Goal: Task Accomplishment & Management: Use online tool/utility

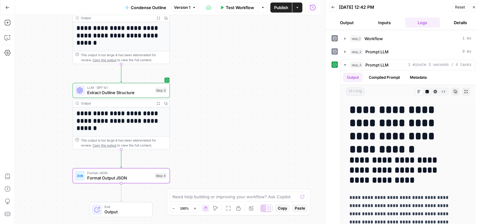
click at [202, 47] on div "Workflow Set Inputs Inputs Workflow Fetch Brand Kit Data Step 1 Output Expand O…" at bounding box center [167, 119] width 305 height 209
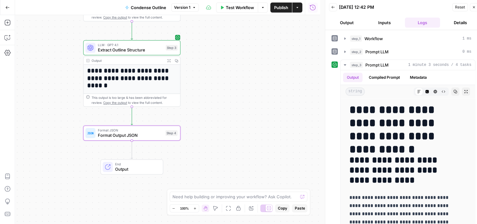
drag, startPoint x: 230, startPoint y: 88, endPoint x: 259, endPoint y: 72, distance: 33.9
click at [255, 71] on div "Workflow Set Inputs Inputs Workflow Fetch Brand Kit Data Step 1 Output Expand O…" at bounding box center [167, 119] width 305 height 209
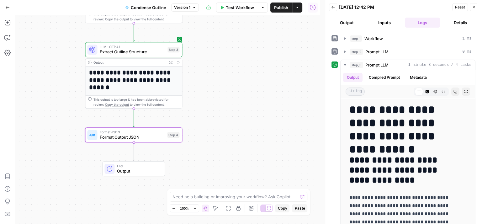
drag, startPoint x: 238, startPoint y: 88, endPoint x: 252, endPoint y: 121, distance: 36.0
click at [252, 121] on div "Workflow Set Inputs Inputs Workflow Fetch Brand Kit Data Step 1 Output Expand O…" at bounding box center [167, 119] width 305 height 209
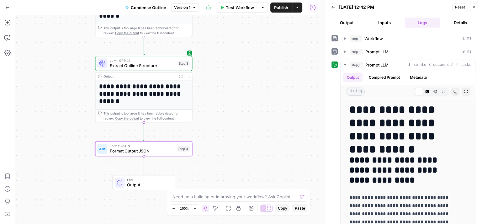
drag, startPoint x: 245, startPoint y: 45, endPoint x: 240, endPoint y: 29, distance: 16.2
click at [240, 29] on div "Workflow Set Inputs Inputs Workflow Fetch Brand Kit Data Step 1 Output Expand O…" at bounding box center [167, 119] width 305 height 209
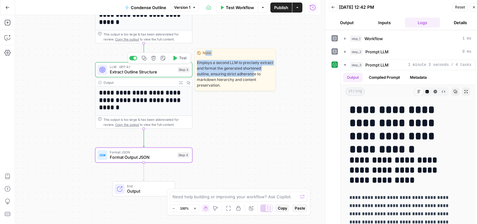
drag, startPoint x: 258, startPoint y: 65, endPoint x: 167, endPoint y: 8, distance: 107.7
click at [255, 73] on div "Note Employs a second LLM to precisely extract and format the generated shorten…" at bounding box center [235, 70] width 81 height 42
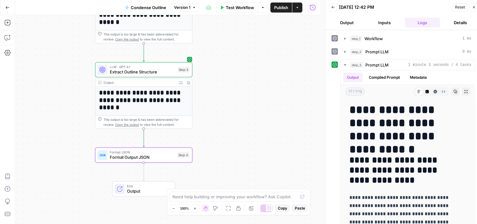
drag, startPoint x: 246, startPoint y: 66, endPoint x: 160, endPoint y: 1, distance: 108.4
click at [246, 81] on div "Workflow Set Inputs Inputs Workflow Fetch Brand Kit Data Step 1 Output Expand O…" at bounding box center [167, 119] width 305 height 209
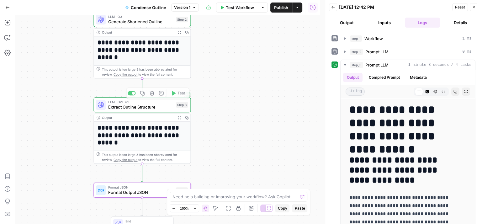
drag, startPoint x: 275, startPoint y: 77, endPoint x: 268, endPoint y: 133, distance: 56.9
click at [268, 133] on div "Workflow Set Inputs Inputs Workflow Fetch Brand Kit Data Step 1 Output Expand O…" at bounding box center [167, 119] width 305 height 209
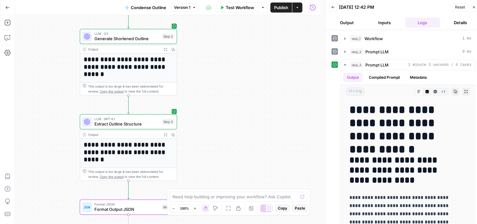
drag, startPoint x: 285, startPoint y: 167, endPoint x: 154, endPoint y: 67, distance: 164.6
click at [275, 106] on div "Workflow Set Inputs Inputs Workflow Fetch Brand Kit Data Step 1 Output Expand O…" at bounding box center [167, 119] width 305 height 209
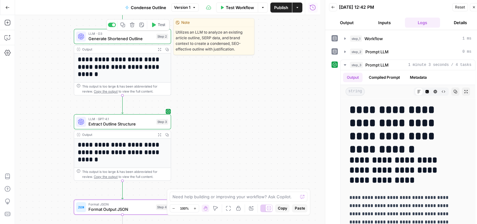
click at [125, 40] on span "Generate Shortened Outline" at bounding box center [120, 38] width 65 height 6
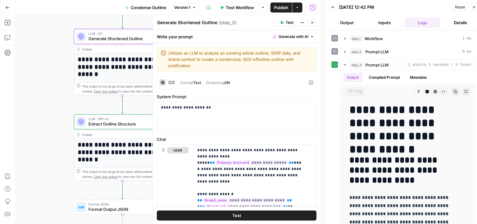
click at [315, 20] on button "Close" at bounding box center [312, 23] width 8 height 8
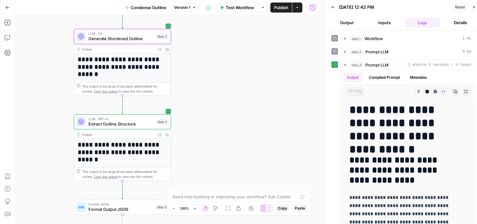
click at [475, 6] on icon "button" at bounding box center [474, 7] width 4 height 4
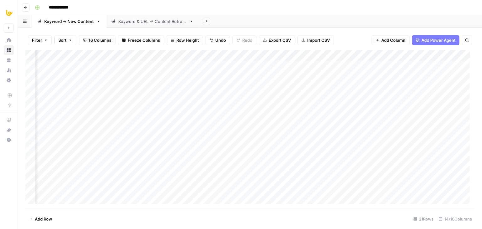
scroll to position [0, 133]
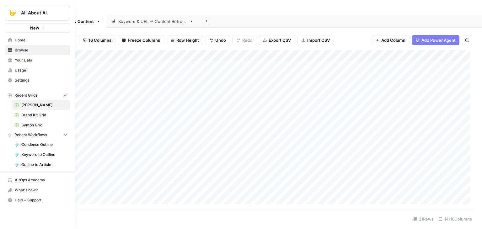
click at [28, 59] on span "Your Data" at bounding box center [41, 60] width 52 height 6
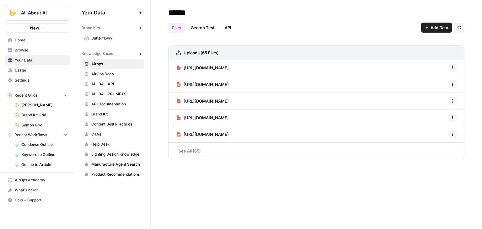
click at [33, 40] on span "Home" at bounding box center [41, 40] width 52 height 6
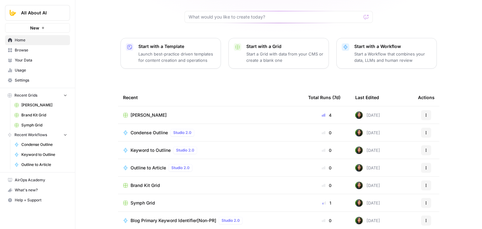
drag, startPoint x: 102, startPoint y: 113, endPoint x: 105, endPoint y: 168, distance: 55.0
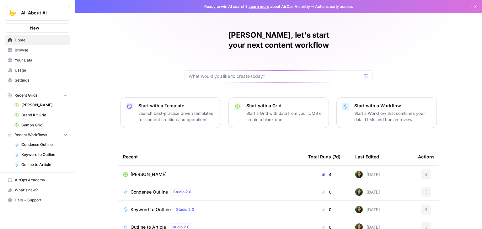
drag, startPoint x: 109, startPoint y: 183, endPoint x: 107, endPoint y: 97, distance: 86.0
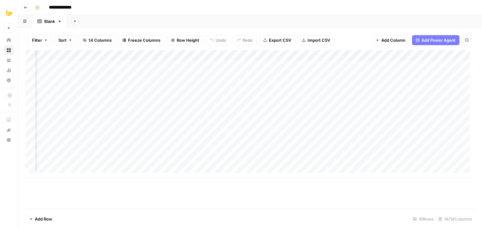
scroll to position [0, 253]
click at [276, 156] on div "Add Column" at bounding box center [249, 113] width 449 height 127
click at [394, 152] on div "Add Column" at bounding box center [249, 113] width 449 height 127
click at [398, 151] on div "Add Column" at bounding box center [249, 113] width 449 height 127
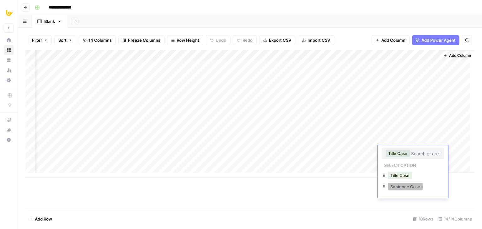
click at [401, 185] on button "Sentence Case" at bounding box center [405, 187] width 35 height 8
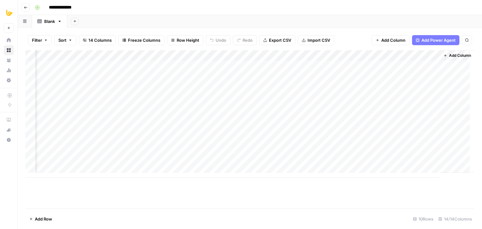
click at [392, 192] on div "Add Column" at bounding box center [249, 129] width 449 height 158
click at [137, 152] on div "Add Column" at bounding box center [249, 113] width 449 height 127
click at [365, 149] on div "Add Column" at bounding box center [249, 113] width 449 height 127
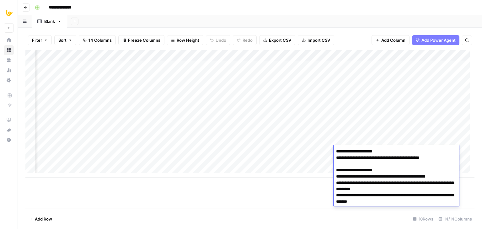
click at [365, 149] on textarea "**********" at bounding box center [395, 179] width 125 height 65
click at [366, 158] on textarea "**********" at bounding box center [395, 179] width 125 height 65
click at [354, 166] on textarea "**********" at bounding box center [395, 179] width 125 height 65
drag, startPoint x: 369, startPoint y: 158, endPoint x: 371, endPoint y: 178, distance: 19.9
click at [411, 178] on textarea "**********" at bounding box center [395, 179] width 125 height 65
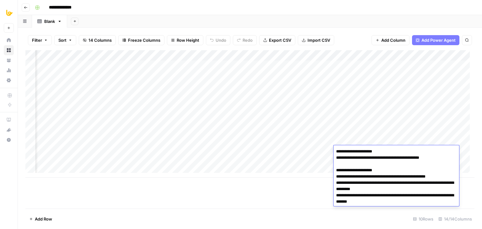
click at [410, 197] on textarea "**********" at bounding box center [395, 179] width 125 height 65
click at [373, 203] on textarea "**********" at bounding box center [395, 179] width 125 height 65
click at [405, 158] on textarea "**********" at bounding box center [395, 179] width 125 height 65
click at [373, 157] on textarea "**********" at bounding box center [395, 179] width 125 height 65
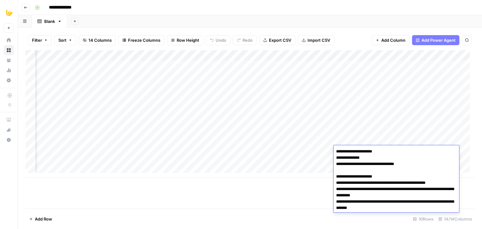
click at [374, 162] on textarea "**********" at bounding box center [395, 183] width 125 height 72
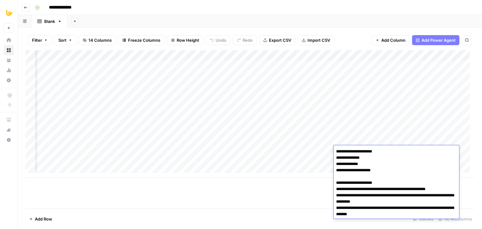
click at [373, 187] on textarea "**********" at bounding box center [395, 186] width 125 height 78
click at [390, 181] on textarea "**********" at bounding box center [395, 186] width 125 height 78
type textarea "**********"
click at [307, 189] on div "Add Column" at bounding box center [249, 129] width 449 height 158
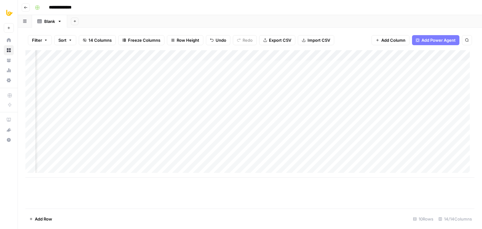
scroll to position [0, 413]
click at [168, 150] on div "Add Column" at bounding box center [249, 113] width 449 height 127
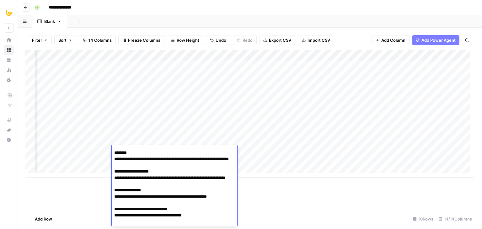
scroll to position [0, 0]
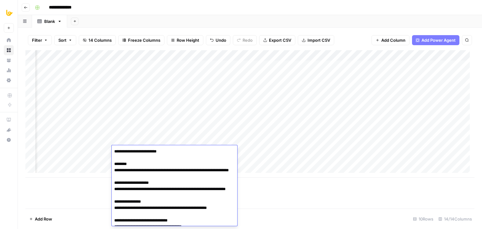
drag, startPoint x: 192, startPoint y: 199, endPoint x: 188, endPoint y: 145, distance: 54.1
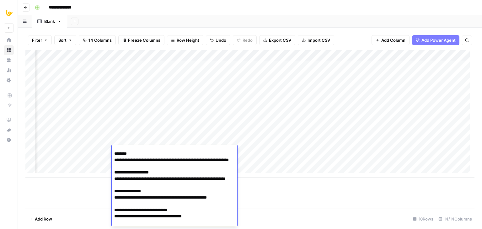
drag, startPoint x: 153, startPoint y: 166, endPoint x: 153, endPoint y: 175, distance: 8.5
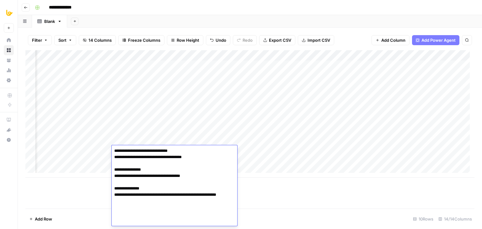
scroll to position [74, 0]
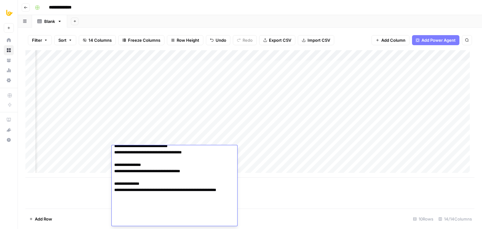
drag, startPoint x: 169, startPoint y: 165, endPoint x: 171, endPoint y: 206, distance: 40.5
click at [300, 206] on div "Add Column" at bounding box center [249, 129] width 449 height 158
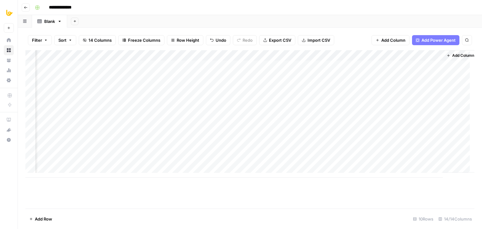
scroll to position [0, 482]
click at [344, 155] on div "Add Column" at bounding box center [249, 113] width 449 height 127
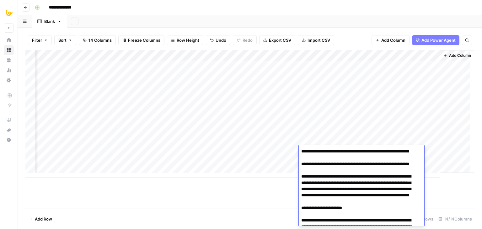
scroll to position [413, 0]
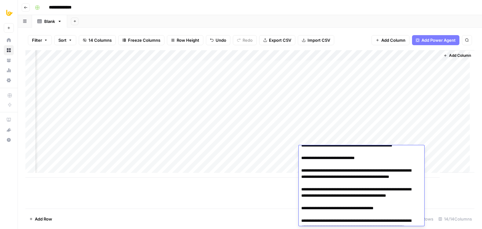
drag, startPoint x: 344, startPoint y: 191, endPoint x: 341, endPoint y: 148, distance: 43.1
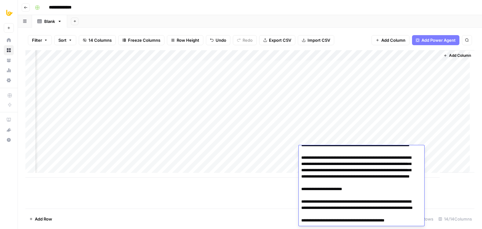
scroll to position [0, 0]
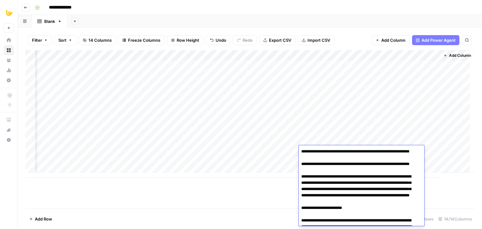
drag, startPoint x: 344, startPoint y: 189, endPoint x: 338, endPoint y: 141, distance: 48.4
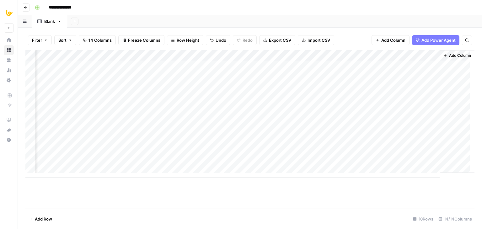
click at [256, 196] on div "Add Column" at bounding box center [249, 129] width 449 height 158
click at [282, 151] on div "Add Column" at bounding box center [249, 113] width 449 height 127
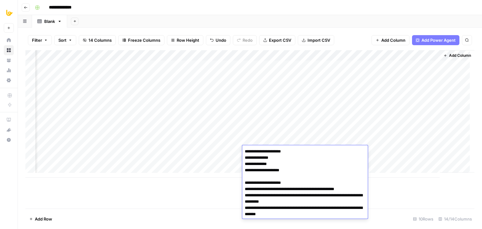
click at [294, 149] on textarea "**********" at bounding box center [304, 186] width 125 height 78
type textarea "**********"
click at [182, 189] on div "Add Column" at bounding box center [249, 129] width 449 height 158
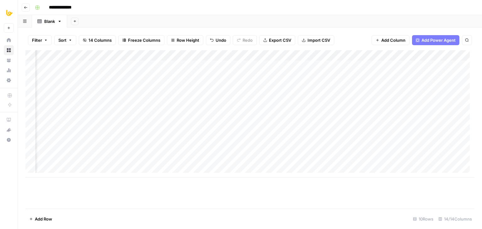
scroll to position [0, 141]
click at [265, 152] on div "Add Column" at bounding box center [249, 113] width 449 height 127
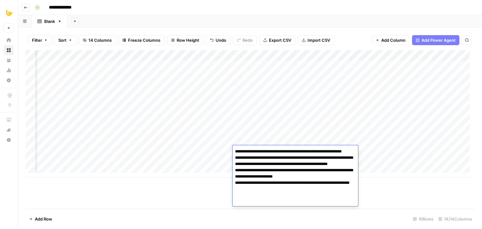
click at [282, 172] on textarea "**********" at bounding box center [294, 176] width 125 height 59
click at [274, 176] on textarea "**********" at bounding box center [294, 176] width 125 height 59
click at [305, 178] on textarea "**********" at bounding box center [294, 176] width 125 height 59
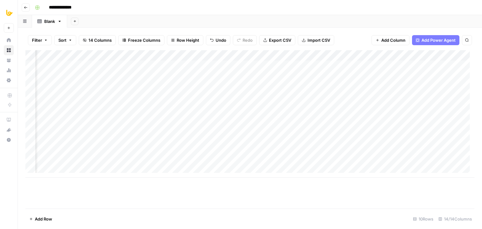
click at [401, 192] on div "Add Column" at bounding box center [249, 129] width 449 height 158
click at [265, 148] on div "Add Column" at bounding box center [249, 113] width 449 height 127
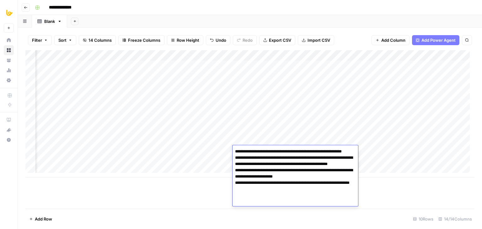
click at [265, 148] on textarea "**********" at bounding box center [294, 176] width 125 height 59
click at [275, 173] on textarea "**********" at bounding box center [294, 176] width 125 height 59
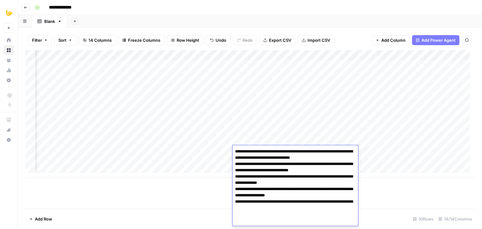
scroll to position [29, 0]
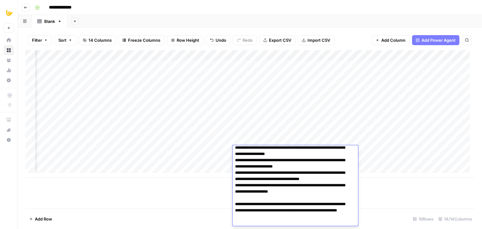
type textarea "**********"
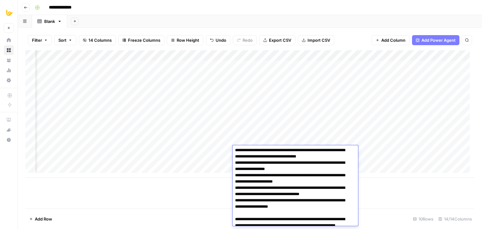
scroll to position [0, 0]
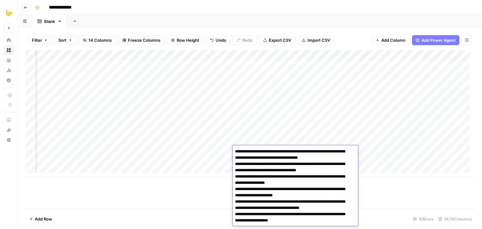
drag, startPoint x: 287, startPoint y: 198, endPoint x: 285, endPoint y: 166, distance: 31.4
click at [285, 166] on textarea "**********" at bounding box center [292, 198] width 121 height 103
click at [394, 192] on div "Add Column" at bounding box center [249, 129] width 449 height 158
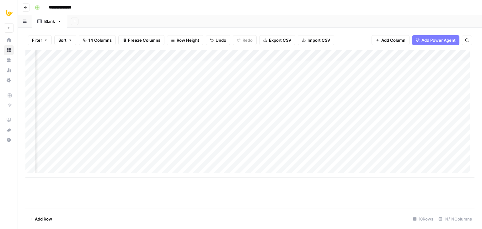
scroll to position [0, 157]
click at [255, 151] on div "Add Column" at bounding box center [249, 113] width 449 height 127
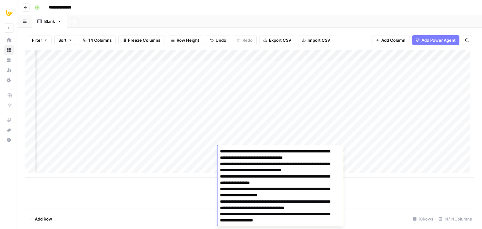
click at [255, 151] on textarea "**********" at bounding box center [277, 198] width 121 height 103
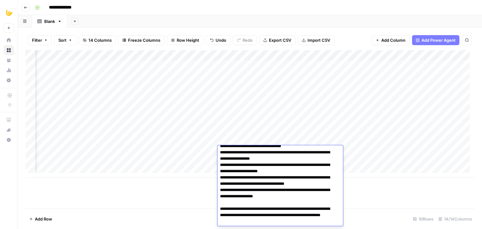
click at [276, 168] on textarea "**********" at bounding box center [277, 174] width 121 height 103
click at [234, 169] on textarea "**********" at bounding box center [277, 174] width 121 height 103
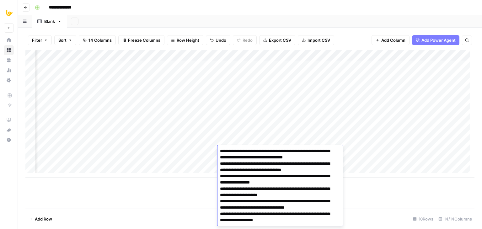
scroll to position [0, 0]
drag, startPoint x: 281, startPoint y: 213, endPoint x: 280, endPoint y: 185, distance: 27.6
click at [277, 170] on textarea "**********" at bounding box center [277, 198] width 121 height 103
paste textarea "**********"
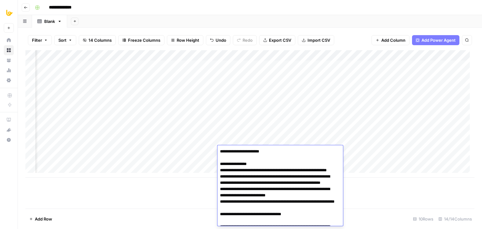
drag, startPoint x: 273, startPoint y: 189, endPoint x: 264, endPoint y: 144, distance: 45.8
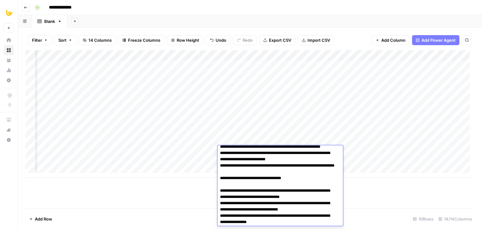
scroll to position [54, 0]
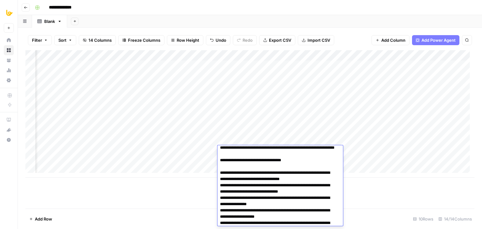
drag, startPoint x: 226, startPoint y: 159, endPoint x: 221, endPoint y: 190, distance: 31.8
click at [221, 190] on textarea at bounding box center [277, 191] width 121 height 197
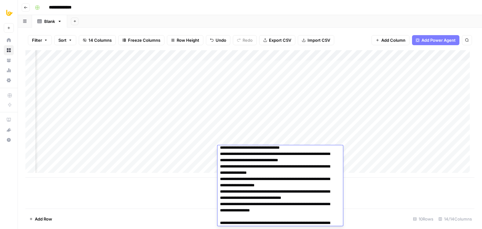
scroll to position [23, 0]
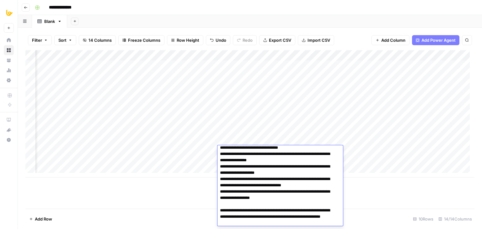
drag, startPoint x: 300, startPoint y: 197, endPoint x: 202, endPoint y: 192, distance: 97.4
click at [202, 192] on body "**********" at bounding box center [241, 114] width 482 height 229
click at [302, 198] on textarea "**********" at bounding box center [277, 176] width 121 height 103
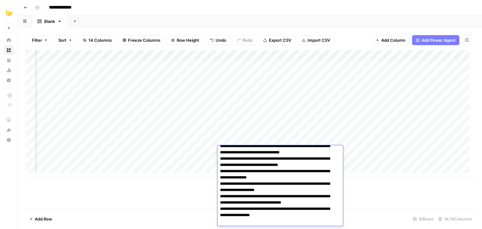
scroll to position [0, 0]
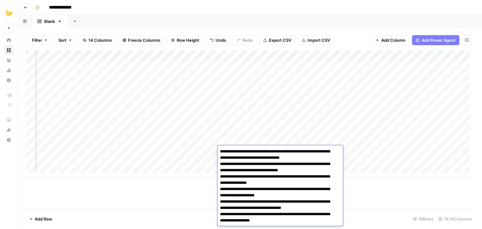
drag, startPoint x: 289, startPoint y: 193, endPoint x: 288, endPoint y: 177, distance: 16.6
click at [288, 166] on textarea "**********" at bounding box center [277, 198] width 121 height 103
click at [334, 171] on textarea "**********" at bounding box center [277, 198] width 121 height 103
click at [321, 158] on textarea "**********" at bounding box center [277, 198] width 121 height 103
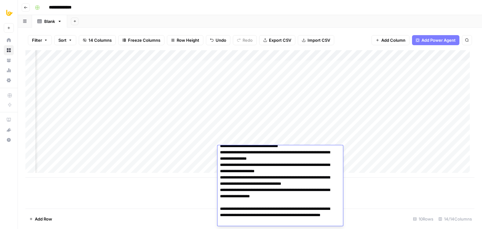
drag, startPoint x: 313, startPoint y: 167, endPoint x: 311, endPoint y: 206, distance: 39.0
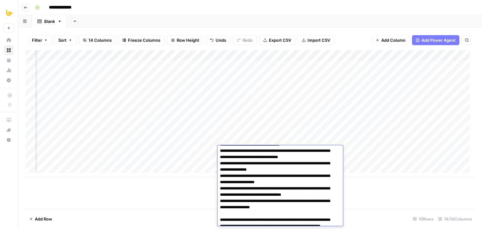
scroll to position [24, 0]
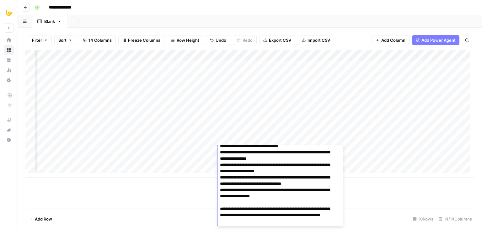
drag, startPoint x: 305, startPoint y: 190, endPoint x: 306, endPoint y: 219, distance: 29.5
click at [297, 197] on textarea "**********" at bounding box center [277, 174] width 121 height 103
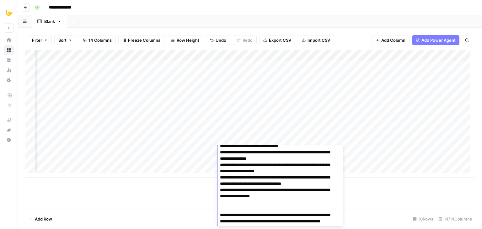
drag, startPoint x: 297, startPoint y: 197, endPoint x: 218, endPoint y: 192, distance: 79.5
click at [218, 192] on textarea "**********" at bounding box center [277, 177] width 121 height 109
click at [296, 204] on textarea "**********" at bounding box center [277, 177] width 121 height 109
click at [260, 165] on textarea "**********" at bounding box center [277, 177] width 121 height 109
paste textarea "**********"
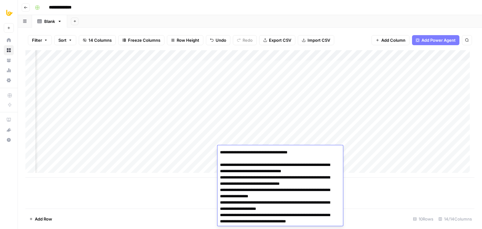
scroll to position [123, 0]
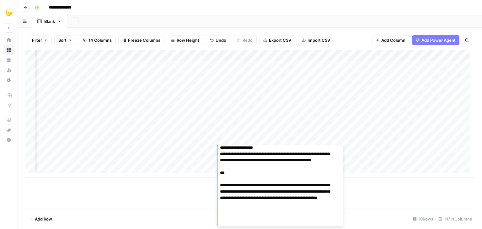
click at [267, 174] on textarea at bounding box center [277, 125] width 121 height 203
click at [226, 220] on textarea at bounding box center [277, 125] width 121 height 203
click at [224, 222] on textarea at bounding box center [277, 125] width 121 height 203
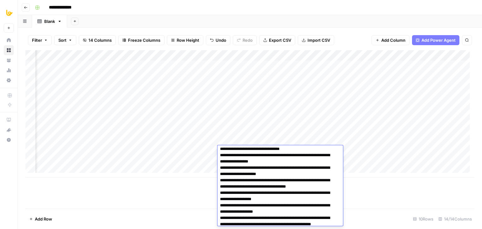
scroll to position [0, 0]
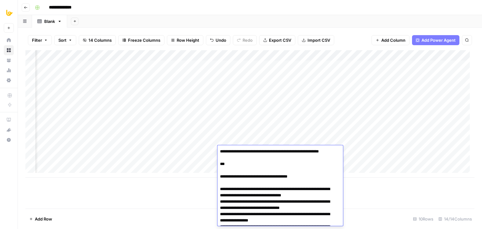
drag, startPoint x: 280, startPoint y: 195, endPoint x: 276, endPoint y: 147, distance: 47.8
drag, startPoint x: 219, startPoint y: 196, endPoint x: 215, endPoint y: 148, distance: 47.5
click at [215, 148] on body "**********" at bounding box center [241, 114] width 482 height 229
type textarea "**********"
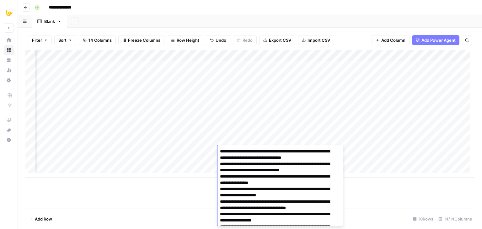
click at [178, 209] on footer "Add Row 10 Rows 14/14 Columns" at bounding box center [249, 219] width 449 height 20
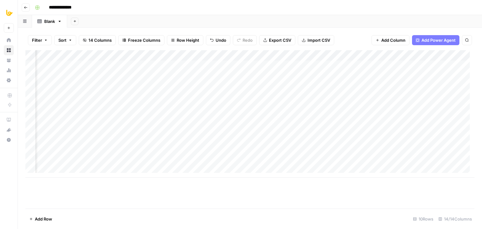
click at [225, 209] on footer "Add Row 10 Rows 14/14 Columns" at bounding box center [249, 219] width 449 height 20
click at [238, 150] on div "Add Column" at bounding box center [249, 113] width 449 height 127
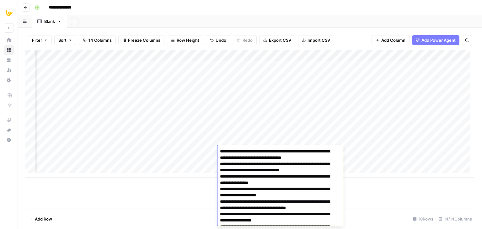
scroll to position [74, 0]
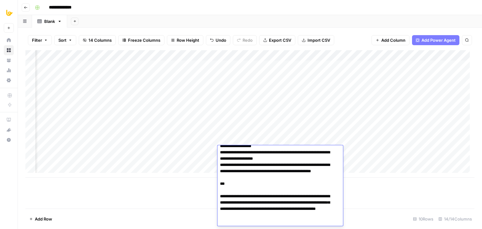
click at [248, 159] on textarea at bounding box center [277, 149] width 121 height 153
click at [172, 190] on div "Add Column" at bounding box center [249, 129] width 449 height 158
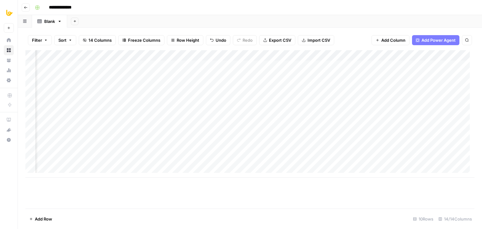
click at [252, 151] on div "Add Column" at bounding box center [249, 113] width 449 height 127
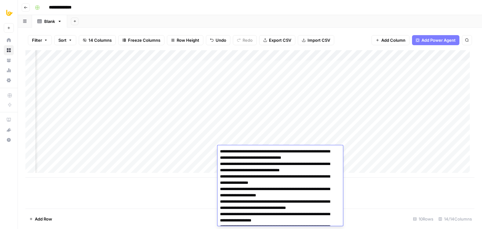
click at [252, 151] on textarea at bounding box center [277, 223] width 121 height 153
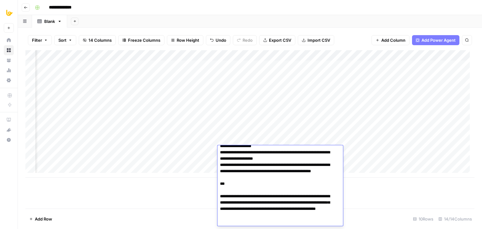
click at [286, 184] on textarea at bounding box center [277, 149] width 121 height 153
drag, startPoint x: 254, startPoint y: 221, endPoint x: 216, endPoint y: 188, distance: 50.7
click at [216, 188] on body "**********" at bounding box center [241, 114] width 482 height 229
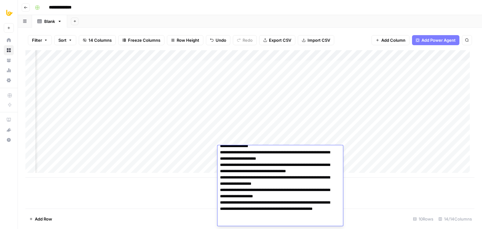
type textarea "**********"
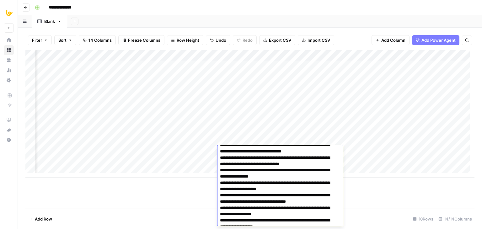
scroll to position [0, 0]
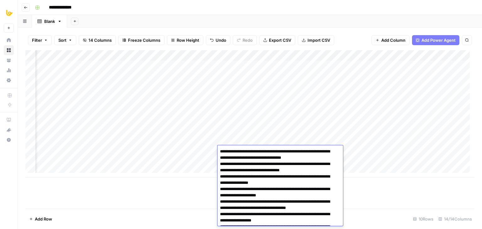
drag, startPoint x: 273, startPoint y: 205, endPoint x: 273, endPoint y: 165, distance: 40.5
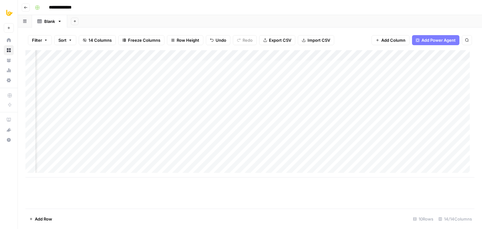
click at [184, 205] on div "Add Column" at bounding box center [249, 129] width 449 height 158
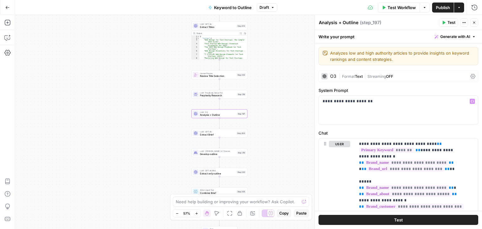
scroll to position [402, 0]
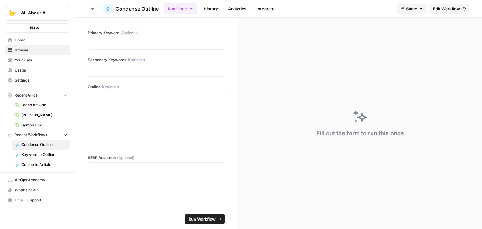
click at [442, 7] on span "Edit Workflow" at bounding box center [446, 9] width 27 height 6
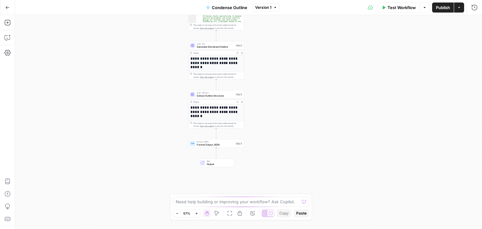
drag, startPoint x: 162, startPoint y: 148, endPoint x: 136, endPoint y: 114, distance: 43.2
click at [123, 80] on div "Workflow Set Inputs Inputs Workflow Fetch Brand Kit Data Step 1 Output Expand O…" at bounding box center [248, 122] width 467 height 214
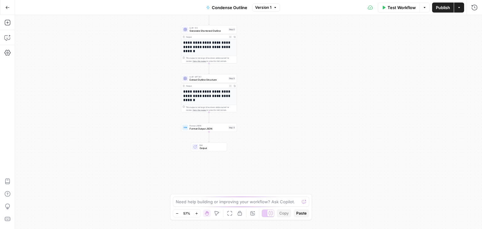
drag, startPoint x: 143, startPoint y: 120, endPoint x: 132, endPoint y: 107, distance: 16.7
click at [132, 107] on div "Workflow Set Inputs Inputs Workflow Fetch Brand Kit Data Step 1 Output Expand O…" at bounding box center [248, 122] width 467 height 214
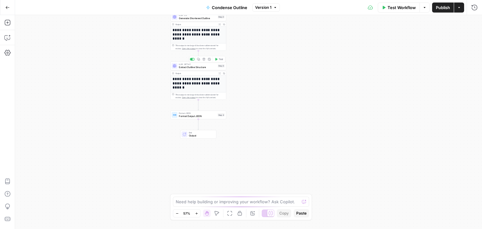
click at [189, 65] on span "LLM · GPT-4.1" at bounding box center [197, 64] width 37 height 3
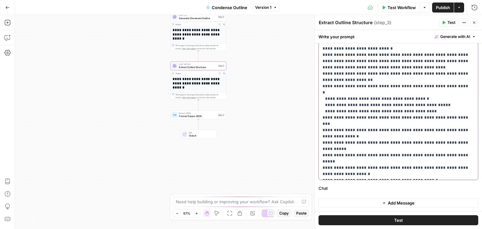
drag, startPoint x: 427, startPoint y: 170, endPoint x: 428, endPoint y: 194, distance: 23.9
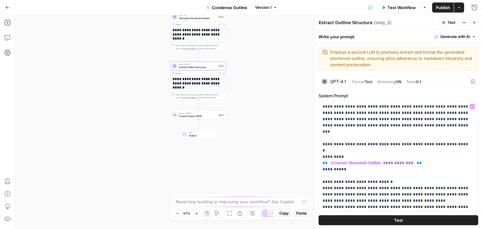
drag, startPoint x: 419, startPoint y: 132, endPoint x: 419, endPoint y: 120, distance: 12.9
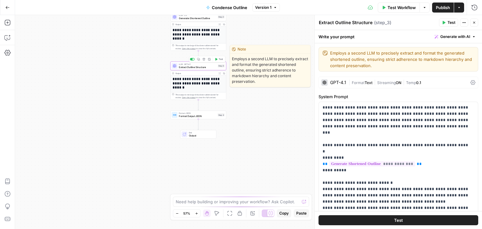
drag, startPoint x: 276, startPoint y: 49, endPoint x: 256, endPoint y: 77, distance: 33.9
click at [257, 77] on div "Note Employs a second LLM to precisely extract and format the generated shorten…" at bounding box center [270, 66] width 81 height 42
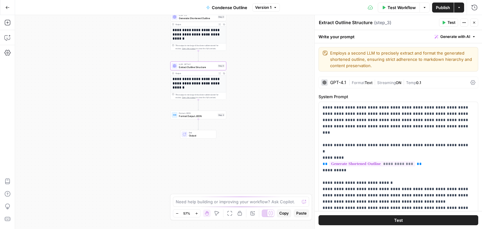
drag, startPoint x: 128, startPoint y: 49, endPoint x: 178, endPoint y: 35, distance: 52.1
click at [125, 52] on div "Workflow Set Inputs Inputs Workflow Fetch Brand Kit Data Step 1 Output Expand O…" at bounding box center [248, 122] width 467 height 214
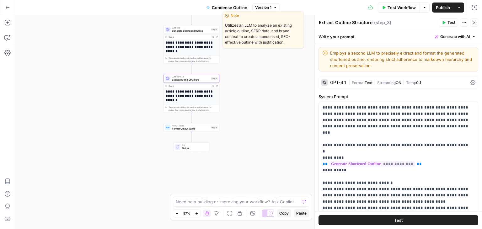
click at [187, 29] on span "Generate Shortened Outline" at bounding box center [190, 30] width 37 height 3
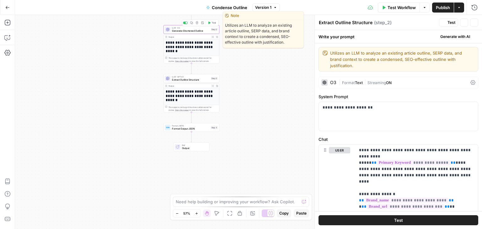
type textarea "Generate Shortened Outline"
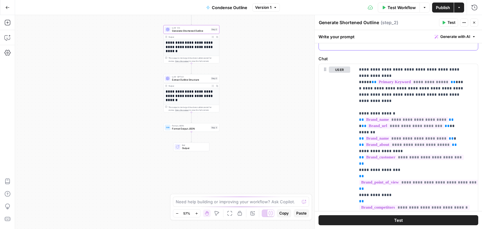
drag, startPoint x: 455, startPoint y: 154, endPoint x: 454, endPoint y: 170, distance: 16.7
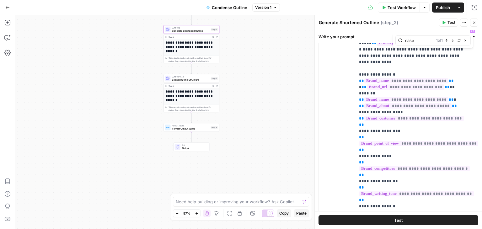
type input "case"
click at [453, 40] on icon "button" at bounding box center [452, 40] width 3 height 3
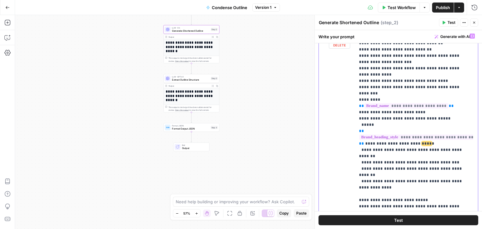
drag, startPoint x: 427, startPoint y: 107, endPoint x: 426, endPoint y: 89, distance: 17.6
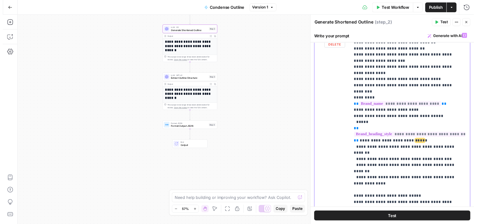
scroll to position [566, 0]
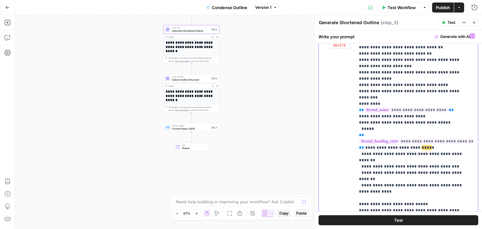
click at [423, 114] on p "**********" at bounding box center [412, 179] width 106 height 1424
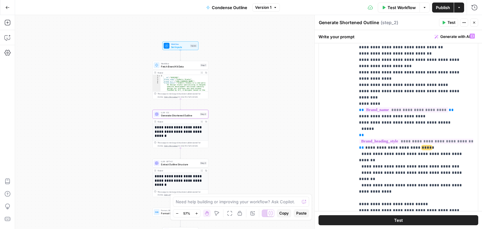
drag, startPoint x: 256, startPoint y: 39, endPoint x: 242, endPoint y: 137, distance: 99.2
click at [238, 157] on div "Workflow Set Inputs Inputs Workflow Fetch Brand Kit Data Step 1 Output Expand O…" at bounding box center [248, 122] width 467 height 214
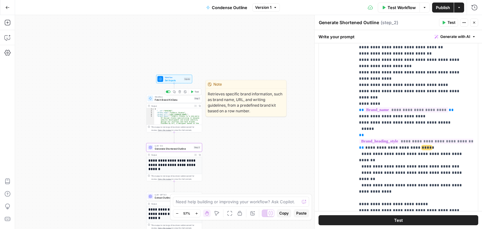
click at [197, 91] on span "Test" at bounding box center [196, 91] width 4 height 3
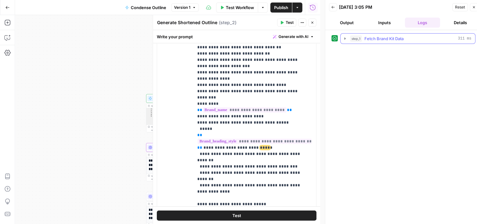
click at [363, 40] on div "step_1 Fetch Brand Kit Data 311 ms" at bounding box center [410, 38] width 121 height 6
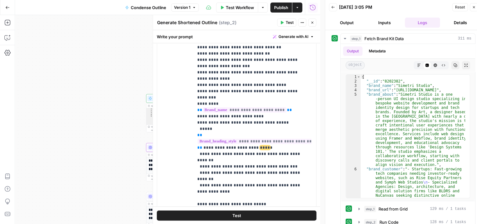
click at [312, 23] on icon "button" at bounding box center [313, 23] width 4 height 4
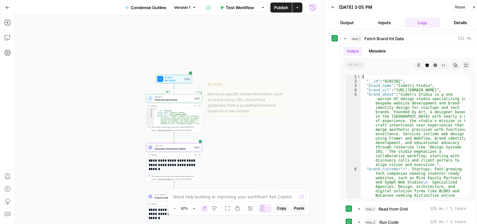
click at [262, 109] on div "Workflow Set Inputs Inputs Workflow Fetch Brand Kit Data Step 1 Copy step Delet…" at bounding box center [167, 119] width 305 height 209
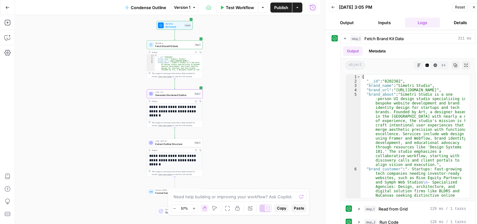
click at [178, 94] on span "Generate Shortened Outline" at bounding box center [173, 94] width 37 height 3
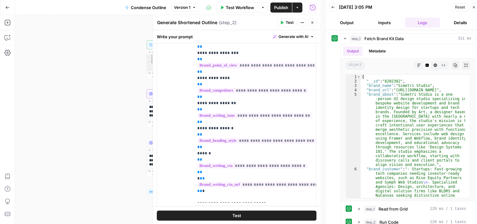
scroll to position [227, 0]
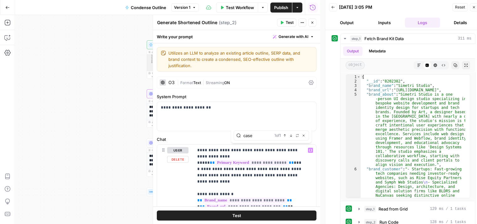
type input "case"
click at [290, 135] on icon "button" at bounding box center [291, 135] width 3 height 3
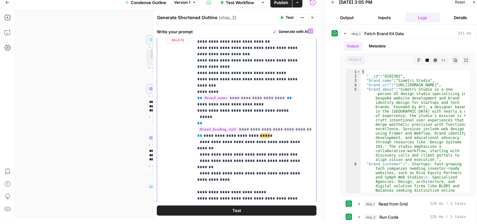
scroll to position [547, 0]
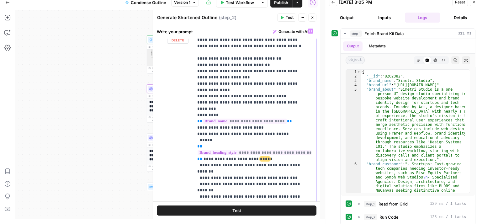
drag, startPoint x: 266, startPoint y: 158, endPoint x: 262, endPoint y: 131, distance: 26.9
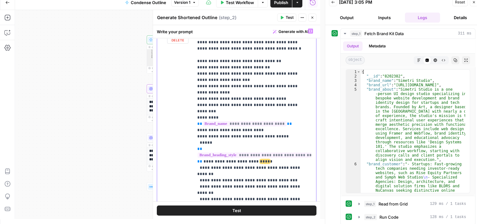
click at [261, 128] on p "**********" at bounding box center [250, 193] width 106 height 1424
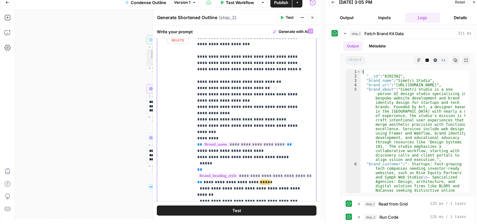
scroll to position [519, 0]
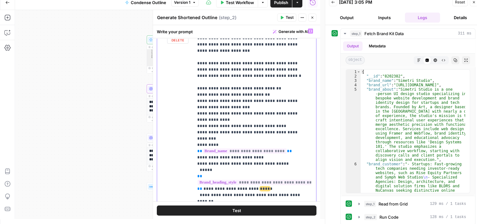
drag, startPoint x: 269, startPoint y: 137, endPoint x: 272, endPoint y: 117, distance: 19.6
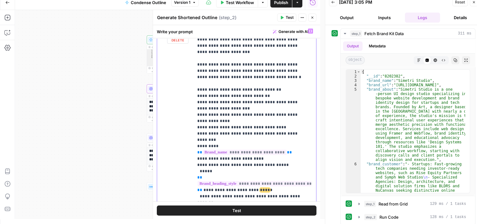
click at [271, 112] on p "**********" at bounding box center [250, 221] width 106 height 1424
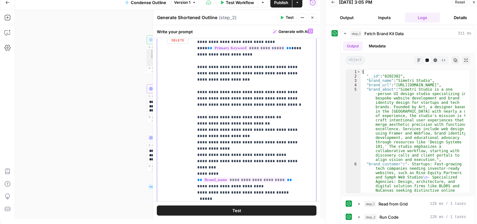
scroll to position [468, 0]
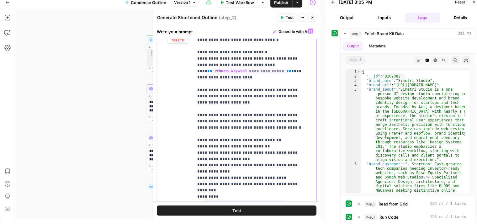
drag, startPoint x: 285, startPoint y: 119, endPoint x: 284, endPoint y: 90, distance: 28.6
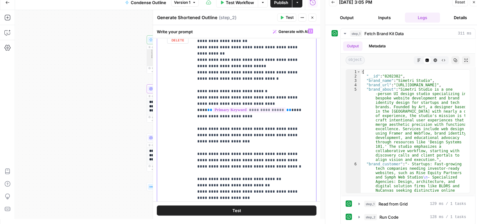
drag, startPoint x: 293, startPoint y: 117, endPoint x: 288, endPoint y: 92, distance: 26.0
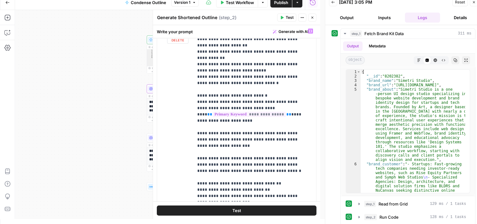
click at [310, 18] on button "Close" at bounding box center [312, 17] width 8 height 8
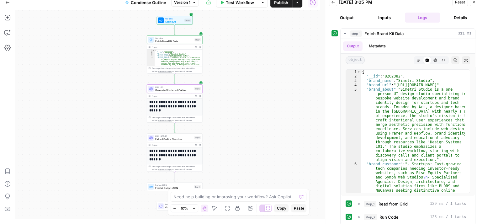
click at [474, 6] on div "Reset Close" at bounding box center [465, 1] width 26 height 9
click at [472, 2] on icon "button" at bounding box center [474, 2] width 4 height 4
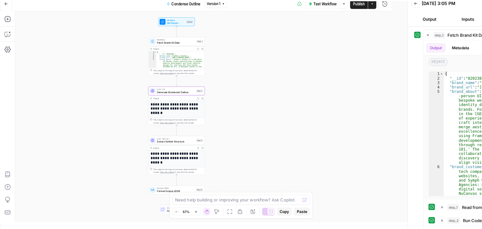
scroll to position [0, 0]
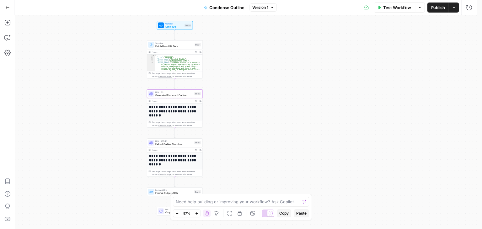
drag, startPoint x: 283, startPoint y: 56, endPoint x: 349, endPoint y: 37, distance: 67.8
click at [290, 62] on div "Workflow Set Inputs Inputs Workflow Fetch Brand Kit Data Step 1 Output Expand O…" at bounding box center [248, 122] width 467 height 214
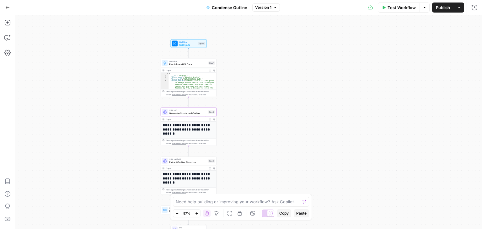
click at [439, 9] on span "Publish" at bounding box center [443, 7] width 14 height 6
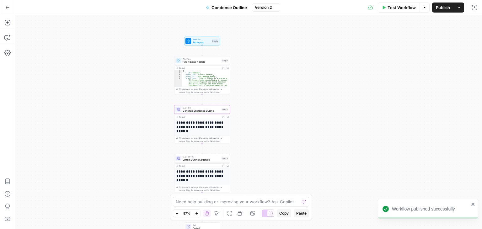
drag, startPoint x: 259, startPoint y: 42, endPoint x: 282, endPoint y: 38, distance: 23.2
click at [283, 38] on div "Workflow Set Inputs Inputs Workflow Fetch Brand Kit Data Step 1 Output Expand O…" at bounding box center [248, 122] width 467 height 214
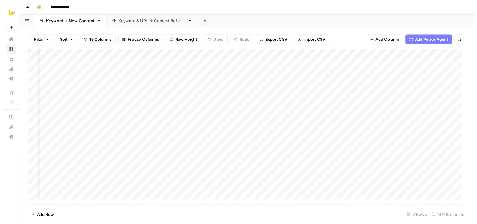
scroll to position [0, 269]
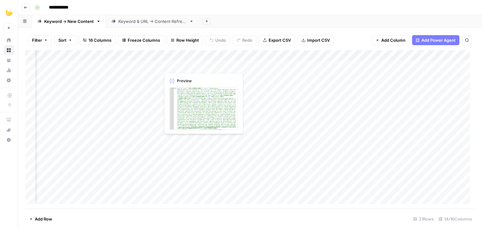
click at [193, 66] on div "Add Column" at bounding box center [249, 129] width 449 height 158
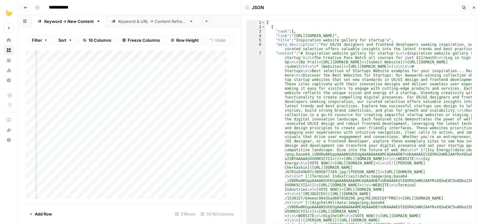
click at [463, 9] on icon "button" at bounding box center [464, 8] width 4 height 4
click at [472, 8] on icon "button" at bounding box center [474, 8] width 4 height 4
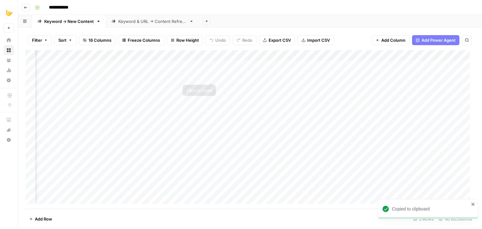
click at [200, 77] on div "Add Column" at bounding box center [249, 129] width 449 height 158
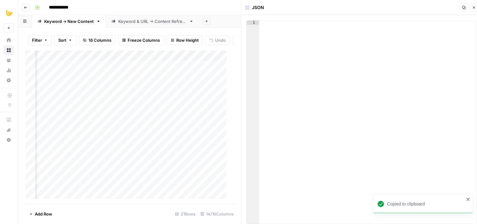
click at [475, 8] on icon "button" at bounding box center [474, 8] width 2 height 2
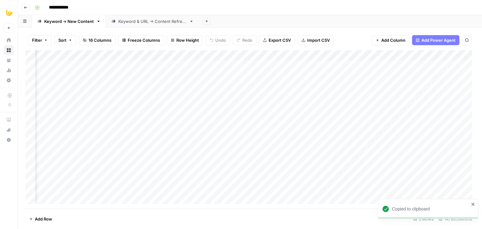
click at [186, 81] on div "Add Column" at bounding box center [249, 129] width 449 height 158
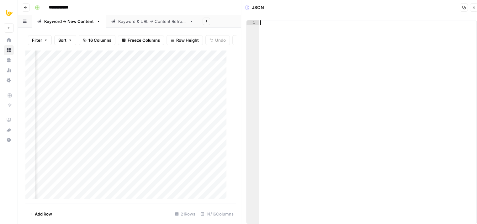
click at [322, 41] on div at bounding box center [368, 126] width 218 height 212
paste textarea
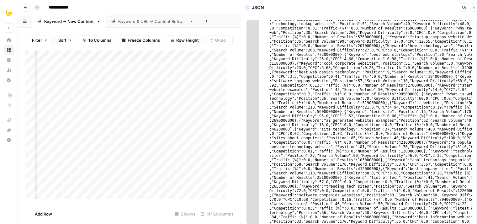
scroll to position [6771, 0]
drag, startPoint x: 355, startPoint y: 38, endPoint x: 365, endPoint y: -19, distance: 57.4
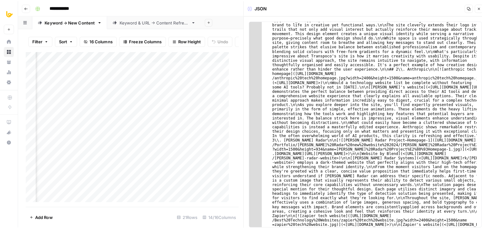
scroll to position [0, 0]
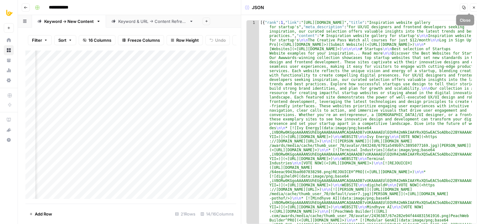
click at [473, 8] on icon "button" at bounding box center [474, 8] width 4 height 4
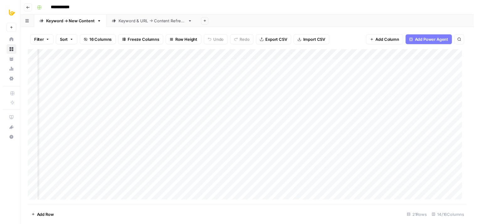
scroll to position [0, 188]
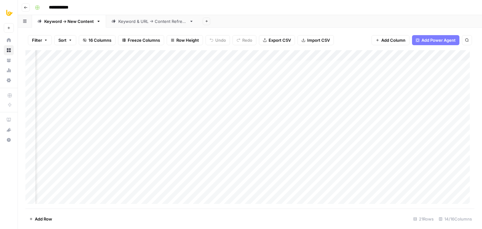
click at [212, 76] on div "Add Column" at bounding box center [249, 129] width 449 height 158
click at [236, 78] on div "Add Column" at bounding box center [249, 129] width 449 height 158
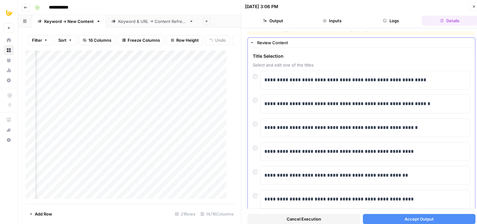
drag, startPoint x: 336, startPoint y: 68, endPoint x: 339, endPoint y: 87, distance: 19.1
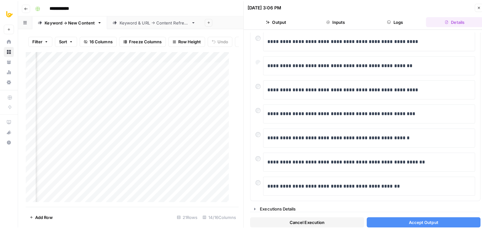
scroll to position [120, 0]
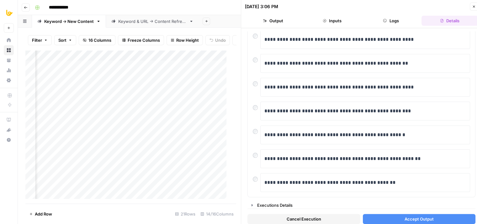
click at [412, 217] on span "Accept Output" at bounding box center [419, 219] width 29 height 6
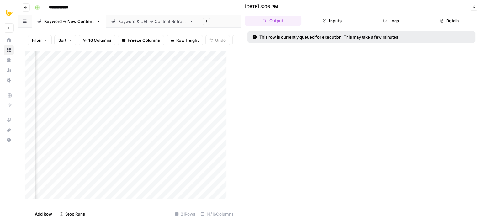
click at [471, 7] on button "Close" at bounding box center [474, 7] width 8 height 8
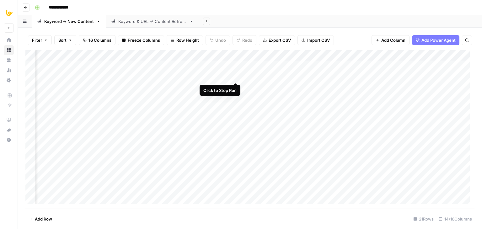
click at [237, 76] on div "Add Column" at bounding box center [249, 129] width 449 height 158
click at [235, 76] on div "Add Column" at bounding box center [249, 129] width 449 height 158
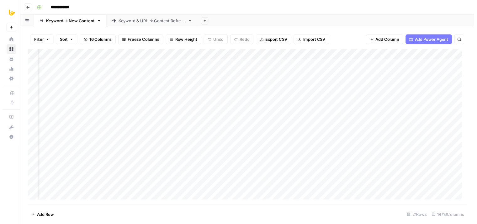
scroll to position [0, 246]
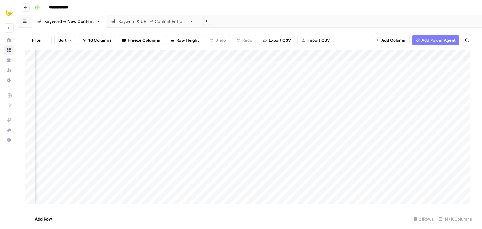
click at [176, 77] on div "Add Column" at bounding box center [249, 129] width 449 height 158
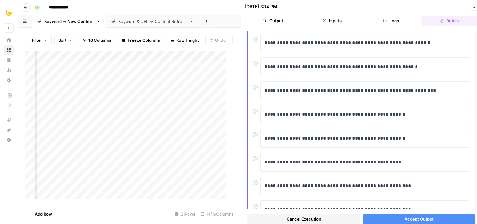
scroll to position [120, 0]
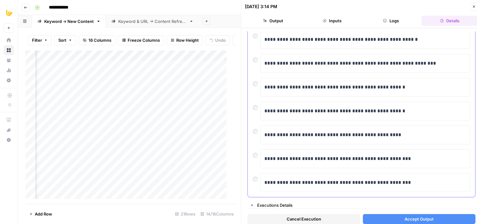
drag, startPoint x: 369, startPoint y: 64, endPoint x: 374, endPoint y: 133, distance: 69.2
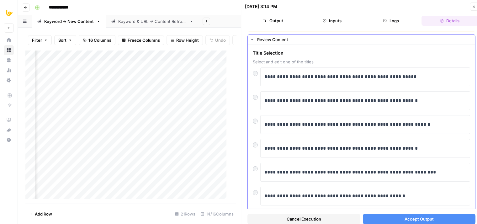
scroll to position [3, 0]
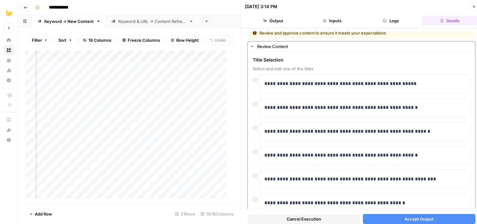
drag, startPoint x: 371, startPoint y: 200, endPoint x: 374, endPoint y: 182, distance: 18.5
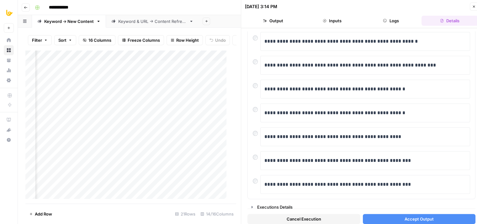
scroll to position [120, 0]
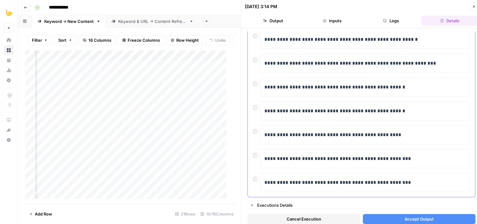
click at [254, 86] on div "**********" at bounding box center [361, 87] width 217 height 19
click at [392, 218] on button "Accept Output" at bounding box center [419, 219] width 113 height 10
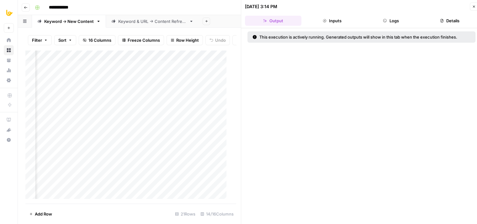
drag, startPoint x: 262, startPoint y: 86, endPoint x: 1, endPoint y: 243, distance: 305.1
drag, startPoint x: 225, startPoint y: 202, endPoint x: 325, endPoint y: 86, distance: 152.8
drag, startPoint x: 325, startPoint y: 86, endPoint x: 266, endPoint y: 84, distance: 59.0
drag, startPoint x: 266, startPoint y: 84, endPoint x: 416, endPoint y: 133, distance: 157.7
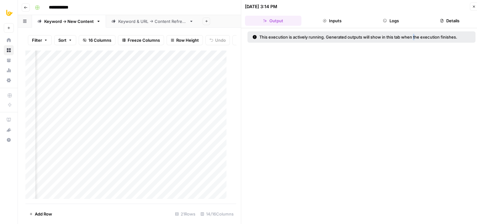
click at [416, 133] on div "This execution is actively running. Generated outputs will show in this tab whe…" at bounding box center [361, 128] width 241 height 201
click at [168, 81] on div "Add Column" at bounding box center [128, 127] width 206 height 154
click at [473, 8] on icon "button" at bounding box center [474, 7] width 4 height 4
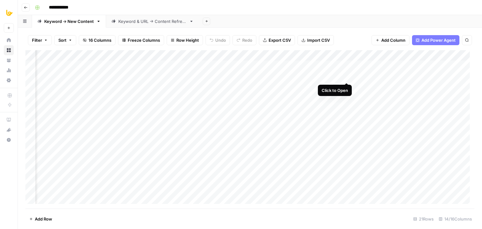
click at [347, 75] on div "Add Column" at bounding box center [249, 129] width 449 height 158
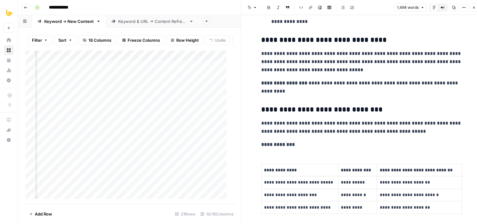
drag, startPoint x: 338, startPoint y: 53, endPoint x: 336, endPoint y: 122, distance: 68.7
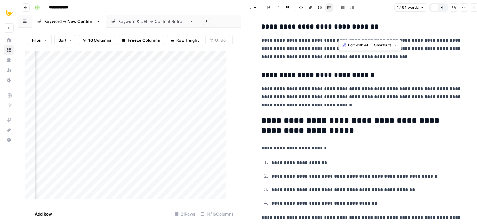
drag, startPoint x: 346, startPoint y: 94, endPoint x: 348, endPoint y: 133, distance: 38.3
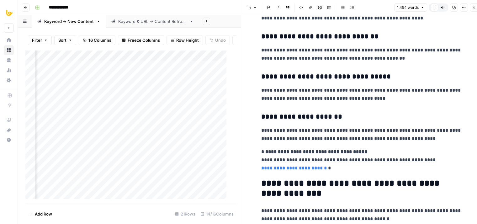
drag, startPoint x: 363, startPoint y: 64, endPoint x: 360, endPoint y: 172, distance: 108.0
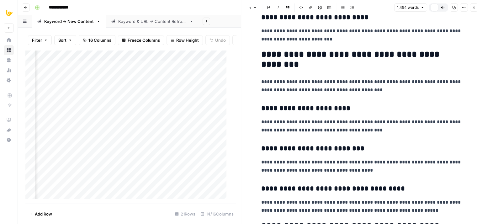
drag, startPoint x: 364, startPoint y: 91, endPoint x: 360, endPoint y: 155, distance: 64.1
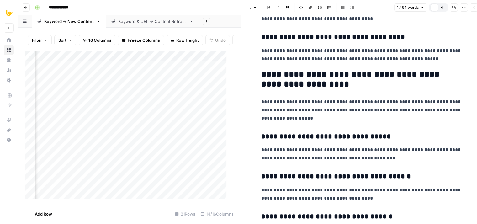
scroll to position [2060, 0]
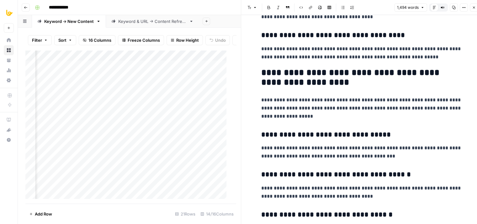
click at [471, 10] on button "Close" at bounding box center [474, 7] width 8 height 8
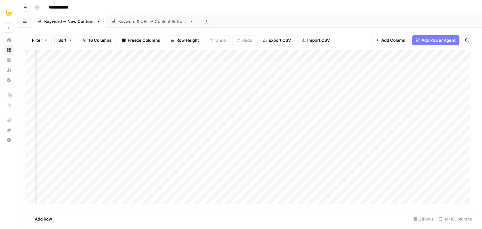
click at [169, 75] on div "Add Column" at bounding box center [249, 129] width 449 height 158
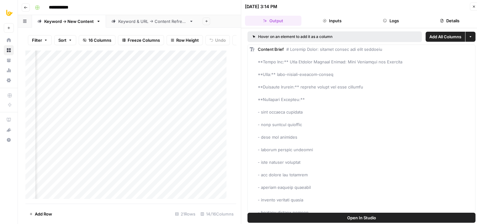
click at [395, 22] on button "Logs" at bounding box center [391, 21] width 56 height 10
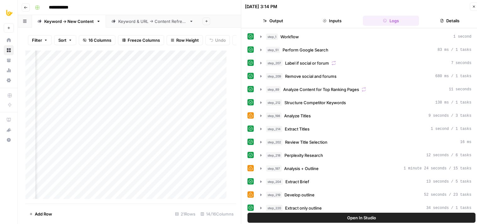
click at [336, 22] on button "Inputs" at bounding box center [332, 21] width 56 height 10
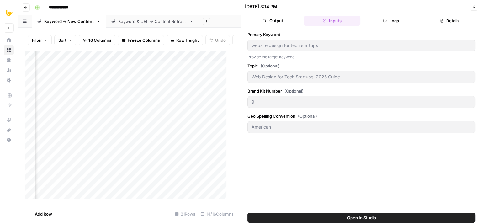
click at [380, 17] on button "Logs" at bounding box center [391, 21] width 56 height 10
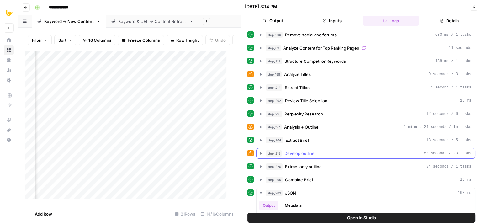
scroll to position [63, 0]
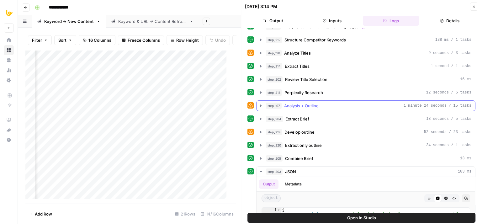
click at [300, 103] on span "Analysis + Outline" at bounding box center [301, 106] width 35 height 6
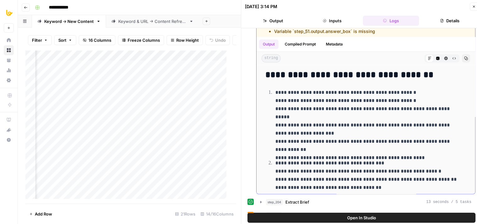
drag, startPoint x: 368, startPoint y: 121, endPoint x: 370, endPoint y: 176, distance: 55.2
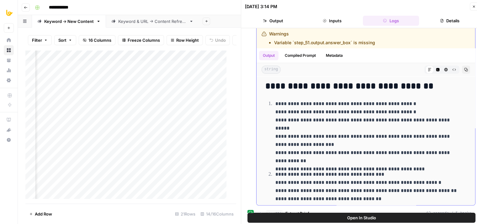
scroll to position [123, 0]
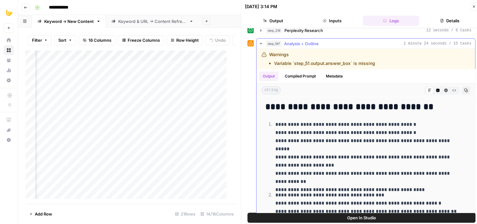
drag, startPoint x: 371, startPoint y: 136, endPoint x: 371, endPoint y: 112, distance: 23.8
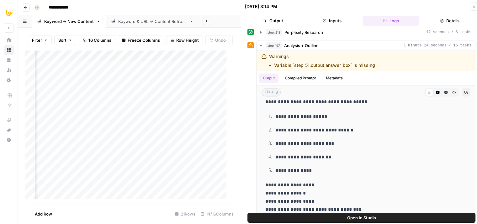
scroll to position [1154, 0]
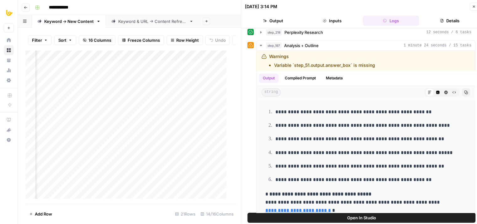
drag, startPoint x: 317, startPoint y: 127, endPoint x: 330, endPoint y: 220, distance: 93.5
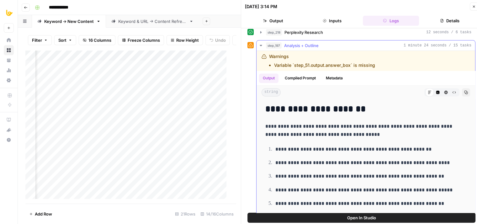
scroll to position [1058, 0]
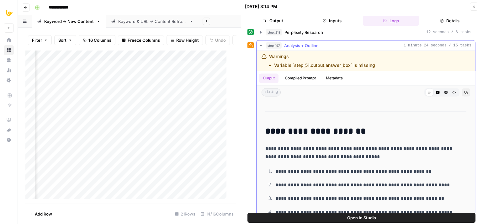
drag, startPoint x: 333, startPoint y: 138, endPoint x: 335, endPoint y: 101, distance: 37.7
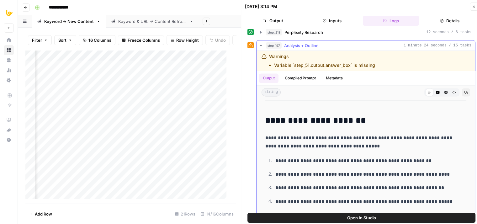
scroll to position [1089, 0]
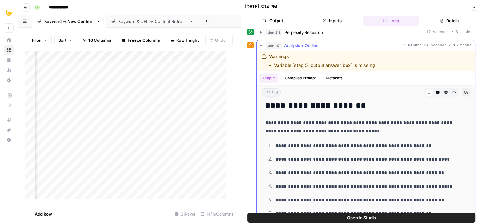
drag, startPoint x: 333, startPoint y: 116, endPoint x: 332, endPoint y: 146, distance: 30.1
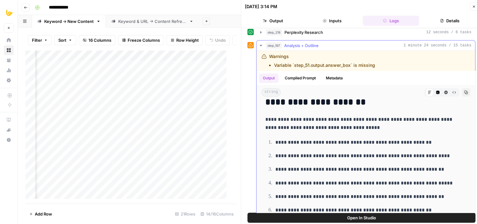
click at [305, 77] on button "Compiled Prompt" at bounding box center [300, 77] width 39 height 9
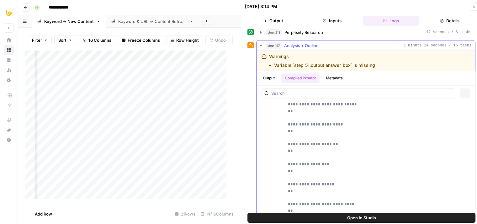
scroll to position [0, 0]
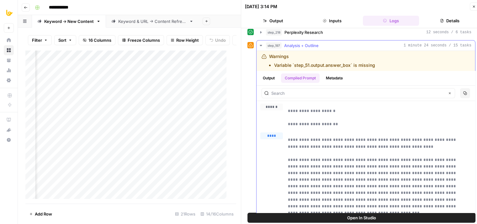
drag, startPoint x: 340, startPoint y: 157, endPoint x: 342, endPoint y: 125, distance: 33.0
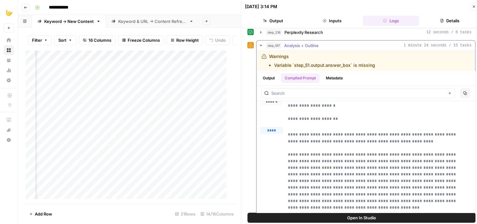
scroll to position [37, 0]
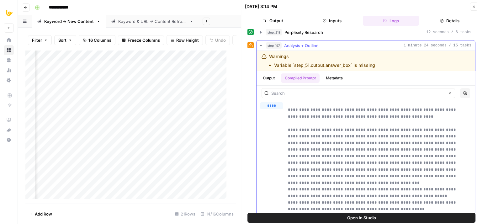
drag, startPoint x: 341, startPoint y: 130, endPoint x: 343, endPoint y: 167, distance: 37.7
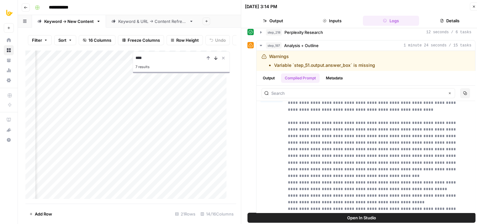
type input "****"
click at [213, 61] on icon "Next Result" at bounding box center [215, 58] width 5 height 5
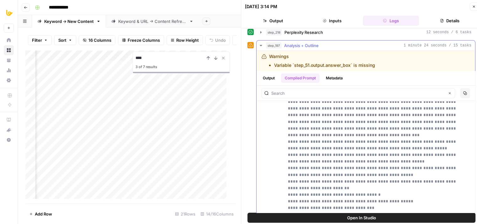
drag, startPoint x: 373, startPoint y: 149, endPoint x: 375, endPoint y: 169, distance: 20.5
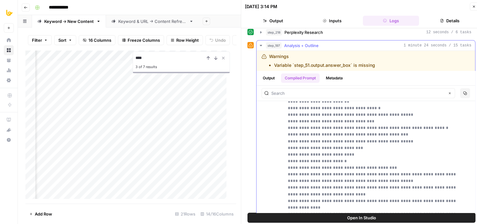
drag, startPoint x: 368, startPoint y: 156, endPoint x: 369, endPoint y: 169, distance: 12.9
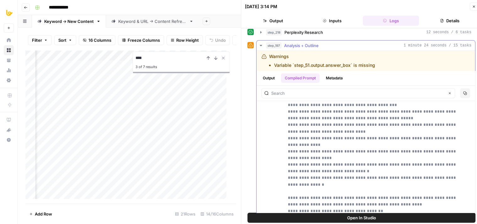
drag, startPoint x: 403, startPoint y: 163, endPoint x: 394, endPoint y: 197, distance: 35.8
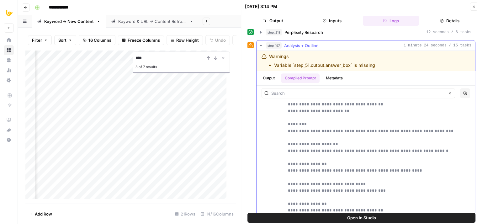
drag, startPoint x: 357, startPoint y: 197, endPoint x: 357, endPoint y: 204, distance: 6.9
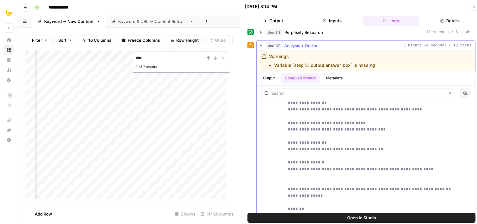
drag, startPoint x: 358, startPoint y: 186, endPoint x: 363, endPoint y: 170, distance: 17.0
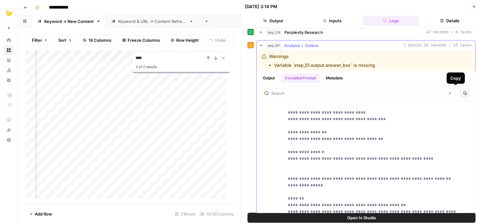
click at [460, 95] on button "Copy" at bounding box center [465, 93] width 10 height 10
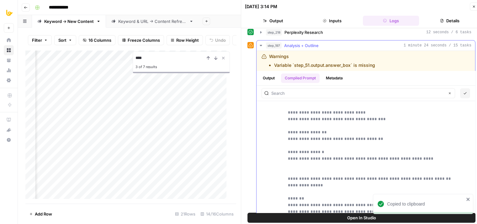
click at [318, 96] on div "Clear" at bounding box center [359, 93] width 194 height 10
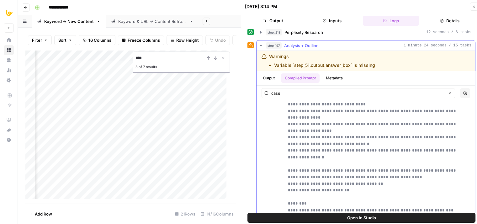
drag, startPoint x: 412, startPoint y: 116, endPoint x: 392, endPoint y: 148, distance: 37.6
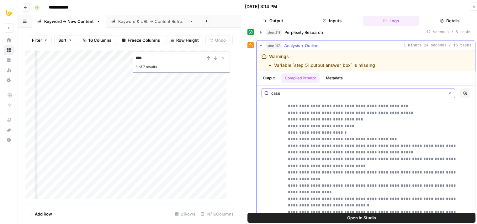
drag, startPoint x: 281, startPoint y: 93, endPoint x: 269, endPoint y: 93, distance: 12.2
click at [270, 93] on div "case Clear" at bounding box center [359, 93] width 194 height 10
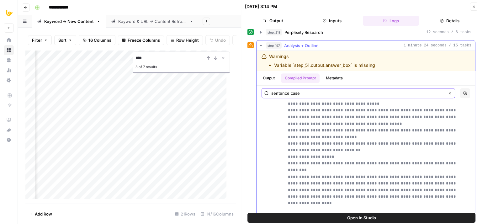
scroll to position [3160, 0]
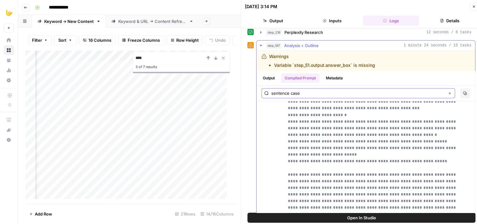
type input "sentence case"
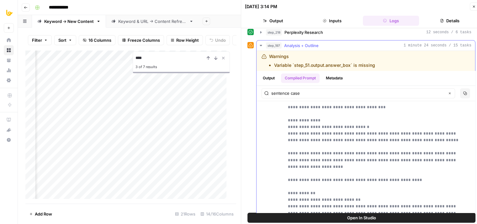
drag, startPoint x: 389, startPoint y: 131, endPoint x: 387, endPoint y: 181, distance: 50.2
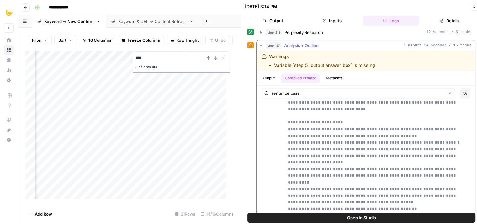
drag, startPoint x: 393, startPoint y: 142, endPoint x: 390, endPoint y: 209, distance: 66.6
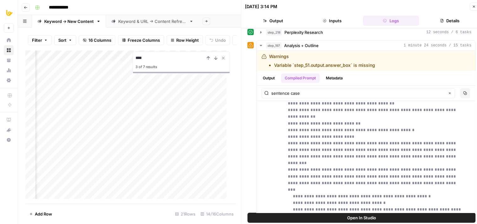
drag, startPoint x: 411, startPoint y: 138, endPoint x: 406, endPoint y: 240, distance: 102.4
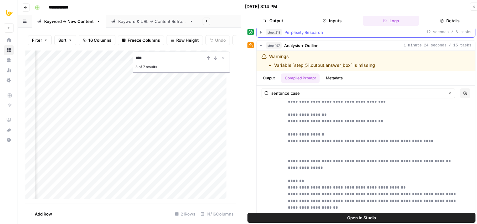
scroll to position [0, 0]
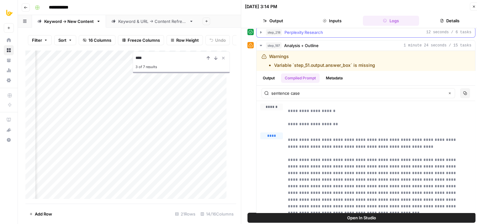
drag, startPoint x: 406, startPoint y: 131, endPoint x: 346, endPoint y: 134, distance: 59.4
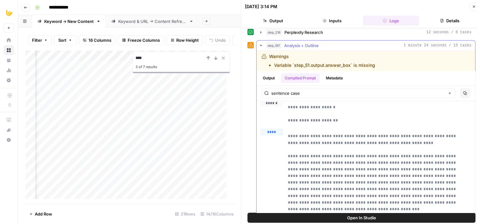
scroll to position [24, 0]
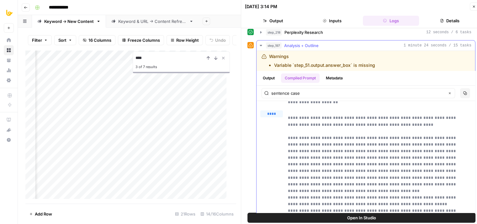
drag, startPoint x: 327, startPoint y: 143, endPoint x: 328, endPoint y: 134, distance: 9.3
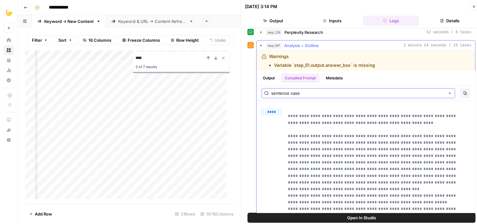
click at [330, 92] on input "sentence case" at bounding box center [357, 93] width 173 height 6
click at [278, 120] on button "****" at bounding box center [271, 121] width 23 height 8
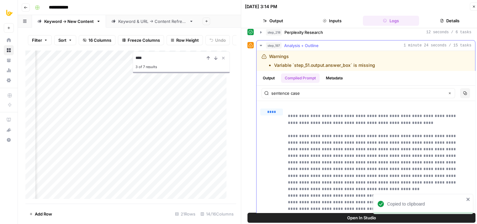
click at [460, 94] on button "Copy" at bounding box center [465, 93] width 10 height 10
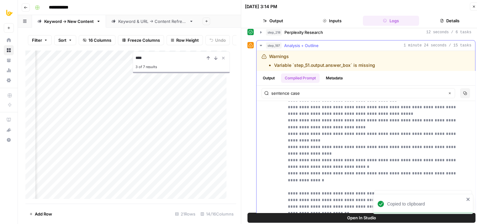
drag, startPoint x: 353, startPoint y: 142, endPoint x: 353, endPoint y: 199, distance: 56.8
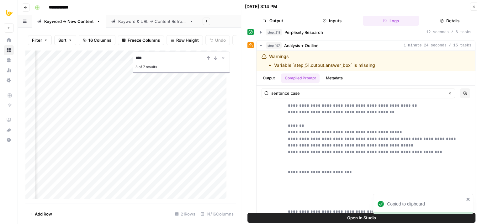
drag, startPoint x: 355, startPoint y: 189, endPoint x: 355, endPoint y: 214, distance: 25.7
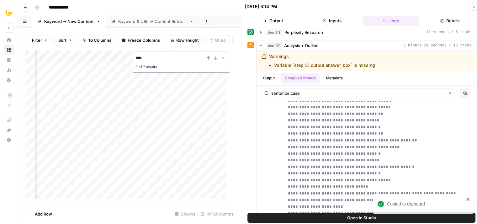
drag, startPoint x: 357, startPoint y: 139, endPoint x: 349, endPoint y: 241, distance: 102.9
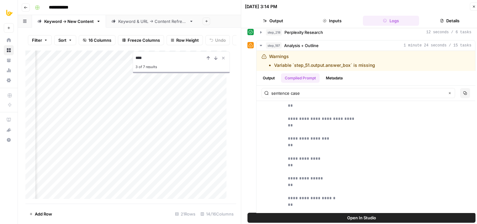
drag, startPoint x: 359, startPoint y: 140, endPoint x: 355, endPoint y: 229, distance: 89.5
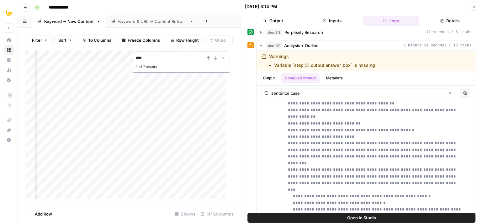
drag, startPoint x: 369, startPoint y: 140, endPoint x: 365, endPoint y: 223, distance: 83.2
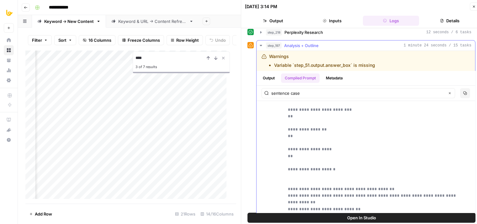
drag, startPoint x: 370, startPoint y: 169, endPoint x: 373, endPoint y: 139, distance: 29.9
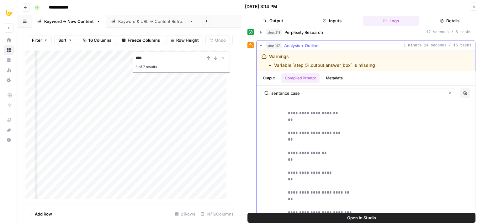
drag, startPoint x: 394, startPoint y: 182, endPoint x: 394, endPoint y: 161, distance: 21.0
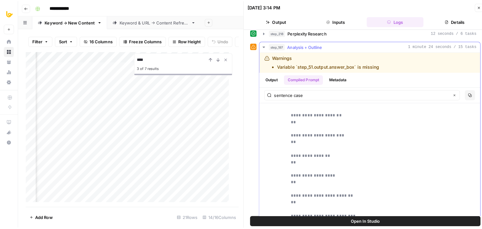
scroll to position [4388, 0]
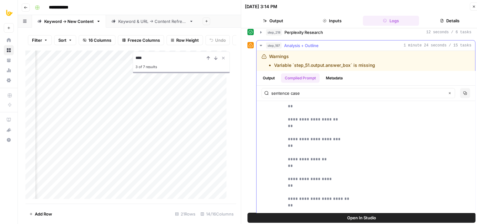
click at [333, 48] on button "step_197 Analysis + Outline 1 minute 24 seconds / 15 tasks" at bounding box center [366, 45] width 219 height 10
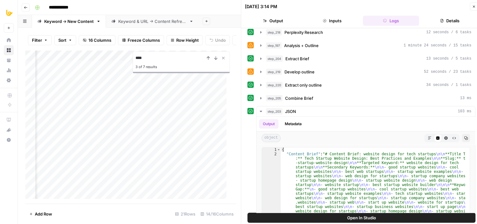
click at [471, 5] on button "Close" at bounding box center [474, 7] width 8 height 8
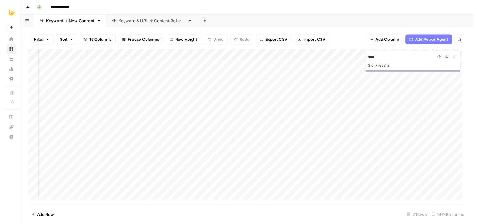
scroll to position [0, 225]
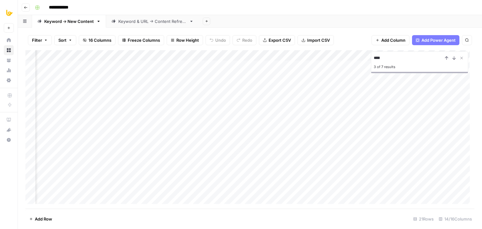
click at [192, 55] on div "Add Column" at bounding box center [249, 129] width 449 height 158
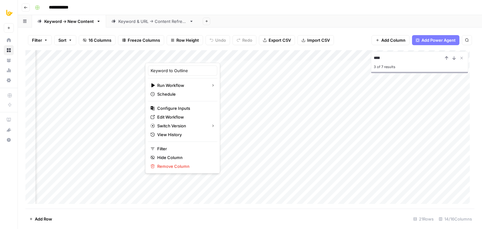
click at [220, 47] on div "Filter Sort 16 Columns Freeze Columns Row Height Undo Redo Export CSV Import CS…" at bounding box center [249, 40] width 449 height 20
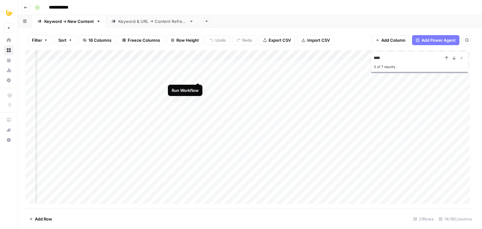
click at [196, 76] on div "Add Column" at bounding box center [249, 129] width 449 height 158
click at [188, 76] on div "Add Column" at bounding box center [249, 129] width 449 height 158
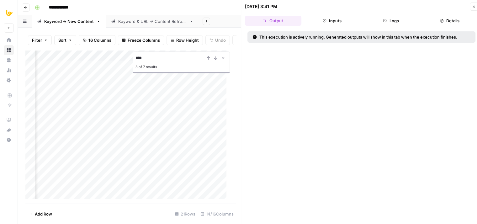
click at [387, 19] on button "Logs" at bounding box center [391, 21] width 56 height 10
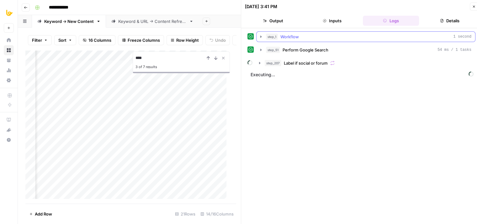
click at [310, 35] on div "step_1 Workflow 1 second" at bounding box center [368, 37] width 205 height 6
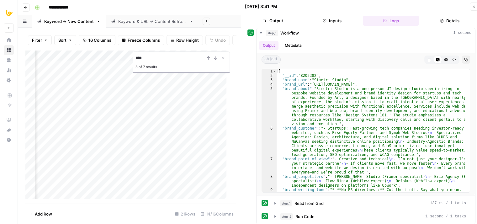
drag, startPoint x: 251, startPoint y: 98, endPoint x: 340, endPoint y: 96, distance: 89.4
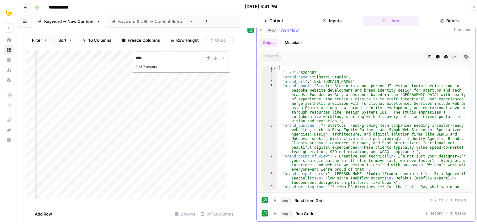
type textarea "**********"
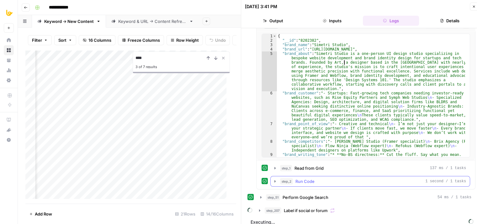
drag, startPoint x: 338, startPoint y: 151, endPoint x: 339, endPoint y: 181, distance: 29.8
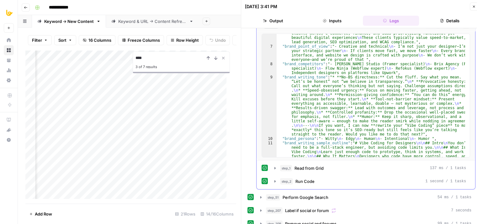
scroll to position [78, 0]
click at [471, 6] on button "Close" at bounding box center [474, 7] width 8 height 8
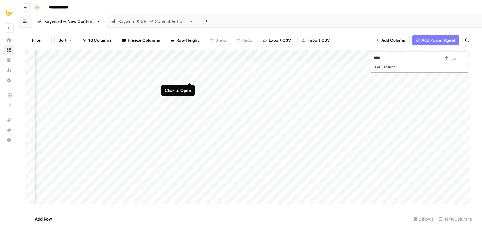
click at [188, 75] on div "Add Column" at bounding box center [249, 129] width 449 height 158
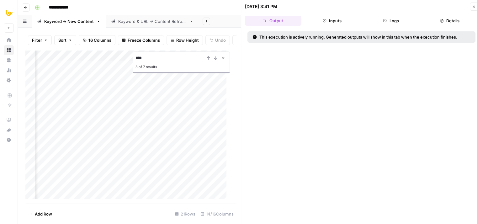
click at [222, 59] on icon "Close Search" at bounding box center [223, 58] width 2 height 2
click at [396, 18] on button "Logs" at bounding box center [391, 21] width 56 height 10
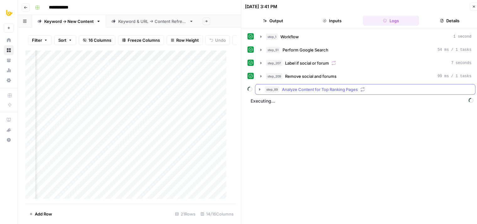
click at [307, 88] on span "Analyze Content for Top Ranking Pages" at bounding box center [320, 89] width 76 height 6
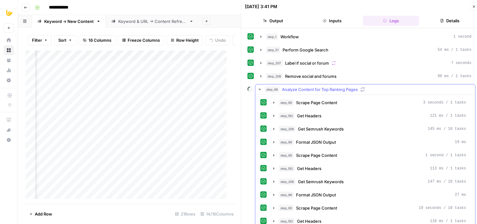
click at [308, 88] on span "Analyze Content for Top Ranking Pages" at bounding box center [320, 89] width 76 height 6
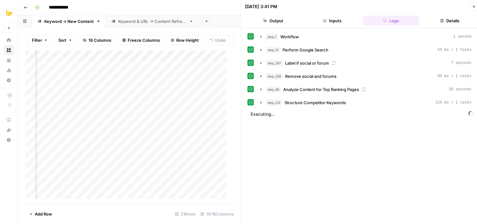
click at [473, 6] on icon "button" at bounding box center [474, 7] width 2 height 2
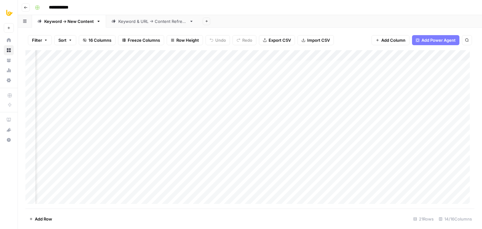
click at [189, 75] on div "Add Column" at bounding box center [249, 129] width 449 height 158
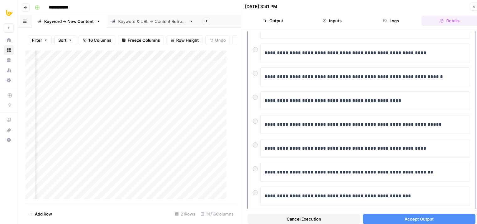
scroll to position [120, 0]
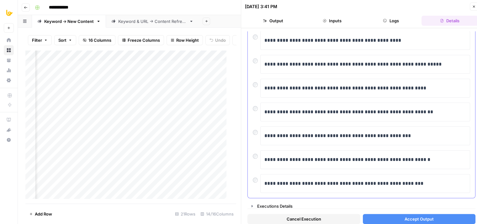
drag, startPoint x: 389, startPoint y: 71, endPoint x: 382, endPoint y: 136, distance: 65.2
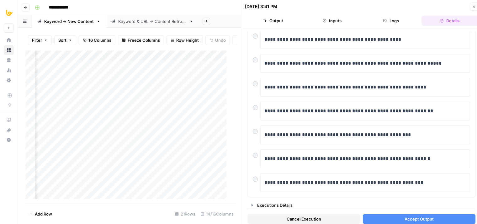
click at [386, 220] on button "Accept Output" at bounding box center [419, 219] width 113 height 10
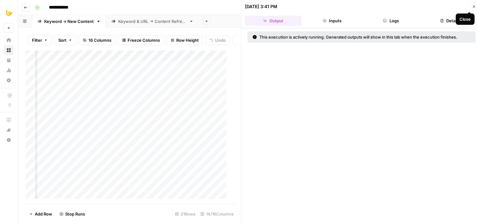
click at [389, 23] on button "Logs" at bounding box center [391, 21] width 56 height 10
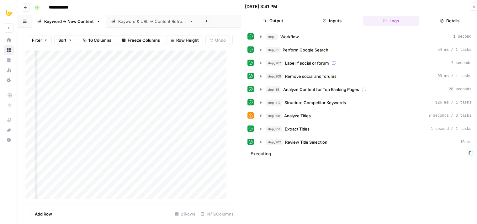
click at [275, 18] on button "Output" at bounding box center [273, 21] width 56 height 10
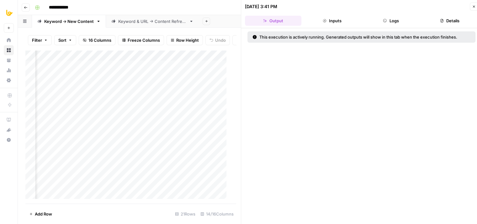
click at [402, 23] on button "Logs" at bounding box center [391, 21] width 56 height 10
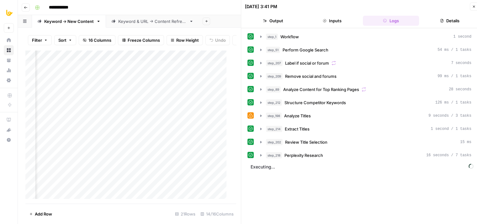
click at [476, 8] on button "Close" at bounding box center [474, 7] width 8 height 8
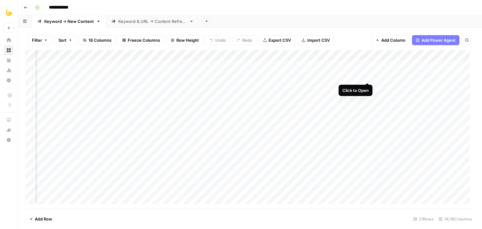
click at [365, 77] on div "Add Column" at bounding box center [249, 129] width 449 height 158
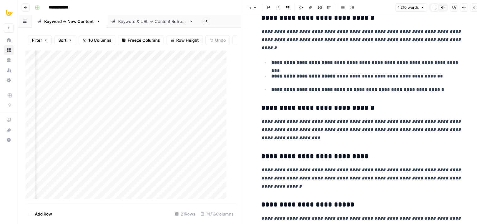
drag, startPoint x: 321, startPoint y: 58, endPoint x: 317, endPoint y: 123, distance: 65.4
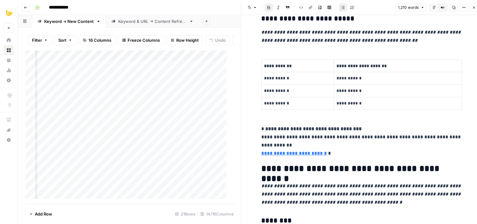
drag, startPoint x: 326, startPoint y: 87, endPoint x: 315, endPoint y: 162, distance: 76.1
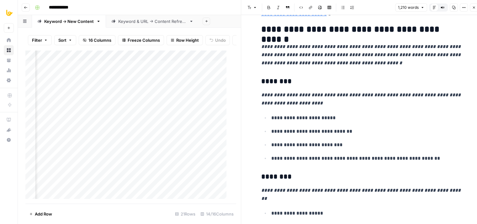
drag, startPoint x: 352, startPoint y: 104, endPoint x: 356, endPoint y: 157, distance: 53.5
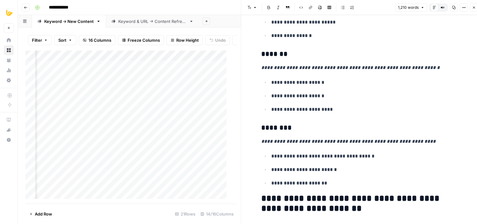
drag, startPoint x: 343, startPoint y: 66, endPoint x: 340, endPoint y: 166, distance: 100.1
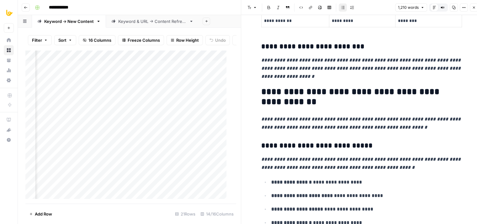
drag, startPoint x: 340, startPoint y: 99, endPoint x: 346, endPoint y: 186, distance: 87.1
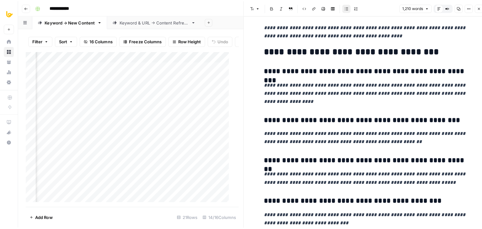
scroll to position [2314, 0]
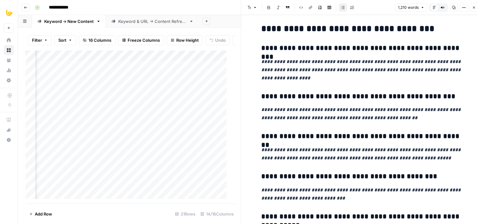
drag, startPoint x: 355, startPoint y: 156, endPoint x: 359, endPoint y: 198, distance: 42.3
click at [473, 5] on button "Close" at bounding box center [474, 7] width 8 height 8
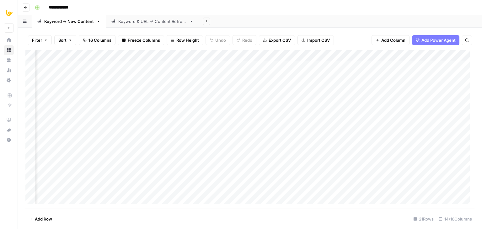
scroll to position [0, 395]
click at [232, 74] on div "Add Column" at bounding box center [249, 129] width 449 height 158
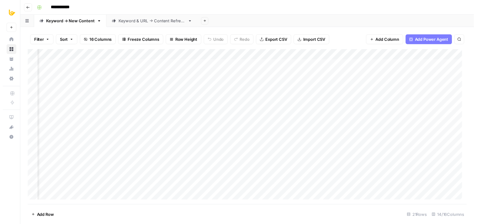
scroll to position [0, 410]
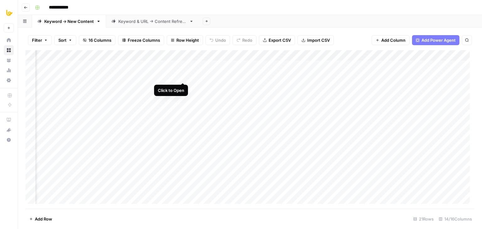
click at [182, 76] on div "Add Column" at bounding box center [249, 129] width 449 height 158
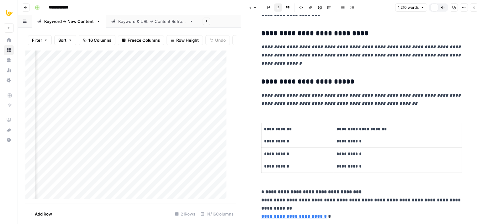
drag, startPoint x: 321, startPoint y: 121, endPoint x: 327, endPoint y: 183, distance: 61.4
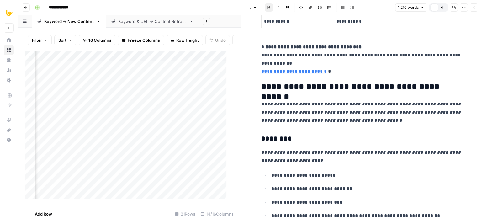
drag, startPoint x: 336, startPoint y: 170, endPoint x: 339, endPoint y: 189, distance: 18.8
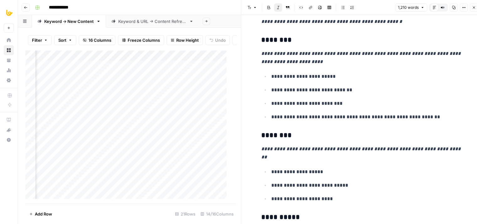
scroll to position [509, 0]
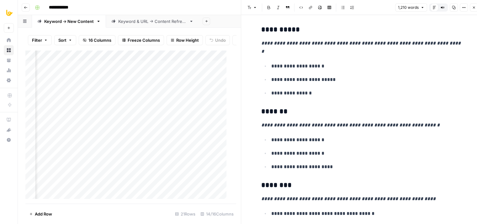
drag, startPoint x: 334, startPoint y: 97, endPoint x: 328, endPoint y: 166, distance: 69.0
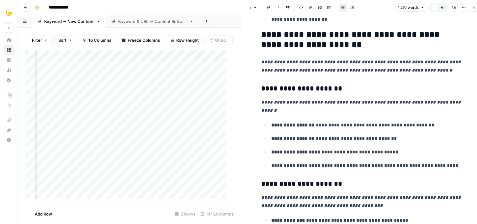
drag, startPoint x: 346, startPoint y: 114, endPoint x: 342, endPoint y: 174, distance: 60.4
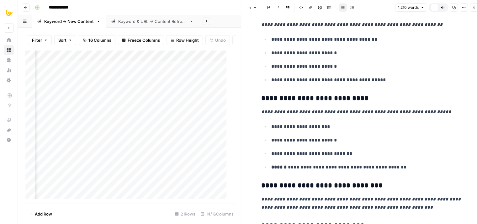
drag, startPoint x: 353, startPoint y: 78, endPoint x: 354, endPoint y: 174, distance: 96.6
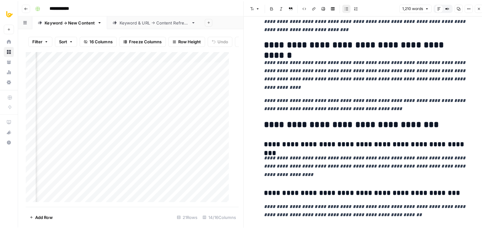
scroll to position [2314, 0]
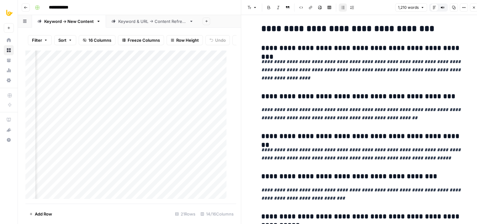
drag, startPoint x: 335, startPoint y: 139, endPoint x: 339, endPoint y: 236, distance: 96.7
click at [475, 8] on icon "button" at bounding box center [474, 8] width 4 height 4
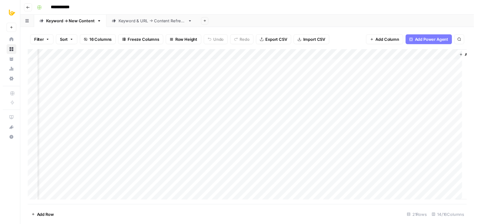
scroll to position [0, 498]
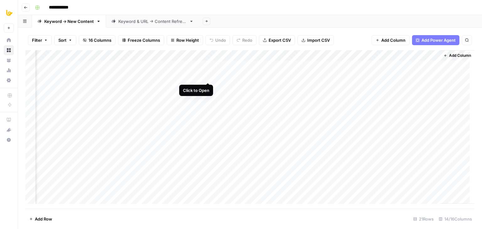
click at [208, 76] on div "Add Column" at bounding box center [249, 129] width 449 height 158
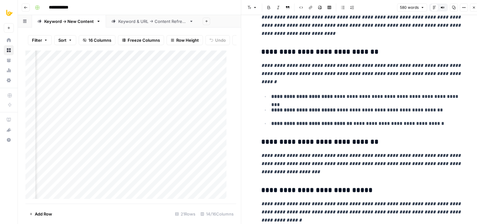
drag, startPoint x: 317, startPoint y: 44, endPoint x: 331, endPoint y: 88, distance: 45.3
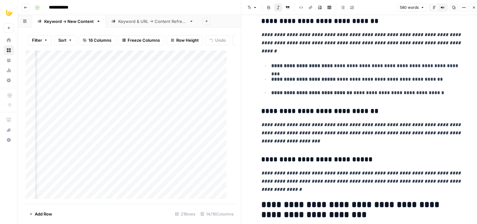
drag, startPoint x: 317, startPoint y: 77, endPoint x: 337, endPoint y: 120, distance: 47.6
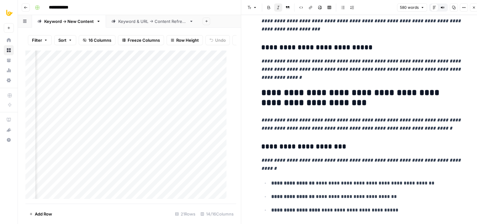
drag, startPoint x: 328, startPoint y: 87, endPoint x: 344, endPoint y: 157, distance: 72.4
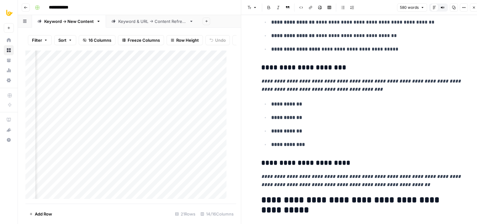
drag, startPoint x: 315, startPoint y: 118, endPoint x: 320, endPoint y: 138, distance: 20.6
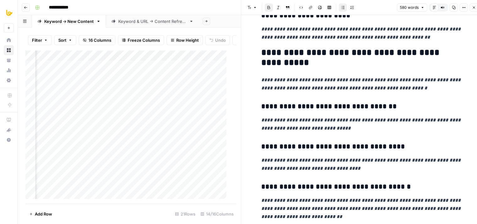
drag, startPoint x: 304, startPoint y: 66, endPoint x: 321, endPoint y: 140, distance: 76.1
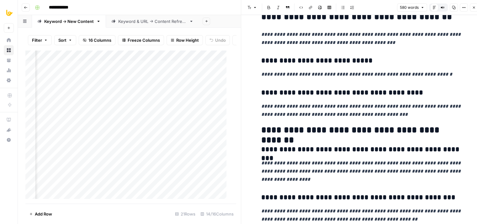
scroll to position [824, 0]
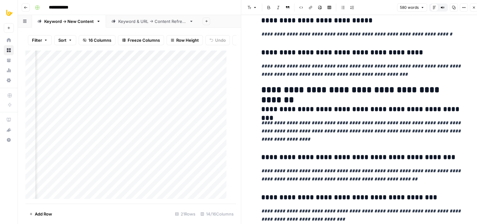
drag, startPoint x: 322, startPoint y: 99, endPoint x: 334, endPoint y: 159, distance: 61.7
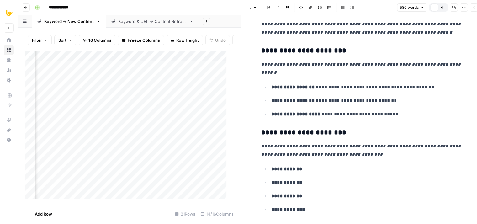
scroll to position [53, 0]
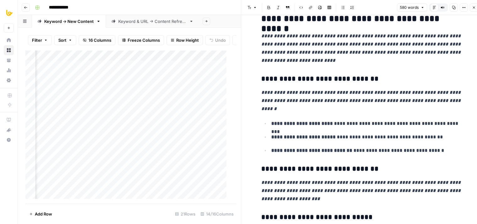
drag, startPoint x: 338, startPoint y: 183, endPoint x: 469, endPoint y: 23, distance: 207.5
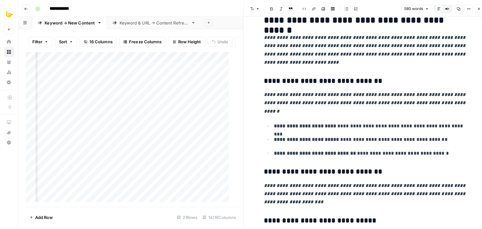
scroll to position [0, 0]
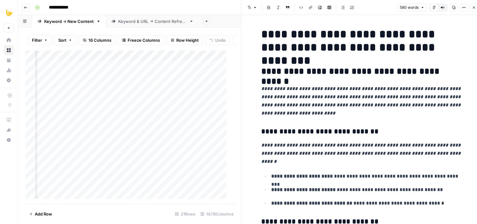
click at [475, 8] on icon "button" at bounding box center [474, 8] width 4 height 4
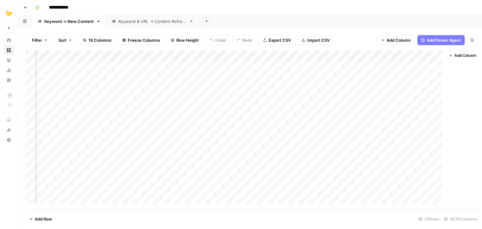
scroll to position [0, 495]
click at [269, 76] on div "Add Column" at bounding box center [249, 129] width 449 height 158
click at [200, 76] on div "Add Column" at bounding box center [249, 129] width 449 height 158
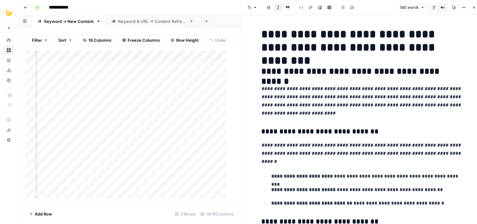
click at [475, 6] on icon "button" at bounding box center [474, 8] width 4 height 4
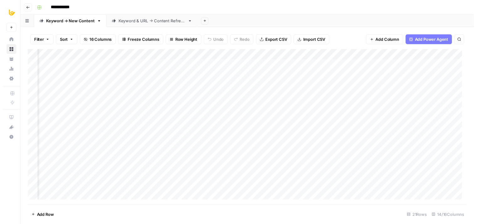
scroll to position [0, 503]
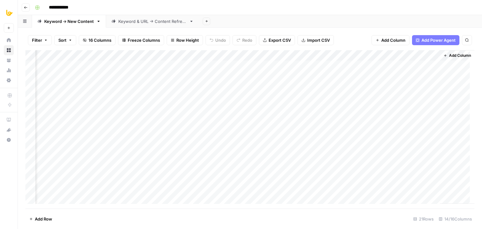
click at [250, 77] on div "Add Column" at bounding box center [249, 129] width 449 height 158
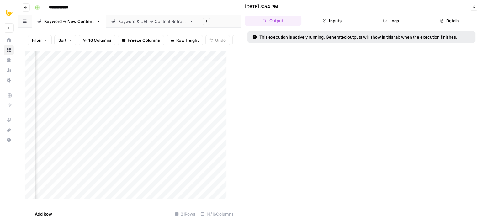
scroll to position [0, 585]
click at [386, 21] on icon "button" at bounding box center [385, 21] width 4 height 4
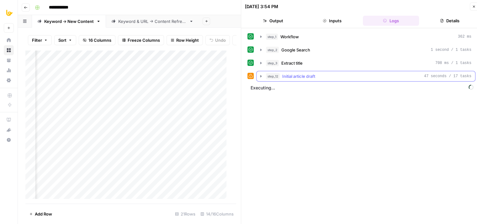
click at [312, 77] on span "Initial article draft" at bounding box center [298, 76] width 33 height 6
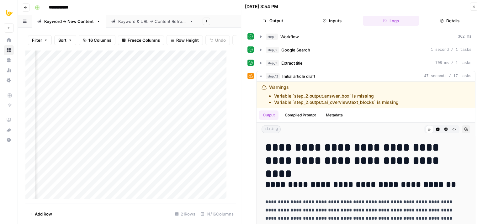
scroll to position [5, 0]
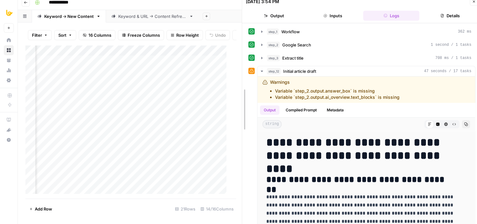
drag, startPoint x: 242, startPoint y: 98, endPoint x: 243, endPoint y: 135, distance: 36.4
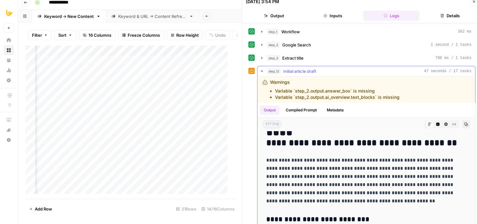
drag, startPoint x: 316, startPoint y: 141, endPoint x: 311, endPoint y: 182, distance: 41.4
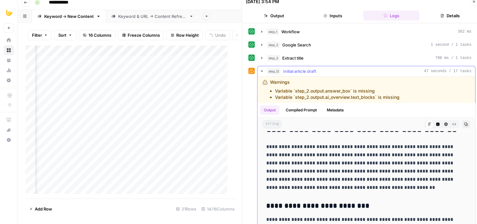
scroll to position [0, 0]
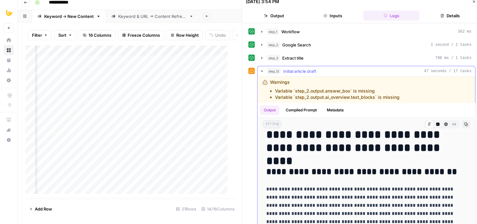
drag, startPoint x: 316, startPoint y: 186, endPoint x: 308, endPoint y: 136, distance: 49.8
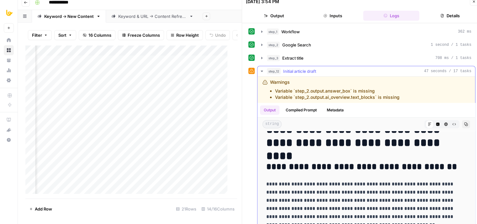
drag, startPoint x: 315, startPoint y: 145, endPoint x: 313, endPoint y: 173, distance: 28.0
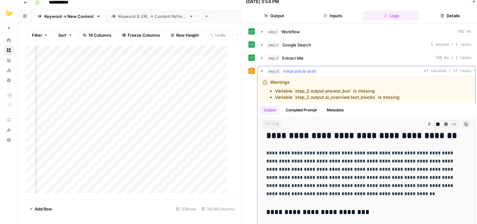
drag, startPoint x: 353, startPoint y: 171, endPoint x: 353, endPoint y: 198, distance: 27.3
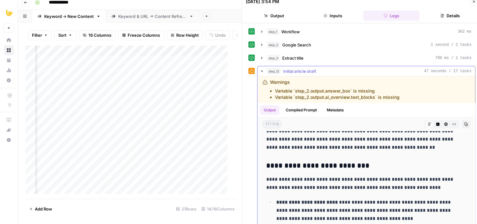
scroll to position [119, 0]
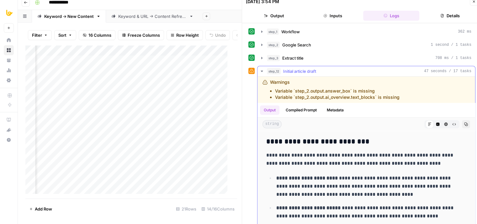
drag, startPoint x: 366, startPoint y: 170, endPoint x: 361, endPoint y: 206, distance: 37.0
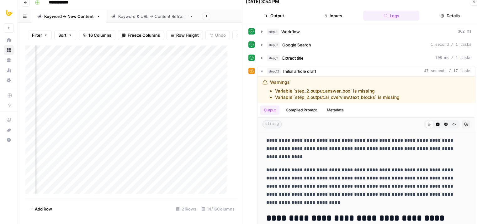
drag, startPoint x: 348, startPoint y: 197, endPoint x: 341, endPoint y: 232, distance: 35.6
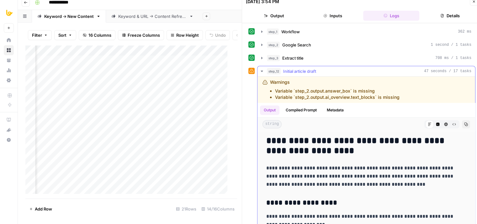
drag, startPoint x: 340, startPoint y: 164, endPoint x: 340, endPoint y: 202, distance: 38.0
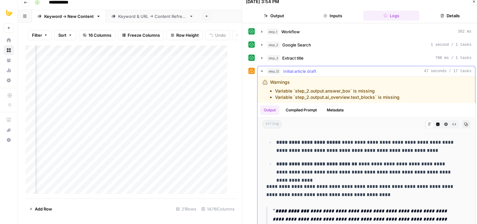
drag, startPoint x: 331, startPoint y: 167, endPoint x: 325, endPoint y: 134, distance: 33.8
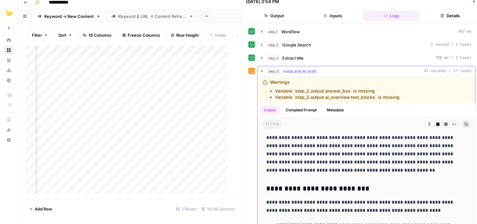
drag, startPoint x: 344, startPoint y: 173, endPoint x: 337, endPoint y: 138, distance: 35.7
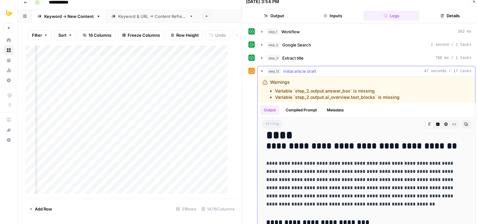
scroll to position [0, 0]
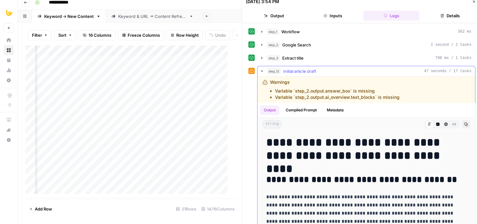
drag, startPoint x: 337, startPoint y: 148, endPoint x: 334, endPoint y: 136, distance: 12.8
click at [291, 66] on div "**********" at bounding box center [366, 163] width 218 height 194
click at [292, 71] on span "Initial article draft" at bounding box center [299, 71] width 33 height 6
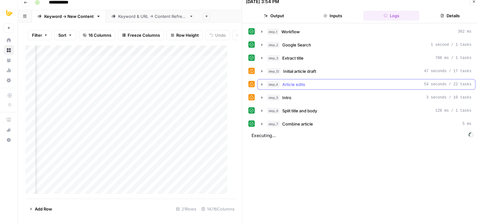
click at [307, 84] on div "step_4 Article edits 54 seconds / 22 tasks" at bounding box center [369, 84] width 205 height 6
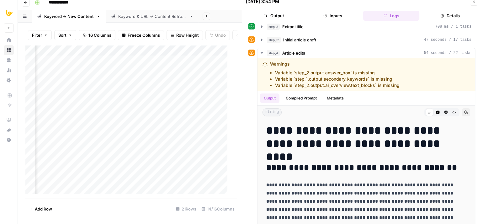
drag, startPoint x: 248, startPoint y: 140, endPoint x: 247, endPoint y: 151, distance: 10.7
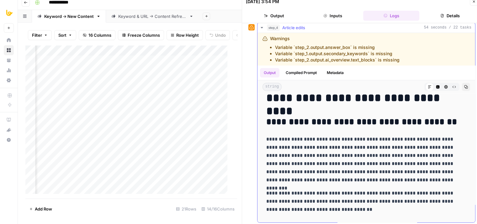
drag, startPoint x: 339, startPoint y: 132, endPoint x: 335, endPoint y: 164, distance: 32.2
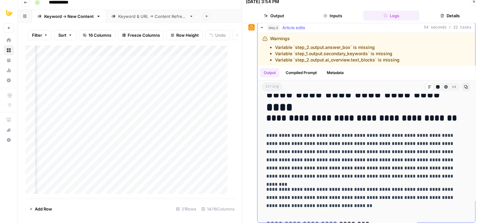
drag, startPoint x: 355, startPoint y: 141, endPoint x: 355, endPoint y: 128, distance: 12.9
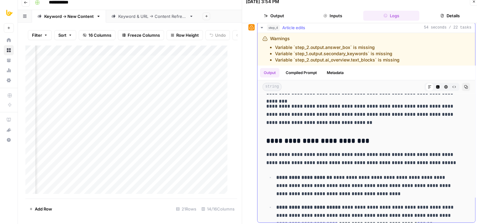
drag, startPoint x: 361, startPoint y: 160, endPoint x: 360, endPoint y: 183, distance: 23.6
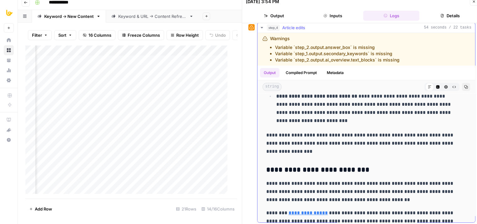
drag, startPoint x: 371, startPoint y: 165, endPoint x: 361, endPoint y: 206, distance: 41.9
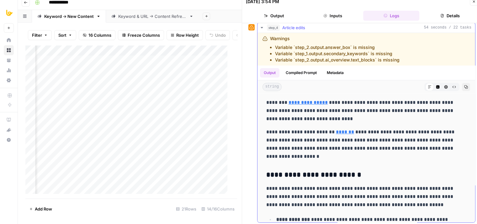
drag, startPoint x: 389, startPoint y: 142, endPoint x: 384, endPoint y: 184, distance: 42.3
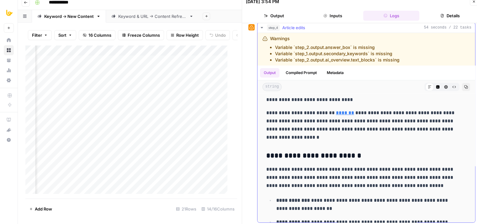
scroll to position [422, 0]
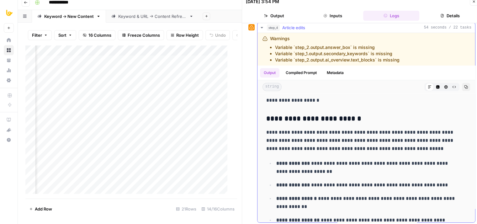
drag, startPoint x: 378, startPoint y: 176, endPoint x: 376, endPoint y: 191, distance: 15.2
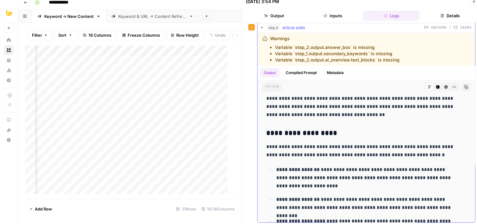
drag, startPoint x: 376, startPoint y: 153, endPoint x: 365, endPoint y: 210, distance: 58.4
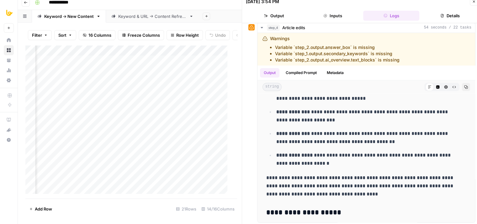
drag, startPoint x: 344, startPoint y: 200, endPoint x: 342, endPoint y: 235, distance: 35.2
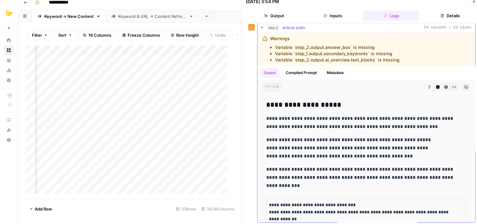
drag, startPoint x: 344, startPoint y: 162, endPoint x: 344, endPoint y: 144, distance: 17.9
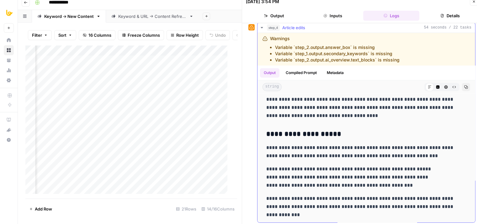
drag, startPoint x: 363, startPoint y: 161, endPoint x: 361, endPoint y: 136, distance: 25.5
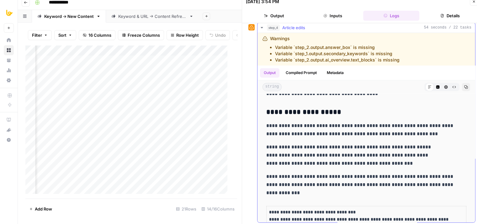
scroll to position [993, 0]
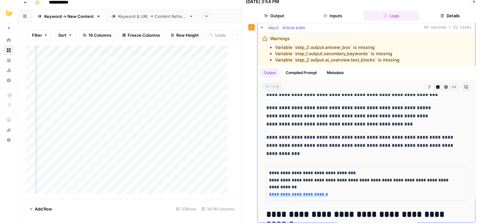
drag, startPoint x: 360, startPoint y: 144, endPoint x: 349, endPoint y: 178, distance: 35.8
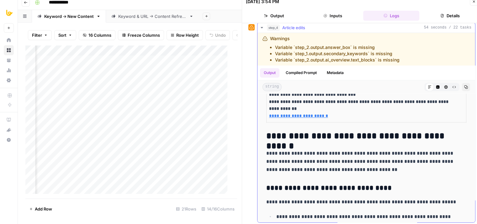
drag, startPoint x: 343, startPoint y: 122, endPoint x: 345, endPoint y: 167, distance: 45.2
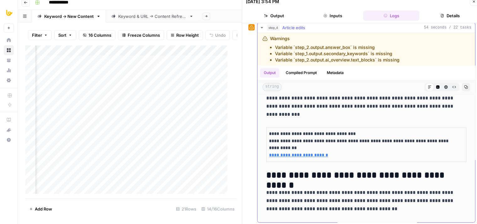
drag, startPoint x: 351, startPoint y: 139, endPoint x: 351, endPoint y: 94, distance: 44.6
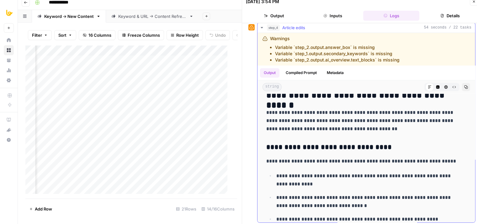
drag, startPoint x: 350, startPoint y: 118, endPoint x: 345, endPoint y: 176, distance: 58.6
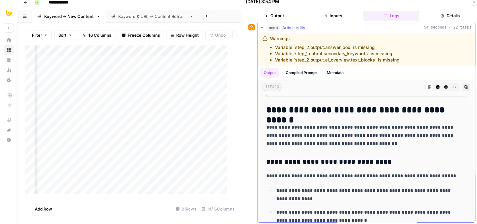
drag, startPoint x: 350, startPoint y: 140, endPoint x: 351, endPoint y: 126, distance: 13.5
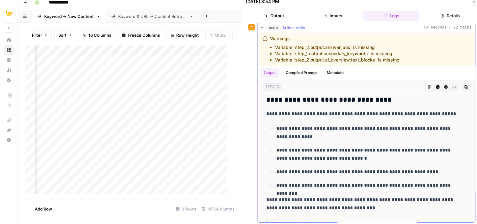
drag, startPoint x: 349, startPoint y: 180, endPoint x: 348, endPoint y: 191, distance: 11.0
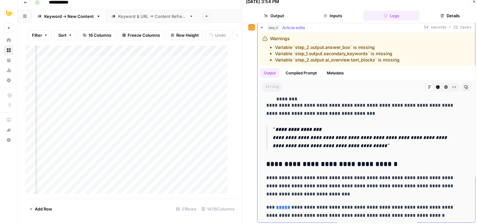
drag, startPoint x: 349, startPoint y: 131, endPoint x: 348, endPoint y: 178, distance: 46.8
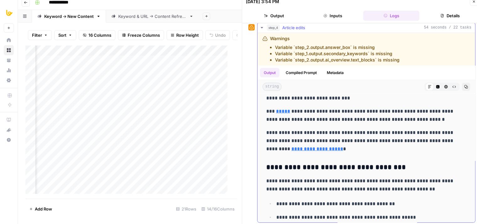
scroll to position [1423, 0]
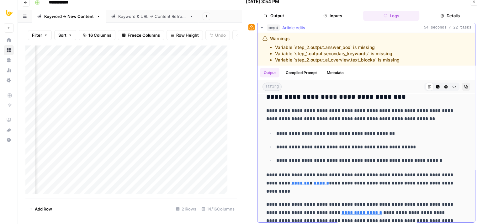
drag, startPoint x: 349, startPoint y: 151, endPoint x: 343, endPoint y: 206, distance: 55.8
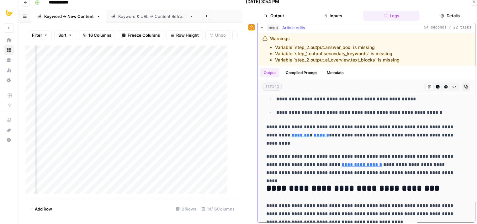
scroll to position [1483, 0]
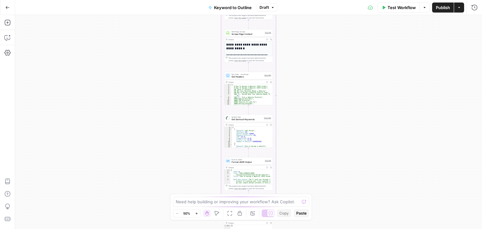
drag, startPoint x: 147, startPoint y: 101, endPoint x: 169, endPoint y: 63, distance: 43.9
click at [134, 121] on div "Workflow Set Inputs Inputs Workflow Workflow Step 1 Output Expand Output Copy 1…" at bounding box center [248, 122] width 467 height 214
click at [136, 203] on div "Workflow Set Inputs Inputs Workflow Workflow Step 1 Output Expand Output Copy 1…" at bounding box center [248, 122] width 467 height 214
click at [160, 160] on div "Workflow Set Inputs Inputs Workflow Workflow Step 1 Output Expand Output Copy 1…" at bounding box center [248, 122] width 467 height 214
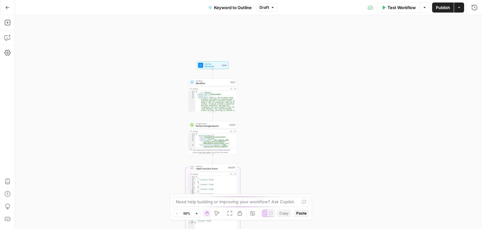
drag, startPoint x: 162, startPoint y: 48, endPoint x: 161, endPoint y: 86, distance: 37.7
click at [171, 37] on div "Workflow Set Inputs Inputs Workflow Workflow Step 1 Output Expand Output Copy 1…" at bounding box center [248, 122] width 467 height 214
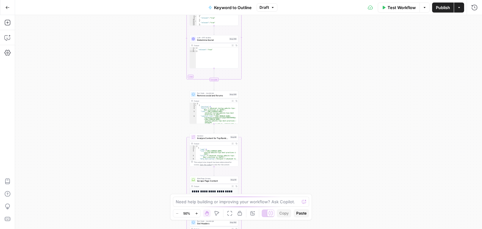
click at [157, 86] on div "Workflow Set Inputs Inputs Workflow Workflow Step 1 Output Expand Output Copy 1…" at bounding box center [248, 122] width 467 height 214
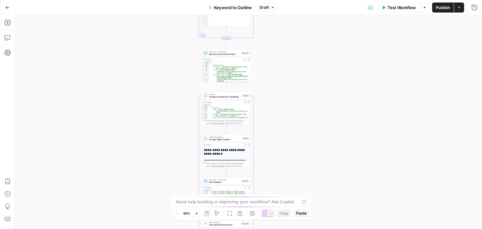
drag, startPoint x: 144, startPoint y: 124, endPoint x: 151, endPoint y: 97, distance: 27.2
click at [151, 97] on div "Workflow Set Inputs Inputs Workflow Workflow Step 1 Output Expand Output Copy 1…" at bounding box center [248, 122] width 467 height 214
click at [159, 72] on div "Workflow Set Inputs Inputs Workflow Workflow Step 1 Output Expand Output Copy 1…" at bounding box center [248, 122] width 467 height 214
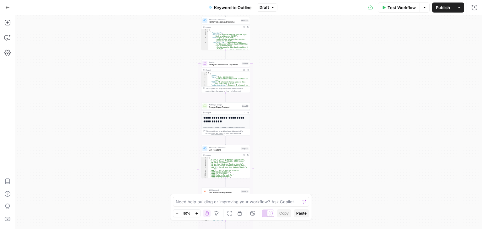
drag, startPoint x: 170, startPoint y: 122, endPoint x: 158, endPoint y: 52, distance: 70.7
click at [158, 51] on div "Workflow Set Inputs Inputs Workflow Workflow Step 1 Output Expand Output Copy 1…" at bounding box center [248, 122] width 467 height 214
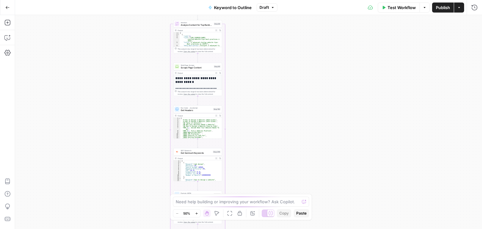
drag, startPoint x: 154, startPoint y: 73, endPoint x: 142, endPoint y: 112, distance: 40.7
click at [135, 167] on div "Workflow Set Inputs Inputs Workflow Workflow Step 1 Output Expand Output Copy 1…" at bounding box center [248, 122] width 467 height 214
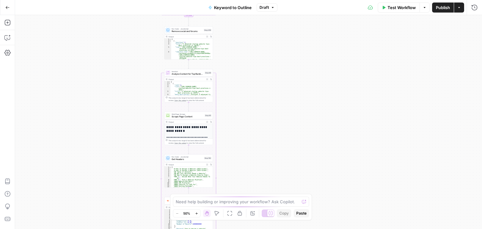
drag, startPoint x: 135, startPoint y: 100, endPoint x: 141, endPoint y: 22, distance: 78.4
click at [141, 22] on div "Workflow Set Inputs Inputs Workflow Workflow Step 1 Output Expand Output Copy 1…" at bounding box center [248, 122] width 467 height 214
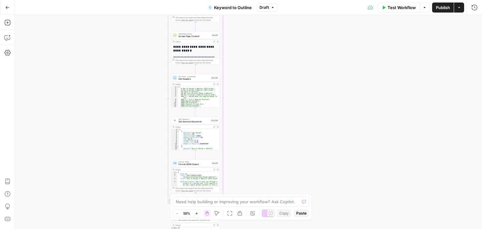
click at [143, 51] on div "Workflow Set Inputs Inputs Workflow Workflow Step 1 Output Expand Output Copy 1…" at bounding box center [248, 122] width 467 height 214
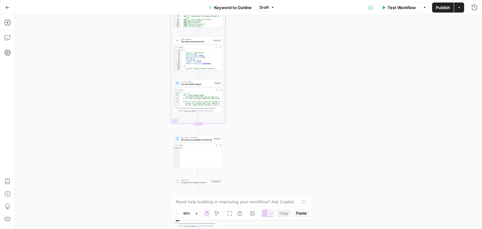
click at [149, 35] on div "Workflow Set Inputs Inputs Workflow Workflow Step 1 Output Expand Output Copy 1…" at bounding box center [248, 122] width 467 height 214
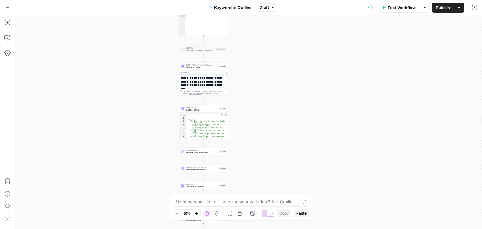
drag, startPoint x: 159, startPoint y: 93, endPoint x: 158, endPoint y: 73, distance: 19.5
click at [159, 59] on div "Workflow Set Inputs Inputs Workflow Workflow Step 1 Output Expand Output Copy 1…" at bounding box center [248, 122] width 467 height 214
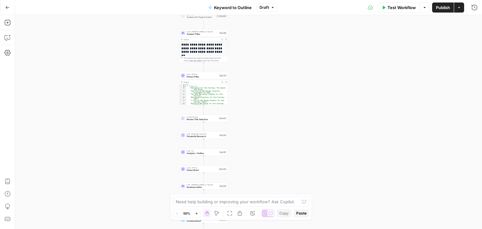
drag, startPoint x: 158, startPoint y: 85, endPoint x: 140, endPoint y: 128, distance: 46.9
click at [140, 129] on div "Workflow Set Inputs Inputs Workflow Workflow Step 1 Output Expand Output Copy 1…" at bounding box center [248, 122] width 467 height 214
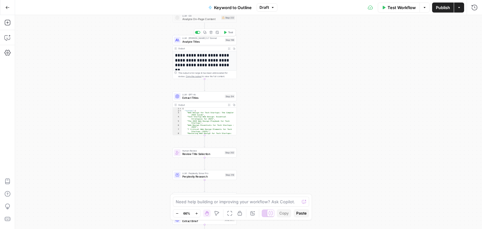
drag, startPoint x: 136, startPoint y: 103, endPoint x: 140, endPoint y: 108, distance: 5.6
click at [138, 88] on div "Workflow Set Inputs Inputs Workflow Workflow Step 1 Output Expand Output Copy 1…" at bounding box center [248, 122] width 467 height 214
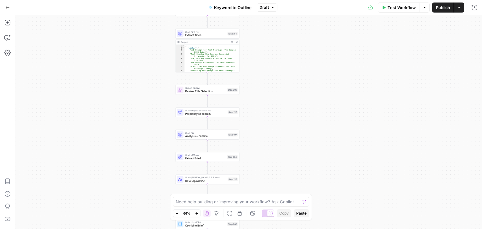
drag, startPoint x: 139, startPoint y: 126, endPoint x: 139, endPoint y: 74, distance: 52.4
click at [140, 69] on div "Workflow Set Inputs Inputs Workflow Workflow Step 1 Output Expand Output Copy 1…" at bounding box center [248, 122] width 467 height 214
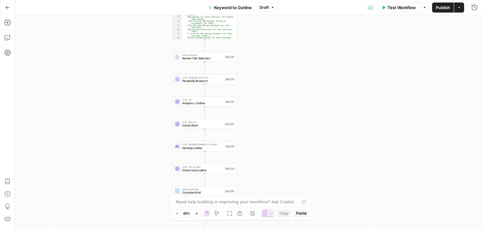
drag, startPoint x: 137, startPoint y: 108, endPoint x: 156, endPoint y: 109, distance: 18.9
click at [136, 105] on div "Workflow Set Inputs Inputs Workflow Workflow Step 1 Output Expand Output Copy 1…" at bounding box center [248, 122] width 467 height 214
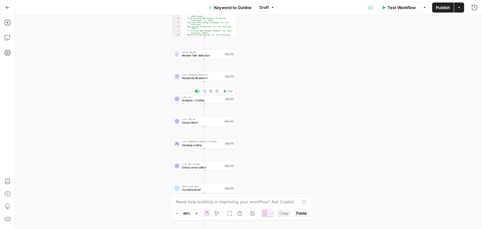
click at [189, 101] on span "Analysis + Outline" at bounding box center [202, 100] width 41 height 4
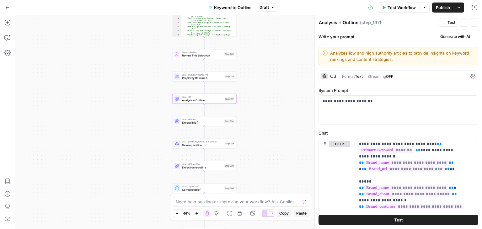
drag, startPoint x: 105, startPoint y: 84, endPoint x: 90, endPoint y: 81, distance: 15.5
click at [90, 81] on div "Workflow Set Inputs Inputs Workflow Workflow Step 1 Output Expand Output Copy 1…" at bounding box center [248, 122] width 467 height 214
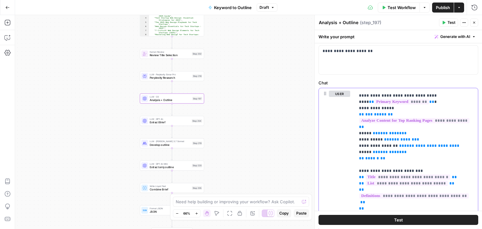
scroll to position [212, 0]
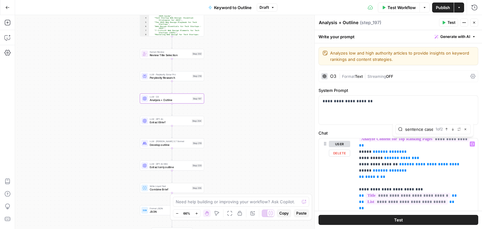
type input "sentence case"
click at [453, 130] on icon "button" at bounding box center [452, 129] width 3 height 3
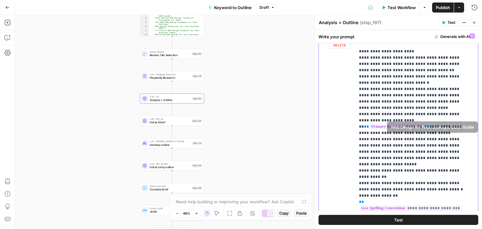
scroll to position [1596, 0]
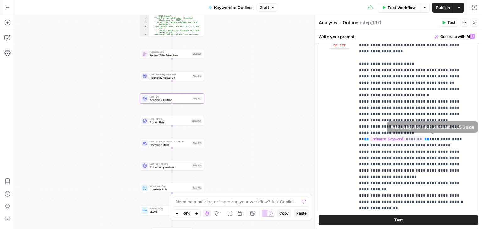
drag, startPoint x: 452, startPoint y: 146, endPoint x: 452, endPoint y: 130, distance: 16.0
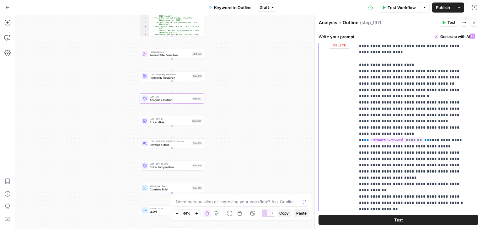
click at [453, 40] on icon "button" at bounding box center [452, 40] width 3 height 3
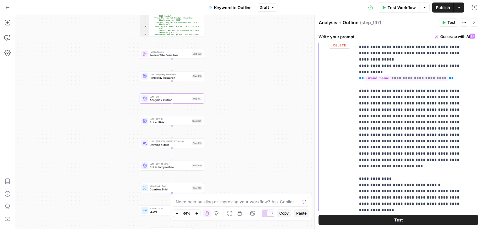
scroll to position [1129, 0]
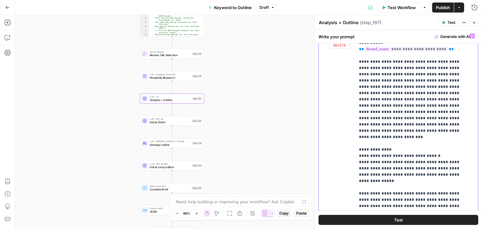
click at [432, 143] on p "**********" at bounding box center [412, 64] width 106 height 2321
drag, startPoint x: 386, startPoint y: 161, endPoint x: 380, endPoint y: 161, distance: 6.3
click at [380, 161] on p "**********" at bounding box center [412, 64] width 106 height 2321
click at [391, 136] on p "**********" at bounding box center [412, 64] width 106 height 2321
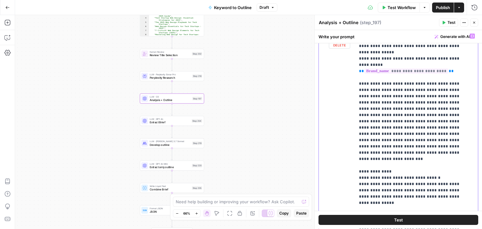
drag, startPoint x: 418, startPoint y: 179, endPoint x: 415, endPoint y: 160, distance: 19.3
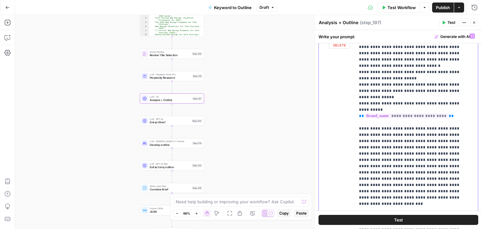
drag, startPoint x: 408, startPoint y: 151, endPoint x: 404, endPoint y: 115, distance: 36.0
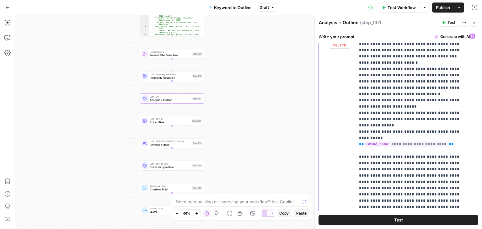
drag, startPoint x: 399, startPoint y: 148, endPoint x: 398, endPoint y: 104, distance: 43.9
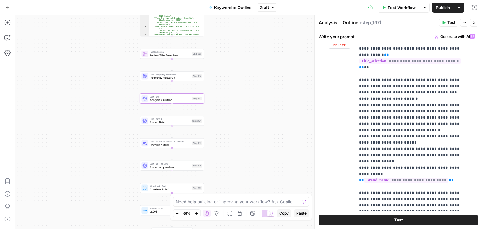
drag, startPoint x: 411, startPoint y: 158, endPoint x: 410, endPoint y: 141, distance: 17.6
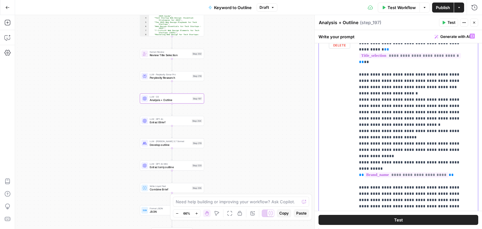
drag, startPoint x: 420, startPoint y: 162, endPoint x: 419, endPoint y: 177, distance: 15.1
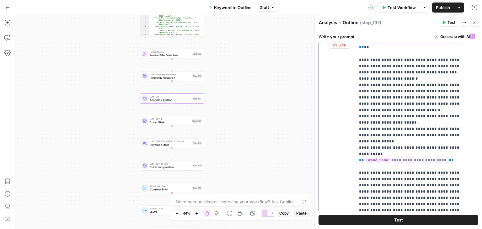
scroll to position [1025, 0]
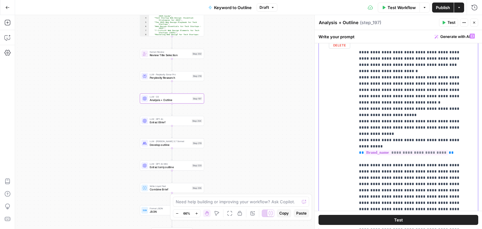
drag, startPoint x: 402, startPoint y: 171, endPoint x: 401, endPoint y: 176, distance: 5.3
click at [400, 196] on p "**********" at bounding box center [412, 168] width 106 height 2321
click at [429, 121] on p "**********" at bounding box center [412, 168] width 106 height 2321
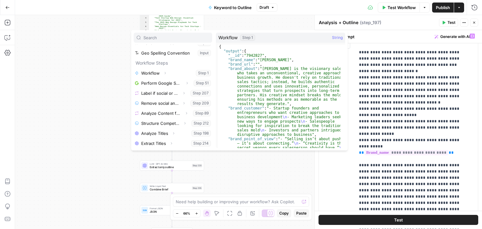
scroll to position [37, 0]
click at [164, 72] on icon "button" at bounding box center [165, 73] width 4 height 4
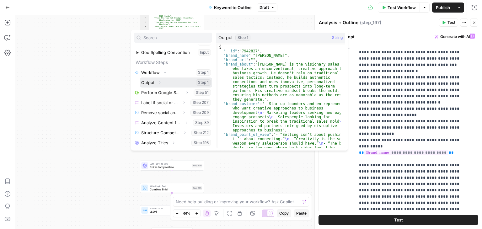
click at [161, 83] on icon "button" at bounding box center [160, 83] width 4 height 4
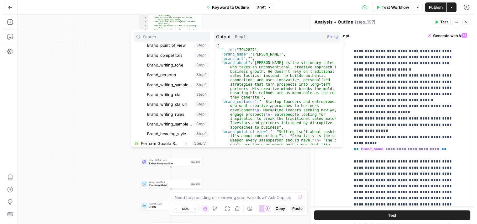
scroll to position [135, 0]
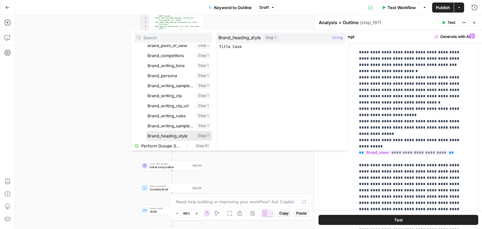
click at [176, 133] on button "Select variable Brand_heading_style" at bounding box center [179, 136] width 66 height 10
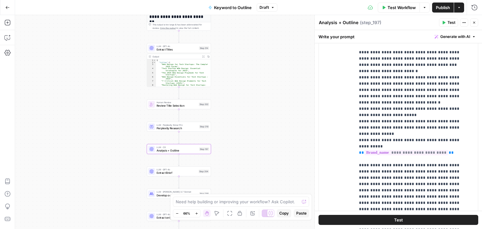
drag, startPoint x: 260, startPoint y: 68, endPoint x: 276, endPoint y: 168, distance: 101.1
click at [276, 168] on div "Workflow Set Inputs Inputs Workflow Workflow Step 1 Output Expand Output Copy 1…" at bounding box center [248, 122] width 467 height 214
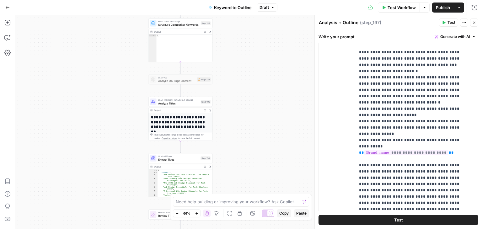
drag, startPoint x: 252, startPoint y: 114, endPoint x: 250, endPoint y: 138, distance: 24.2
click at [251, 140] on div "Workflow Set Inputs Inputs Workflow Workflow Step 1 Output Expand Output Copy 1…" at bounding box center [248, 122] width 467 height 214
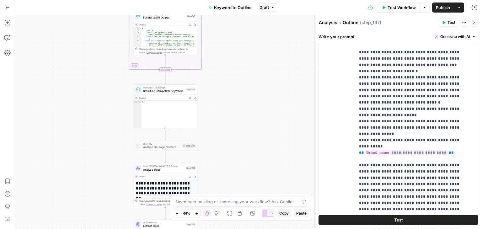
drag, startPoint x: 231, startPoint y: 98, endPoint x: 222, endPoint y: 125, distance: 28.0
click at [221, 128] on div "Workflow Set Inputs Inputs Workflow Workflow Step 1 Output Expand Output Copy 1…" at bounding box center [248, 122] width 467 height 214
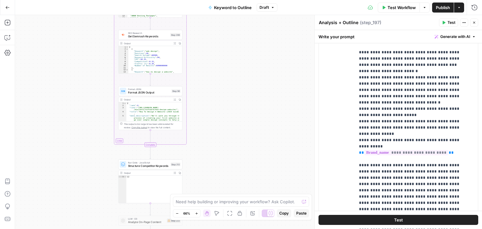
drag, startPoint x: 217, startPoint y: 110, endPoint x: 217, endPoint y: 133, distance: 23.2
click at [216, 138] on div "Workflow Set Inputs Inputs Workflow Workflow Step 1 Output Expand Output Copy 1…" at bounding box center [248, 122] width 467 height 214
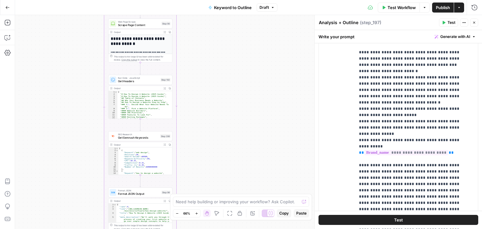
drag, startPoint x: 218, startPoint y: 64, endPoint x: 209, endPoint y: 149, distance: 85.8
click at [208, 155] on div "Workflow Set Inputs Inputs Workflow Workflow Step 1 Output Expand Output Copy 1…" at bounding box center [248, 122] width 467 height 214
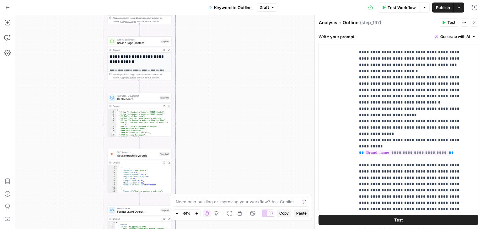
drag, startPoint x: 218, startPoint y: 66, endPoint x: 207, endPoint y: 171, distance: 105.0
click at [206, 182] on div "Workflow Set Inputs Inputs Workflow Workflow Step 1 Output Expand Output Copy 1…" at bounding box center [248, 122] width 467 height 214
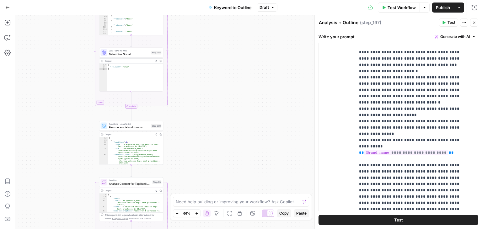
drag, startPoint x: 196, startPoint y: 57, endPoint x: 200, endPoint y: 139, distance: 81.6
click at [200, 139] on div "Workflow Set Inputs Inputs Workflow Workflow Step 1 Output Expand Output Copy 1…" at bounding box center [248, 122] width 467 height 214
click at [197, 173] on div "Workflow Set Inputs Inputs Workflow Workflow Step 1 Output Expand Output Copy 1…" at bounding box center [248, 122] width 467 height 214
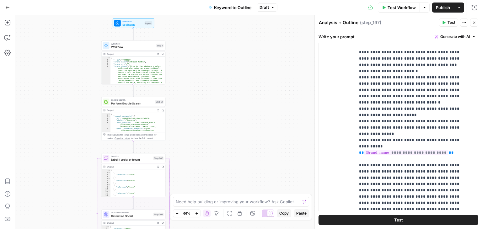
drag, startPoint x: 203, startPoint y: 122, endPoint x: 205, endPoint y: 100, distance: 22.0
click at [204, 122] on div "Workflow Set Inputs Inputs Workflow Workflow Step 1 Output Expand Output Copy 1…" at bounding box center [248, 122] width 467 height 214
drag, startPoint x: 203, startPoint y: 112, endPoint x: 202, endPoint y: 121, distance: 8.6
click at [204, 123] on div "Workflow Set Inputs Inputs Workflow Workflow Step 1 Output Expand Output Copy 1…" at bounding box center [248, 122] width 467 height 214
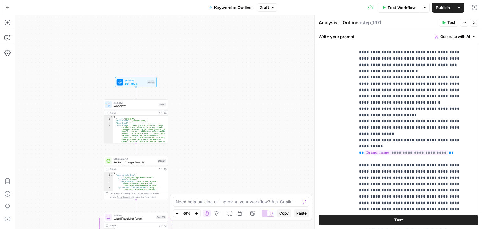
click at [134, 104] on span "Workflow" at bounding box center [136, 106] width 44 height 4
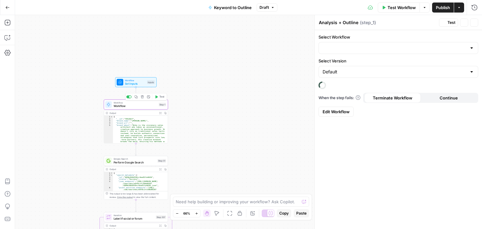
type textarea "Workflow"
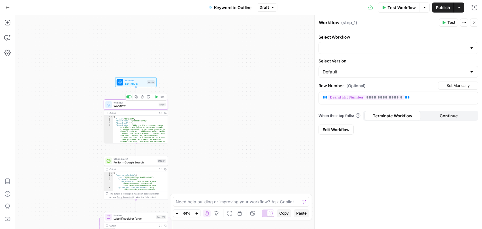
type input "Brand Kit"
click at [147, 82] on div "Inputs" at bounding box center [151, 82] width 8 height 4
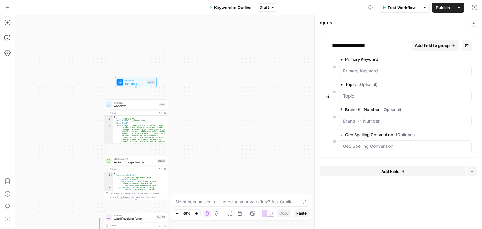
click at [403, 5] on span "Test Workflow" at bounding box center [401, 7] width 28 height 6
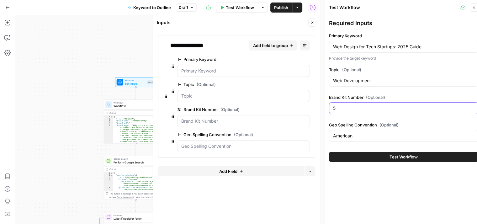
drag, startPoint x: 342, startPoint y: 109, endPoint x: 318, endPoint y: 107, distance: 23.6
click at [322, 108] on body "All About AI New Home Browse Your Data Usage Settings Recent Grids Simetri Grid…" at bounding box center [238, 112] width 477 height 224
type input "9"
click at [389, 155] on button "Test Workflow" at bounding box center [403, 157] width 149 height 10
click at [311, 24] on button "Close" at bounding box center [312, 23] width 8 height 8
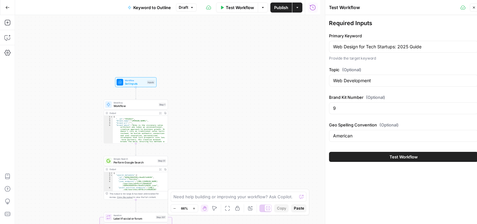
click at [397, 155] on span "Test Workflow" at bounding box center [404, 157] width 28 height 6
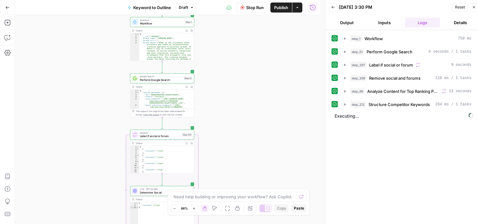
drag, startPoint x: 217, startPoint y: 87, endPoint x: 228, endPoint y: 69, distance: 21.8
click at [226, 60] on div "Workflow Set Inputs Inputs Workflow Workflow Step 1 Output Expand Output Copy 1…" at bounding box center [167, 119] width 305 height 209
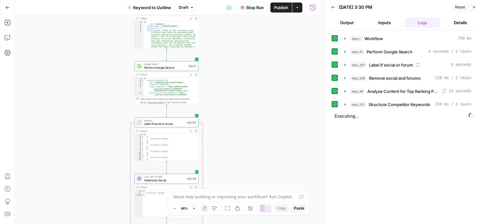
click at [236, 30] on div "Workflow Set Inputs Inputs Workflow Workflow Step 1 Output Expand Output Copy 1…" at bounding box center [167, 119] width 305 height 209
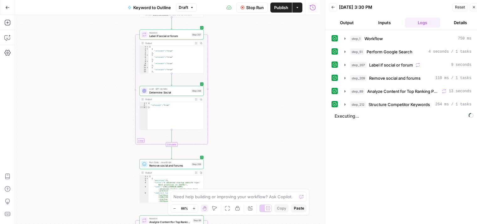
click at [259, 29] on div "Workflow Set Inputs Inputs Workflow Workflow Step 1 Output Expand Output Copy 1…" at bounding box center [167, 119] width 305 height 209
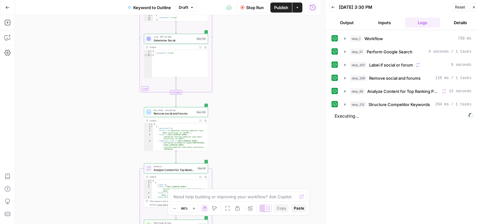
click at [252, 4] on span "Stop Run" at bounding box center [255, 7] width 18 height 6
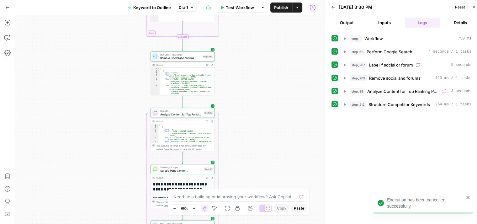
drag, startPoint x: 280, startPoint y: 74, endPoint x: 284, endPoint y: 51, distance: 23.8
click at [284, 51] on div "Workflow Set Inputs Inputs Workflow Workflow Step 1 Output Expand Output Copy 1…" at bounding box center [167, 119] width 305 height 209
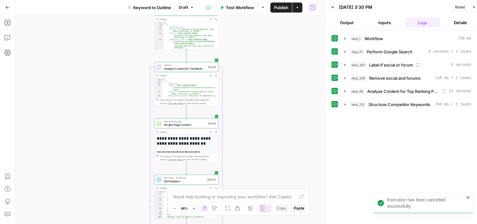
drag, startPoint x: 269, startPoint y: 124, endPoint x: 270, endPoint y: 87, distance: 36.7
click at [272, 72] on div "Workflow Set Inputs Inputs Workflow Workflow Step 1 Output Expand Output Copy 1…" at bounding box center [167, 119] width 305 height 209
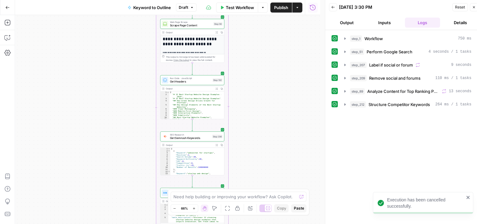
drag, startPoint x: 263, startPoint y: 145, endPoint x: 265, endPoint y: 55, distance: 89.7
click at [265, 56] on div "Workflow Set Inputs Inputs Workflow Workflow Step 1 Output Expand Output Copy 1…" at bounding box center [167, 119] width 305 height 209
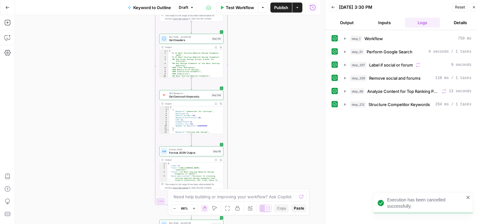
click at [271, 70] on div "Workflow Set Inputs Inputs Workflow Workflow Step 1 Output Expand Output Copy 1…" at bounding box center [167, 119] width 305 height 209
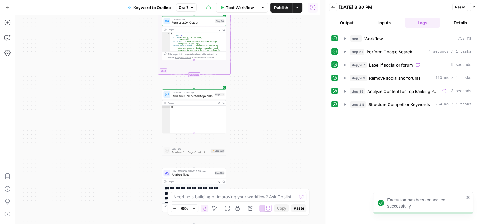
drag, startPoint x: 268, startPoint y: 77, endPoint x: 267, endPoint y: 91, distance: 13.5
click at [267, 74] on div "Workflow Set Inputs Inputs Workflow Workflow Step 1 Output Expand Output Copy 1…" at bounding box center [167, 119] width 305 height 209
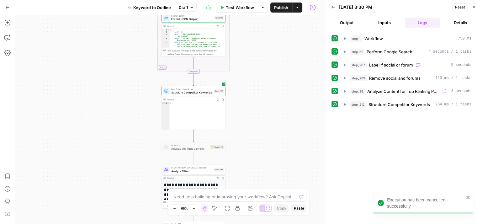
drag, startPoint x: 256, startPoint y: 68, endPoint x: 251, endPoint y: 51, distance: 17.5
click at [252, 51] on div "Workflow Set Inputs Inputs Workflow Workflow Step 1 Output Expand Output Copy 1…" at bounding box center [167, 119] width 305 height 209
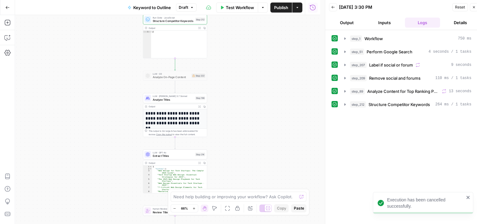
drag, startPoint x: 250, startPoint y: 119, endPoint x: 242, endPoint y: 139, distance: 21.5
click at [242, 138] on div "Workflow Set Inputs Inputs Workflow Workflow Step 1 Output Expand Output Copy 1…" at bounding box center [167, 119] width 305 height 209
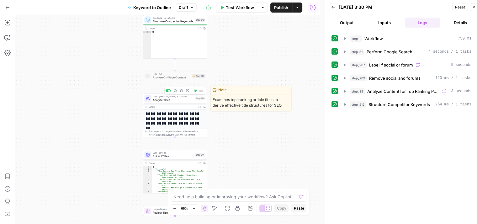
click at [180, 102] on div "LLM · Claude 3.7 Sonnet Analyze Titles Step 198 Copy step Delete step Edit Note…" at bounding box center [175, 98] width 64 height 10
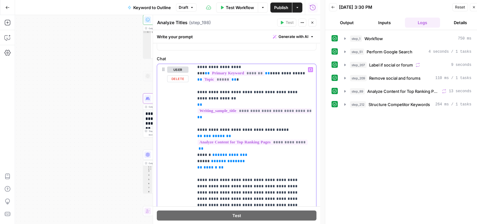
scroll to position [19, 0]
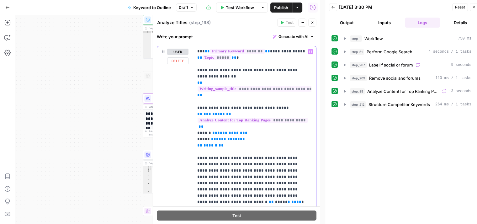
drag, startPoint x: 289, startPoint y: 175, endPoint x: 286, endPoint y: 235, distance: 59.4
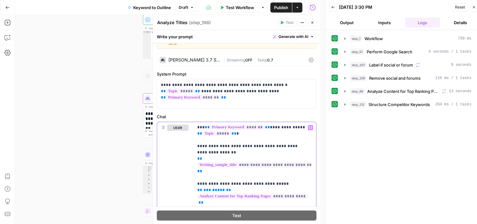
scroll to position [0, 0]
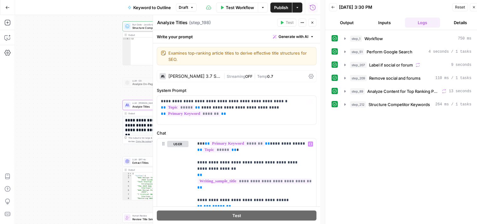
drag, startPoint x: 99, startPoint y: 92, endPoint x: 247, endPoint y: 155, distance: 160.6
click at [62, 93] on div "Workflow Set Inputs Inputs Workflow Workflow Step 1 Output Expand Output Copy 1…" at bounding box center [167, 119] width 305 height 209
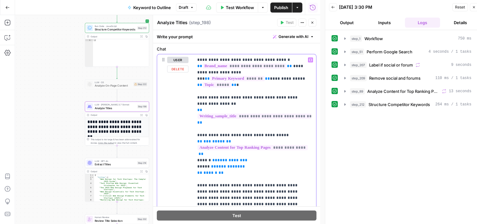
drag, startPoint x: 302, startPoint y: 130, endPoint x: 307, endPoint y: 93, distance: 37.6
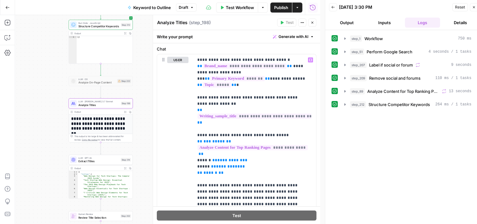
drag, startPoint x: 56, startPoint y: 84, endPoint x: 37, endPoint y: 65, distance: 27.1
click at [35, 61] on div "Workflow Set Inputs Inputs Workflow Workflow Step 1 Output Expand Output Copy 1…" at bounding box center [167, 119] width 305 height 209
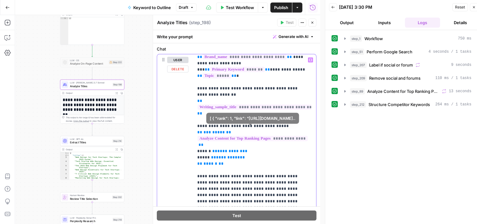
drag, startPoint x: 277, startPoint y: 115, endPoint x: 278, endPoint y: 136, distance: 20.1
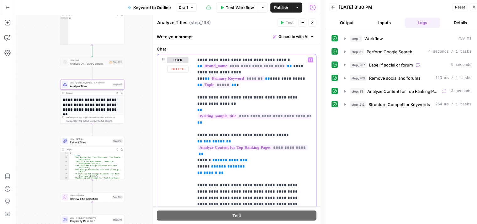
drag, startPoint x: 271, startPoint y: 162, endPoint x: 269, endPoint y: 133, distance: 29.5
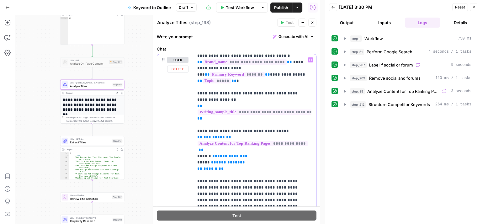
scroll to position [19, 0]
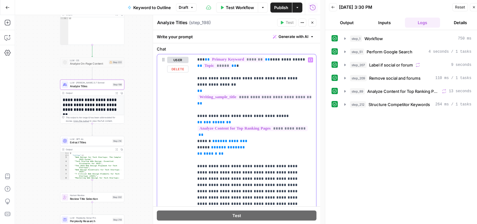
drag, startPoint x: 272, startPoint y: 153, endPoint x: 269, endPoint y: 201, distance: 47.7
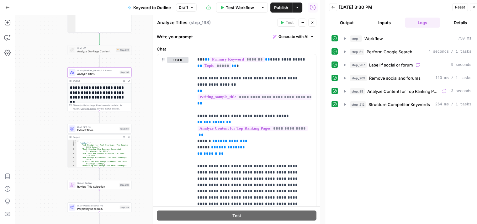
drag, startPoint x: 42, startPoint y: 90, endPoint x: 51, endPoint y: 74, distance: 18.2
click at [51, 74] on div "Workflow Set Inputs Inputs Workflow Workflow Step 1 Output Expand Output Copy 1…" at bounding box center [167, 119] width 305 height 209
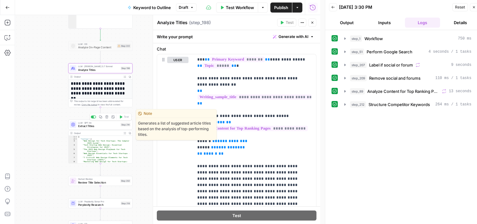
click at [97, 127] on span "Extract Titles" at bounding box center [98, 126] width 41 height 4
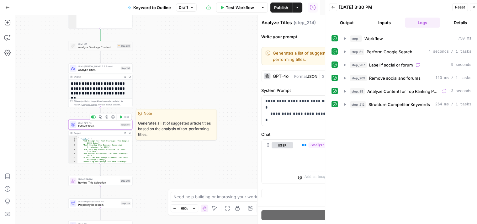
type textarea "Extract Titles"
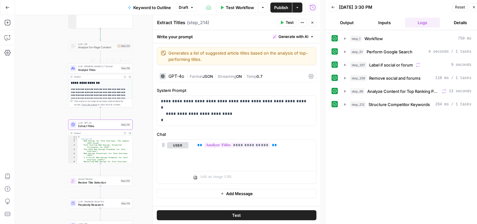
click at [87, 68] on span "Analyze Titles" at bounding box center [98, 70] width 41 height 4
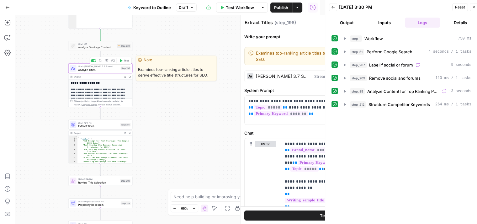
type textarea "Analyze Titles"
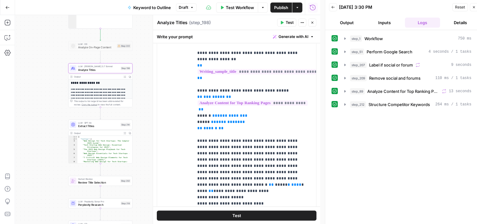
scroll to position [130, 0]
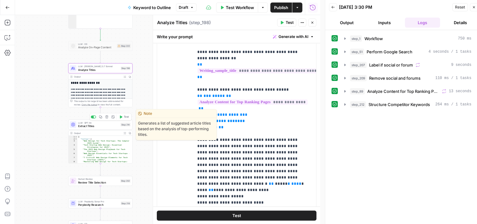
click at [108, 127] on span "Extract Titles" at bounding box center [98, 126] width 41 height 4
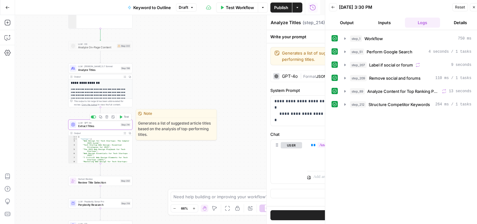
type textarea "Extract Titles"
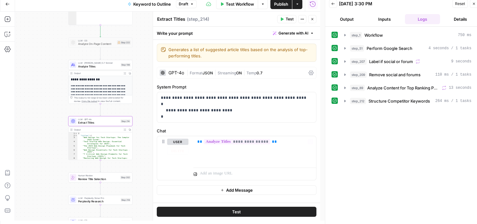
scroll to position [5, 0]
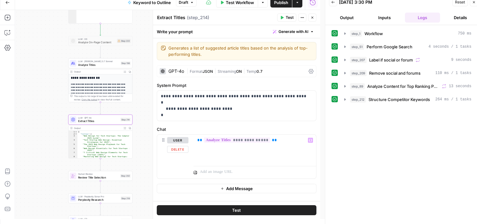
drag, startPoint x: 299, startPoint y: 136, endPoint x: 295, endPoint y: 173, distance: 36.9
click at [276, 152] on div "**********" at bounding box center [255, 149] width 123 height 29
click at [285, 140] on p "**********" at bounding box center [254, 140] width 115 height 6
click at [236, 114] on p "**********" at bounding box center [237, 105] width 152 height 25
click at [279, 96] on p "**********" at bounding box center [237, 105] width 152 height 25
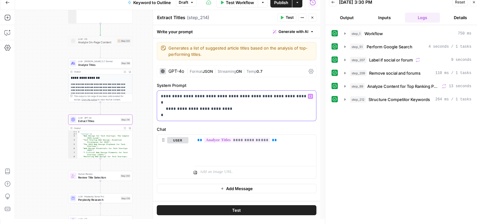
click at [161, 96] on p "**********" at bounding box center [237, 105] width 152 height 25
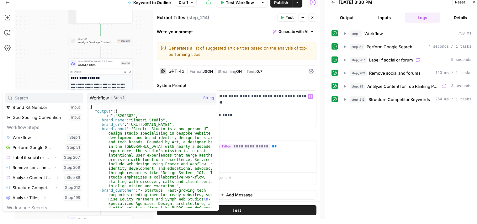
scroll to position [47, 0]
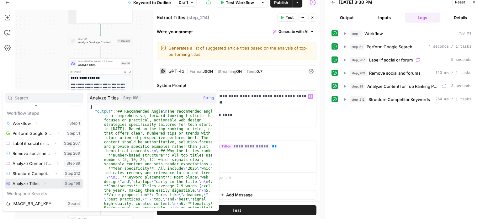
click at [45, 185] on icon "button" at bounding box center [45, 184] width 4 height 4
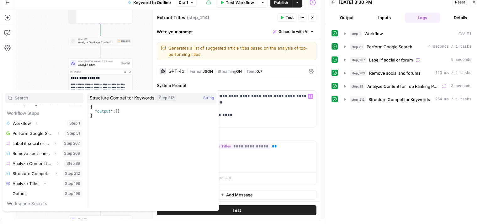
scroll to position [57, 0]
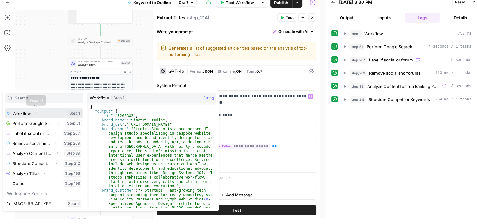
click at [37, 114] on icon "button" at bounding box center [37, 113] width 4 height 4
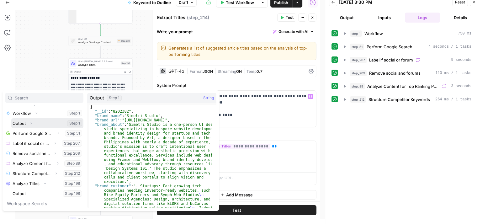
click at [31, 125] on icon "button" at bounding box center [31, 123] width 4 height 4
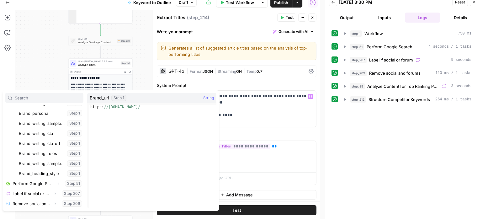
scroll to position [160, 0]
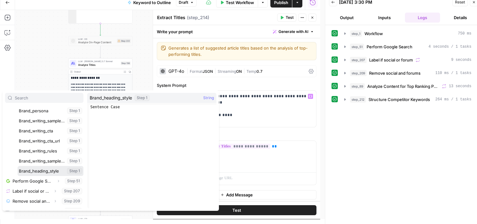
click at [49, 170] on button "Select variable Brand_heading_style" at bounding box center [51, 171] width 66 height 10
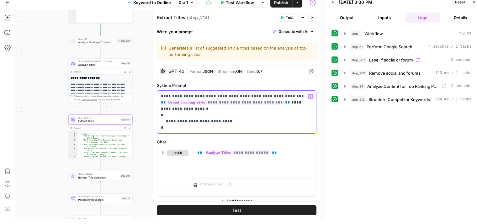
click at [210, 112] on p "**********" at bounding box center [234, 112] width 147 height 38
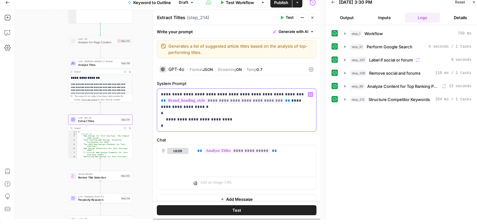
drag, startPoint x: 248, startPoint y: 122, endPoint x: 246, endPoint y: 146, distance: 24.2
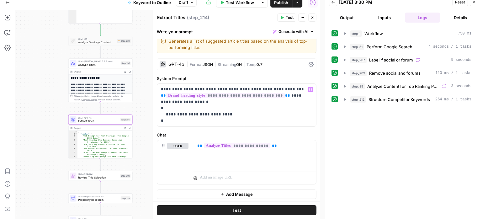
click at [251, 210] on button "Test" at bounding box center [237, 210] width 160 height 10
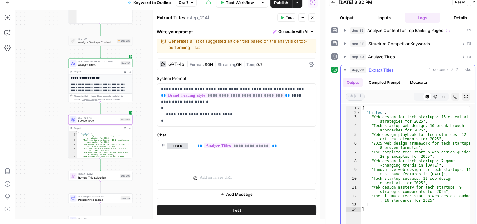
scroll to position [66, 0]
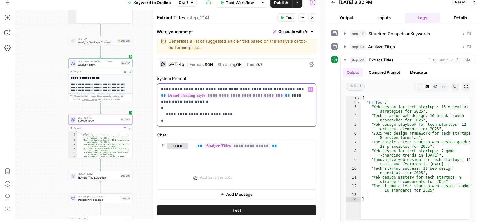
click at [291, 96] on p "**********" at bounding box center [234, 105] width 147 height 38
click at [285, 94] on span "**" at bounding box center [287, 95] width 5 height 4
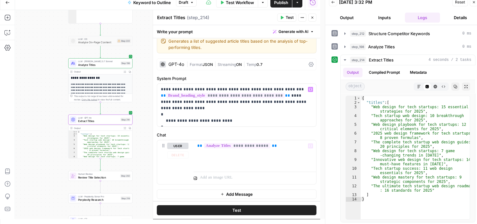
click at [255, 210] on button "Test" at bounding box center [237, 210] width 160 height 10
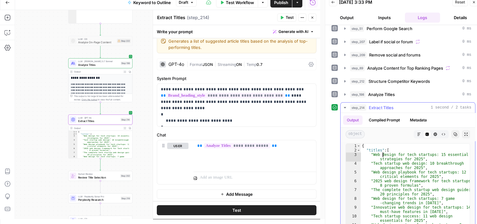
scroll to position [56, 0]
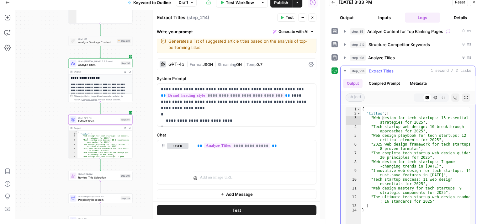
drag, startPoint x: 385, startPoint y: 199, endPoint x: 388, endPoint y: 210, distance: 11.6
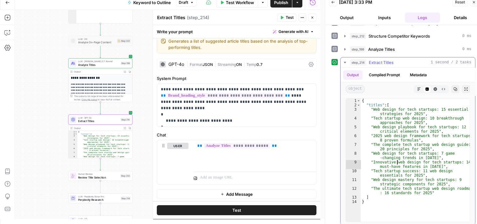
scroll to position [66, 0]
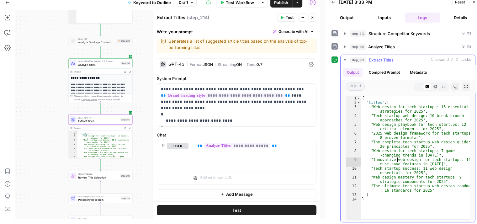
drag, startPoint x: 398, startPoint y: 170, endPoint x: 402, endPoint y: 202, distance: 32.7
click at [413, 194] on div "{ "titles" : [ "Web design for tech startups: 15 essential strategies for 2025"…" at bounding box center [415, 162] width 109 height 132
click at [422, 137] on div "{ "titles" : [ "Web design for tech startups: 15 essential strategies for 2025"…" at bounding box center [415, 162] width 109 height 132
click at [422, 128] on div "{ "titles" : [ "Web design for tech startups: 15 essential strategies for 2025"…" at bounding box center [415, 162] width 109 height 132
type textarea "**********"
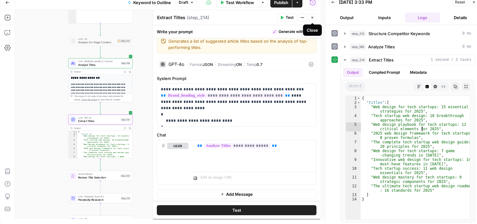
click at [312, 19] on icon "button" at bounding box center [313, 18] width 4 height 4
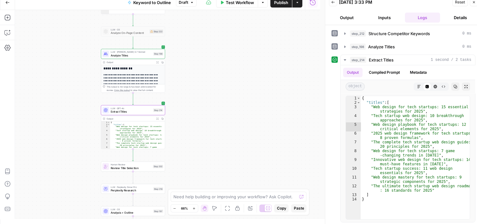
drag, startPoint x: 208, startPoint y: 70, endPoint x: 225, endPoint y: 57, distance: 21.4
click at [225, 56] on div "Workflow Set Inputs Inputs Workflow Workflow Step 1 Output Expand Output Copy 1…" at bounding box center [167, 114] width 305 height 209
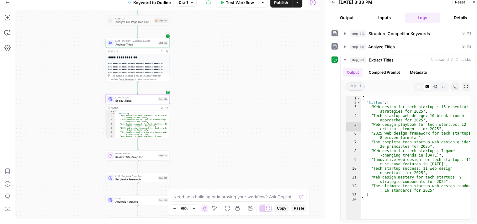
drag, startPoint x: 77, startPoint y: 167, endPoint x: 85, endPoint y: 125, distance: 43.3
click at [67, 133] on div "Workflow Set Inputs Inputs Workflow Workflow Step 1 Output Expand Output Copy 1…" at bounding box center [167, 114] width 305 height 209
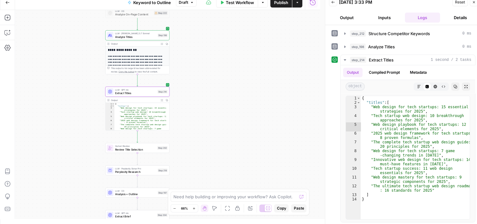
drag, startPoint x: 221, startPoint y: 47, endPoint x: 233, endPoint y: 124, distance: 77.7
click at [233, 124] on div "Workflow Set Inputs Inputs Workflow Workflow Step 1 Output Expand Output Copy 1…" at bounding box center [167, 114] width 305 height 209
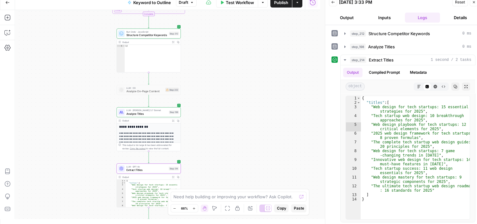
drag, startPoint x: 237, startPoint y: 71, endPoint x: 242, endPoint y: 107, distance: 36.7
click at [242, 107] on div "Workflow Set Inputs Inputs Workflow Workflow Step 1 Output Expand Output Copy 1…" at bounding box center [167, 114] width 305 height 209
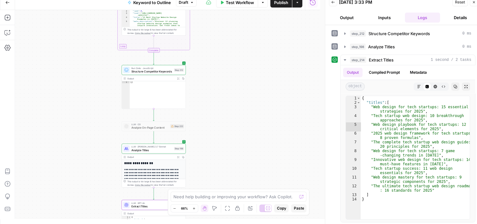
click at [148, 150] on span "Analyze Titles" at bounding box center [151, 150] width 41 height 4
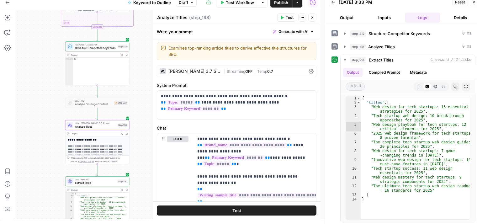
drag, startPoint x: 78, startPoint y: 123, endPoint x: 39, endPoint y: 100, distance: 45.3
click at [35, 102] on div "Workflow Set Inputs Inputs Workflow Workflow Step 1 Output Expand Output Copy 1…" at bounding box center [167, 114] width 305 height 209
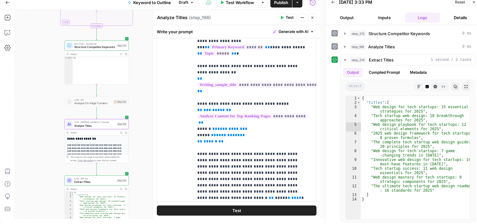
scroll to position [113, 0]
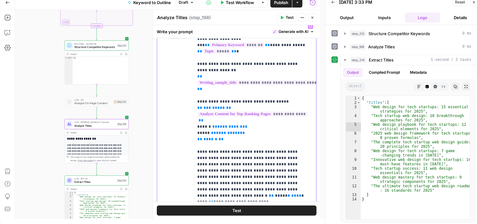
click at [284, 80] on span "**********" at bounding box center [258, 82] width 121 height 5
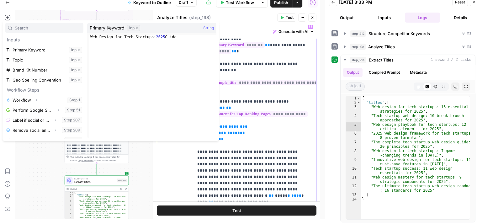
click at [282, 140] on p "**********" at bounding box center [252, 158] width 110 height 270
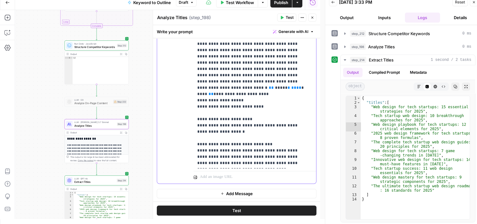
scroll to position [0, 0]
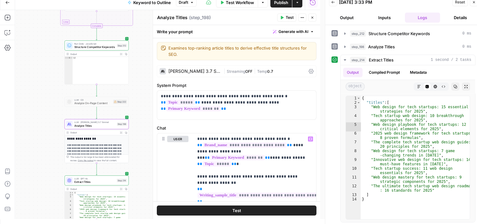
click at [313, 17] on icon "button" at bounding box center [313, 18] width 4 height 4
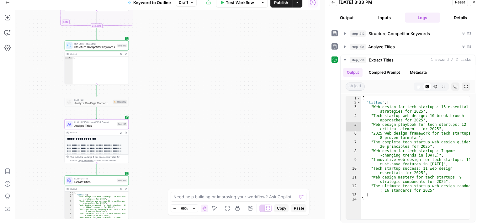
drag, startPoint x: 182, startPoint y: 151, endPoint x: 211, endPoint y: 83, distance: 73.8
click at [210, 84] on div "Workflow Set Inputs Inputs Workflow Workflow Step 1 Output Expand Output Copy 1…" at bounding box center [167, 114] width 305 height 209
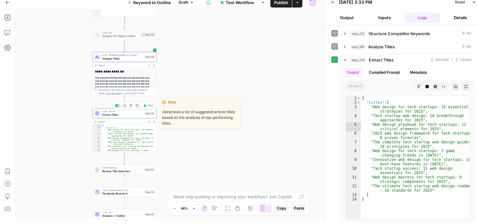
drag, startPoint x: 222, startPoint y: 158, endPoint x: 235, endPoint y: 109, distance: 50.7
click at [237, 109] on div "Workflow Set Inputs Inputs Workflow Workflow Step 1 Output Expand Output Copy 1…" at bounding box center [167, 114] width 305 height 209
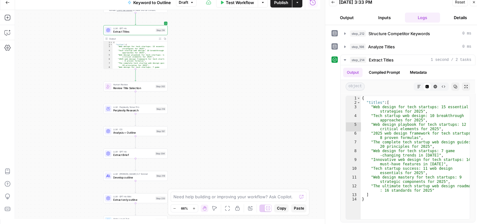
click at [237, 119] on div "Workflow Set Inputs Inputs Workflow Workflow Step 1 Output Expand Output Copy 1…" at bounding box center [167, 114] width 305 height 209
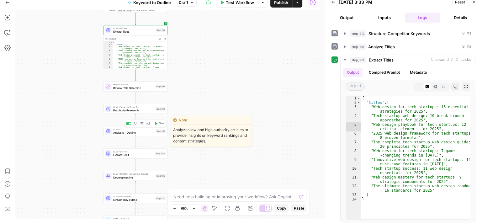
click at [152, 132] on span "Analysis + Outline" at bounding box center [133, 133] width 41 height 4
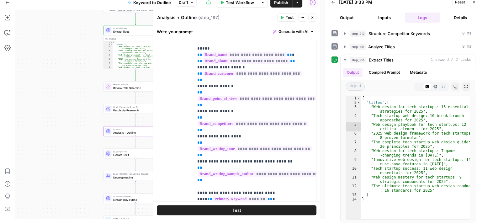
scroll to position [129, 0]
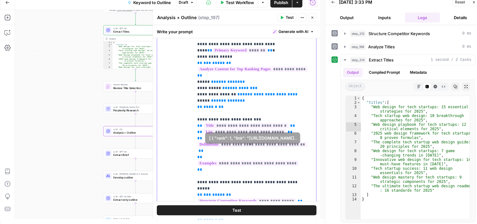
drag, startPoint x: 292, startPoint y: 109, endPoint x: 290, endPoint y: 167, distance: 58.4
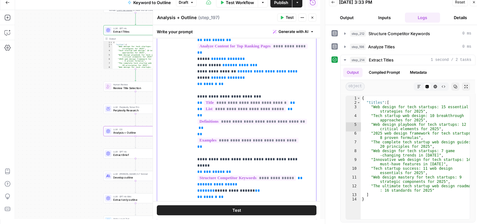
drag, startPoint x: 291, startPoint y: 130, endPoint x: 285, endPoint y: 140, distance: 11.5
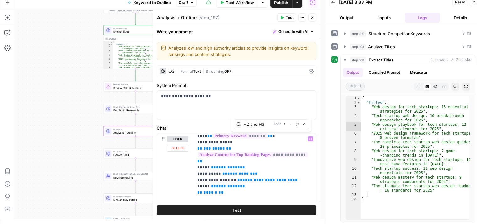
type input "H2 and H3"
click at [291, 123] on icon "button" at bounding box center [291, 124] width 3 height 3
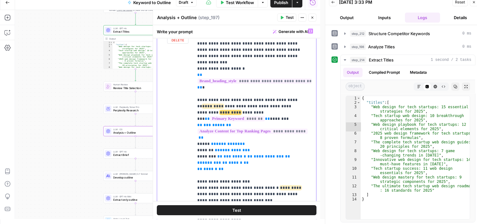
scroll to position [535, 0]
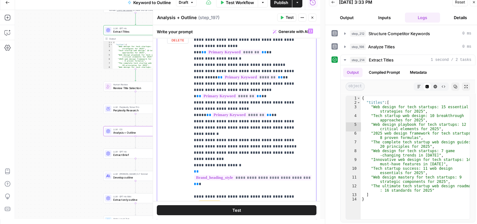
drag, startPoint x: 300, startPoint y: 123, endPoint x: 289, endPoint y: 113, distance: 14.9
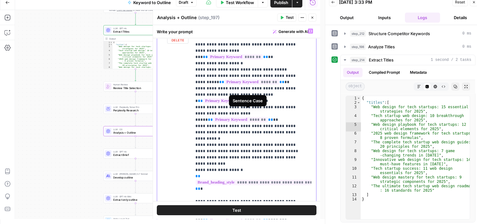
scroll to position [438, 0]
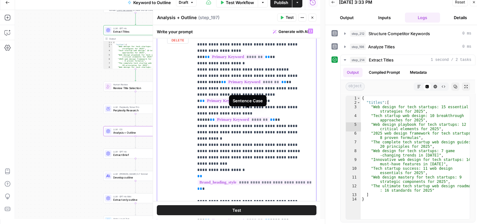
drag, startPoint x: 282, startPoint y: 115, endPoint x: 273, endPoint y: 117, distance: 9.4
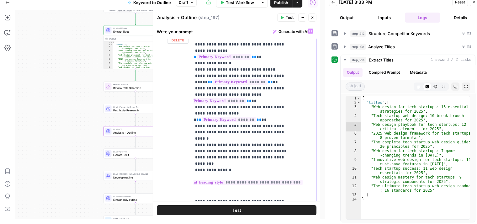
drag, startPoint x: 251, startPoint y: 123, endPoint x: 267, endPoint y: 125, distance: 15.9
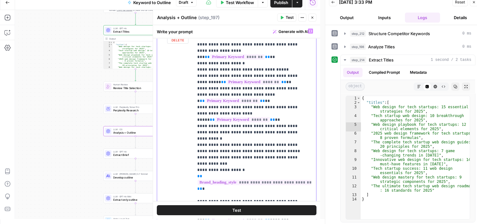
drag, startPoint x: 262, startPoint y: 124, endPoint x: 247, endPoint y: 124, distance: 14.7
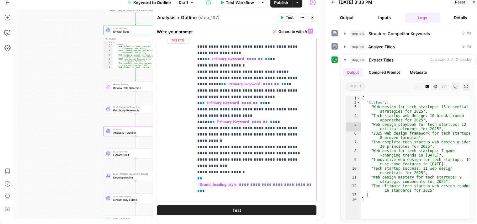
drag, startPoint x: 243, startPoint y: 128, endPoint x: 247, endPoint y: 120, distance: 9.0
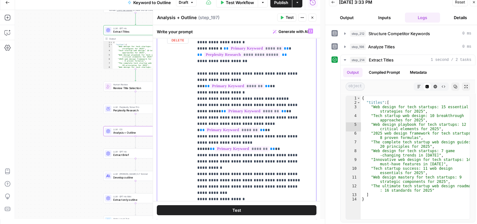
scroll to position [405, 0]
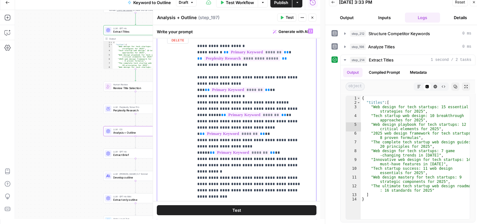
drag, startPoint x: 244, startPoint y: 131, endPoint x: 248, endPoint y: 118, distance: 14.1
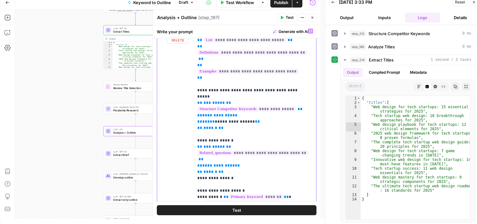
drag, startPoint x: 279, startPoint y: 105, endPoint x: 282, endPoint y: 72, distance: 33.7
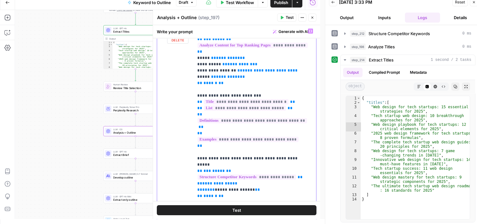
drag, startPoint x: 274, startPoint y: 128, endPoint x: 275, endPoint y: 109, distance: 19.1
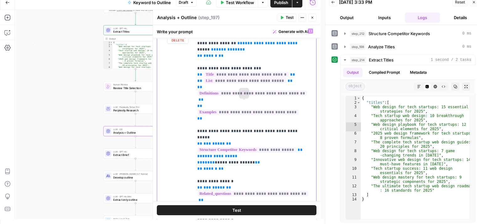
scroll to position [220, 0]
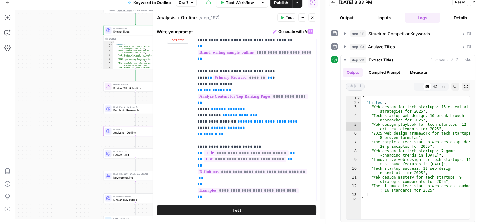
drag, startPoint x: 269, startPoint y: 116, endPoint x: 269, endPoint y: 83, distance: 33.3
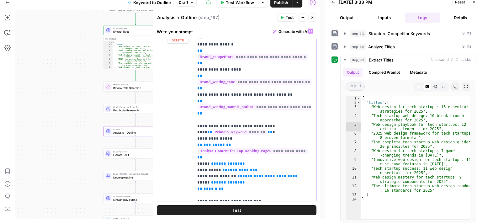
drag, startPoint x: 289, startPoint y: 134, endPoint x: 282, endPoint y: 100, distance: 34.1
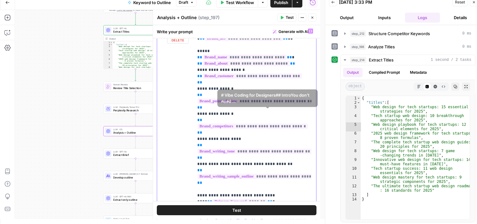
drag, startPoint x: 261, startPoint y: 131, endPoint x: 260, endPoint y: 104, distance: 26.4
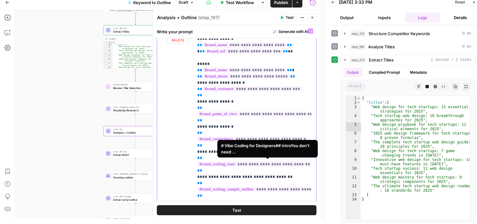
scroll to position [0, 0]
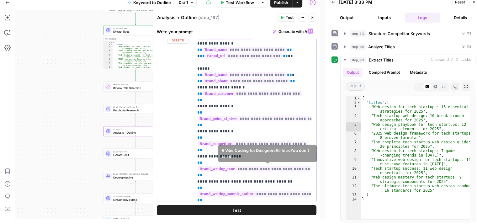
drag, startPoint x: 275, startPoint y: 182, endPoint x: 264, endPoint y: 124, distance: 59.0
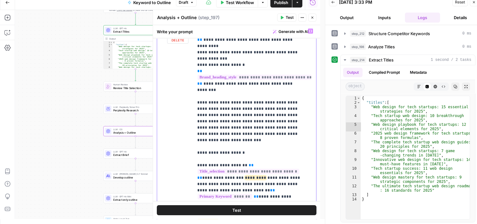
drag, startPoint x: 286, startPoint y: 133, endPoint x: 279, endPoint y: 176, distance: 43.9
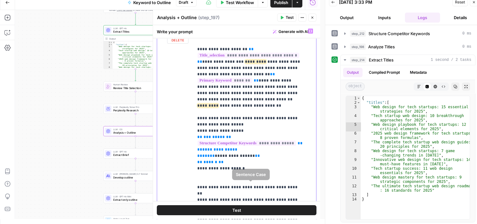
scroll to position [1976, 0]
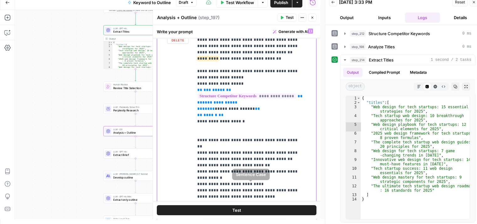
drag, startPoint x: 255, startPoint y: 148, endPoint x: 254, endPoint y: 195, distance: 46.4
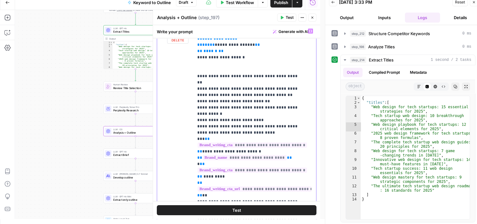
drag, startPoint x: 248, startPoint y: 157, endPoint x: 253, endPoint y: 197, distance: 41.1
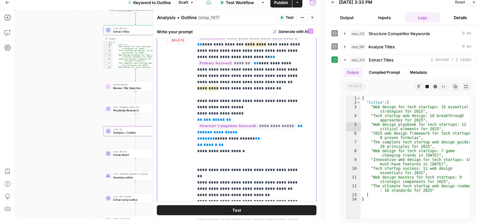
drag, startPoint x: 262, startPoint y: 155, endPoint x: 264, endPoint y: 116, distance: 39.2
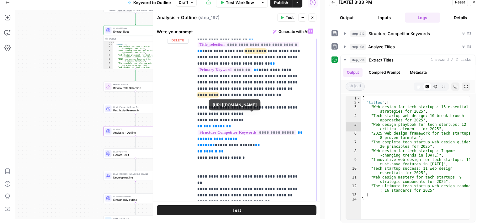
scroll to position [1784, 0]
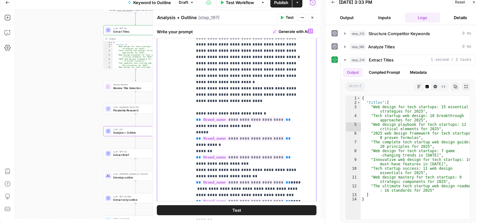
drag, startPoint x: 274, startPoint y: 99, endPoint x: 279, endPoint y: 33, distance: 66.1
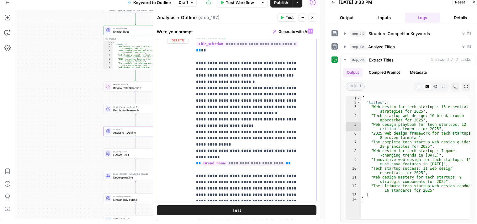
scroll to position [1015, 1]
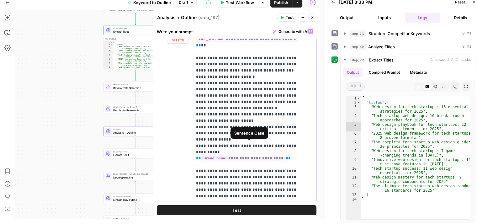
click at [226, 134] on p "**********" at bounding box center [249, 186] width 106 height 2346
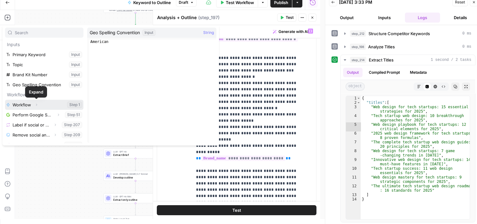
click at [36, 105] on icon "button" at bounding box center [37, 105] width 4 height 4
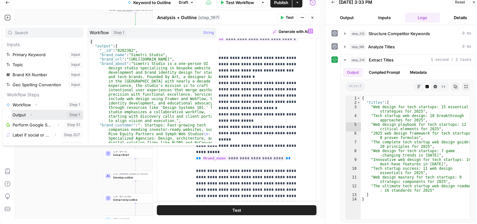
click at [31, 114] on icon "button" at bounding box center [31, 115] width 4 height 4
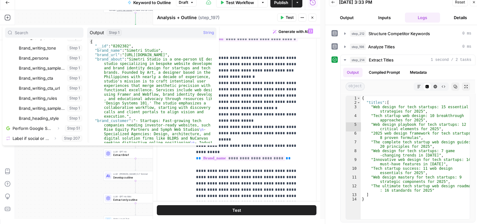
scroll to position [150, 0]
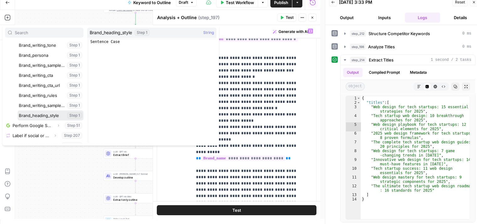
click at [65, 113] on button "Select variable Brand_heading_style" at bounding box center [51, 115] width 66 height 10
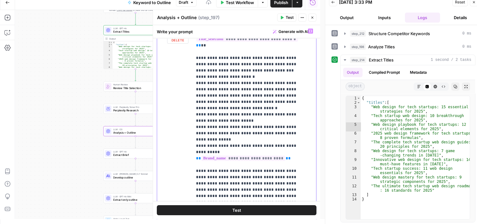
scroll to position [1015, 0]
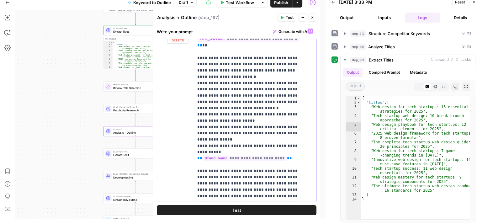
drag, startPoint x: 211, startPoint y: 154, endPoint x: 193, endPoint y: 127, distance: 32.7
click at [193, 127] on div "**********" at bounding box center [236, 165] width 159 height 280
copy p "**********"
click at [228, 134] on p "**********" at bounding box center [250, 186] width 106 height 2346
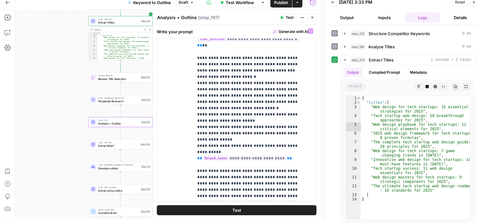
drag, startPoint x: 61, startPoint y: 128, endPoint x: 51, endPoint y: 120, distance: 13.2
click at [51, 120] on div "Workflow Set Inputs Inputs Workflow Workflow Step 1 Output Expand Output Copy 1…" at bounding box center [167, 114] width 305 height 209
drag, startPoint x: 69, startPoint y: 154, endPoint x: 66, endPoint y: 146, distance: 9.0
click at [60, 141] on div "Workflow Set Inputs Inputs Workflow Workflow Step 1 Output Expand Output Copy 1…" at bounding box center [167, 114] width 305 height 209
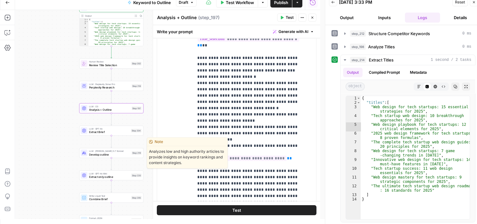
click at [93, 154] on span "Develop outline" at bounding box center [109, 154] width 41 height 4
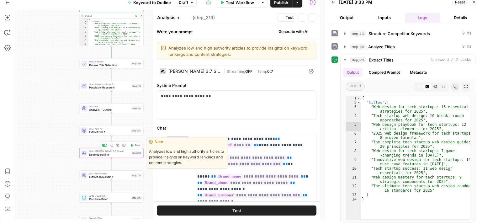
type textarea "Develop outline"
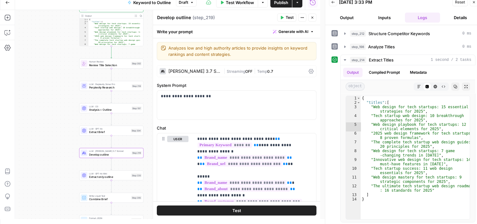
scroll to position [148, 0]
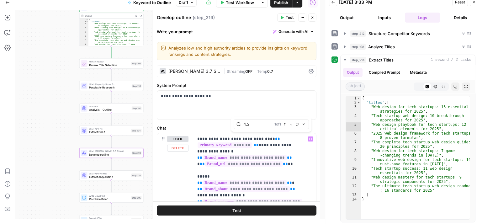
type input "4.2"
click at [291, 127] on div "4.2 1 of 1 Previous match Next Match Replace Close" at bounding box center [271, 124] width 75 height 10
click at [290, 125] on icon "button" at bounding box center [291, 124] width 3 height 3
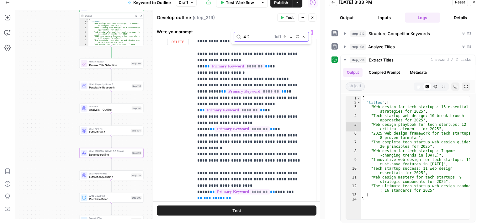
scroll to position [108, 0]
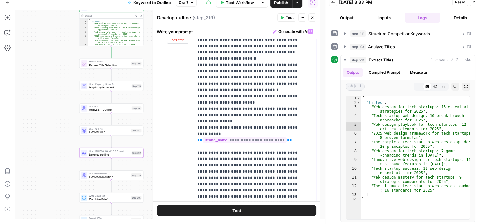
drag, startPoint x: 260, startPoint y: 138, endPoint x: 261, endPoint y: 117, distance: 21.6
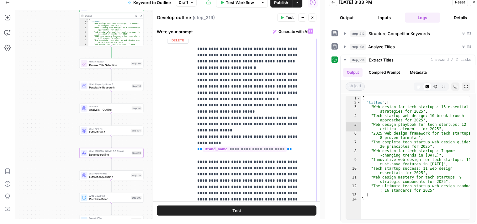
drag, startPoint x: 277, startPoint y: 104, endPoint x: 276, endPoint y: 109, distance: 5.5
click at [277, 104] on p "**********" at bounding box center [250, 162] width 106 height 2240
click at [275, 117] on p "**********" at bounding box center [250, 162] width 106 height 2240
drag, startPoint x: 273, startPoint y: 117, endPoint x: 188, endPoint y: 120, distance: 84.7
click at [188, 120] on div "**********" at bounding box center [236, 165] width 159 height 280
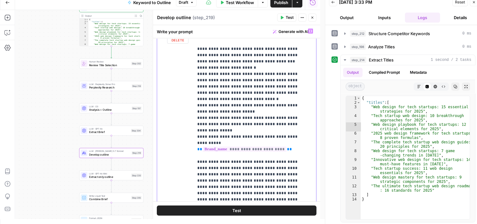
click at [226, 123] on p "**********" at bounding box center [250, 174] width 106 height 2265
click at [276, 109] on p "**********" at bounding box center [250, 162] width 106 height 2240
drag, startPoint x: 267, startPoint y: 117, endPoint x: 196, endPoint y: 116, distance: 71.5
click at [196, 116] on div "**********" at bounding box center [253, 153] width 118 height 256
click at [258, 104] on p "**********" at bounding box center [250, 174] width 106 height 2265
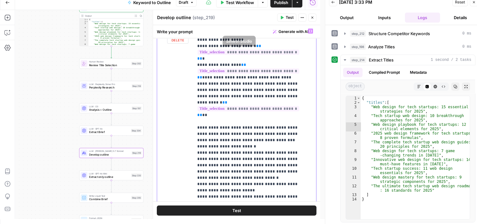
drag, startPoint x: 272, startPoint y: 91, endPoint x: 272, endPoint y: 40, distance: 51.1
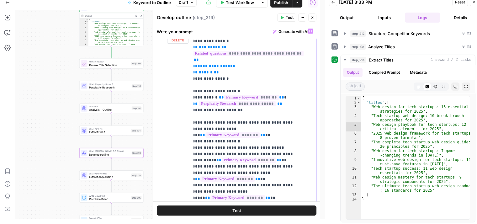
scroll to position [232, 7]
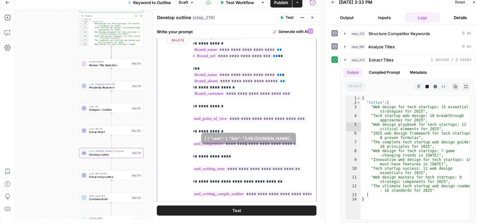
drag, startPoint x: 270, startPoint y: 166, endPoint x: 282, endPoint y: 83, distance: 84.3
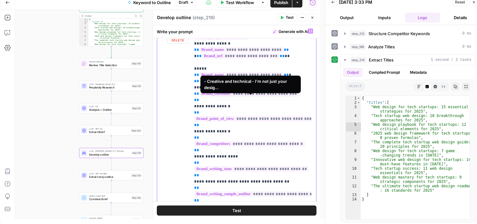
scroll to position [0, 0]
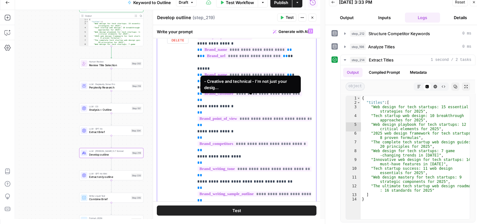
drag, startPoint x: 240, startPoint y: 99, endPoint x: 229, endPoint y: 100, distance: 11.3
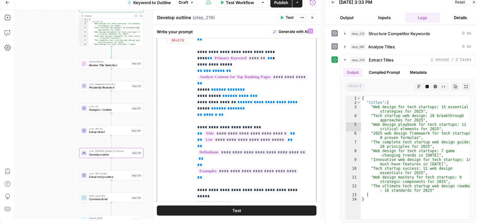
drag, startPoint x: 239, startPoint y: 129, endPoint x: 247, endPoint y: 128, distance: 7.8
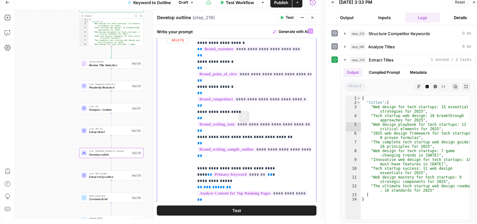
drag, startPoint x: 263, startPoint y: 143, endPoint x: 258, endPoint y: 91, distance: 52.9
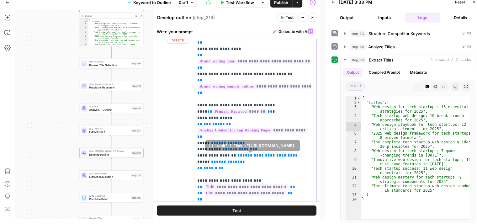
scroll to position [193, 0]
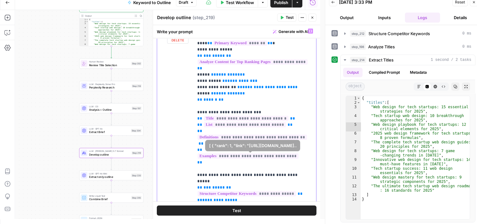
drag, startPoint x: 275, startPoint y: 109, endPoint x: 267, endPoint y: 151, distance: 42.4
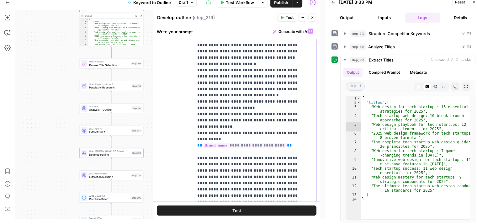
drag, startPoint x: 258, startPoint y: 138, endPoint x: 243, endPoint y: 220, distance: 82.7
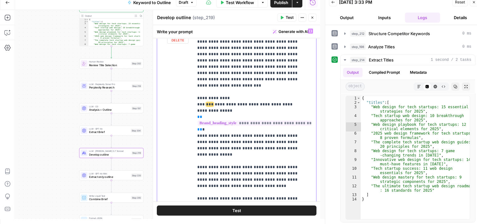
drag, startPoint x: 250, startPoint y: 138, endPoint x: 248, endPoint y: 157, distance: 18.9
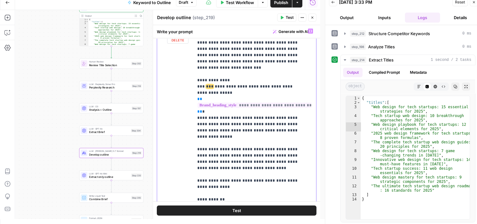
click at [244, 141] on p "**********" at bounding box center [250, 5] width 106 height 2265
click at [242, 148] on p "**********" at bounding box center [250, 5] width 106 height 2265
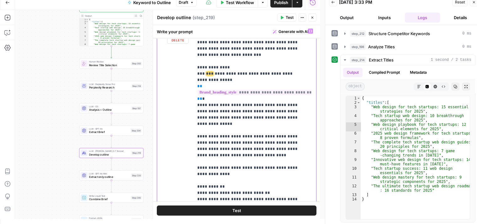
scroll to position [1201, 0]
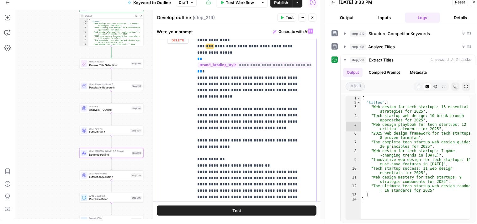
drag, startPoint x: 253, startPoint y: 122, endPoint x: 253, endPoint y: 159, distance: 36.4
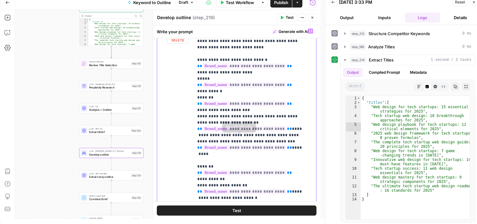
drag, startPoint x: 251, startPoint y: 90, endPoint x: 248, endPoint y: 158, distance: 68.5
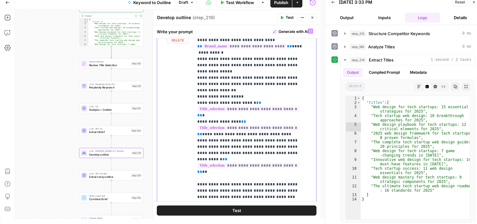
drag, startPoint x: 269, startPoint y: 158, endPoint x: 265, endPoint y: 87, distance: 71.0
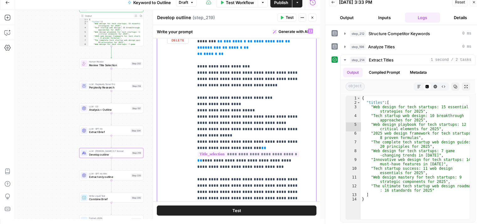
drag, startPoint x: 270, startPoint y: 169, endPoint x: 265, endPoint y: 128, distance: 41.4
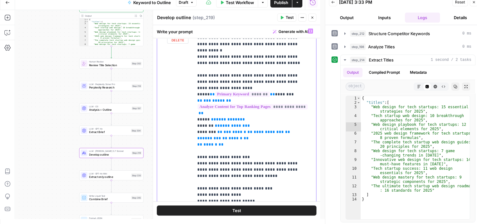
drag, startPoint x: 274, startPoint y: 128, endPoint x: 272, endPoint y: 125, distance: 4.5
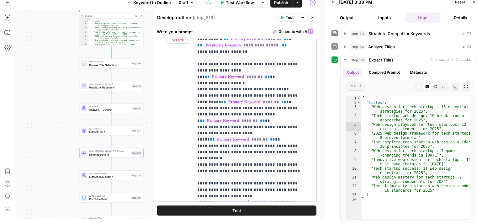
drag, startPoint x: 273, startPoint y: 145, endPoint x: 268, endPoint y: 112, distance: 33.1
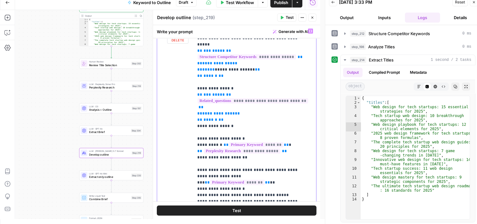
drag, startPoint x: 279, startPoint y: 145, endPoint x: 274, endPoint y: 112, distance: 33.0
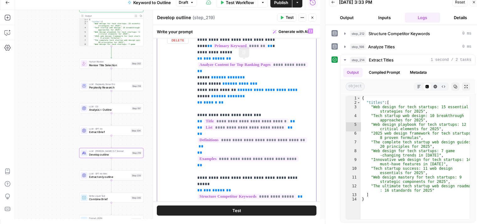
drag, startPoint x: 283, startPoint y: 93, endPoint x: 281, endPoint y: 52, distance: 40.2
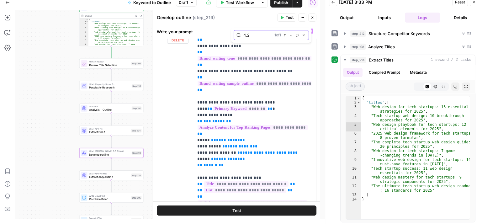
click at [290, 35] on icon "button" at bounding box center [291, 35] width 3 height 3
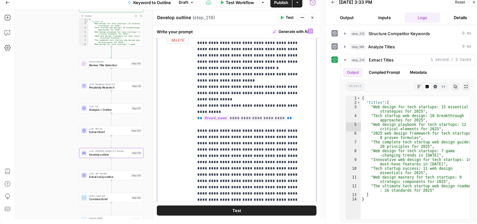
scroll to position [1002, 0]
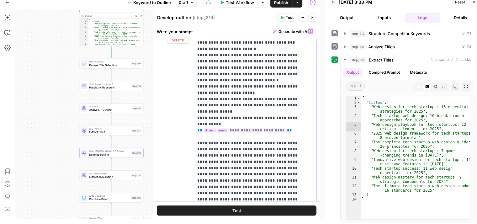
drag, startPoint x: 250, startPoint y: 116, endPoint x: 248, endPoint y: 96, distance: 20.8
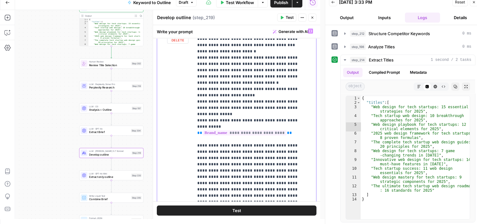
click at [259, 108] on p "**********" at bounding box center [250, 158] width 106 height 2265
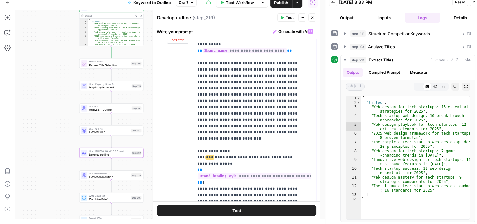
drag, startPoint x: 258, startPoint y: 139, endPoint x: 253, endPoint y: 171, distance: 32.5
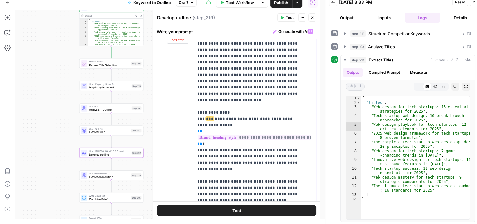
drag, startPoint x: 248, startPoint y: 110, endPoint x: 247, endPoint y: 138, distance: 27.9
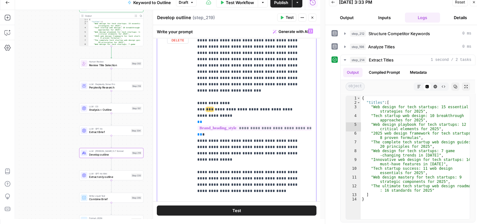
drag, startPoint x: 239, startPoint y: 104, endPoint x: 237, endPoint y: 125, distance: 21.2
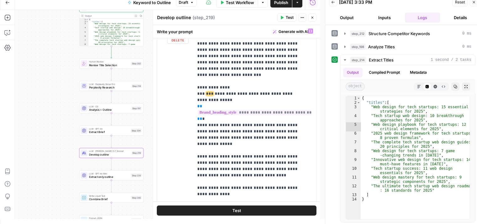
click at [311, 17] on icon "button" at bounding box center [313, 18] width 4 height 4
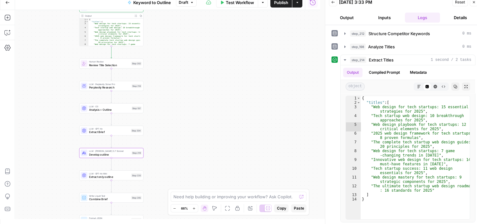
click at [263, 72] on div "Workflow Set Inputs Inputs Workflow Workflow Step 1 Output Expand Output Copy 1…" at bounding box center [167, 114] width 305 height 209
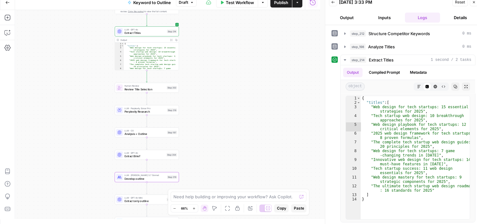
click at [278, 4] on span "Publish" at bounding box center [281, 2] width 14 height 6
click at [185, 4] on span "Version 13" at bounding box center [183, 3] width 19 height 6
click at [192, 2] on span "Version 13" at bounding box center [183, 3] width 19 height 6
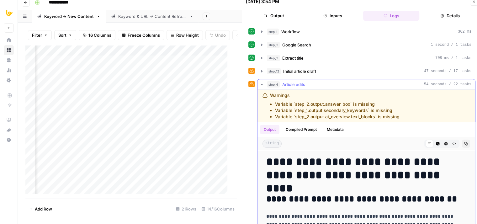
scroll to position [1525, 0]
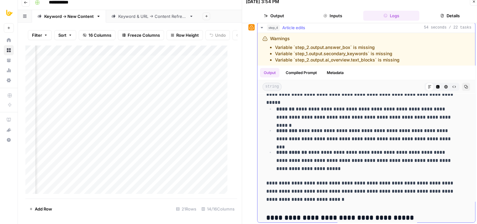
drag, startPoint x: 0, startPoint y: 0, endPoint x: 352, endPoint y: 189, distance: 399.9
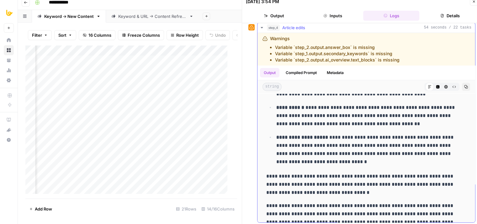
drag, startPoint x: 358, startPoint y: 178, endPoint x: 358, endPoint y: 194, distance: 15.1
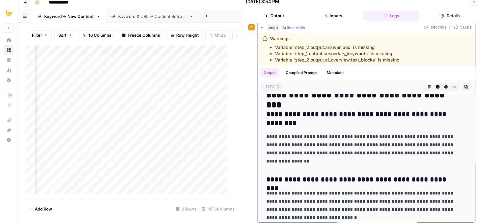
scroll to position [2033, 0]
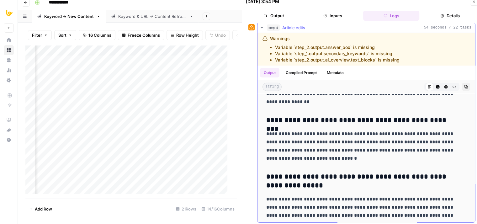
drag, startPoint x: 372, startPoint y: 129, endPoint x: 365, endPoint y: 216, distance: 87.5
click at [464, 87] on icon "button" at bounding box center [466, 87] width 4 height 4
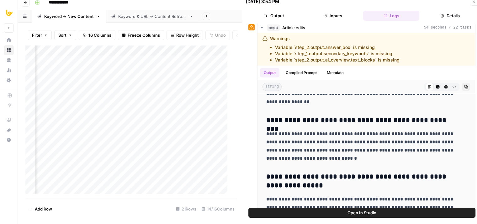
click at [472, 3] on icon "button" at bounding box center [474, 2] width 4 height 4
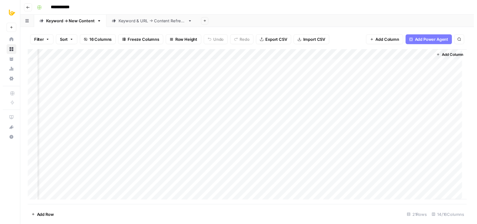
scroll to position [0, 503]
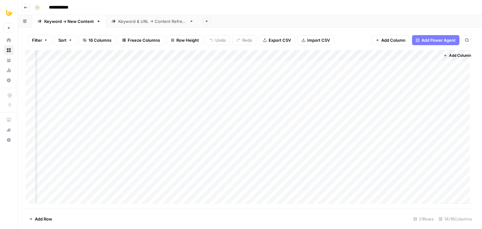
click at [251, 54] on div "Add Column" at bounding box center [249, 129] width 449 height 158
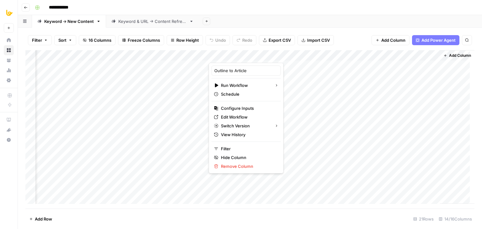
click at [339, 216] on footer "Add Row 21 Rows 14/16 Columns" at bounding box center [249, 219] width 449 height 20
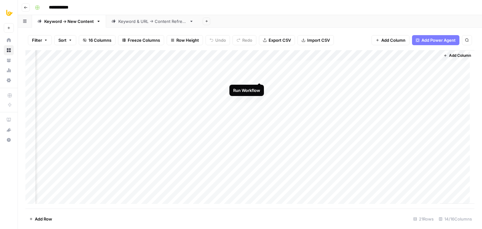
click at [258, 76] on div "Add Column" at bounding box center [249, 129] width 449 height 158
click at [250, 75] on div "Add Column" at bounding box center [249, 129] width 449 height 158
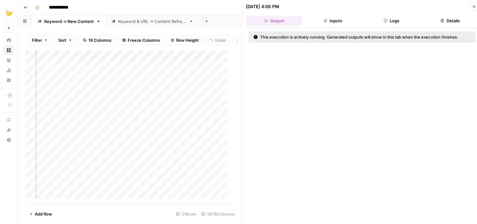
click at [390, 24] on button "Logs" at bounding box center [391, 21] width 56 height 10
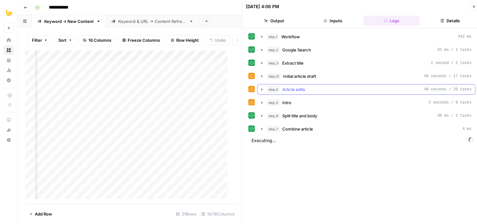
click at [310, 88] on div "step_4 Article edits 48 seconds / 20 tasks" at bounding box center [369, 89] width 205 height 6
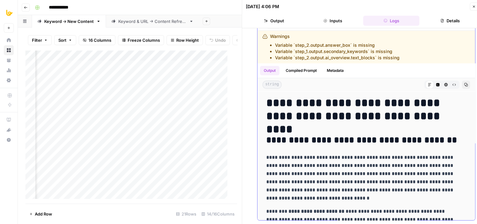
drag, startPoint x: 310, startPoint y: 107, endPoint x: 310, endPoint y: 143, distance: 36.1
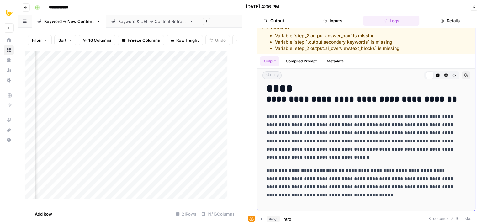
drag, startPoint x: 311, startPoint y: 119, endPoint x: 309, endPoint y: 137, distance: 18.6
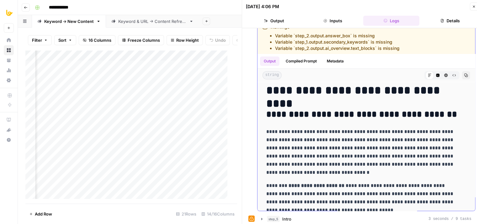
scroll to position [0, 0]
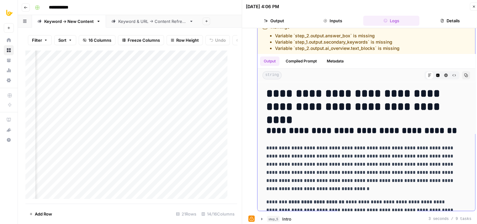
drag, startPoint x: 303, startPoint y: 137, endPoint x: 306, endPoint y: 87, distance: 50.3
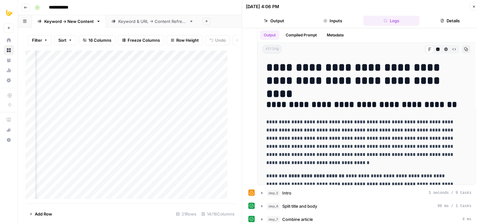
scroll to position [108, 0]
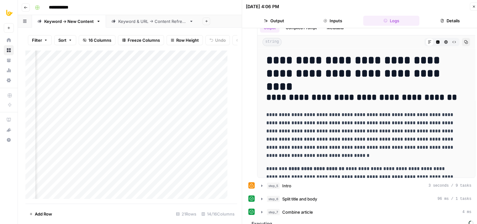
drag, startPoint x: 253, startPoint y: 88, endPoint x: 253, endPoint y: 110, distance: 22.0
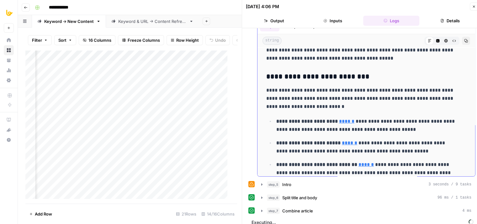
drag, startPoint x: 330, startPoint y: 82, endPoint x: 325, endPoint y: 141, distance: 59.8
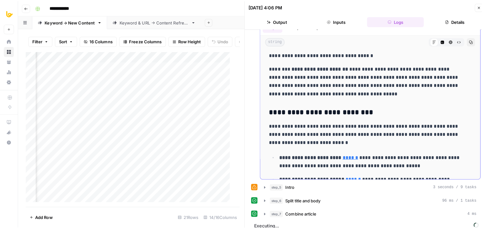
scroll to position [32, 0]
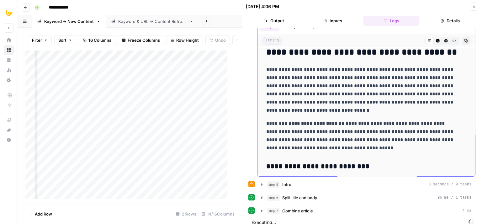
drag, startPoint x: 316, startPoint y: 101, endPoint x: 320, endPoint y: 58, distance: 43.5
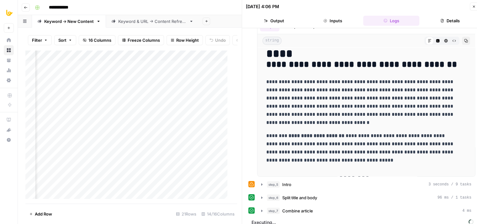
click at [473, 6] on icon "button" at bounding box center [474, 7] width 4 height 4
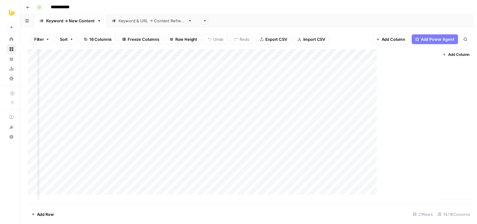
scroll to position [0, 495]
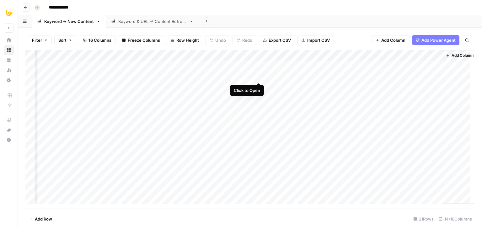
click at [259, 76] on div "Add Column" at bounding box center [249, 129] width 449 height 158
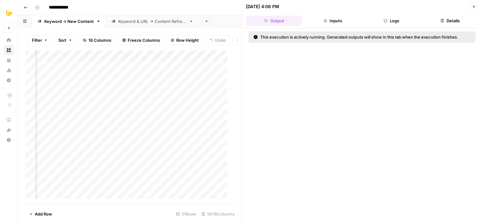
click at [402, 18] on button "Logs" at bounding box center [391, 21] width 56 height 10
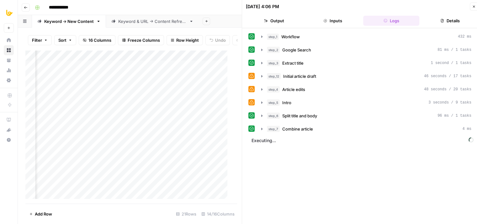
click at [294, 102] on div "step_5 Intro 3 seconds / 9 tasks" at bounding box center [369, 102] width 205 height 6
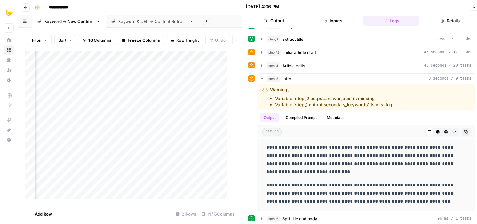
scroll to position [45, 0]
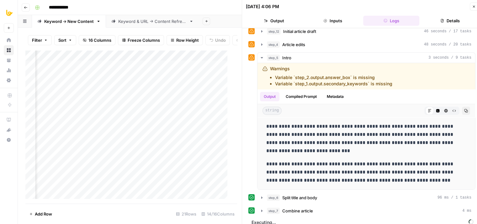
drag, startPoint x: 249, startPoint y: 144, endPoint x: 244, endPoint y: 183, distance: 38.9
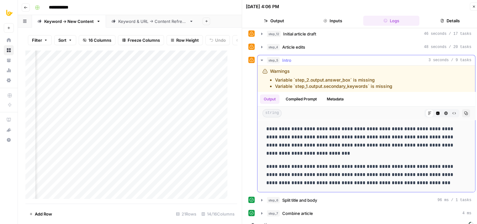
drag, startPoint x: 360, startPoint y: 152, endPoint x: 361, endPoint y: 136, distance: 16.1
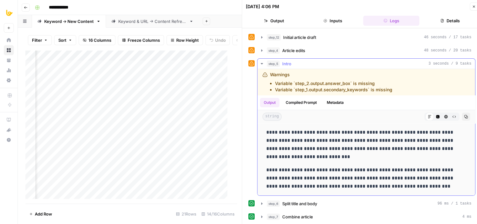
click at [310, 102] on button "Compiled Prompt" at bounding box center [301, 102] width 39 height 9
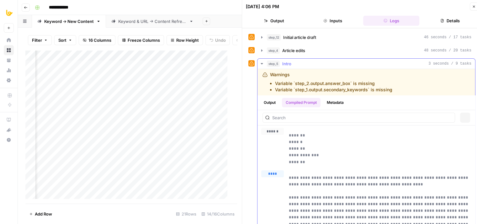
scroll to position [0, 0]
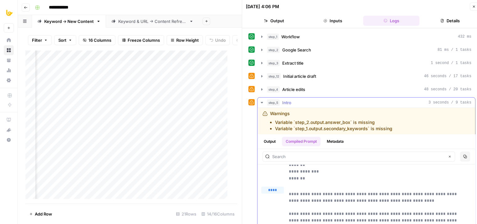
drag, startPoint x: 346, startPoint y: 168, endPoint x: 342, endPoint y: 194, distance: 27.0
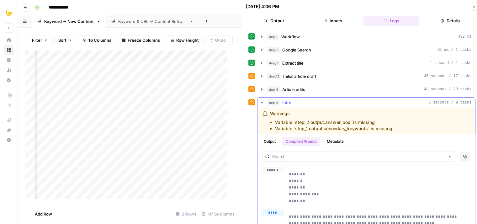
drag, startPoint x: 341, startPoint y: 157, endPoint x: 285, endPoint y: 162, distance: 56.9
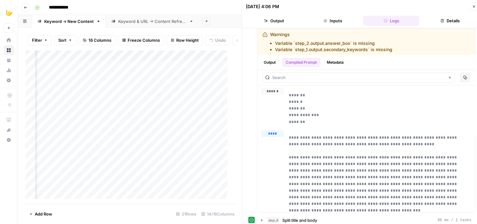
drag, startPoint x: 252, startPoint y: 157, endPoint x: 252, endPoint y: 189, distance: 31.4
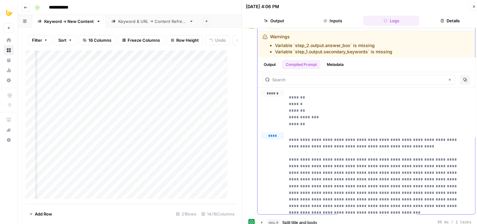
drag, startPoint x: 351, startPoint y: 141, endPoint x: 351, endPoint y: 129, distance: 12.6
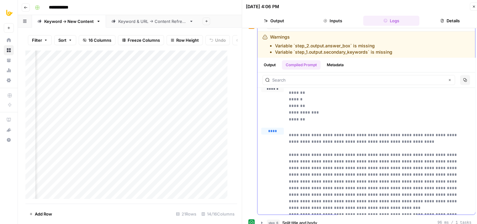
drag, startPoint x: 354, startPoint y: 117, endPoint x: 354, endPoint y: 130, distance: 12.9
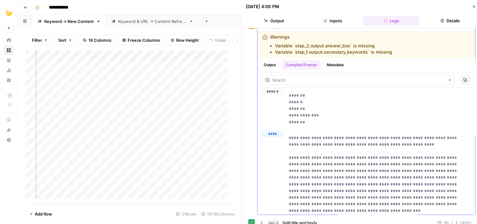
scroll to position [0, 0]
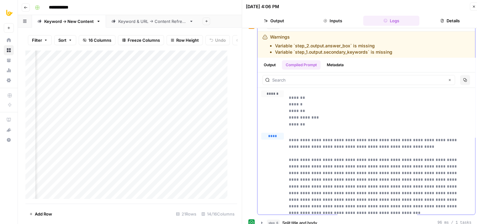
drag, startPoint x: 358, startPoint y: 144, endPoint x: 362, endPoint y: 118, distance: 27.0
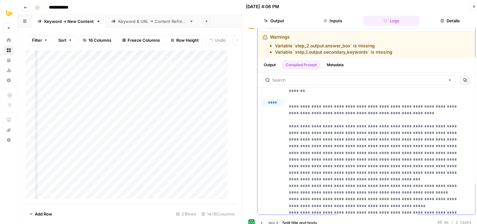
drag, startPoint x: 367, startPoint y: 111, endPoint x: 367, endPoint y: 140, distance: 29.2
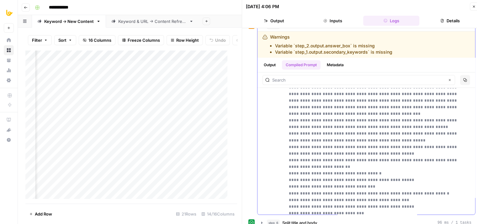
scroll to position [189, 0]
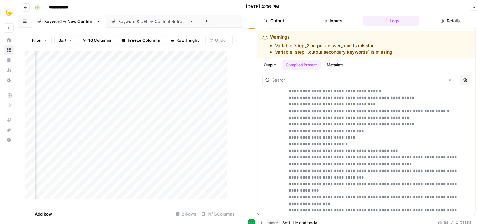
drag, startPoint x: 366, startPoint y: 141, endPoint x: 365, endPoint y: 182, distance: 41.4
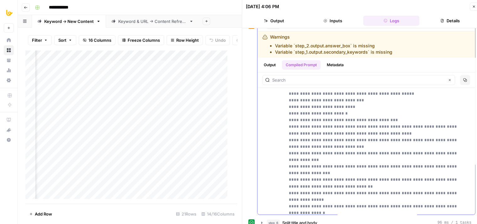
drag, startPoint x: 366, startPoint y: 127, endPoint x: 367, endPoint y: 152, distance: 25.1
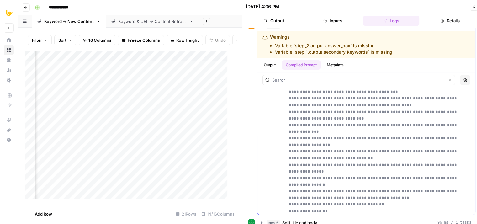
drag, startPoint x: 369, startPoint y: 128, endPoint x: 370, endPoint y: 165, distance: 36.4
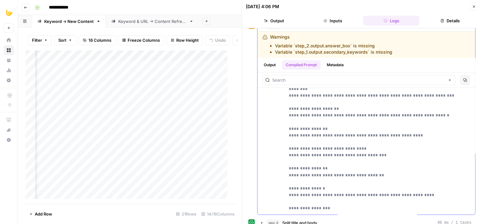
drag, startPoint x: 365, startPoint y: 150, endPoint x: 362, endPoint y: 200, distance: 50.0
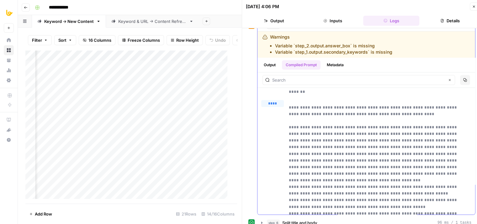
scroll to position [0, 0]
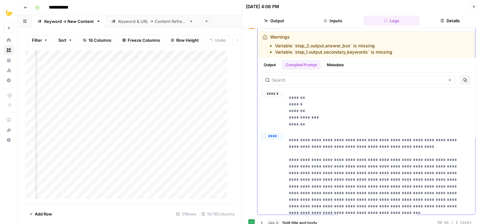
drag, startPoint x: 370, startPoint y: 174, endPoint x: 359, endPoint y: 75, distance: 99.2
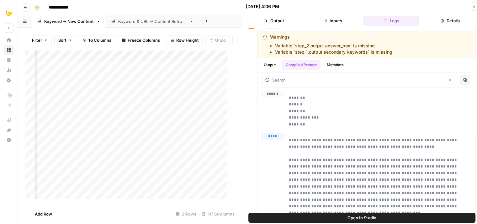
click at [475, 6] on icon "button" at bounding box center [474, 7] width 2 height 2
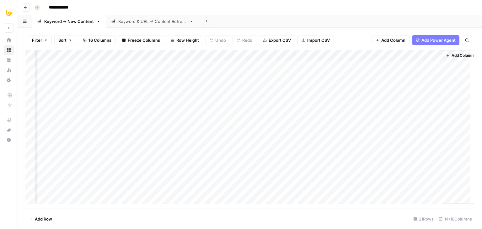
click at [321, 77] on div "Add Column" at bounding box center [249, 129] width 449 height 158
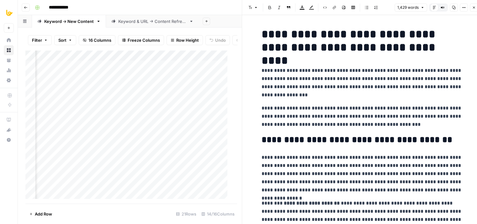
drag, startPoint x: 342, startPoint y: 111, endPoint x: 343, endPoint y: 84, distance: 27.6
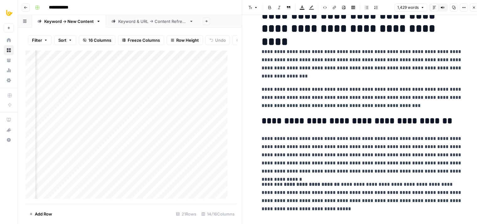
drag, startPoint x: 350, startPoint y: 99, endPoint x: 351, endPoint y: 107, distance: 7.6
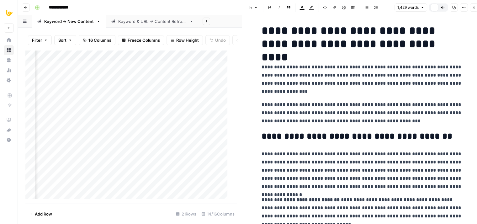
drag, startPoint x: 377, startPoint y: 139, endPoint x: 377, endPoint y: 113, distance: 26.0
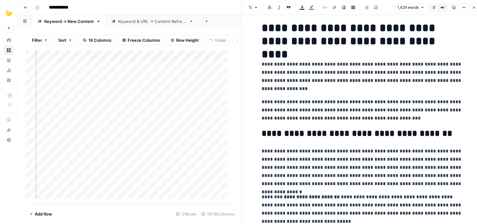
scroll to position [27, 0]
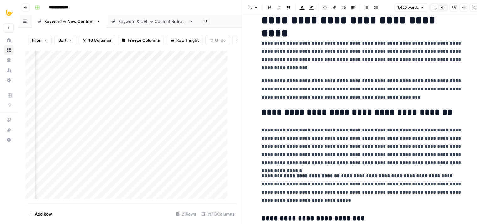
drag, startPoint x: 375, startPoint y: 77, endPoint x: 370, endPoint y: 115, distance: 37.9
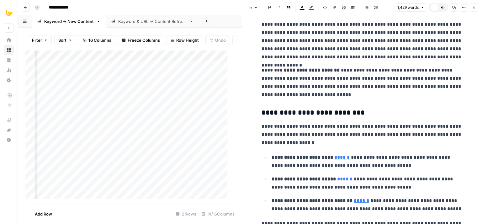
drag, startPoint x: 376, startPoint y: 107, endPoint x: 376, endPoint y: 138, distance: 31.7
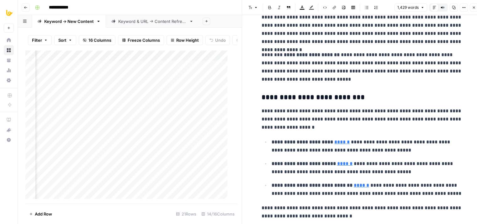
scroll to position [222, 0]
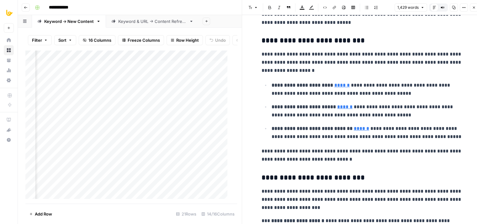
drag, startPoint x: 376, startPoint y: 94, endPoint x: 368, endPoint y: 157, distance: 63.0
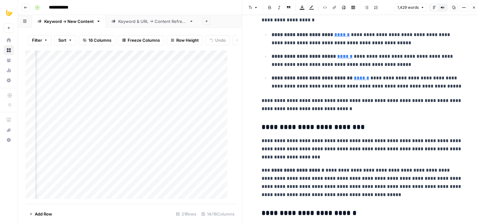
scroll to position [278, 0]
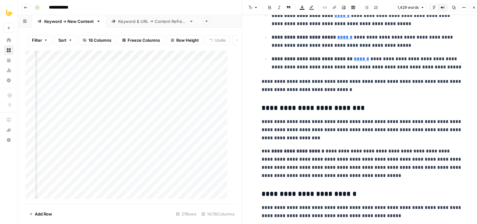
drag, startPoint x: 386, startPoint y: 157, endPoint x: 386, endPoint y: 172, distance: 15.1
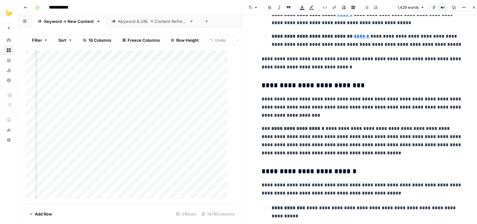
drag, startPoint x: 387, startPoint y: 156, endPoint x: 387, endPoint y: 176, distance: 20.1
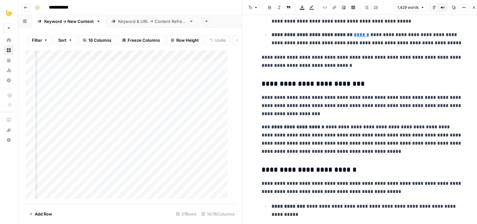
type input "shit"
drag, startPoint x: 400, startPoint y: 10, endPoint x: 386, endPoint y: 10, distance: 13.5
click at [388, 10] on div "shit 1 of 1 Previous match Next Match Replace Close" at bounding box center [423, 10] width 75 height 10
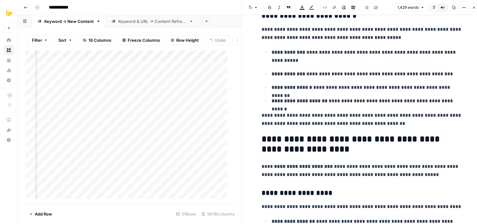
drag, startPoint x: 369, startPoint y: 87, endPoint x: 360, endPoint y: 166, distance: 79.9
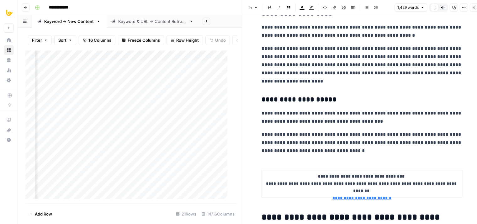
scroll to position [1035, 0]
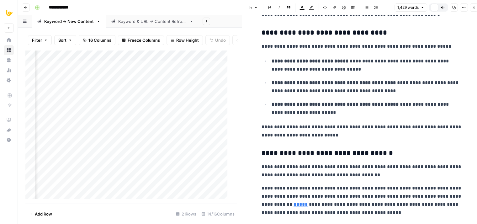
drag, startPoint x: 378, startPoint y: 93, endPoint x: 365, endPoint y: 200, distance: 107.8
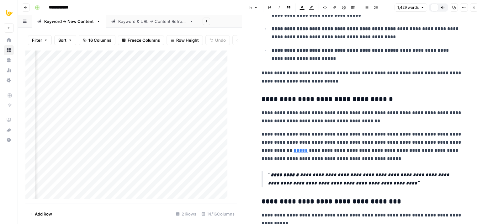
click at [452, 7] on icon "button" at bounding box center [454, 8] width 4 height 4
click at [415, 79] on p "**********" at bounding box center [362, 77] width 201 height 16
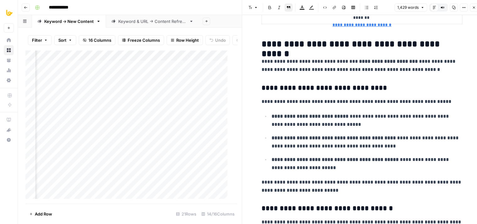
drag, startPoint x: 363, startPoint y: 173, endPoint x: 362, endPoint y: 137, distance: 35.8
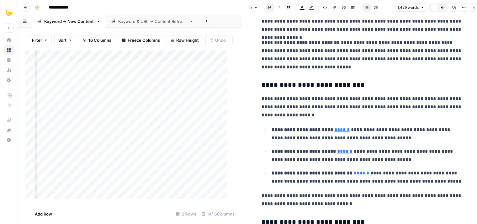
drag, startPoint x: 365, startPoint y: 160, endPoint x: 364, endPoint y: 111, distance: 49.0
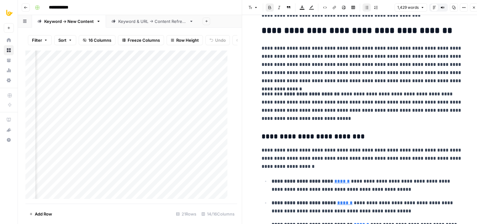
scroll to position [0, 0]
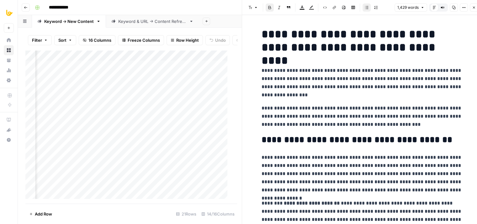
drag, startPoint x: 369, startPoint y: 151, endPoint x: 369, endPoint y: 86, distance: 65.3
click at [355, 94] on p "**********" at bounding box center [362, 83] width 201 height 33
click at [379, 104] on p "**********" at bounding box center [362, 116] width 201 height 24
click at [393, 118] on p "**********" at bounding box center [362, 116] width 201 height 24
click at [395, 122] on p "**********" at bounding box center [362, 116] width 201 height 24
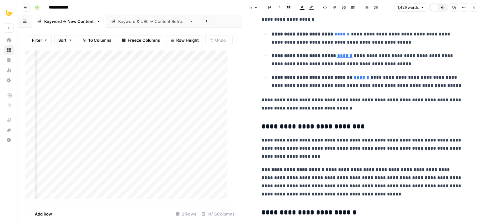
drag, startPoint x: 299, startPoint y: 93, endPoint x: 300, endPoint y: 172, distance: 78.8
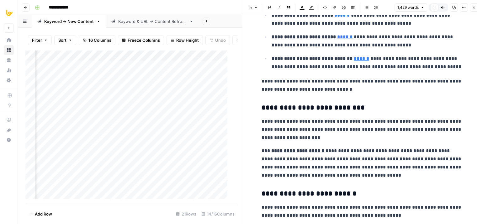
drag, startPoint x: 306, startPoint y: 96, endPoint x: 306, endPoint y: 125, distance: 28.2
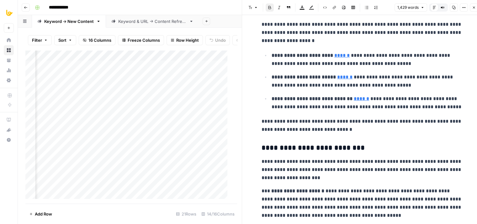
scroll to position [212, 0]
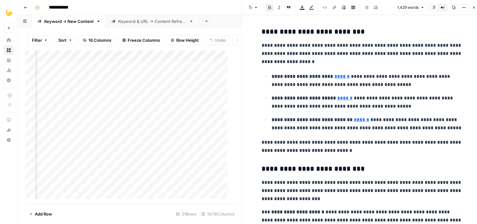
drag, startPoint x: 311, startPoint y: 133, endPoint x: 314, endPoint y: 104, distance: 29.3
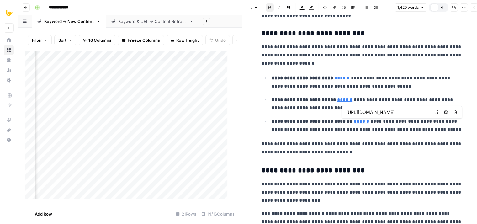
type input "https://notion.so"
type input "[URL][DOMAIN_NAME]"
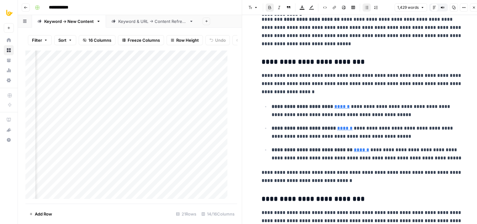
drag, startPoint x: 311, startPoint y: 120, endPoint x: 312, endPoint y: 91, distance: 29.5
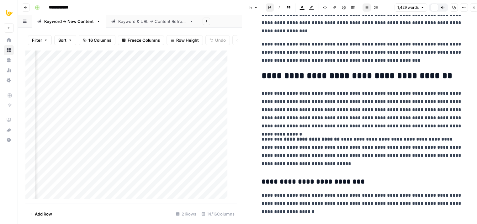
drag, startPoint x: 320, startPoint y: 111, endPoint x: 322, endPoint y: 69, distance: 41.8
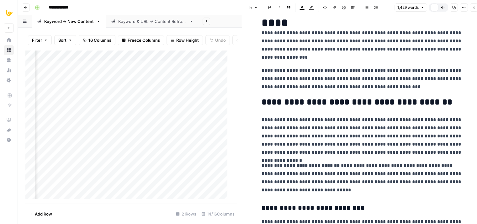
scroll to position [0, 0]
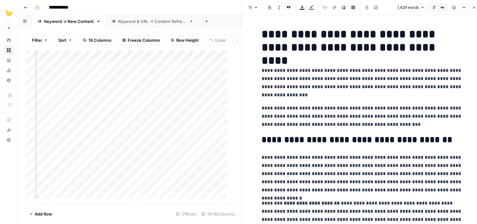
drag, startPoint x: 322, startPoint y: 150, endPoint x: 328, endPoint y: 91, distance: 59.8
drag, startPoint x: 341, startPoint y: 88, endPoint x: 330, endPoint y: 59, distance: 31.2
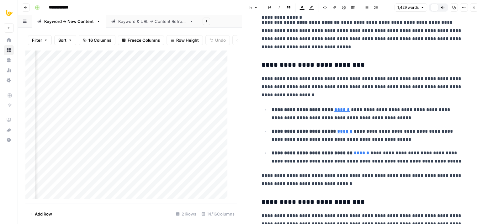
drag, startPoint x: 331, startPoint y: 57, endPoint x: 328, endPoint y: 123, distance: 65.9
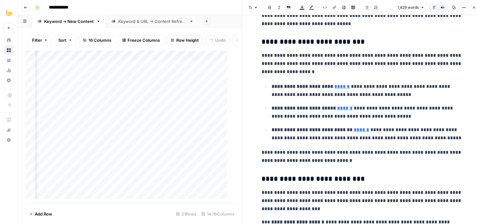
scroll to position [181, 0]
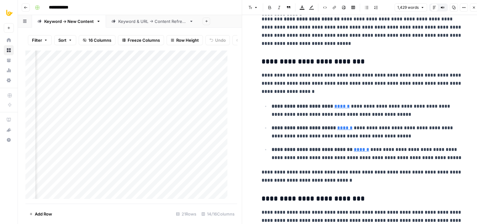
drag, startPoint x: 319, startPoint y: 107, endPoint x: 319, endPoint y: 103, distance: 4.1
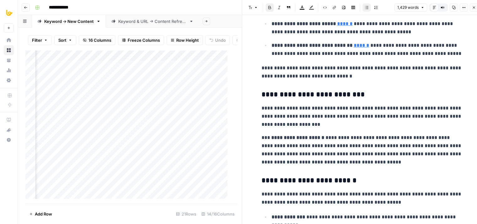
drag, startPoint x: 326, startPoint y: 125, endPoint x: 324, endPoint y: 154, distance: 29.5
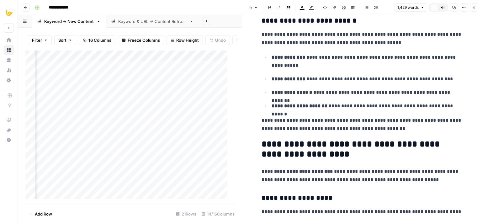
drag, startPoint x: 328, startPoint y: 133, endPoint x: 328, endPoint y: 165, distance: 32.0
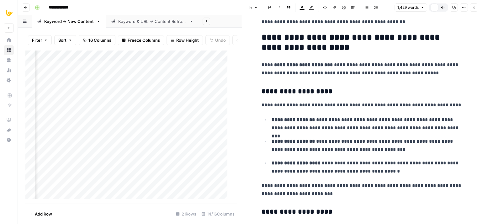
drag, startPoint x: 334, startPoint y: 90, endPoint x: 331, endPoint y: 144, distance: 53.7
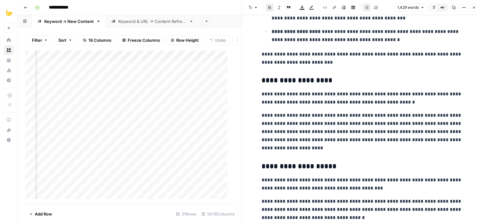
drag, startPoint x: 329, startPoint y: 91, endPoint x: 330, endPoint y: 149, distance: 57.4
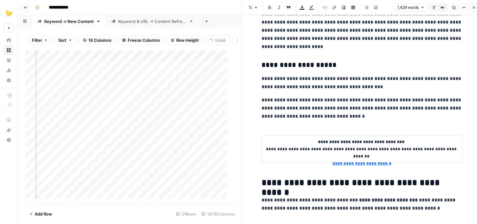
drag, startPoint x: 322, startPoint y: 91, endPoint x: 320, endPoint y: 142, distance: 50.9
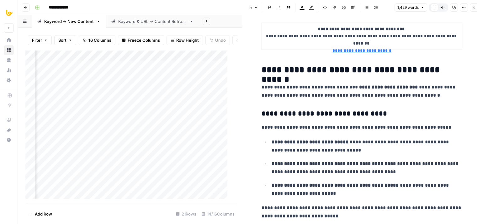
drag, startPoint x: 305, startPoint y: 76, endPoint x: 305, endPoint y: 124, distance: 48.3
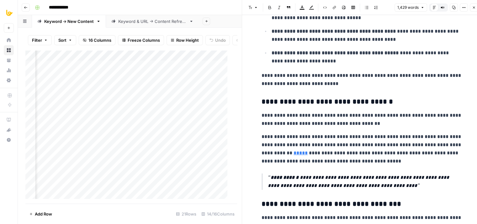
drag, startPoint x: 320, startPoint y: 89, endPoint x: 318, endPoint y: 141, distance: 51.5
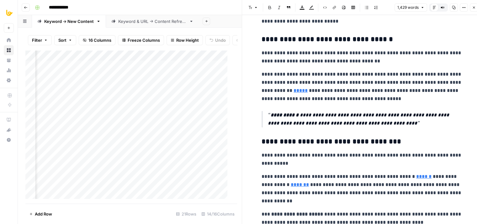
drag, startPoint x: 326, startPoint y: 103, endPoint x: 326, endPoint y: 139, distance: 35.4
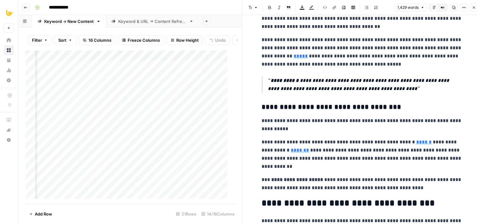
drag, startPoint x: 328, startPoint y: 144, endPoint x: 326, endPoint y: 176, distance: 31.7
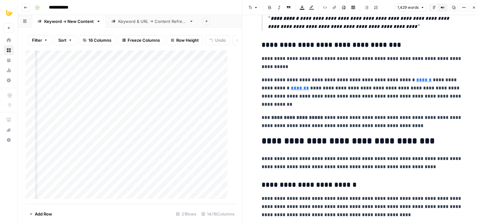
scroll to position [1244, 0]
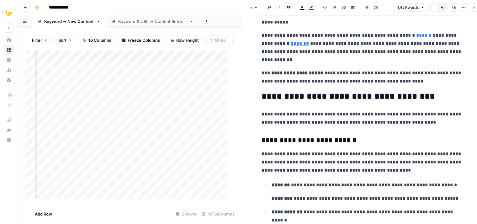
drag, startPoint x: 329, startPoint y: 150, endPoint x: 327, endPoint y: 197, distance: 47.4
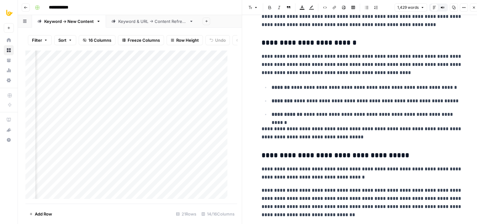
scroll to position [1401, 0]
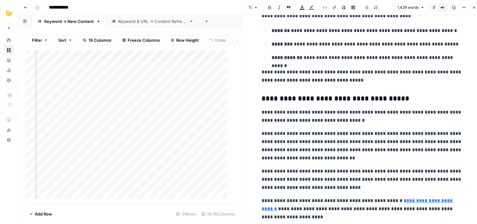
drag, startPoint x: 330, startPoint y: 148, endPoint x: 320, endPoint y: 189, distance: 42.0
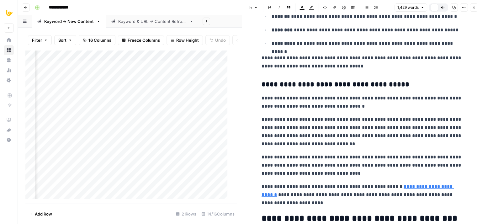
scroll to position [1420, 0]
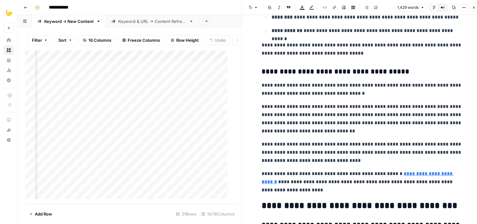
drag, startPoint x: 288, startPoint y: 131, endPoint x: 288, endPoint y: 147, distance: 16.3
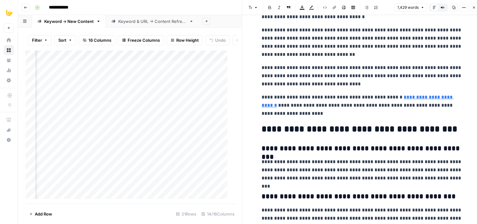
drag, startPoint x: 290, startPoint y: 136, endPoint x: 301, endPoint y: 186, distance: 51.0
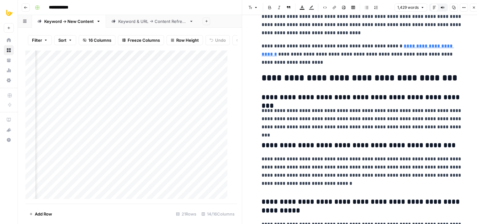
drag, startPoint x: 340, startPoint y: 151, endPoint x: 332, endPoint y: 200, distance: 49.7
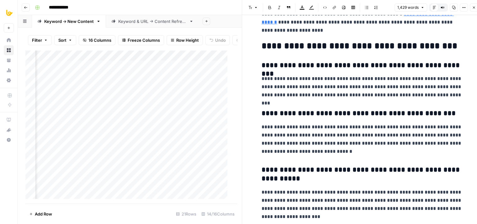
scroll to position [1590, 0]
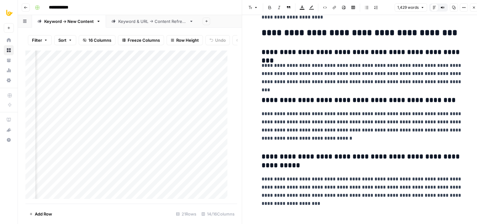
drag, startPoint x: 347, startPoint y: 152, endPoint x: 345, endPoint y: 187, distance: 34.9
click at [330, 204] on p "**********" at bounding box center [362, 191] width 201 height 33
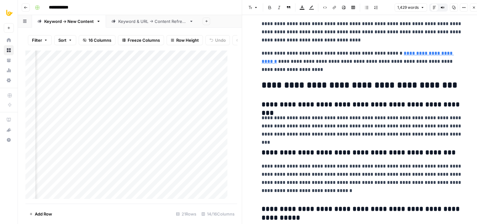
drag, startPoint x: 345, startPoint y: 193, endPoint x: 345, endPoint y: 184, distance: 9.1
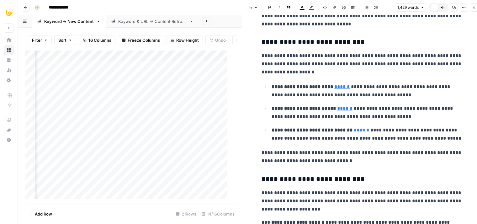
scroll to position [0, 0]
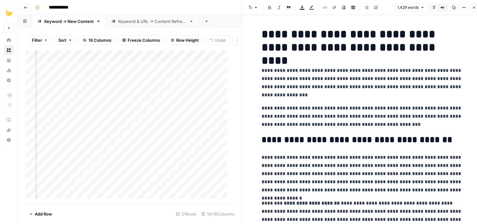
drag, startPoint x: 333, startPoint y: 194, endPoint x: 345, endPoint y: 82, distance: 112.6
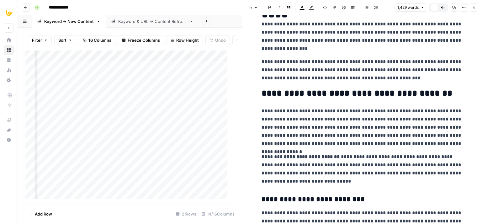
drag, startPoint x: 327, startPoint y: 83, endPoint x: 328, endPoint y: 127, distance: 43.9
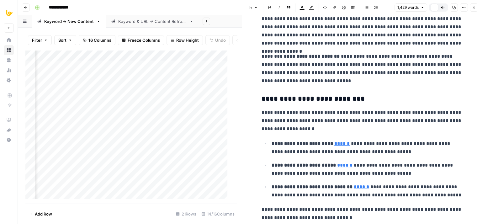
scroll to position [244, 0]
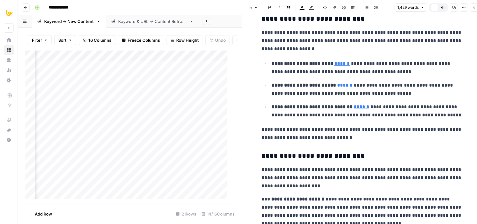
drag, startPoint x: 325, startPoint y: 101, endPoint x: 326, endPoint y: 160, distance: 59.3
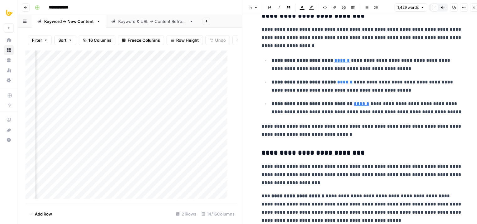
scroll to position [0, 0]
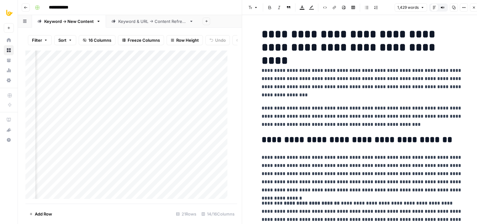
drag, startPoint x: 323, startPoint y: 155, endPoint x: 328, endPoint y: 63, distance: 92.1
click at [452, 9] on button "Copy" at bounding box center [454, 7] width 8 height 8
click at [473, 8] on icon "button" at bounding box center [474, 8] width 4 height 4
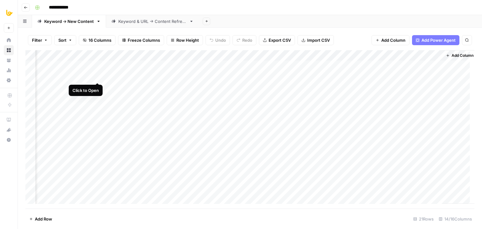
click at [95, 76] on div "Add Column" at bounding box center [249, 129] width 449 height 158
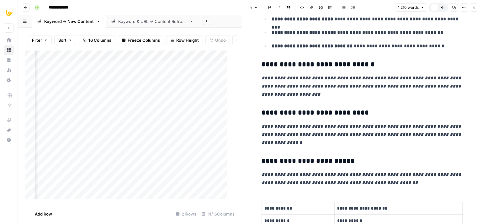
drag, startPoint x: 328, startPoint y: 99, endPoint x: 325, endPoint y: 142, distance: 43.3
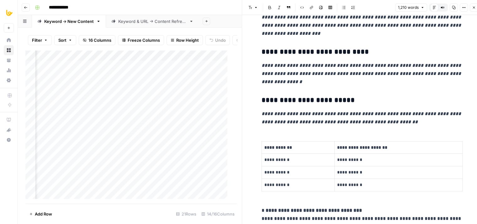
drag, startPoint x: 337, startPoint y: 91, endPoint x: 334, endPoint y: 131, distance: 40.2
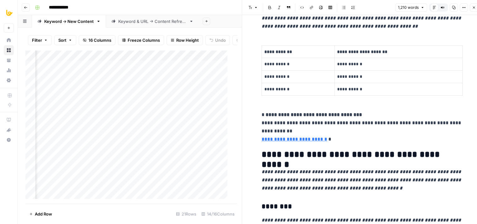
drag, startPoint x: 344, startPoint y: 79, endPoint x: 332, endPoint y: 131, distance: 53.0
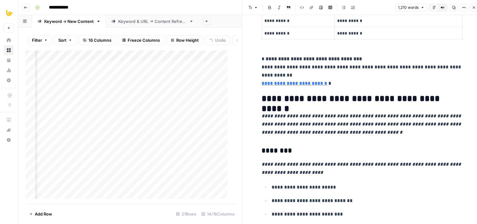
drag, startPoint x: 344, startPoint y: 102, endPoint x: 335, endPoint y: 137, distance: 35.9
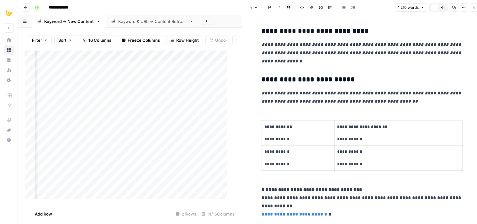
drag, startPoint x: 321, startPoint y: 135, endPoint x: 317, endPoint y: 99, distance: 36.3
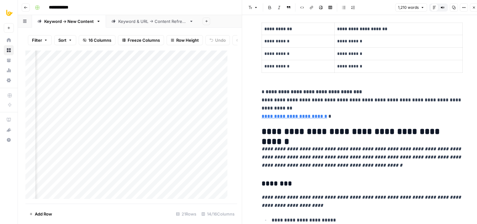
scroll to position [442, 0]
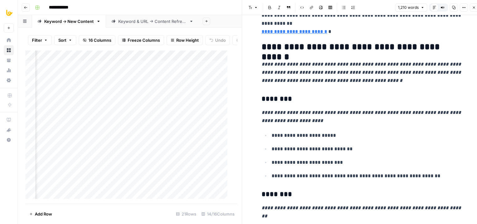
drag, startPoint x: 343, startPoint y: 83, endPoint x: 329, endPoint y: 147, distance: 65.5
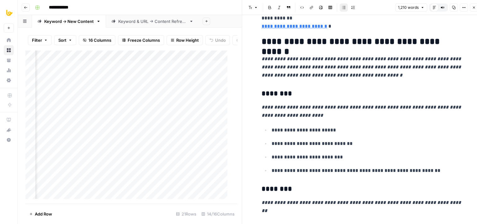
drag, startPoint x: 351, startPoint y: 118, endPoint x: 351, endPoint y: 98, distance: 20.1
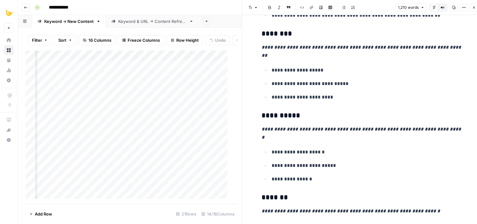
drag, startPoint x: 353, startPoint y: 76, endPoint x: 338, endPoint y: 134, distance: 59.5
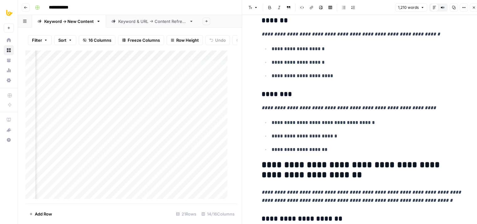
drag, startPoint x: 351, startPoint y: 100, endPoint x: 340, endPoint y: 148, distance: 49.6
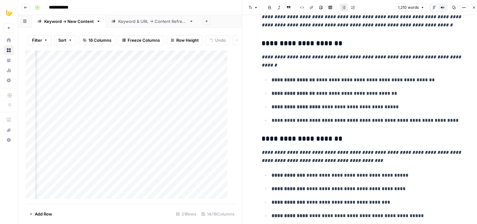
drag, startPoint x: 351, startPoint y: 99, endPoint x: 346, endPoint y: 142, distance: 43.6
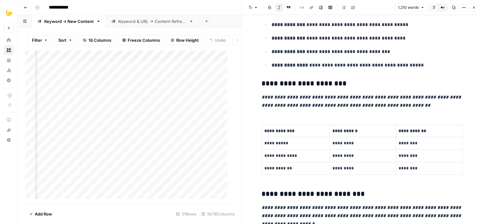
drag, startPoint x: 342, startPoint y: 136, endPoint x: 340, endPoint y: 157, distance: 21.4
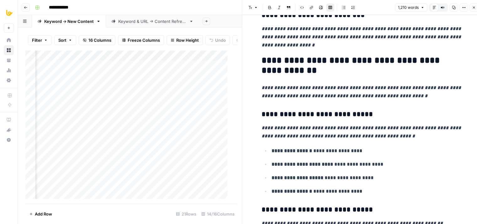
drag, startPoint x: 345, startPoint y: 65, endPoint x: 335, endPoint y: 126, distance: 61.8
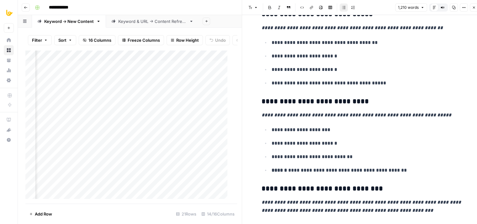
drag, startPoint x: 338, startPoint y: 87, endPoint x: 334, endPoint y: 148, distance: 61.0
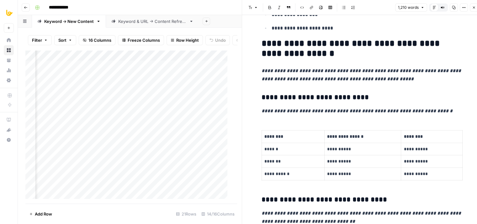
drag, startPoint x: 344, startPoint y: 107, endPoint x: 335, endPoint y: 182, distance: 75.5
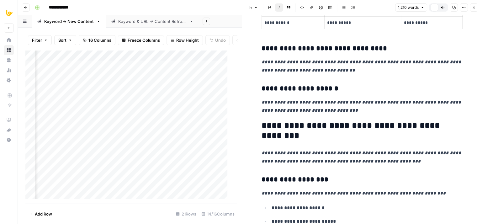
drag, startPoint x: 350, startPoint y: 137, endPoint x: 344, endPoint y: 176, distance: 39.0
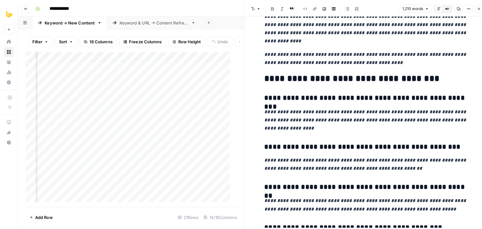
scroll to position [2314, 0]
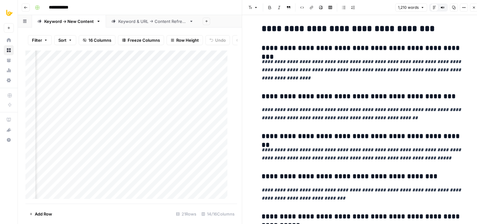
drag, startPoint x: 356, startPoint y: 131, endPoint x: 344, endPoint y: 208, distance: 78.3
click at [472, 8] on icon "button" at bounding box center [474, 8] width 4 height 4
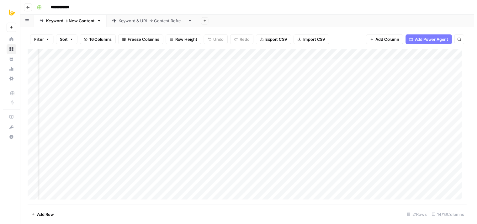
scroll to position [0, 258]
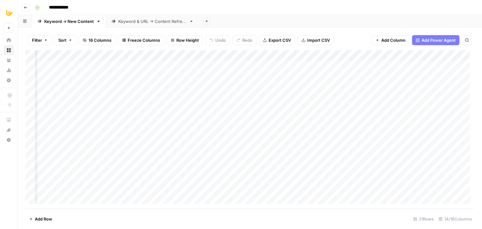
click at [164, 77] on div "Add Column" at bounding box center [249, 129] width 449 height 158
click at [165, 76] on div "Add Column" at bounding box center [249, 129] width 449 height 158
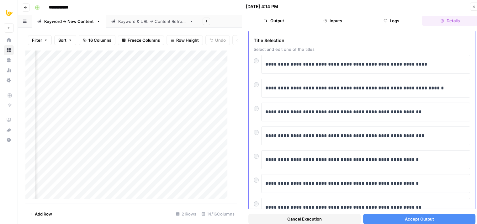
drag, startPoint x: 329, startPoint y: 69, endPoint x: 332, endPoint y: 101, distance: 32.2
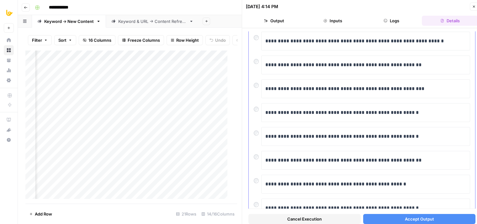
scroll to position [92, 0]
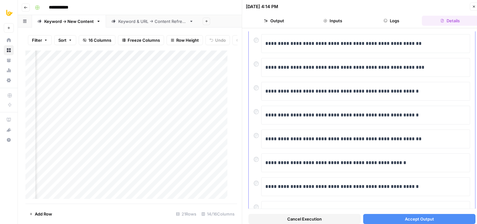
drag, startPoint x: 375, startPoint y: 123, endPoint x: 376, endPoint y: 147, distance: 23.9
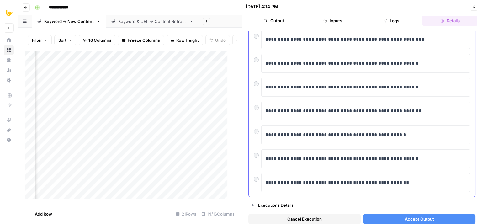
drag, startPoint x: 374, startPoint y: 146, endPoint x: 378, endPoint y: 168, distance: 22.8
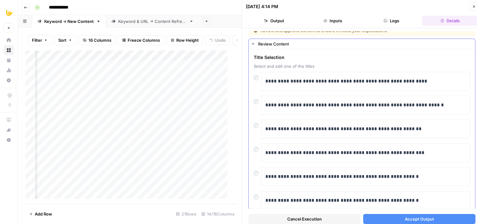
scroll to position [0, 0]
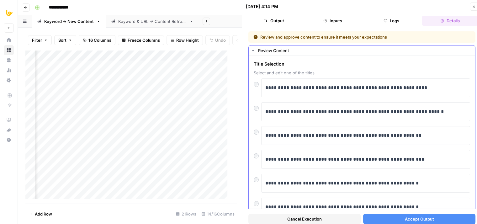
drag, startPoint x: 378, startPoint y: 168, endPoint x: 375, endPoint y: 147, distance: 21.5
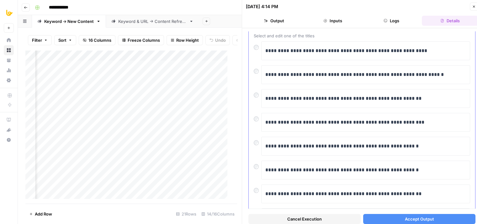
drag, startPoint x: 367, startPoint y: 145, endPoint x: 365, endPoint y: 161, distance: 16.1
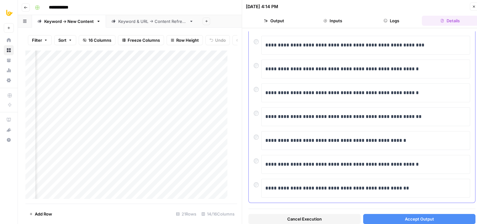
scroll to position [120, 0]
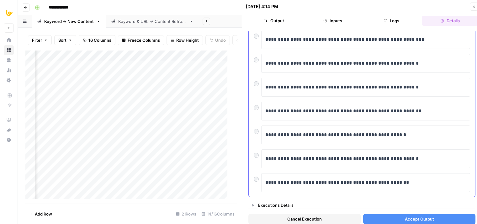
drag, startPoint x: 407, startPoint y: 61, endPoint x: 408, endPoint y: 109, distance: 48.6
click at [385, 220] on button "Accept Output" at bounding box center [419, 219] width 112 height 10
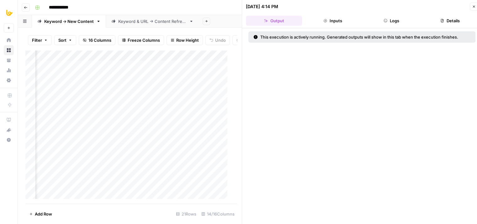
click at [471, 4] on button "Close" at bounding box center [474, 7] width 8 height 8
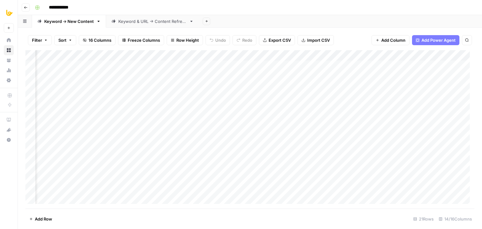
click at [382, 56] on div "Add Column" at bounding box center [249, 129] width 449 height 158
click at [330, 25] on div "Add Sheet" at bounding box center [340, 21] width 283 height 13
click at [156, 76] on div "Add Column" at bounding box center [249, 129] width 449 height 158
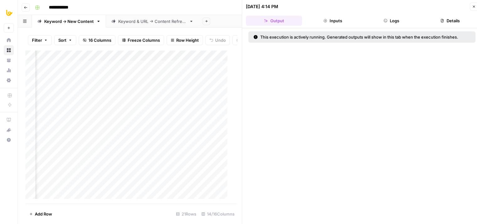
click at [395, 20] on button "Logs" at bounding box center [391, 21] width 56 height 10
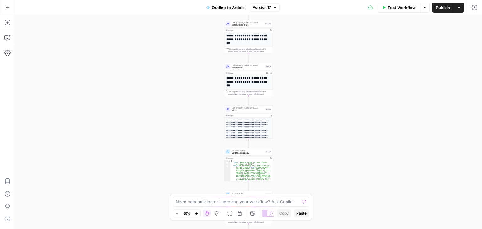
click at [161, 110] on div "Workflow Set Inputs Inputs Workflow Workflow Step 1 Output Copy 1 2 3 4 5 { "__…" at bounding box center [248, 122] width 467 height 214
click at [157, 129] on div "Workflow Set Inputs Inputs Workflow Workflow Step 1 Output Copy 1 2 3 4 5 { "__…" at bounding box center [248, 122] width 467 height 214
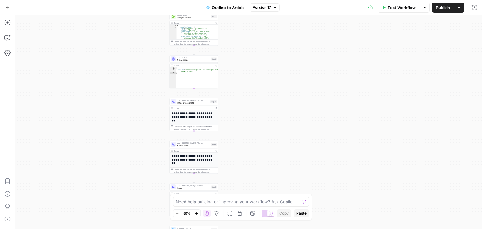
drag, startPoint x: 168, startPoint y: 89, endPoint x: 159, endPoint y: 115, distance: 27.1
click at [159, 115] on div "Workflow Set Inputs Inputs Workflow Workflow Step 1 Output Copy 1 2 3 4 5 { "__…" at bounding box center [248, 122] width 467 height 214
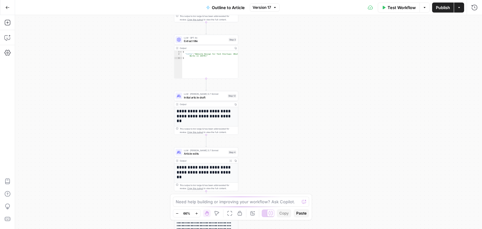
click at [201, 97] on span "Initial article draft" at bounding box center [205, 97] width 42 height 4
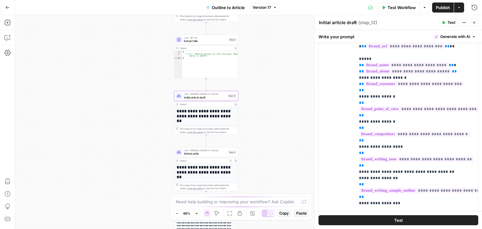
scroll to position [133, 0]
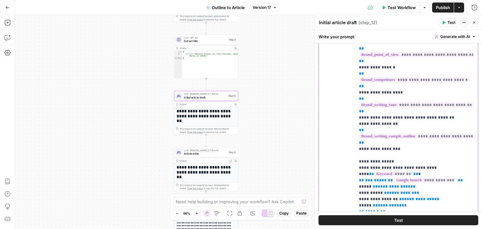
scroll to position [113, 0]
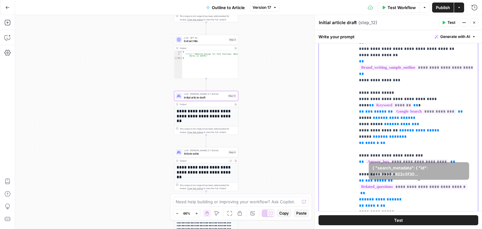
drag, startPoint x: 430, startPoint y: 180, endPoint x: 432, endPoint y: 211, distance: 31.1
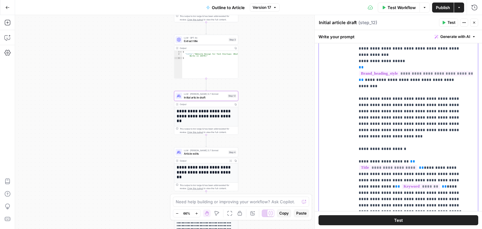
scroll to position [1542, 0]
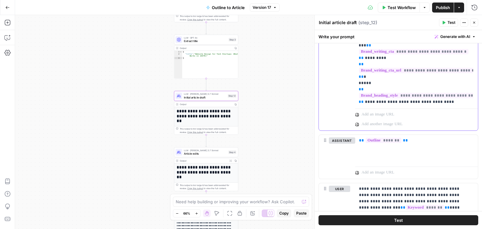
drag, startPoint x: 427, startPoint y: 115, endPoint x: 425, endPoint y: 158, distance: 43.7
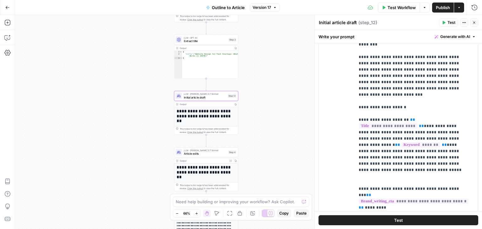
drag, startPoint x: 438, startPoint y: 184, endPoint x: 433, endPoint y: 117, distance: 67.3
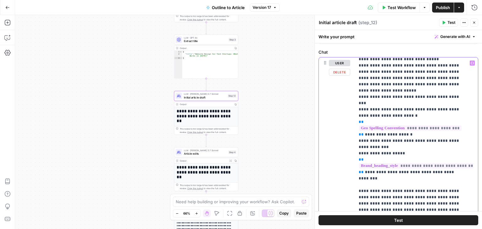
drag, startPoint x: 420, startPoint y: 136, endPoint x: 419, endPoint y: 111, distance: 25.1
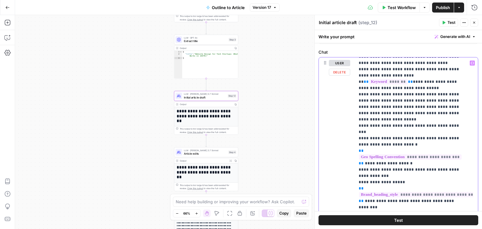
drag, startPoint x: 445, startPoint y: 167, endPoint x: 442, endPoint y: 128, distance: 39.4
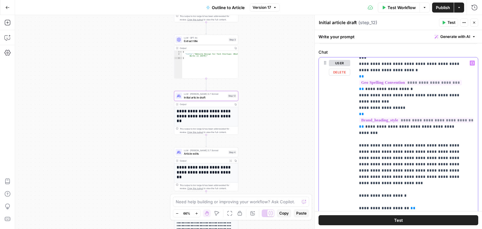
scroll to position [1542, 0]
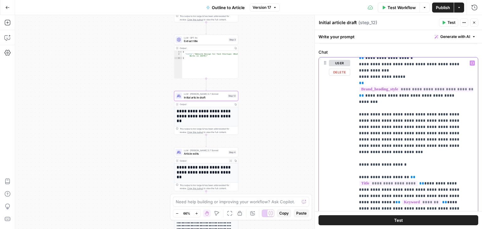
drag, startPoint x: 423, startPoint y: 112, endPoint x: 410, endPoint y: 172, distance: 61.3
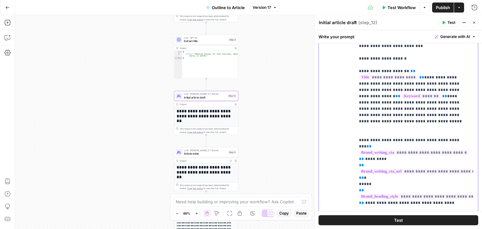
drag, startPoint x: 406, startPoint y: 111, endPoint x: 402, endPoint y: 146, distance: 35.3
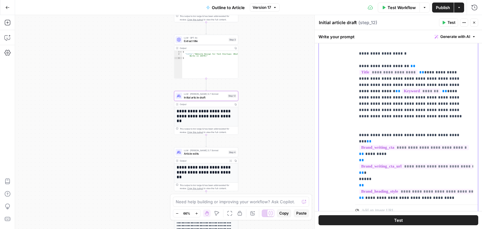
drag, startPoint x: 404, startPoint y: 102, endPoint x: 402, endPoint y: 120, distance: 18.0
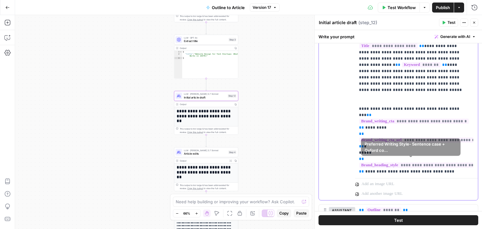
drag, startPoint x: 384, startPoint y: 144, endPoint x: 385, endPoint y: 167, distance: 22.9
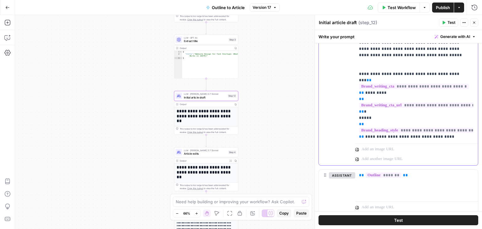
drag, startPoint x: 393, startPoint y: 123, endPoint x: 397, endPoint y: 159, distance: 36.2
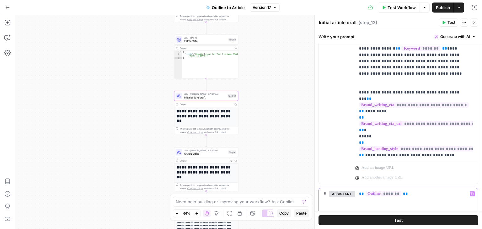
drag, startPoint x: 443, startPoint y: 173, endPoint x: 446, endPoint y: 138, distance: 35.6
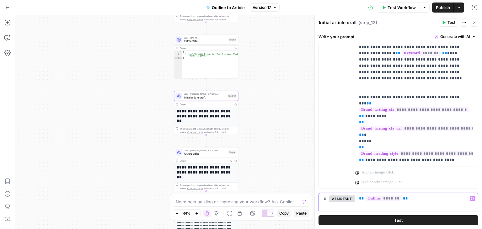
scroll to position [249, 0]
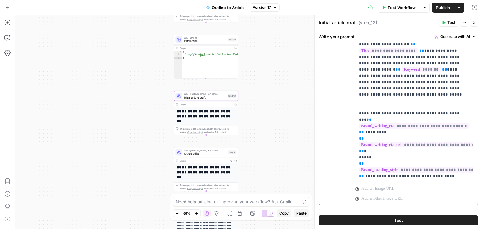
scroll to position [1548, 0]
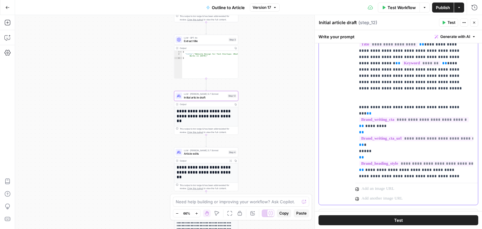
drag, startPoint x: 433, startPoint y: 148, endPoint x: 431, endPoint y: 162, distance: 13.9
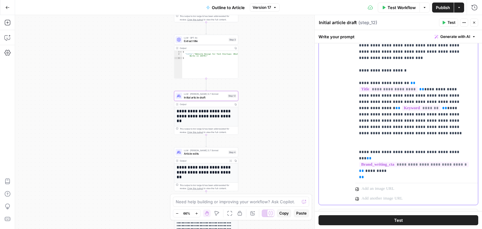
scroll to position [1484, 0]
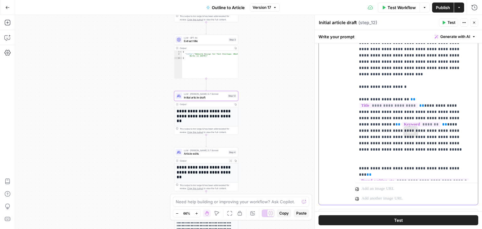
drag, startPoint x: 449, startPoint y: 167, endPoint x: 454, endPoint y: 140, distance: 28.0
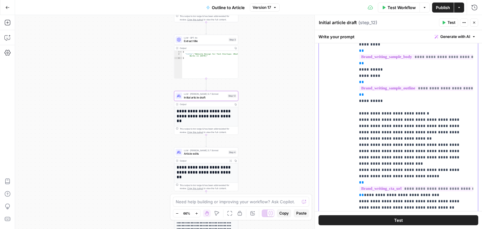
scroll to position [484, 0]
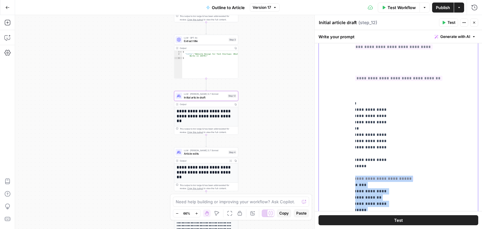
drag, startPoint x: 468, startPoint y: 154, endPoint x: 473, endPoint y: 218, distance: 63.6
click at [473, 223] on div "**********" at bounding box center [398, 129] width 167 height 199
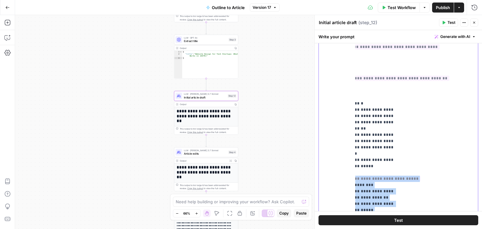
scroll to position [152, 0]
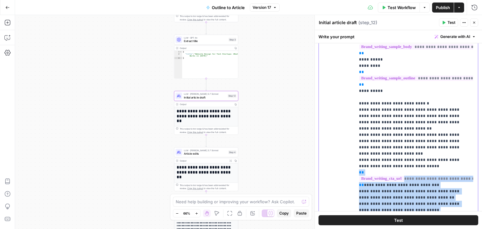
drag, startPoint x: 440, startPoint y: 176, endPoint x: 352, endPoint y: 171, distance: 88.3
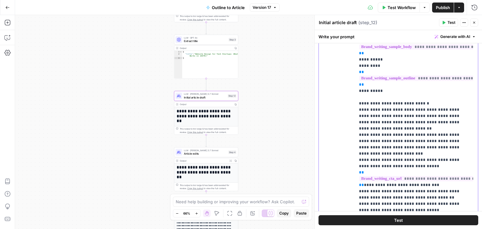
click at [395, 141] on p "**********" at bounding box center [412, 94] width 106 height 514
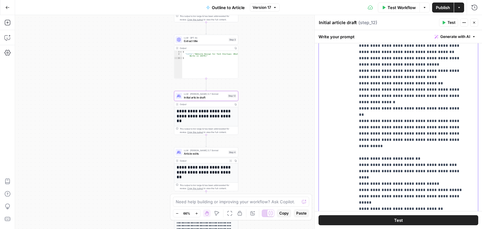
scroll to position [548, 0]
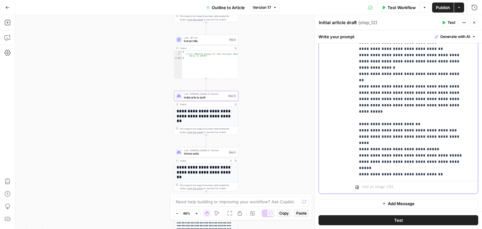
drag, startPoint x: 405, startPoint y: 130, endPoint x: 408, endPoint y: 193, distance: 63.1
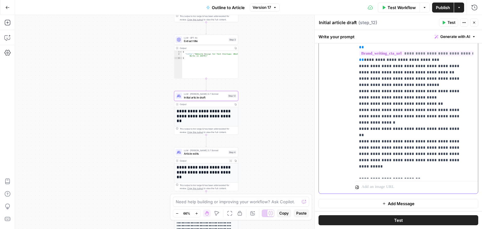
scroll to position [169, 0]
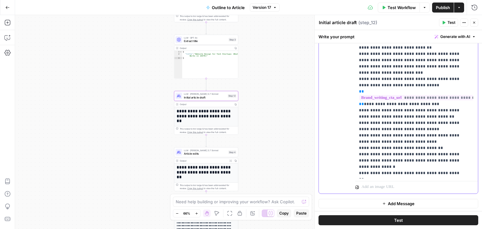
drag, startPoint x: 414, startPoint y: 96, endPoint x: 414, endPoint y: 61, distance: 35.8
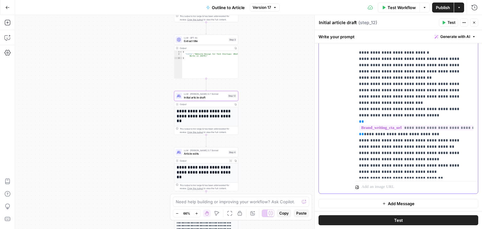
drag, startPoint x: 417, startPoint y: 120, endPoint x: 411, endPoint y: 81, distance: 39.1
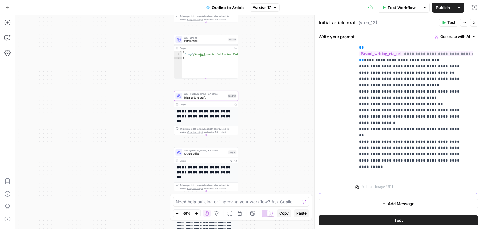
drag, startPoint x: 415, startPoint y: 102, endPoint x: 417, endPoint y: 137, distance: 34.9
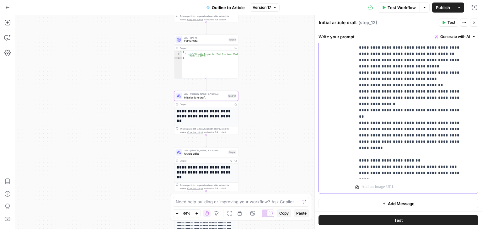
drag, startPoint x: 417, startPoint y: 125, endPoint x: 417, endPoint y: 135, distance: 9.7
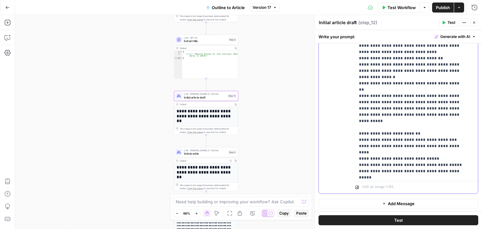
drag, startPoint x: 432, startPoint y: 123, endPoint x: 427, endPoint y: 159, distance: 36.3
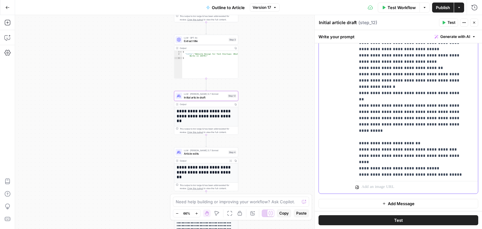
drag, startPoint x: 429, startPoint y: 106, endPoint x: 428, endPoint y: 83, distance: 23.2
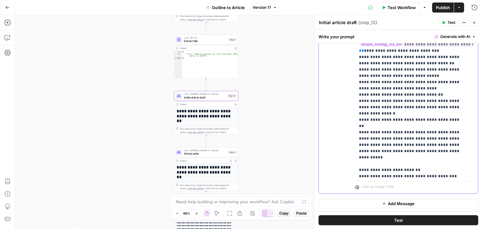
scroll to position [184, 0]
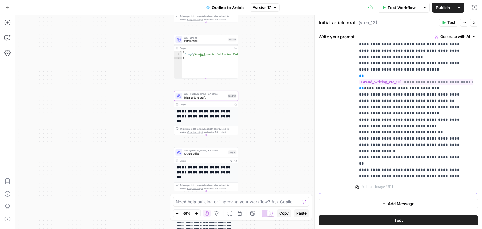
drag, startPoint x: 436, startPoint y: 132, endPoint x: 431, endPoint y: 93, distance: 39.2
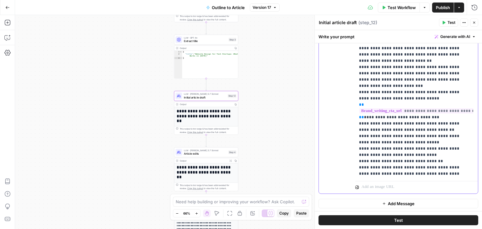
drag, startPoint x: 429, startPoint y: 120, endPoint x: 430, endPoint y: 90, distance: 29.5
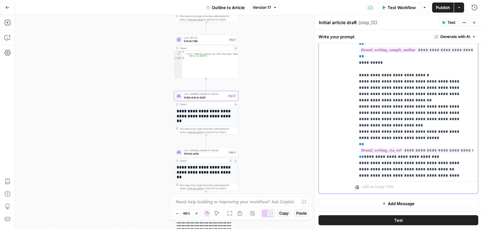
scroll to position [104, 0]
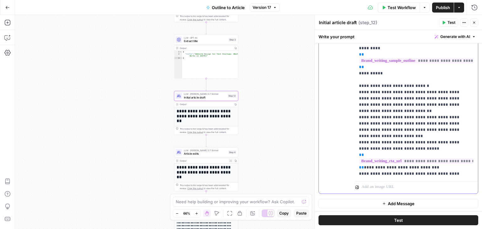
drag, startPoint x: 428, startPoint y: 84, endPoint x: 425, endPoint y: 61, distance: 24.0
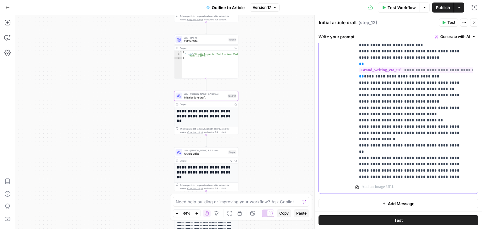
scroll to position [269, 0]
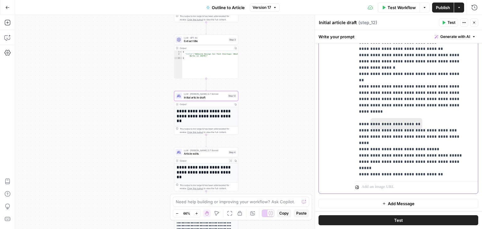
drag, startPoint x: 422, startPoint y: 83, endPoint x: 420, endPoint y: 165, distance: 81.6
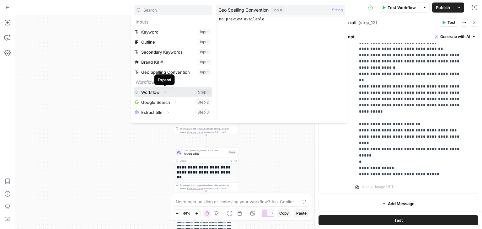
click at [165, 93] on icon "button" at bounding box center [165, 92] width 4 height 4
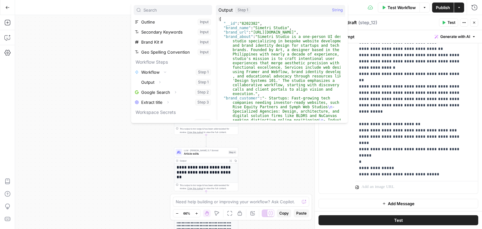
scroll to position [27, 0]
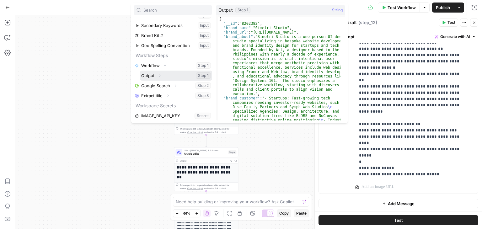
click at [159, 74] on icon "button" at bounding box center [160, 76] width 4 height 4
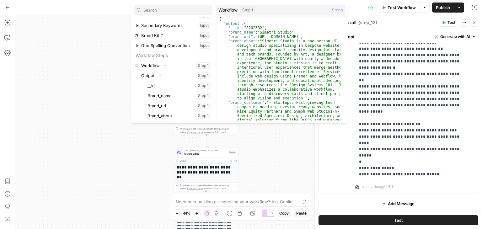
drag, startPoint x: 208, startPoint y: 79, endPoint x: 210, endPoint y: 83, distance: 4.1
click at [210, 83] on div "Inputs Keyword Input Outline Input Secondary Keywords Input Brand Kit # Input G…" at bounding box center [173, 69] width 78 height 104
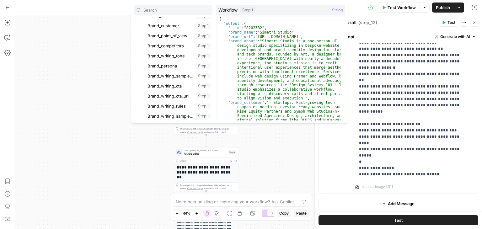
scroll to position [124, 0]
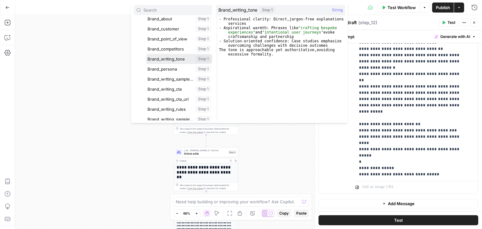
click at [172, 59] on button "Select variable Brand_writing_tone" at bounding box center [179, 59] width 66 height 10
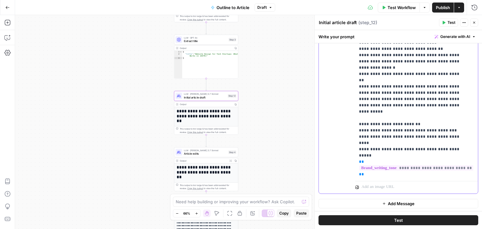
drag, startPoint x: 395, startPoint y: 143, endPoint x: 351, endPoint y: 111, distance: 55.0
click at [351, 111] on div "**********" at bounding box center [398, 58] width 159 height 270
copy p "**********"
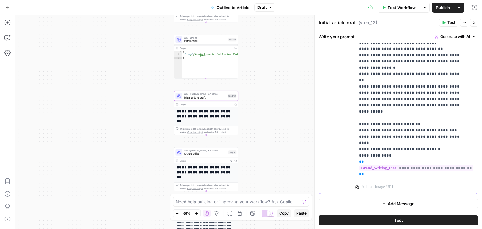
drag, startPoint x: 434, startPoint y: 165, endPoint x: 461, endPoint y: 148, distance: 31.3
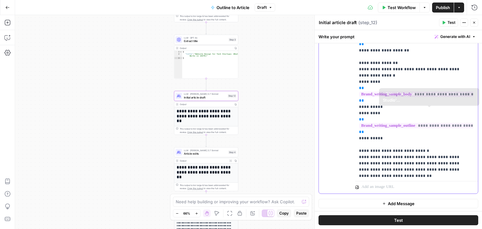
scroll to position [0, 0]
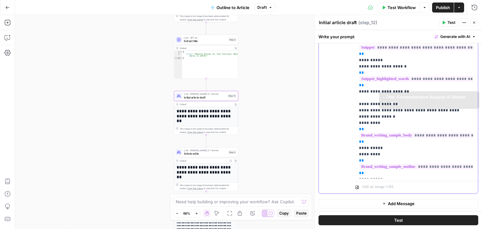
drag, startPoint x: 404, startPoint y: 135, endPoint x: 407, endPoint y: 36, distance: 98.9
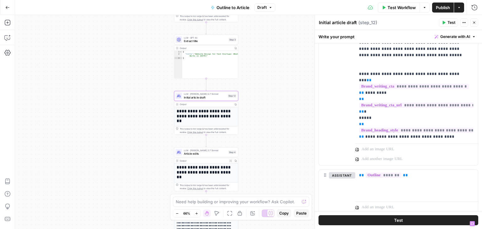
drag, startPoint x: 414, startPoint y: 61, endPoint x: 407, endPoint y: 22, distance: 38.9
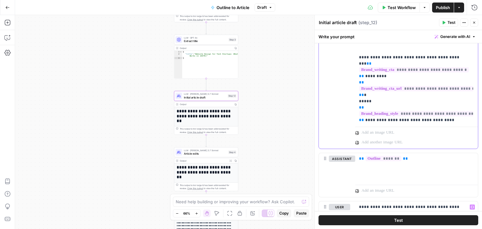
drag, startPoint x: 450, startPoint y: 88, endPoint x: 451, endPoint y: 160, distance: 72.2
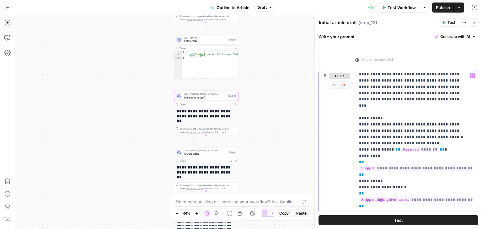
scroll to position [61, 0]
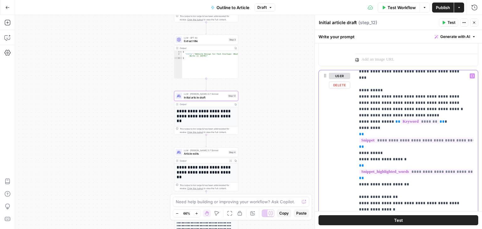
drag, startPoint x: 434, startPoint y: 131, endPoint x: 482, endPoint y: 142, distance: 48.3
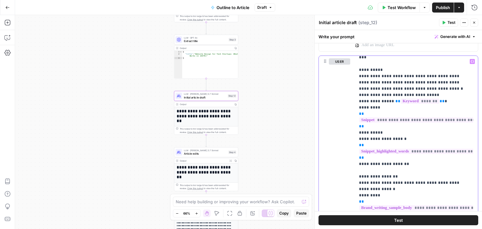
scroll to position [432, 0]
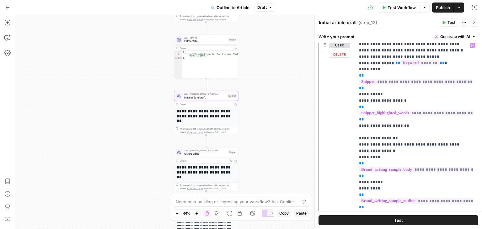
drag, startPoint x: 404, startPoint y: 143, endPoint x: 408, endPoint y: 166, distance: 23.1
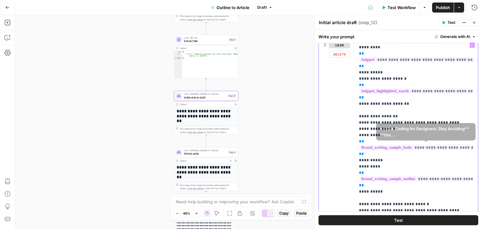
drag, startPoint x: 410, startPoint y: 128, endPoint x: 408, endPoint y: 154, distance: 26.8
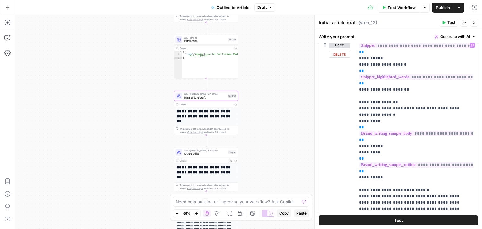
scroll to position [125, 0]
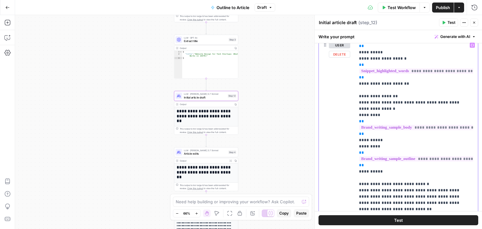
drag, startPoint x: 402, startPoint y: 158, endPoint x: 400, endPoint y: 173, distance: 14.8
click at [389, 157] on p "**********" at bounding box center [412, 193] width 106 height 552
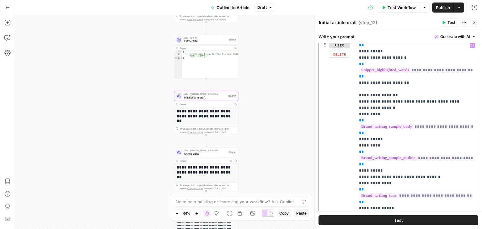
drag, startPoint x: 437, startPoint y: 162, endPoint x: 354, endPoint y: 165, distance: 82.9
click at [354, 165] on div "**********" at bounding box center [398, 175] width 159 height 270
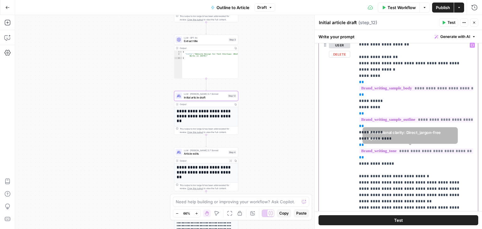
scroll to position [197, 0]
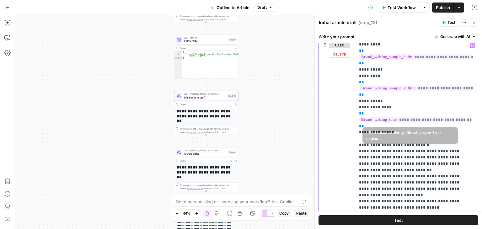
drag, startPoint x: 420, startPoint y: 148, endPoint x: 420, endPoint y: 158, distance: 9.4
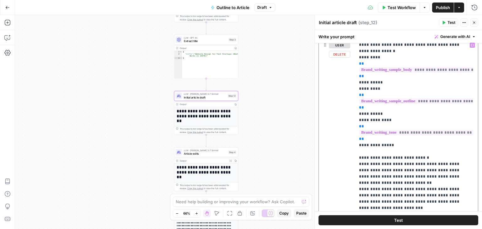
scroll to position [166, 0]
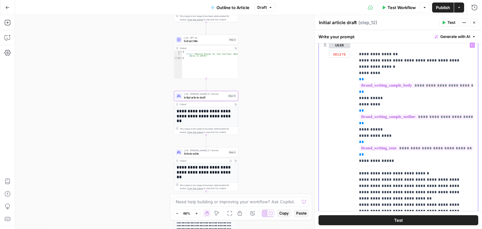
drag, startPoint x: 431, startPoint y: 150, endPoint x: 427, endPoint y: 123, distance: 27.2
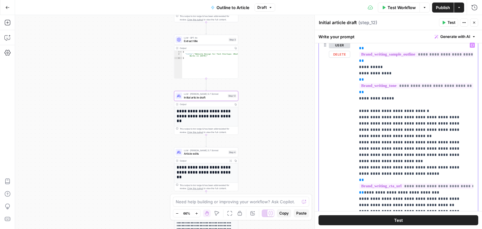
drag, startPoint x: 438, startPoint y: 155, endPoint x: 439, endPoint y: 197, distance: 42.1
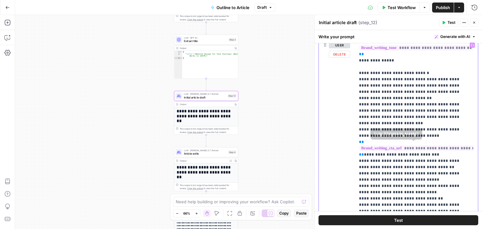
scroll to position [338, 0]
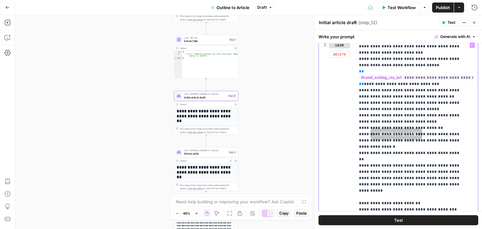
drag, startPoint x: 412, startPoint y: 146, endPoint x: 417, endPoint y: 181, distance: 35.2
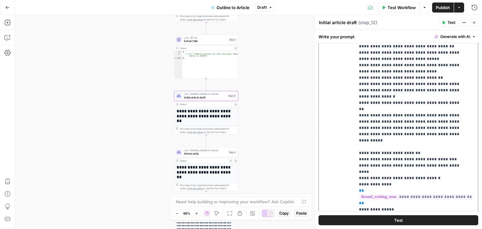
drag, startPoint x: 420, startPoint y: 149, endPoint x: 418, endPoint y: 186, distance: 37.7
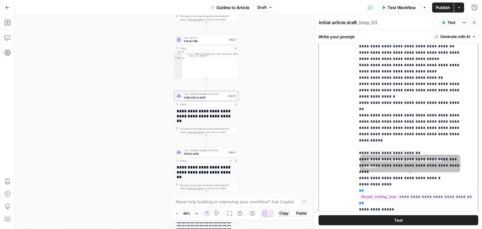
scroll to position [496, 0]
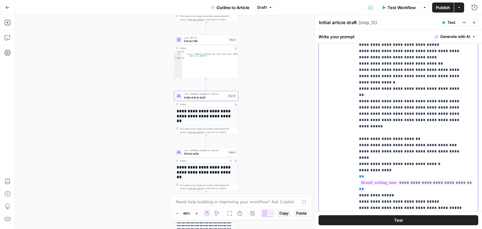
drag, startPoint x: 361, startPoint y: 155, endPoint x: 353, endPoint y: 140, distance: 16.7
click at [353, 140] on div "**********" at bounding box center [398, 110] width 159 height 270
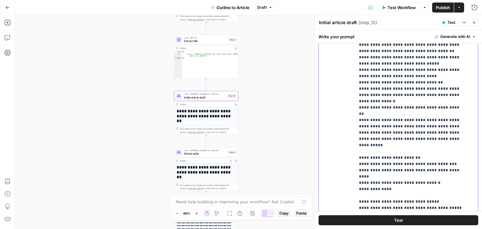
scroll to position [312, 0]
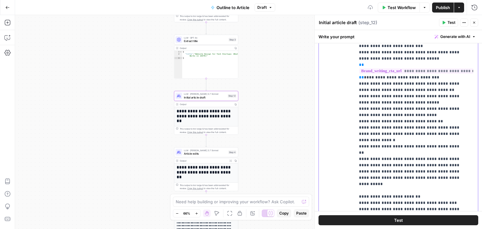
scroll to position [0, 0]
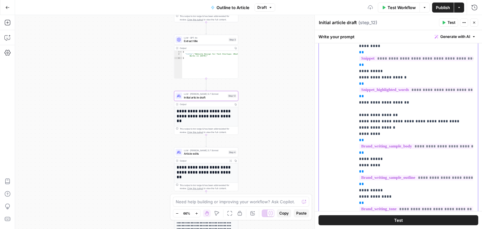
drag, startPoint x: 439, startPoint y: 180, endPoint x: 439, endPoint y: 85, distance: 95.1
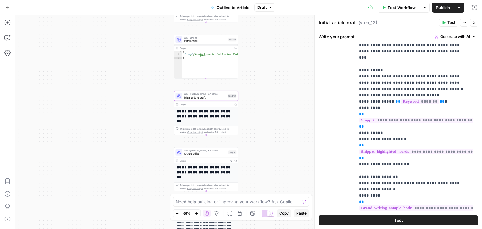
drag, startPoint x: 437, startPoint y: 164, endPoint x: 439, endPoint y: 140, distance: 24.9
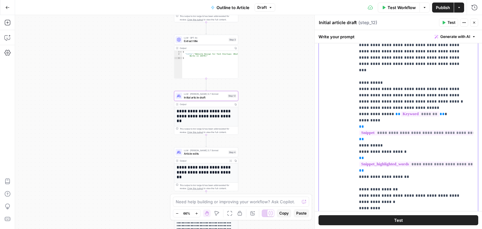
drag, startPoint x: 436, startPoint y: 166, endPoint x: 435, endPoint y: 140, distance: 26.0
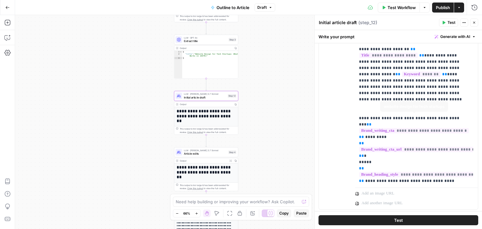
drag, startPoint x: 432, startPoint y: 136, endPoint x: 430, endPoint y: 104, distance: 31.7
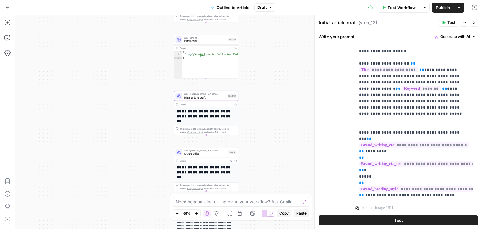
drag, startPoint x: 427, startPoint y: 86, endPoint x: 482, endPoint y: 131, distance: 70.9
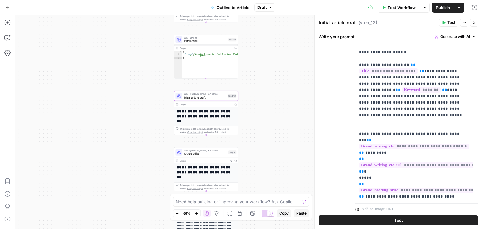
scroll to position [149, 0]
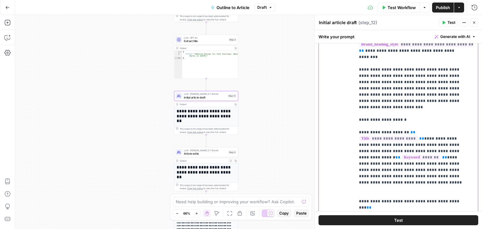
drag, startPoint x: 397, startPoint y: 94, endPoint x: 392, endPoint y: 64, distance: 30.5
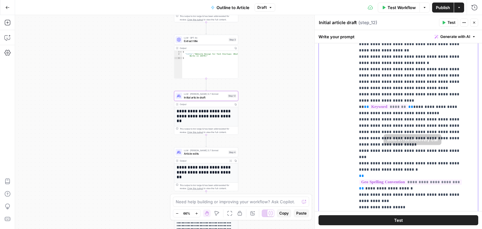
drag, startPoint x: 424, startPoint y: 186, endPoint x: 419, endPoint y: 117, distance: 68.9
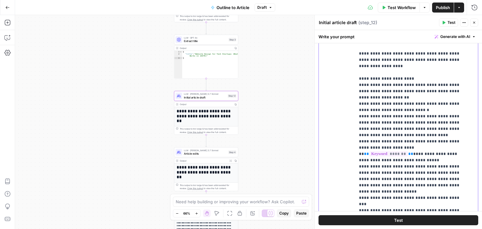
drag, startPoint x: 393, startPoint y: 155, endPoint x: 395, endPoint y: 121, distance: 33.9
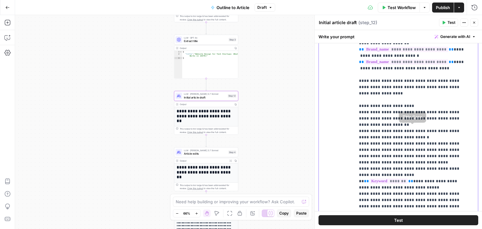
drag, startPoint x: 390, startPoint y: 164, endPoint x: 391, endPoint y: 112, distance: 51.8
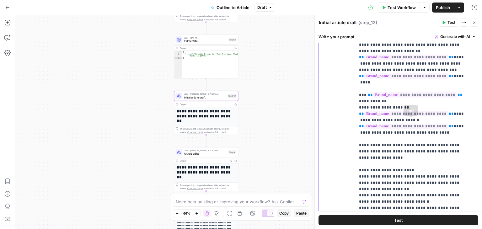
drag, startPoint x: 394, startPoint y: 134, endPoint x: 395, endPoint y: 103, distance: 31.1
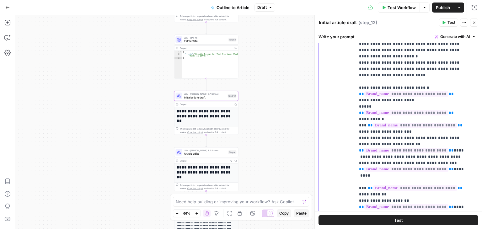
drag, startPoint x: 404, startPoint y: 144, endPoint x: 409, endPoint y: 101, distance: 43.9
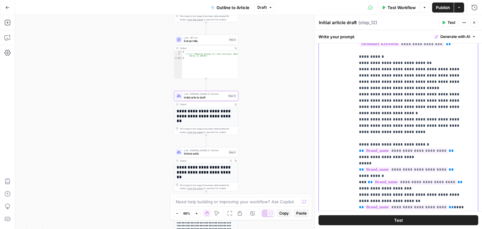
scroll to position [1041, 0]
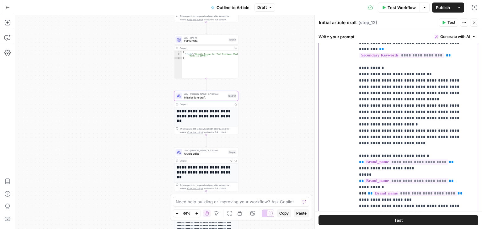
drag, startPoint x: 410, startPoint y: 172, endPoint x: 412, endPoint y: 148, distance: 23.9
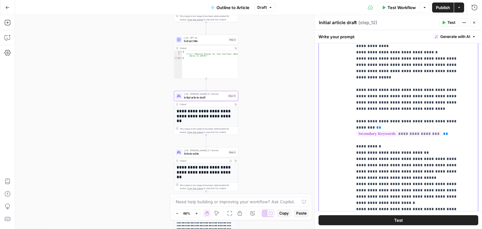
drag, startPoint x: 450, startPoint y: 191, endPoint x: 457, endPoint y: 154, distance: 37.5
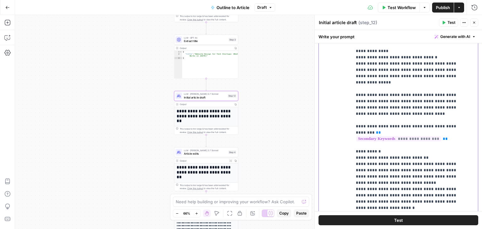
scroll to position [959, 2]
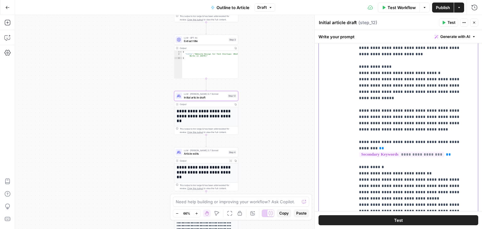
drag, startPoint x: 429, startPoint y: 90, endPoint x: 419, endPoint y: 83, distance: 11.5
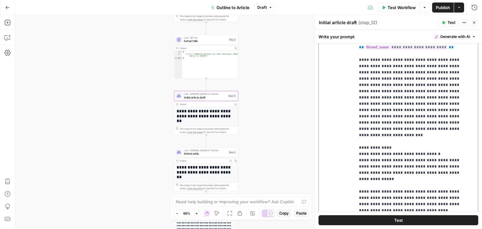
drag
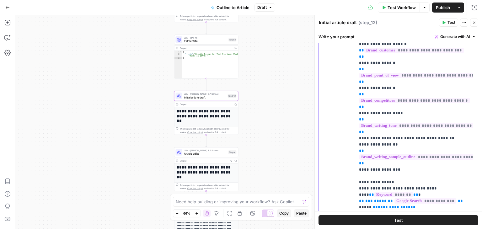
scroll to position [0, 0]
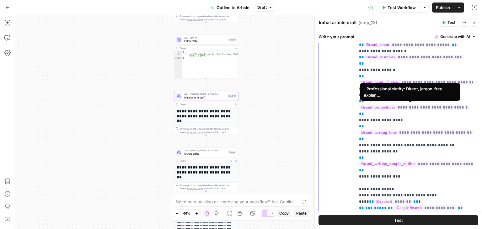
click at [393, 130] on span "**********" at bounding box center [416, 132] width 115 height 5
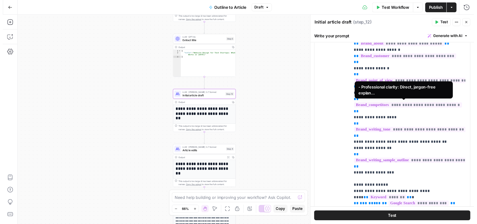
scroll to position [114, 0]
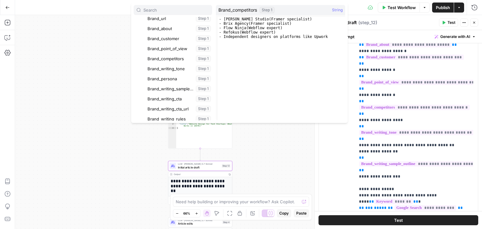
click at [70, 146] on div "Workflow Set Inputs Inputs Workflow Workflow Step 1 Output Copy 1 2 3 4 5 { "__…" at bounding box center [248, 122] width 467 height 214
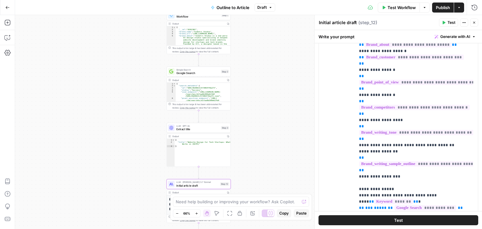
click at [75, 161] on div "Workflow Set Inputs Inputs Workflow Workflow Step 1 Output Copy 1 2 3 4 5 { "__…" at bounding box center [248, 122] width 467 height 214
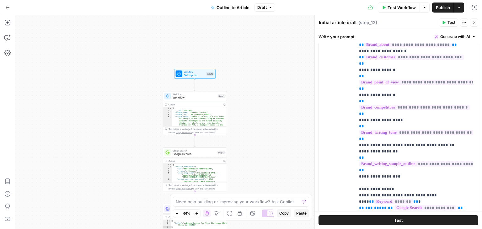
click at [110, 106] on div "Workflow Set Inputs Inputs Workflow Workflow Step 1 Output Copy 1 2 3 4 5 { "__…" at bounding box center [248, 122] width 467 height 214
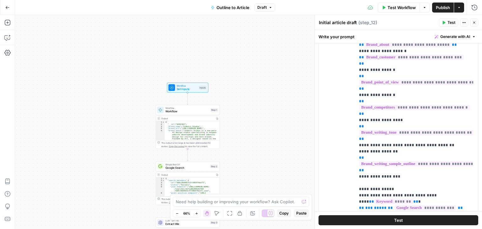
click at [133, 88] on div "Workflow Set Inputs Inputs Workflow Workflow Step 1 Output Copy 1 2 3 4 5 { "__…" at bounding box center [248, 122] width 467 height 214
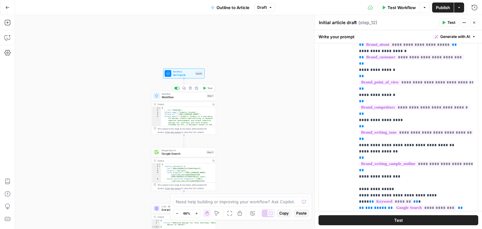
click at [187, 97] on span "Workflow" at bounding box center [184, 97] width 44 height 4
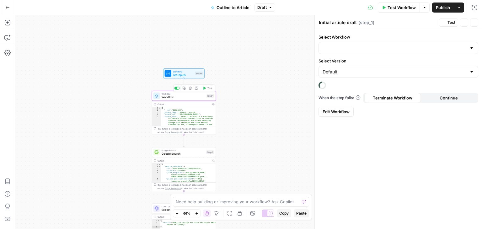
type textarea "Workflow"
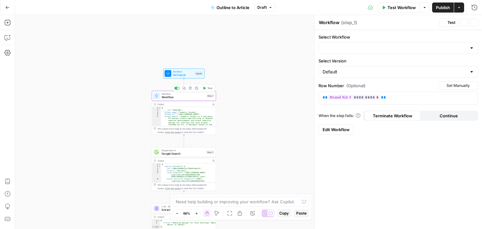
type input "Brand Kit"
click at [249, 103] on div "Workflow Set Inputs Inputs Workflow Workflow Step 1 Output Copy 1 2 3 4 5 { "__…" at bounding box center [248, 122] width 467 height 214
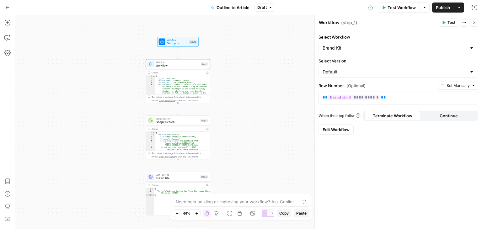
click at [203, 56] on span "Test" at bounding box center [203, 57] width 5 height 4
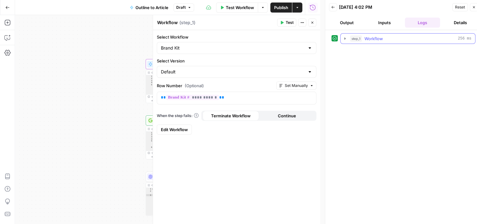
click at [344, 40] on icon "button" at bounding box center [345, 38] width 5 height 5
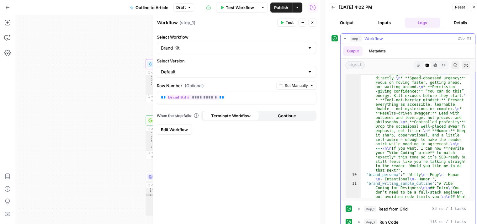
scroll to position [240, 0]
click at [312, 22] on icon "button" at bounding box center [313, 23] width 4 height 4
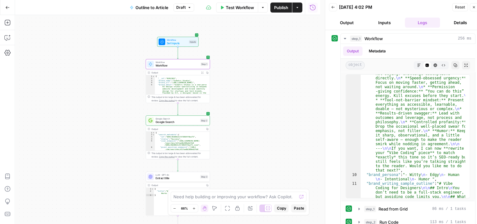
click at [300, 40] on div "Workflow Set Inputs Inputs Workflow Workflow Step 1 Output Expand Output Copy 1…" at bounding box center [167, 119] width 305 height 209
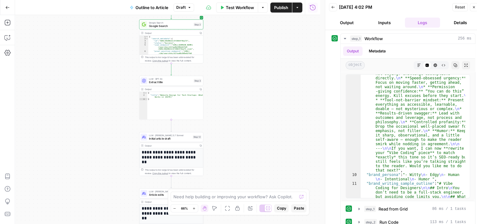
drag, startPoint x: 295, startPoint y: 116, endPoint x: 301, endPoint y: 92, distance: 25.0
click at [297, 94] on div "Workflow Set Inputs Inputs Workflow Workflow Step 1 Output Expand Output Copy 1…" at bounding box center [167, 119] width 305 height 209
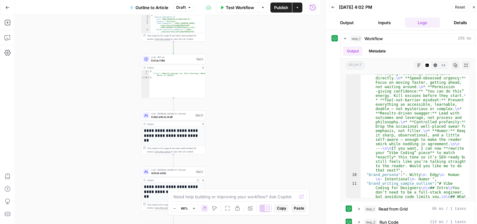
click at [235, 112] on div "Workflow Set Inputs Inputs Workflow Workflow Step 1 Output Expand Output Copy 1…" at bounding box center [167, 119] width 305 height 209
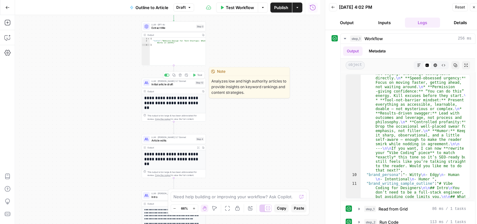
click at [154, 142] on span "Article edits" at bounding box center [173, 140] width 43 height 4
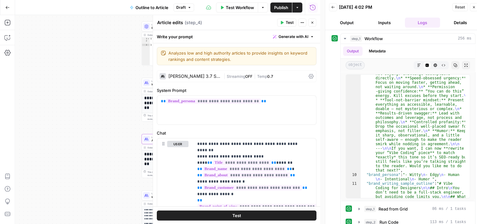
drag, startPoint x: 89, startPoint y: 142, endPoint x: 101, endPoint y: 83, distance: 60.2
click at [80, 89] on div "Workflow Set Inputs Inputs Workflow Workflow Step 1 Output Expand Output Copy 1…" at bounding box center [167, 119] width 305 height 209
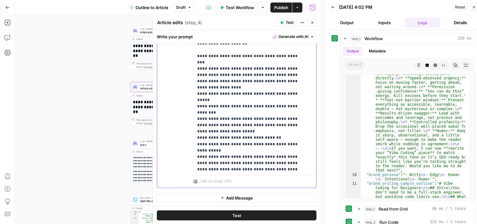
scroll to position [0, 0]
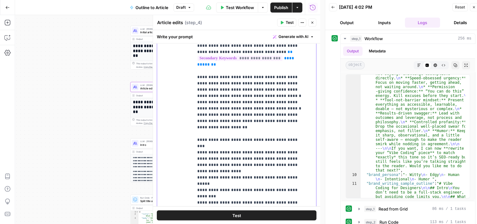
drag, startPoint x: 291, startPoint y: 121, endPoint x: 287, endPoint y: 91, distance: 30.7
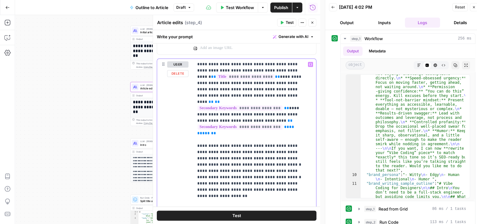
drag, startPoint x: 285, startPoint y: 122, endPoint x: 281, endPoint y: 89, distance: 33.5
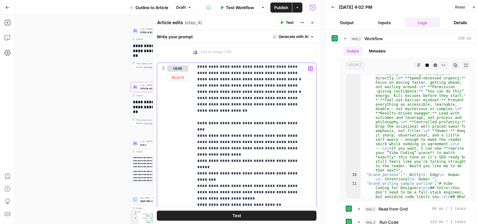
scroll to position [131, 0]
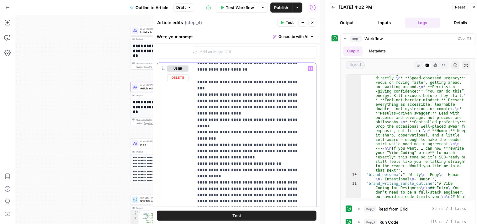
drag, startPoint x: 285, startPoint y: 98, endPoint x: 289, endPoint y: 154, distance: 55.9
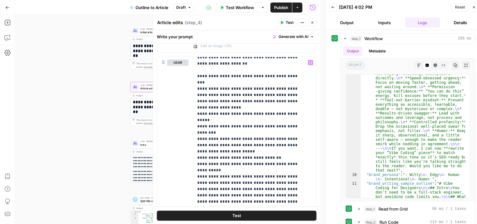
drag, startPoint x: 313, startPoint y: 140, endPoint x: 316, endPoint y: 145, distance: 6.0
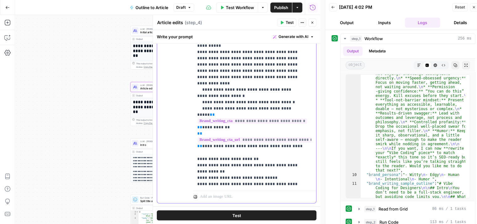
scroll to position [1084, 0]
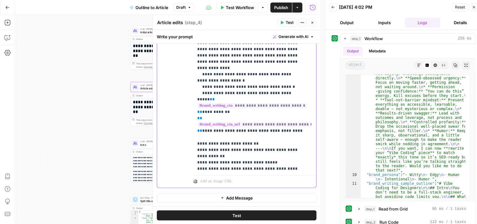
drag, startPoint x: 252, startPoint y: 151, endPoint x: 255, endPoint y: 180, distance: 29.0
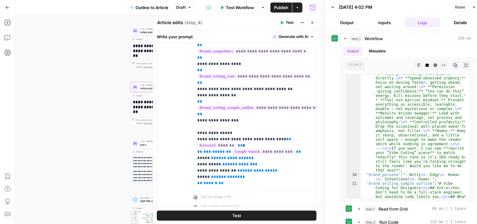
scroll to position [398, 0]
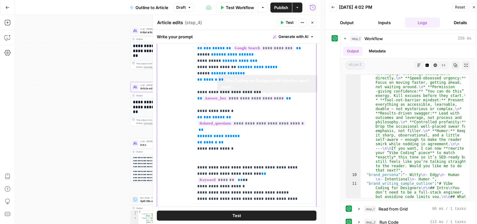
drag, startPoint x: 291, startPoint y: 99, endPoint x: 293, endPoint y: 161, distance: 61.8
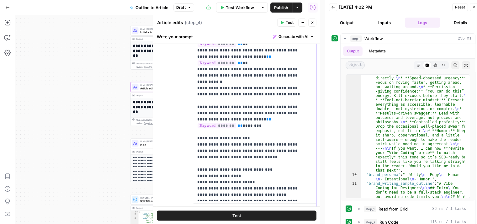
drag, startPoint x: 245, startPoint y: 107, endPoint x: 245, endPoint y: 160, distance: 52.4
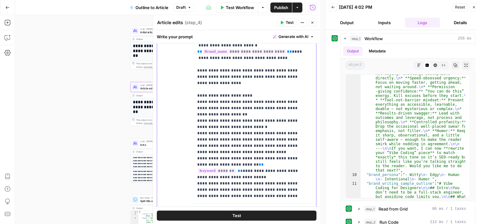
scroll to position [1530, 0]
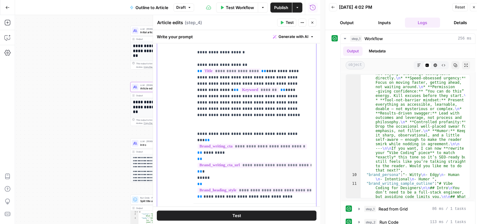
drag, startPoint x: 249, startPoint y: 129, endPoint x: 243, endPoint y: 212, distance: 84.0
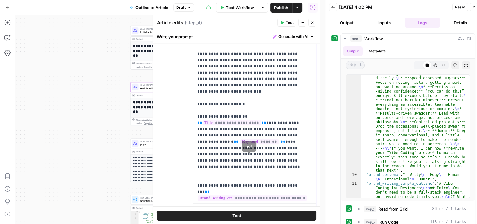
drag, startPoint x: 247, startPoint y: 188, endPoint x: 248, endPoint y: 149, distance: 39.2
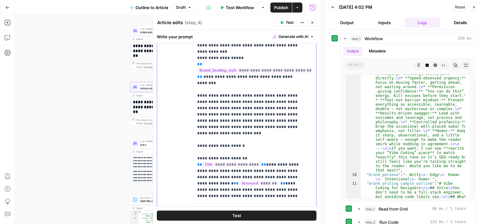
drag, startPoint x: 260, startPoint y: 188, endPoint x: 262, endPoint y: 150, distance: 38.0
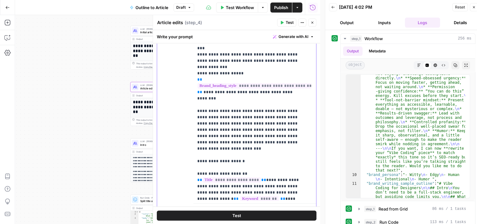
drag, startPoint x: 261, startPoint y: 168, endPoint x: 260, endPoint y: 132, distance: 36.4
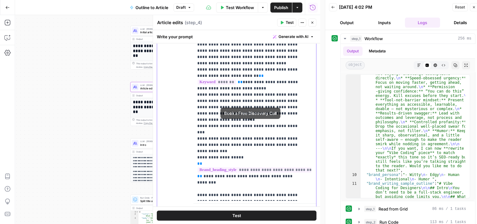
drag, startPoint x: 258, startPoint y: 141, endPoint x: 258, endPoint y: 113, distance: 27.9
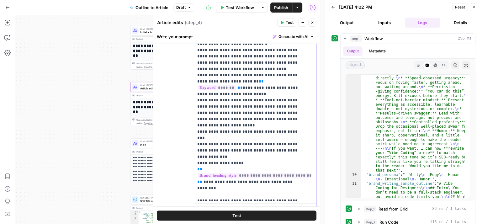
scroll to position [1343, 0]
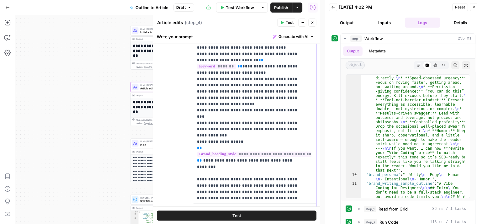
drag, startPoint x: 220, startPoint y: 115, endPoint x: 226, endPoint y: 141, distance: 27.6
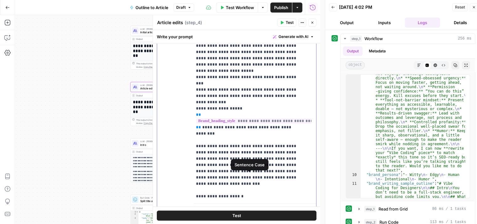
drag, startPoint x: 264, startPoint y: 166, endPoint x: 266, endPoint y: 191, distance: 24.8
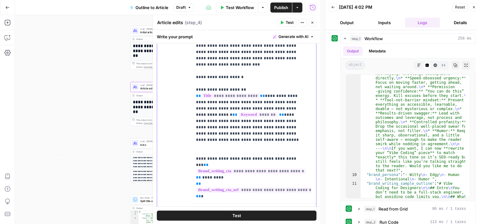
scroll to position [1530, 1]
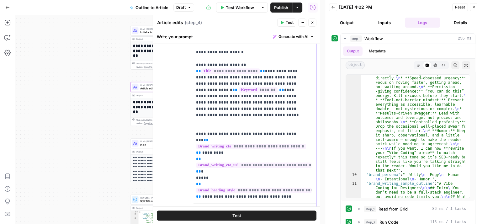
drag, startPoint x: 265, startPoint y: 193, endPoint x: 269, endPoint y: 181, distance: 12.1
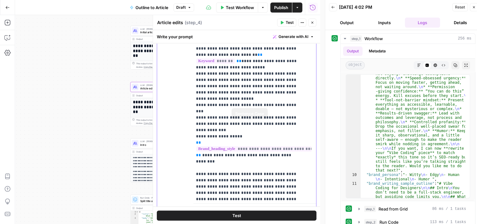
drag, startPoint x: 259, startPoint y: 161, endPoint x: 257, endPoint y: 118, distance: 43.0
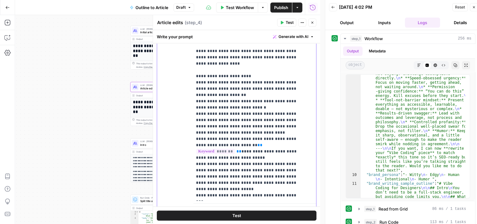
drag, startPoint x: 259, startPoint y: 148, endPoint x: 258, endPoint y: 125, distance: 23.2
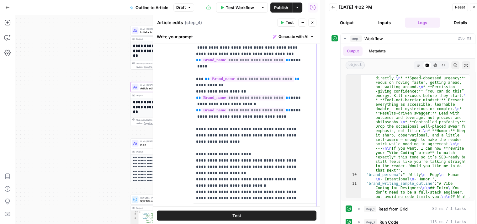
drag, startPoint x: 269, startPoint y: 156, endPoint x: 268, endPoint y: 121, distance: 34.8
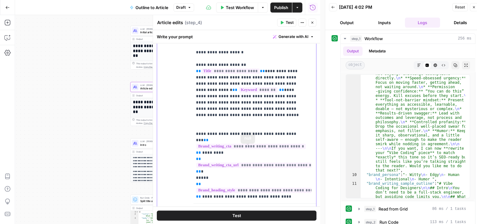
drag, startPoint x: 268, startPoint y: 116, endPoint x: 270, endPoint y: 196, distance: 79.4
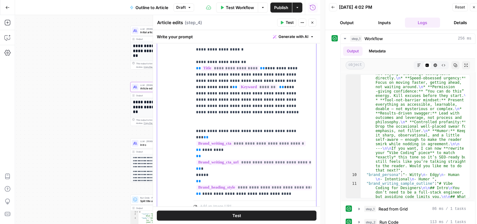
scroll to position [408, 0]
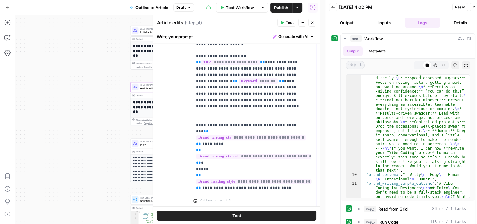
drag, startPoint x: 250, startPoint y: 102, endPoint x: 251, endPoint y: 125, distance: 22.9
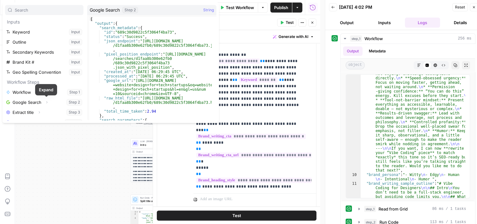
scroll to position [27, 0]
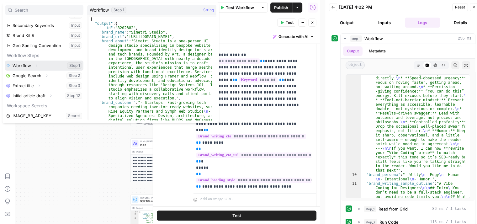
click at [35, 64] on icon "button" at bounding box center [37, 66] width 4 height 4
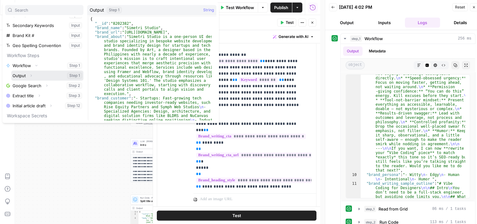
click at [33, 76] on icon "button" at bounding box center [31, 76] width 4 height 4
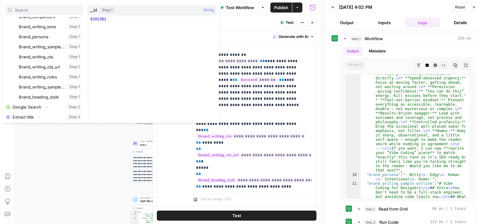
scroll to position [157, 0]
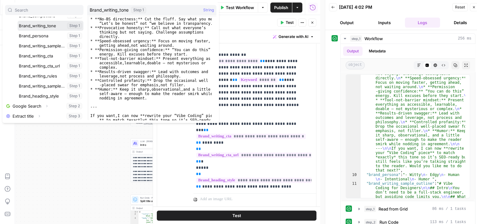
click at [44, 26] on button "Select variable Brand_writing_tone" at bounding box center [51, 26] width 66 height 10
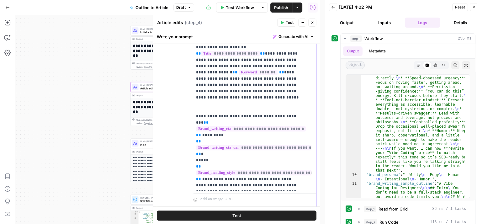
drag, startPoint x: 245, startPoint y: 96, endPoint x: 245, endPoint y: 124, distance: 27.3
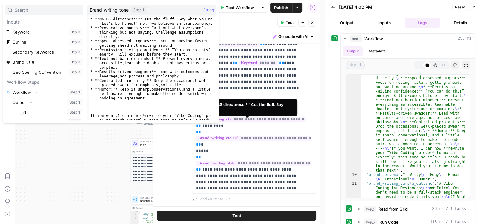
scroll to position [114, 0]
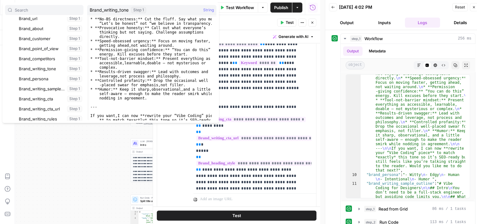
type textarea "**********"
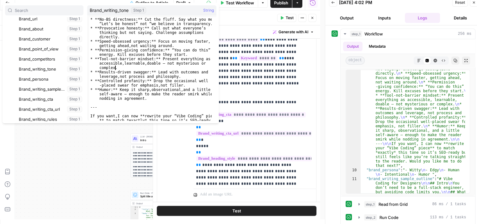
scroll to position [5, 0]
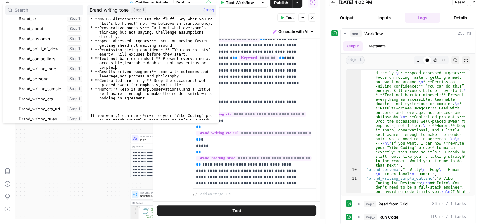
drag, startPoint x: 149, startPoint y: 83, endPoint x: 150, endPoint y: 89, distance: 6.6
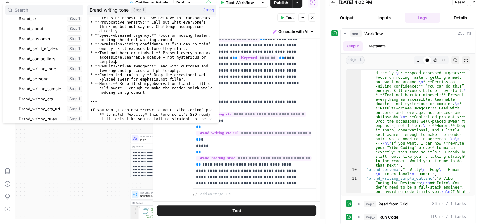
scroll to position [10, 0]
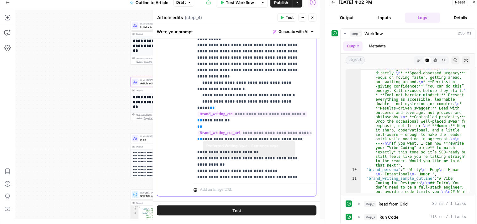
scroll to position [1084, 0]
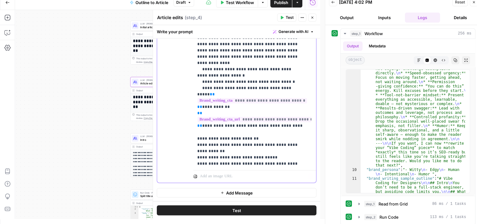
drag, startPoint x: 275, startPoint y: 185, endPoint x: 275, endPoint y: 239, distance: 54.3
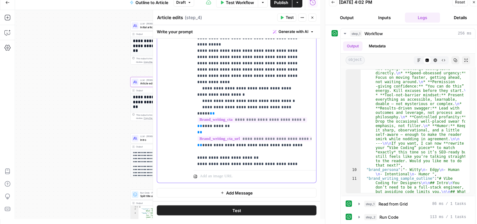
drag, startPoint x: 285, startPoint y: 141, endPoint x: 284, endPoint y: 117, distance: 23.9
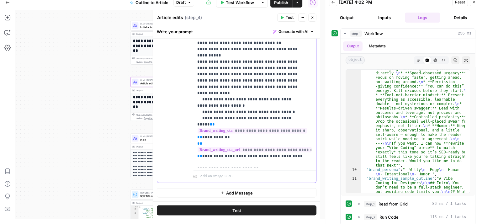
drag, startPoint x: 286, startPoint y: 137, endPoint x: 282, endPoint y: 105, distance: 31.9
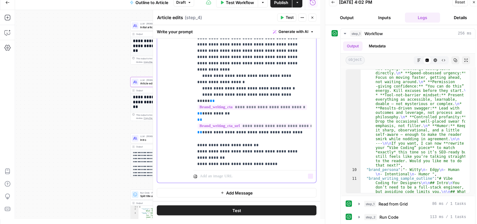
drag, startPoint x: 282, startPoint y: 137, endPoint x: 285, endPoint y: 185, distance: 47.7
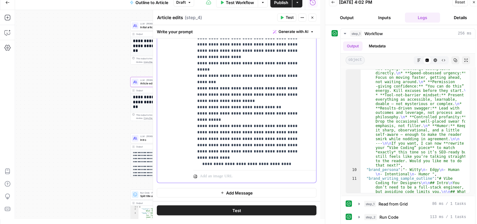
drag, startPoint x: 291, startPoint y: 143, endPoint x: 290, endPoint y: 114, distance: 28.9
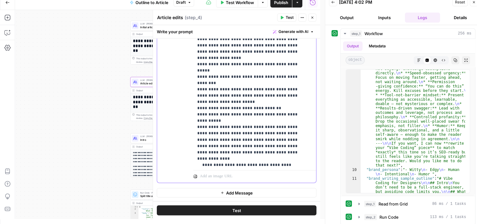
drag, startPoint x: 280, startPoint y: 105, endPoint x: 279, endPoint y: 131, distance: 25.4
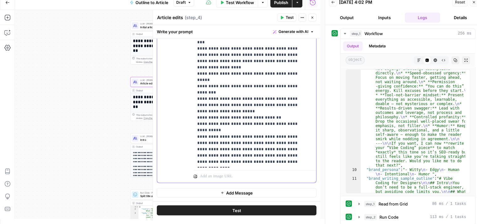
scroll to position [0, 0]
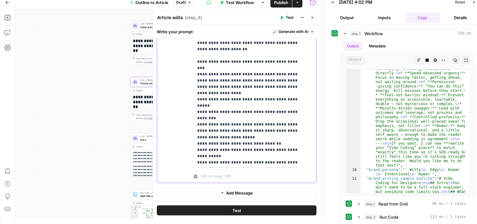
drag, startPoint x: 278, startPoint y: 133, endPoint x: 278, endPoint y: 83, distance: 49.9
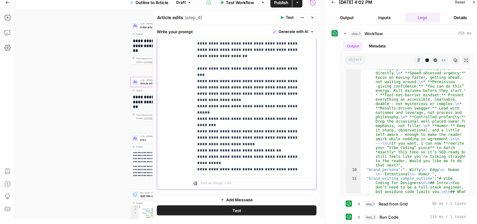
drag, startPoint x: 264, startPoint y: 119, endPoint x: 264, endPoint y: 99, distance: 19.5
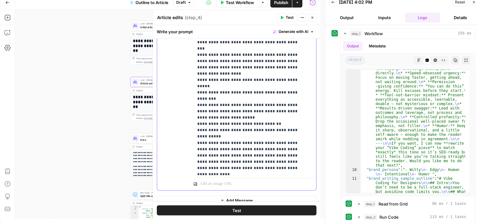
drag, startPoint x: 260, startPoint y: 151, endPoint x: 260, endPoint y: 160, distance: 8.8
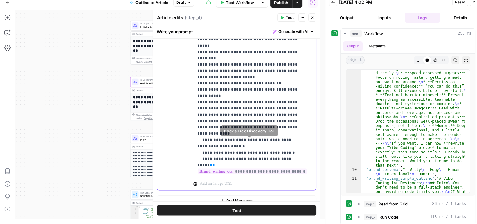
drag, startPoint x: 285, startPoint y: 116, endPoint x: 285, endPoint y: 153, distance: 37.3
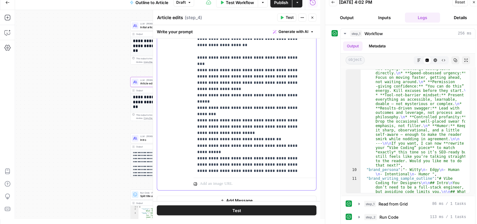
drag, startPoint x: 255, startPoint y: 163, endPoint x: 256, endPoint y: 142, distance: 21.4
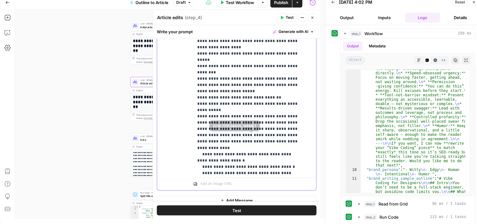
scroll to position [108, 0]
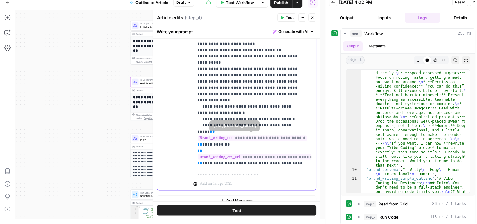
drag, startPoint x: 270, startPoint y: 127, endPoint x: 269, endPoint y: 150, distance: 23.2
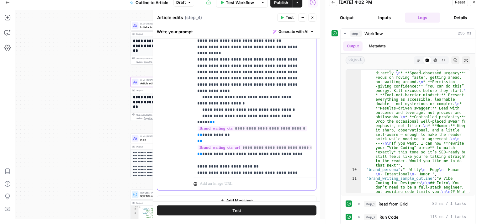
scroll to position [131, 0]
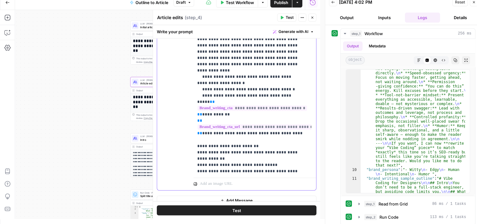
drag, startPoint x: 262, startPoint y: 137, endPoint x: 263, endPoint y: 173, distance: 35.5
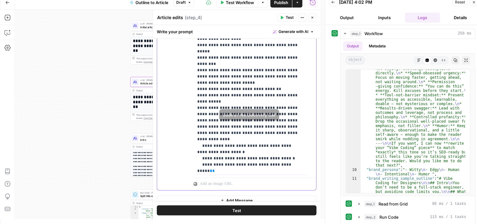
drag, startPoint x: 284, startPoint y: 146, endPoint x: 284, endPoint y: 123, distance: 22.6
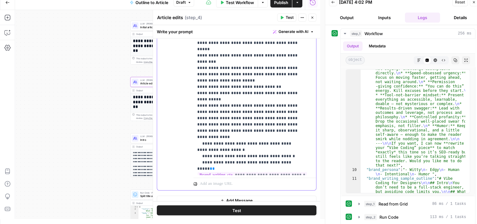
scroll to position [73, 0]
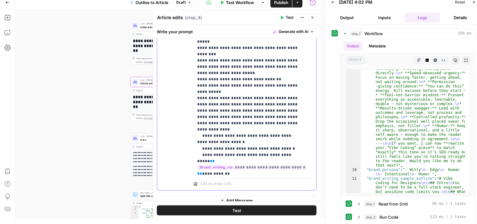
drag, startPoint x: 268, startPoint y: 73, endPoint x: 268, endPoint y: 93, distance: 19.4
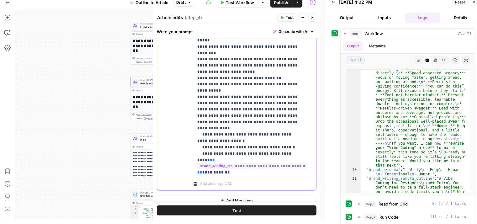
click at [215, 69] on p "**********" at bounding box center [250, 37] width 106 height 376
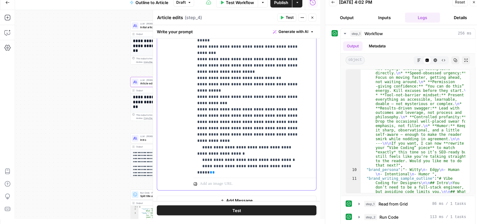
drag, startPoint x: 228, startPoint y: 83, endPoint x: 190, endPoint y: 81, distance: 38.0
click at [190, 81] on div "**********" at bounding box center [236, 54] width 159 height 270
drag, startPoint x: 226, startPoint y: 81, endPoint x: 183, endPoint y: 80, distance: 43.3
click at [183, 80] on div "**********" at bounding box center [236, 54] width 159 height 270
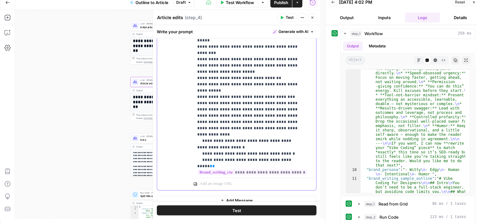
drag, startPoint x: 199, startPoint y: 74, endPoint x: 194, endPoint y: 74, distance: 5.4
click at [194, 74] on div "**********" at bounding box center [253, 47] width 118 height 256
click at [249, 107] on p "**********" at bounding box center [250, 40] width 106 height 383
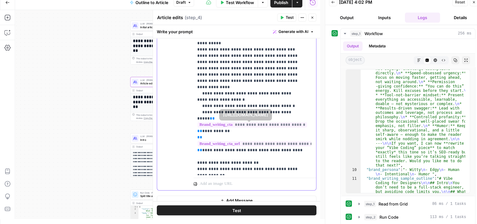
scroll to position [137, 0]
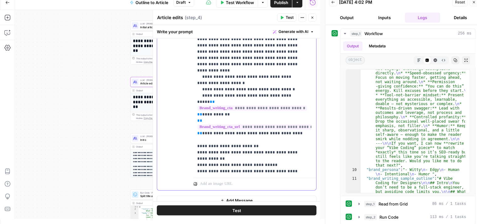
drag, startPoint x: 269, startPoint y: 135, endPoint x: 228, endPoint y: 136, distance: 40.8
copy p "**********"
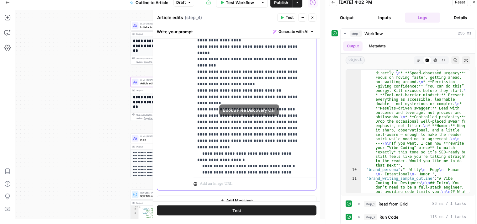
drag, startPoint x: 291, startPoint y: 141, endPoint x: 291, endPoint y: 117, distance: 23.8
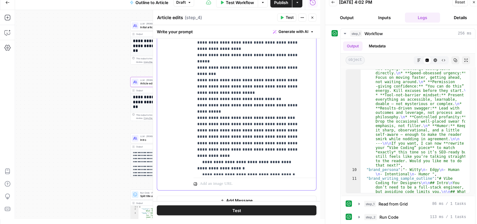
click at [249, 112] on p "**********" at bounding box center [250, 61] width 106 height 383
click at [249, 89] on p "**********" at bounding box center [250, 61] width 106 height 383
click at [248, 109] on p "**********" at bounding box center [250, 61] width 106 height 383
click at [249, 96] on p "**********" at bounding box center [250, 61] width 106 height 383
click at [252, 96] on p "**********" at bounding box center [250, 61] width 106 height 383
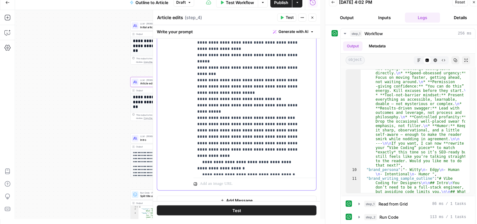
click at [251, 95] on p "**********" at bounding box center [250, 61] width 106 height 383
drag, startPoint x: 249, startPoint y: 97, endPoint x: 278, endPoint y: 95, distance: 28.3
click at [278, 95] on p "**********" at bounding box center [250, 61] width 106 height 383
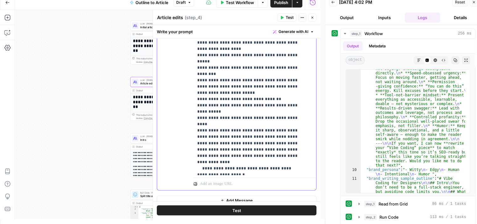
click at [298, 104] on p "**********" at bounding box center [250, 61] width 106 height 383
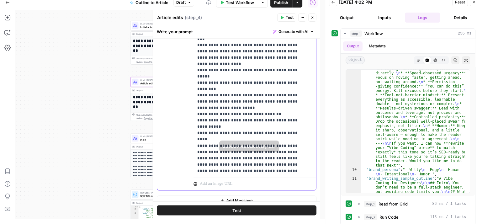
scroll to position [0, 0]
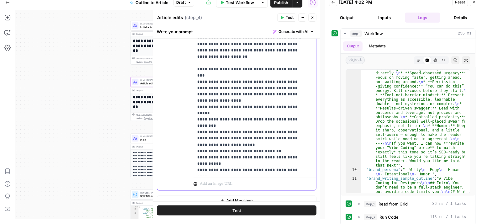
drag, startPoint x: 288, startPoint y: 99, endPoint x: 288, endPoint y: 64, distance: 34.8
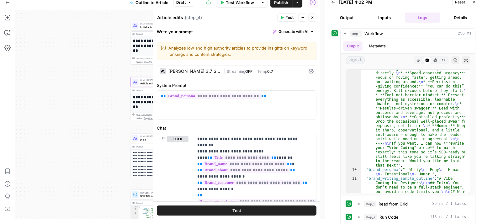
drag, startPoint x: 272, startPoint y: 120, endPoint x: 275, endPoint y: 31, distance: 88.2
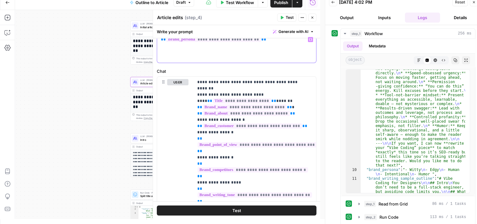
drag, startPoint x: 299, startPoint y: 119, endPoint x: 297, endPoint y: 138, distance: 18.9
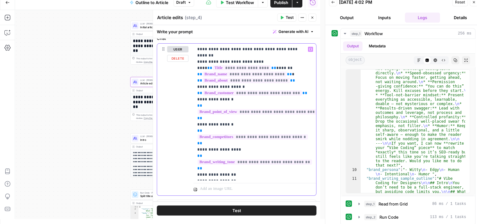
scroll to position [103, 0]
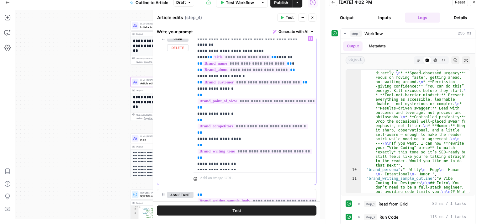
drag, startPoint x: 246, startPoint y: 134, endPoint x: 245, endPoint y: 155, distance: 20.4
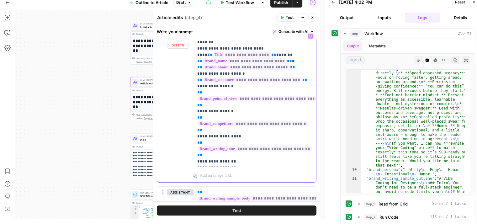
click at [250, 135] on p "**********" at bounding box center [252, 99] width 110 height 132
click at [242, 116] on p "**********" at bounding box center [252, 99] width 110 height 132
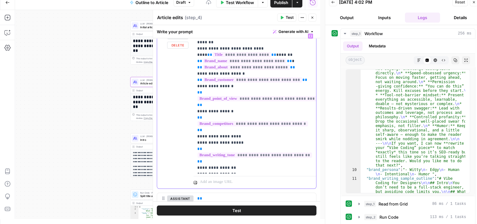
click at [247, 125] on p "**********" at bounding box center [252, 102] width 110 height 138
drag, startPoint x: 246, startPoint y: 123, endPoint x: 184, endPoint y: 125, distance: 61.5
click at [184, 125] on div "**********" at bounding box center [236, 109] width 159 height 158
copy p "**********"
click at [196, 136] on div "**********" at bounding box center [255, 101] width 123 height 143
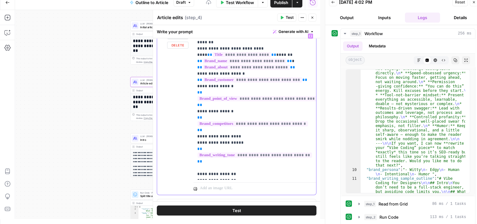
paste div
drag, startPoint x: 199, startPoint y: 135, endPoint x: 203, endPoint y: 136, distance: 4.7
click at [200, 135] on p "**********" at bounding box center [252, 105] width 110 height 144
click at [274, 137] on p "**********" at bounding box center [252, 105] width 110 height 144
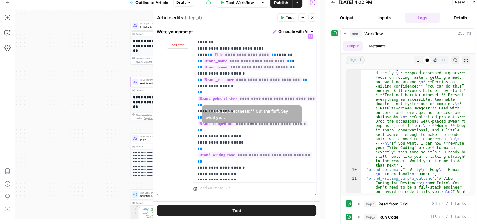
click at [261, 120] on p "**********" at bounding box center [252, 105] width 110 height 144
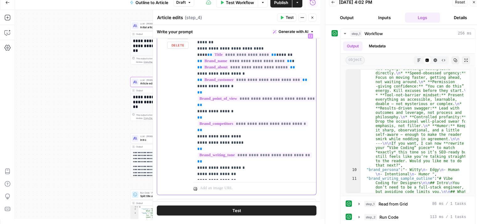
click at [268, 141] on p "**********" at bounding box center [252, 105] width 110 height 144
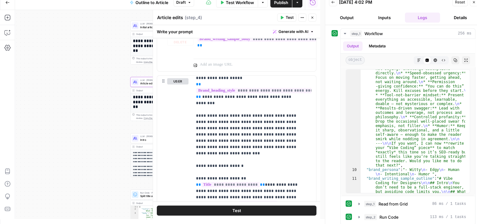
scroll to position [381, 0]
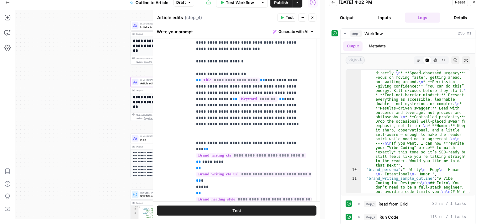
drag, startPoint x: 257, startPoint y: 147, endPoint x: 253, endPoint y: 202, distance: 55.1
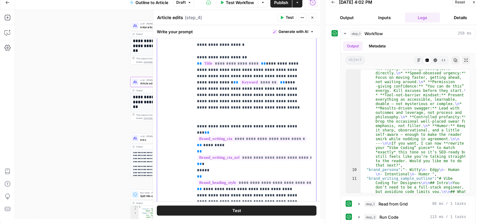
scroll to position [1561, 0]
drag, startPoint x: 260, startPoint y: 139, endPoint x: 258, endPoint y: 94, distance: 45.6
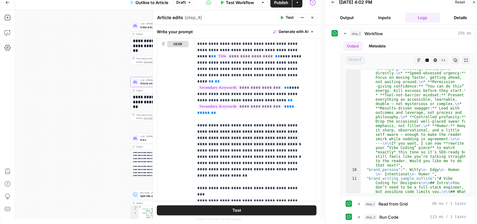
scroll to position [1097, 0]
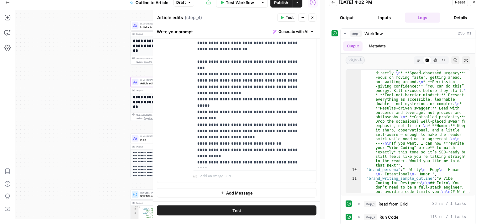
drag, startPoint x: 260, startPoint y: 96, endPoint x: 245, endPoint y: 226, distance: 131.1
drag, startPoint x: 247, startPoint y: 146, endPoint x: 256, endPoint y: 111, distance: 36.3
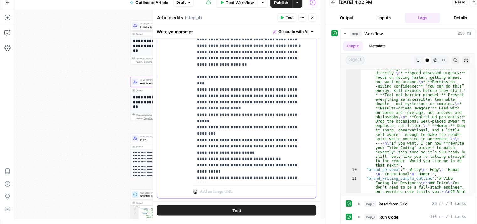
drag, startPoint x: 254, startPoint y: 82, endPoint x: 272, endPoint y: 47, distance: 39.6
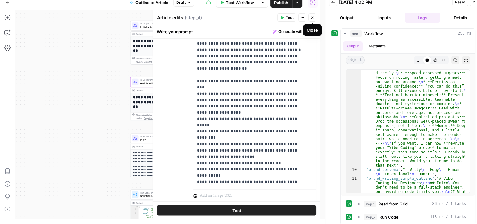
click at [311, 18] on icon "button" at bounding box center [313, 18] width 4 height 4
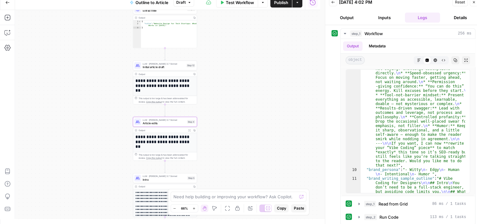
click at [226, 123] on div "Workflow Set Inputs Inputs Workflow Workflow Step 1 Output Expand Output Copy 1…" at bounding box center [167, 114] width 305 height 209
click at [229, 115] on div "Workflow Set Inputs Inputs Workflow Workflow Step 1 Output Expand Output Copy 1…" at bounding box center [167, 114] width 305 height 209
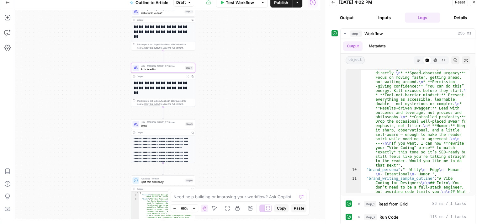
click at [176, 128] on div "LLM · Claude 3.7 Sonnet Intro Step 5 Copy step Delete step Edit Note Test" at bounding box center [163, 124] width 64 height 10
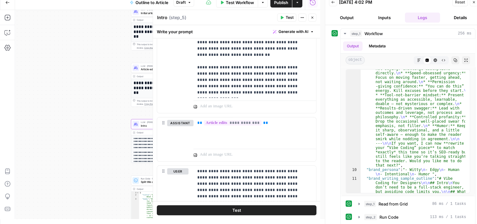
scroll to position [700, 0]
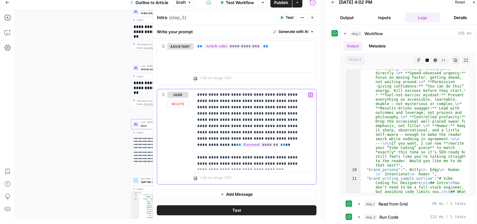
drag, startPoint x: 281, startPoint y: 113, endPoint x: 276, endPoint y: 165, distance: 52.6
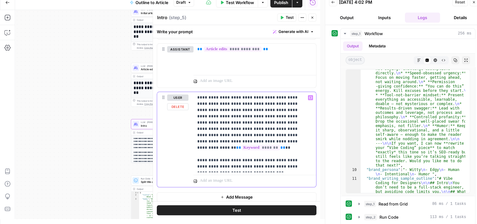
drag, startPoint x: 275, startPoint y: 157, endPoint x: 275, endPoint y: 144, distance: 13.2
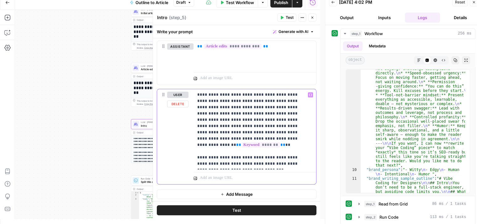
drag, startPoint x: 268, startPoint y: 150, endPoint x: 268, endPoint y: 162, distance: 11.6
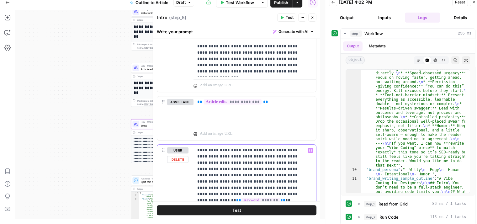
drag, startPoint x: 270, startPoint y: 150, endPoint x: 271, endPoint y: 117, distance: 33.0
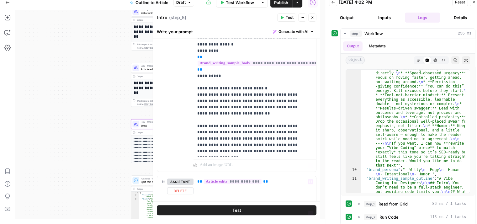
drag, startPoint x: 275, startPoint y: 144, endPoint x: 274, endPoint y: 94, distance: 49.6
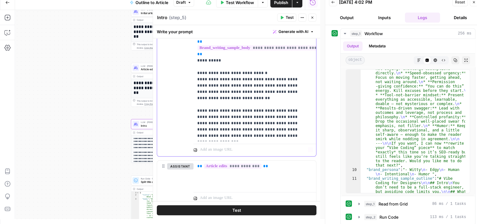
drag, startPoint x: 276, startPoint y: 120, endPoint x: 276, endPoint y: 102, distance: 18.5
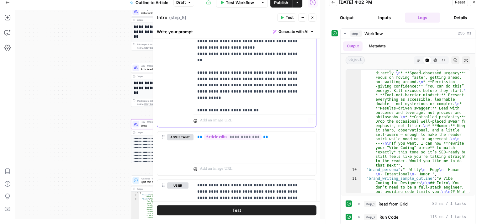
scroll to position [237, 0]
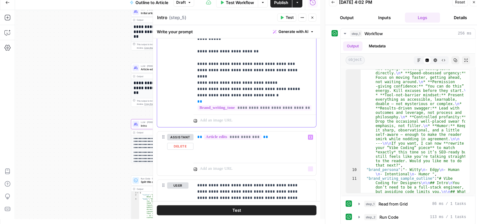
drag, startPoint x: 274, startPoint y: 86, endPoint x: 288, endPoint y: 153, distance: 68.5
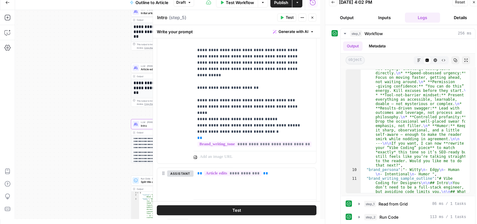
drag, startPoint x: 312, startPoint y: 165, endPoint x: 312, endPoint y: 145, distance: 20.1
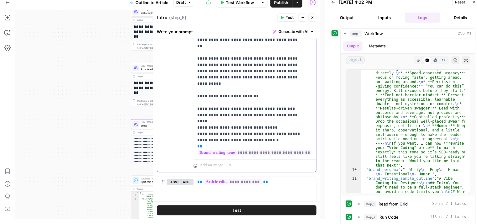
drag, startPoint x: 286, startPoint y: 120, endPoint x: 188, endPoint y: 97, distance: 100.7
click at [188, 97] on div "**********" at bounding box center [236, 36] width 159 height 270
copy p "**********"
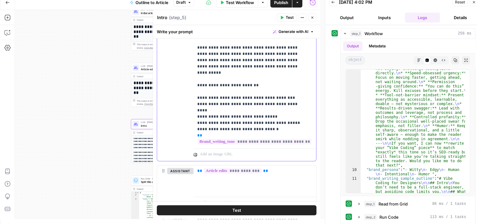
scroll to position [555, 0]
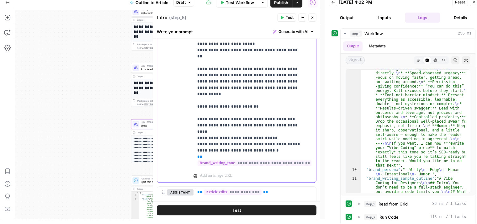
drag, startPoint x: 279, startPoint y: 131, endPoint x: 189, endPoint y: 107, distance: 93.0
click at [189, 107] on div "**********" at bounding box center [236, 47] width 159 height 270
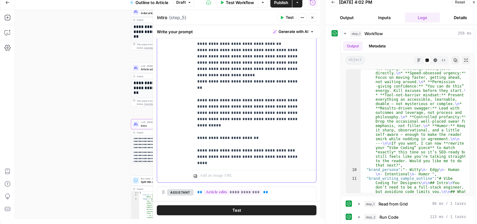
scroll to position [700, 0]
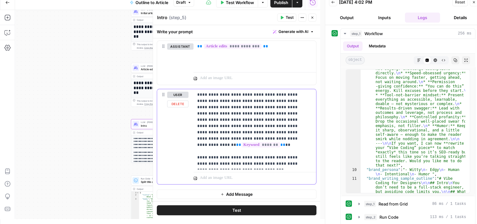
click at [253, 165] on p "**********" at bounding box center [252, 129] width 110 height 75
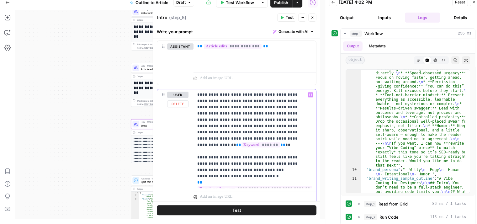
drag, startPoint x: 278, startPoint y: 160, endPoint x: 217, endPoint y: 160, distance: 61.5
click at [208, 160] on p "**********" at bounding box center [252, 139] width 110 height 94
click at [276, 161] on p "**********" at bounding box center [252, 139] width 110 height 94
drag, startPoint x: 305, startPoint y: 156, endPoint x: 286, endPoint y: 157, distance: 19.2
click at [286, 157] on p "**********" at bounding box center [252, 139] width 110 height 94
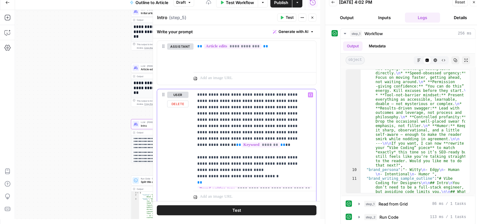
click at [233, 161] on p "**********" at bounding box center [252, 139] width 110 height 94
drag, startPoint x: 228, startPoint y: 168, endPoint x: 188, endPoint y: 169, distance: 39.5
click at [188, 169] on div "**********" at bounding box center [236, 146] width 159 height 114
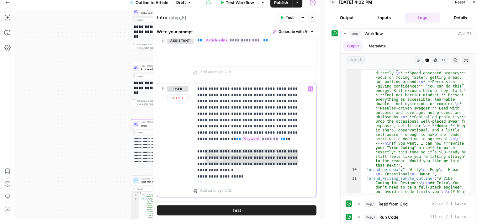
scroll to position [719, 0]
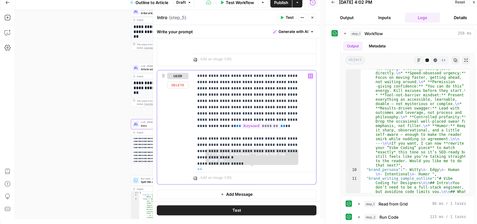
drag, startPoint x: 270, startPoint y: 151, endPoint x: 275, endPoint y: 189, distance: 38.5
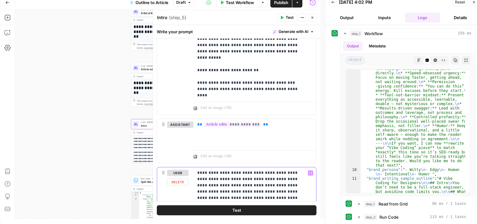
scroll to position [501, 0]
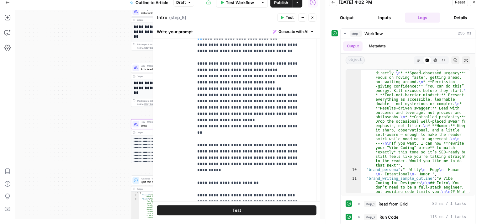
drag, startPoint x: 270, startPoint y: 128, endPoint x: 298, endPoint y: 48, distance: 84.8
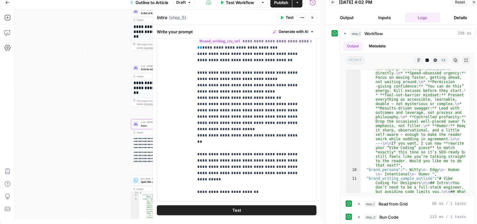
click at [312, 18] on icon "button" at bounding box center [313, 18] width 4 height 4
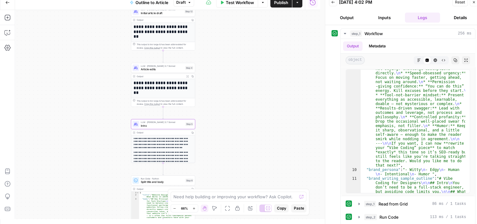
click at [284, 0] on span "Publish" at bounding box center [281, 2] width 14 height 6
click at [165, 127] on span "Intro" at bounding box center [162, 126] width 43 height 4
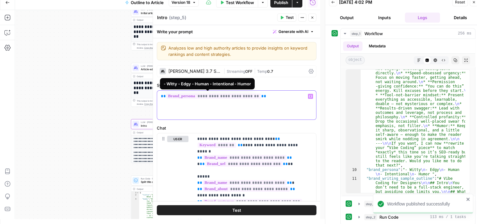
click at [205, 97] on span "**********" at bounding box center [213, 95] width 95 height 5
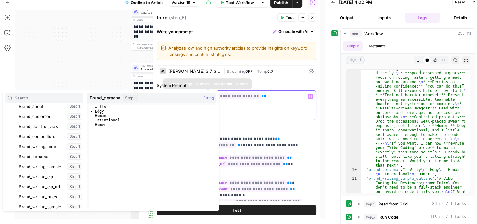
click at [258, 107] on div "**********" at bounding box center [236, 105] width 159 height 29
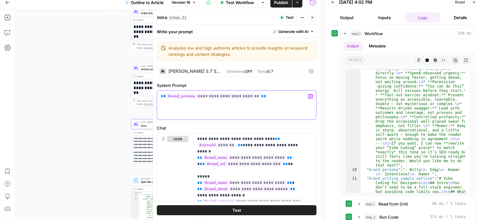
click at [270, 101] on div "**********" at bounding box center [236, 105] width 159 height 29
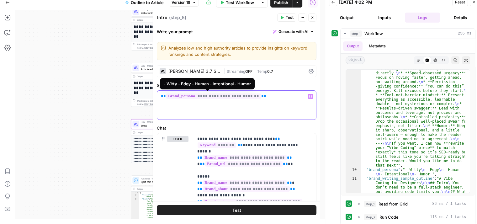
click at [224, 95] on span "**********" at bounding box center [213, 95] width 95 height 5
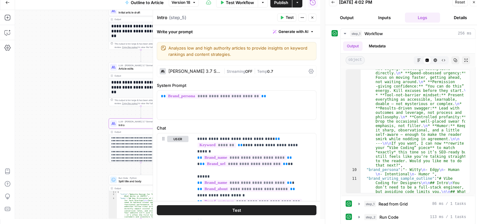
drag, startPoint x: 77, startPoint y: 55, endPoint x: 66, endPoint y: 54, distance: 10.7
click at [66, 54] on div "Workflow Set Inputs Inputs Workflow Workflow Step 1 Output Expand Output Copy 1…" at bounding box center [167, 114] width 305 height 209
click at [217, 95] on span "**********" at bounding box center [213, 95] width 95 height 5
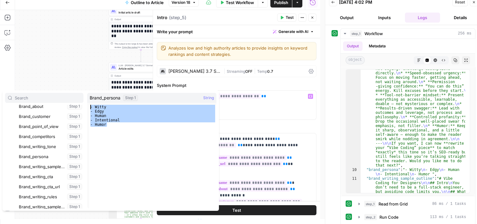
drag, startPoint x: 128, startPoint y: 131, endPoint x: 92, endPoint y: 102, distance: 46.7
click at [92, 102] on div "Brand_persona Step 1 String ******* 1 2 3 4 5 - Witty - Edgy - Human - Intentio…" at bounding box center [151, 150] width 129 height 115
click at [178, 138] on div "- Witty - Edgy - Human - Intentional - Humor" at bounding box center [152, 157] width 127 height 104
type textarea "*******"
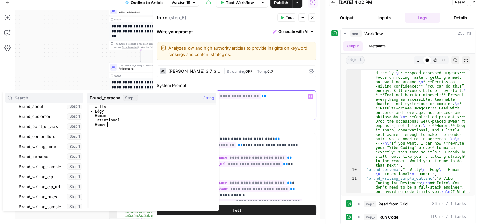
click at [234, 101] on div "**********" at bounding box center [236, 105] width 159 height 29
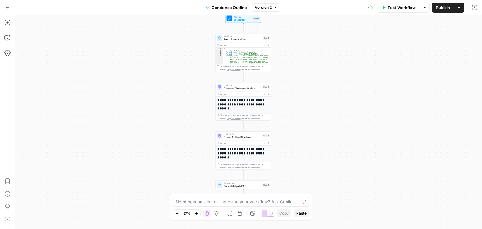
drag, startPoint x: 161, startPoint y: 133, endPoint x: 153, endPoint y: 117, distance: 18.0
click at [153, 117] on div "Workflow Set Inputs Inputs Workflow Fetch Brand Kit Data Step 1 Output Expand O…" at bounding box center [248, 122] width 467 height 214
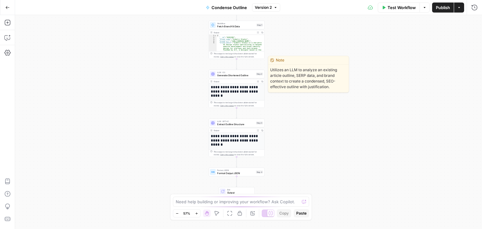
drag, startPoint x: 133, startPoint y: 115, endPoint x: 103, endPoint y: 107, distance: 31.3
click at [104, 108] on div "Workflow Set Inputs Inputs Workflow Fetch Brand Kit Data Step 1 Output Expand O…" at bounding box center [248, 122] width 467 height 214
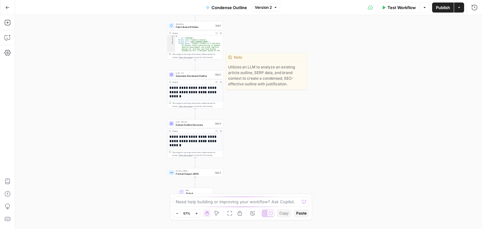
drag, startPoint x: 109, startPoint y: 122, endPoint x: 125, endPoint y: 99, distance: 27.9
click at [124, 101] on div "Workflow Set Inputs Inputs Workflow Fetch Brand Kit Data Step 1 Output Expand O…" at bounding box center [248, 122] width 467 height 214
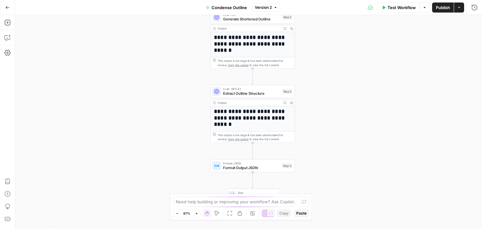
drag, startPoint x: 151, startPoint y: 105, endPoint x: 111, endPoint y: 97, distance: 41.3
click at [113, 98] on div "Workflow Set Inputs Inputs Workflow Fetch Brand Kit Data Step 1 Output Expand O…" at bounding box center [248, 122] width 467 height 214
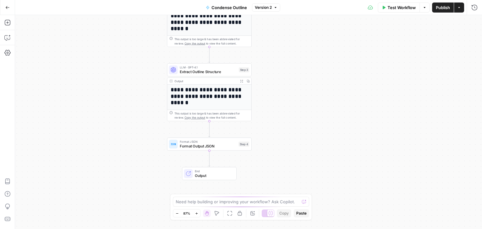
drag, startPoint x: 97, startPoint y: 169, endPoint x: 88, endPoint y: 143, distance: 28.1
click at [87, 144] on div "Workflow Set Inputs Inputs Workflow Fetch Brand Kit Data Step 1 Output Expand O…" at bounding box center [248, 122] width 467 height 214
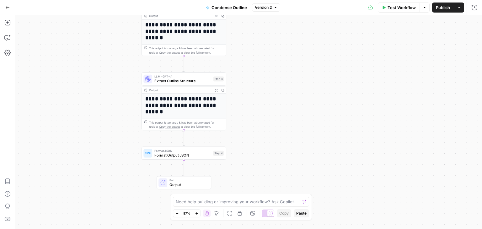
drag, startPoint x: 132, startPoint y: 153, endPoint x: 154, endPoint y: 102, distance: 55.8
click at [112, 167] on div "Workflow Set Inputs Inputs Workflow Fetch Brand Kit Data Step 1 Output Expand O…" at bounding box center [248, 122] width 467 height 214
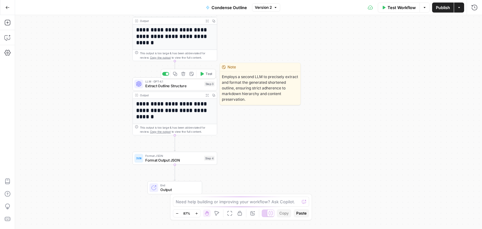
click at [185, 86] on span "Extract Outline Structure" at bounding box center [173, 85] width 57 height 5
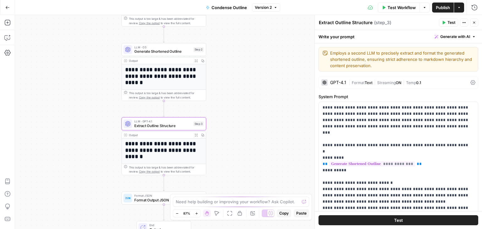
click at [87, 105] on div "Workflow Set Inputs Inputs Workflow Fetch Brand Kit Data Step 1 Output Expand O…" at bounding box center [248, 122] width 467 height 214
click at [141, 52] on span "Generate Shortened Outline" at bounding box center [162, 51] width 57 height 5
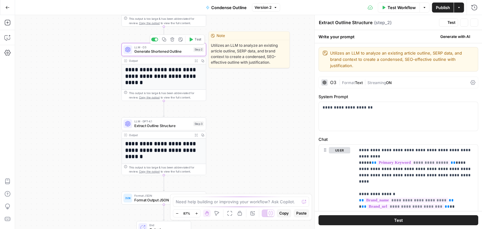
type textarea "Generate Shortened Outline"
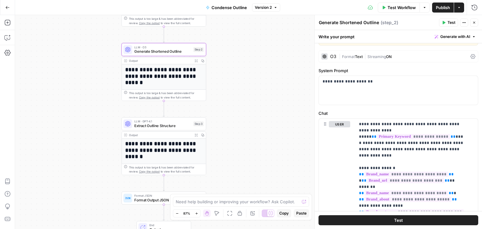
scroll to position [103, 0]
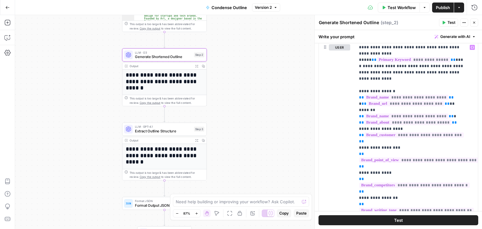
drag, startPoint x: 249, startPoint y: 77, endPoint x: 258, endPoint y: 64, distance: 15.9
click at [251, 87] on div "Workflow Set Inputs Inputs Workflow Fetch Brand Kit Data Step 1 Output Expand O…" at bounding box center [248, 122] width 467 height 214
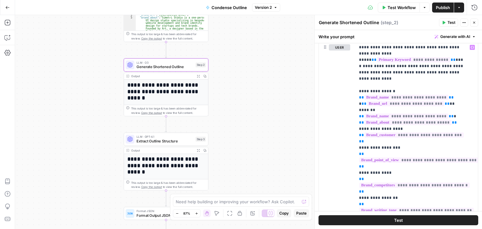
click at [260, 60] on div "Workflow Set Inputs Inputs Workflow Fetch Brand Kit Data Step 1 Output Expand O…" at bounding box center [248, 122] width 467 height 214
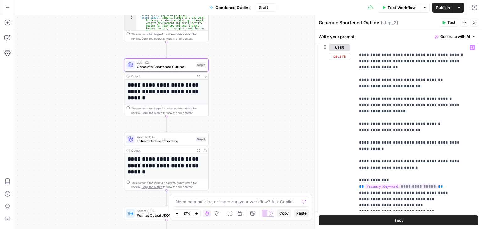
drag, startPoint x: 426, startPoint y: 83, endPoint x: 418, endPoint y: 190, distance: 107.0
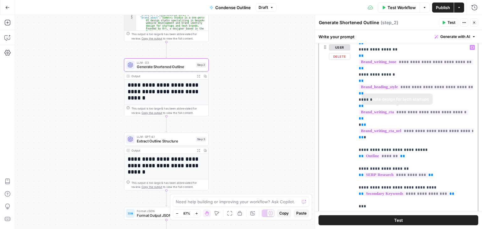
scroll to position [0, 0]
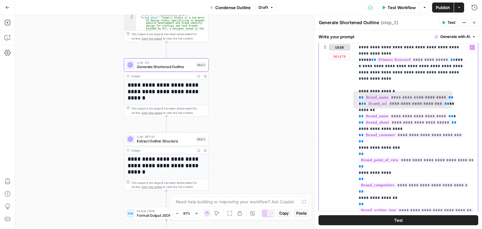
drag, startPoint x: 418, startPoint y: 148, endPoint x: 424, endPoint y: 44, distance: 104.7
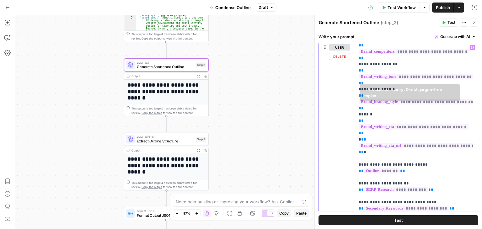
drag, startPoint x: 444, startPoint y: 62, endPoint x: 448, endPoint y: 113, distance: 51.0
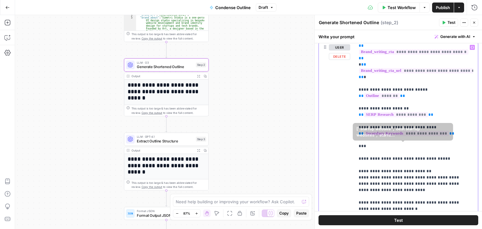
drag, startPoint x: 430, startPoint y: 128, endPoint x: 429, endPoint y: 157, distance: 28.2
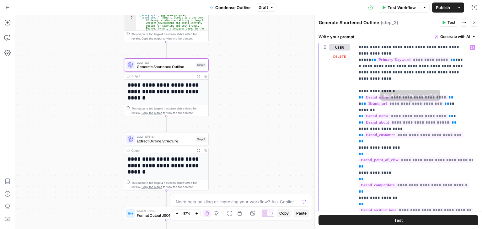
drag, startPoint x: 434, startPoint y: 167, endPoint x: 449, endPoint y: 30, distance: 137.6
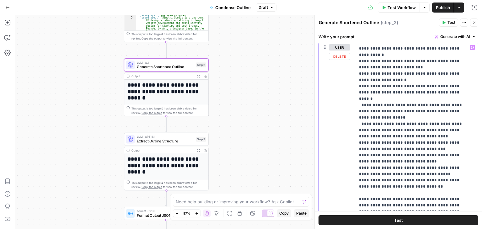
scroll to position [1147, 0]
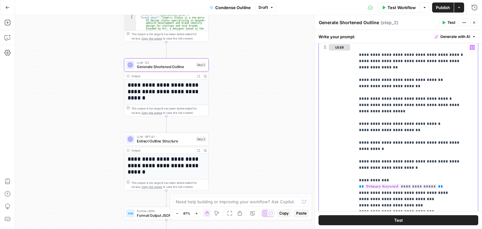
drag, startPoint x: 437, startPoint y: 74, endPoint x: 421, endPoint y: 202, distance: 128.7
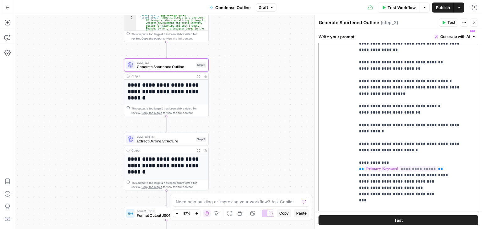
scroll to position [222, 0]
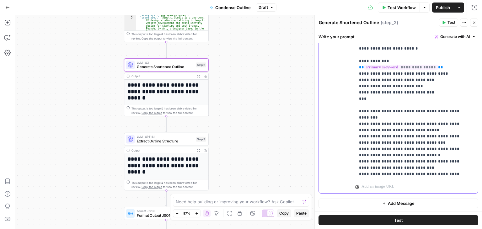
drag, startPoint x: 413, startPoint y: 154, endPoint x: 414, endPoint y: 226, distance: 72.2
click at [444, 8] on span "Publish" at bounding box center [443, 7] width 14 height 6
click at [256, 9] on span "Version 3" at bounding box center [262, 8] width 17 height 6
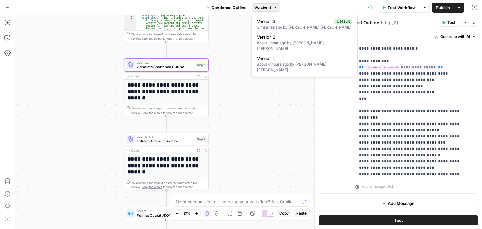
click at [261, 9] on span "Version 3" at bounding box center [262, 8] width 17 height 6
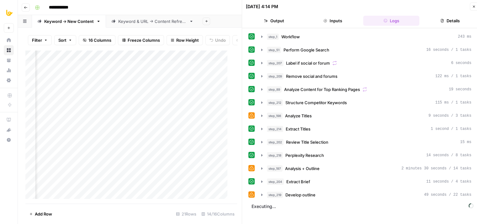
scroll to position [0, 258]
drag, startPoint x: 292, startPoint y: 200, endPoint x: 299, endPoint y: 215, distance: 16.8
click at [312, 195] on span "Develop outline" at bounding box center [300, 195] width 30 height 6
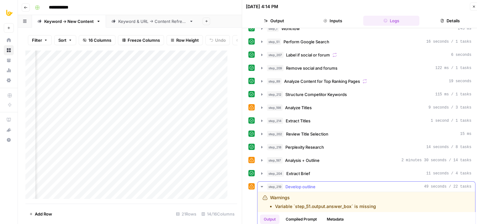
drag, startPoint x: 322, startPoint y: 203, endPoint x: 323, endPoint y: 221, distance: 17.9
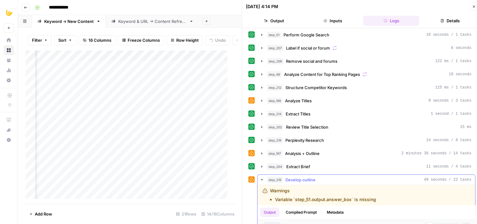
click at [312, 182] on button "step_219 Develop outline 49 seconds / 22 tasks" at bounding box center [367, 180] width 218 height 10
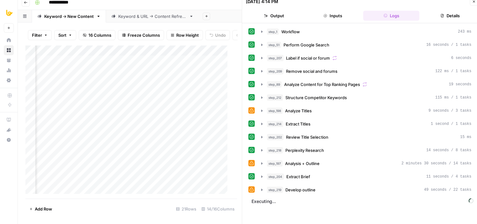
drag, startPoint x: 325, startPoint y: 214, endPoint x: 325, endPoint y: 220, distance: 6.3
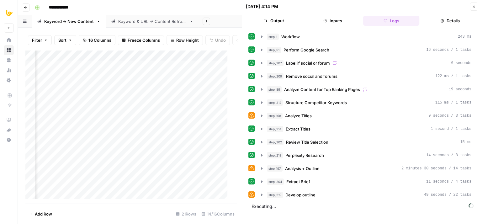
scroll to position [2, 0]
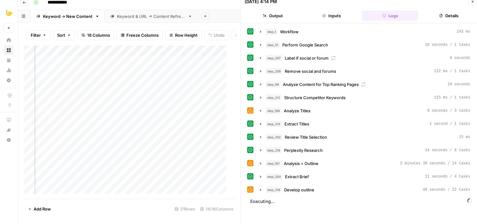
drag, startPoint x: 325, startPoint y: 220, endPoint x: 333, endPoint y: 239, distance: 20.3
click at [473, 2] on icon "button" at bounding box center [472, 2] width 4 height 4
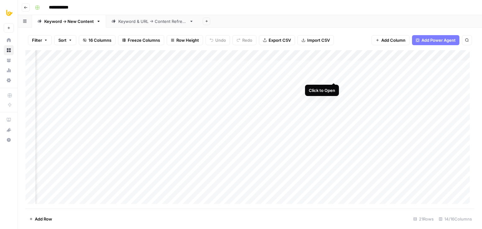
click at [333, 77] on div "Add Column" at bounding box center [249, 129] width 449 height 158
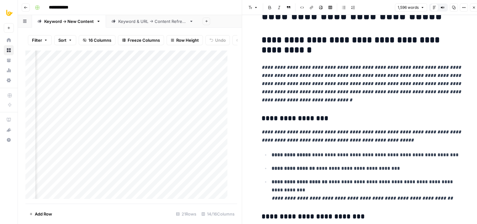
drag, startPoint x: 306, startPoint y: 86, endPoint x: 305, endPoint y: 120, distance: 33.3
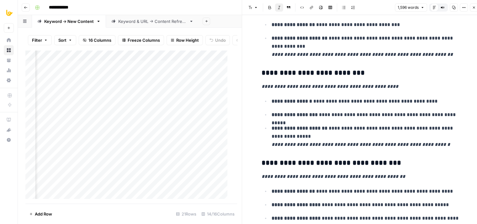
drag, startPoint x: 319, startPoint y: 90, endPoint x: 313, endPoint y: 154, distance: 63.6
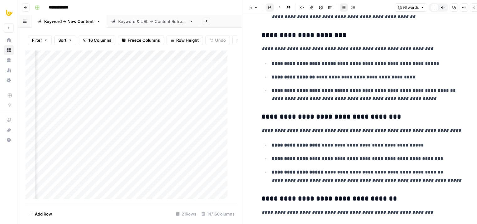
drag, startPoint x: 336, startPoint y: 69, endPoint x: 327, endPoint y: 161, distance: 92.1
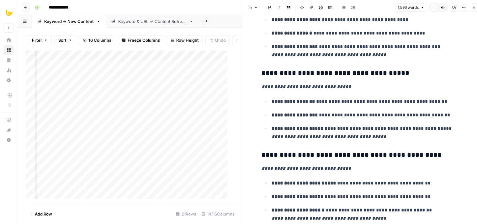
drag, startPoint x: 335, startPoint y: 71, endPoint x: 329, endPoint y: 136, distance: 65.5
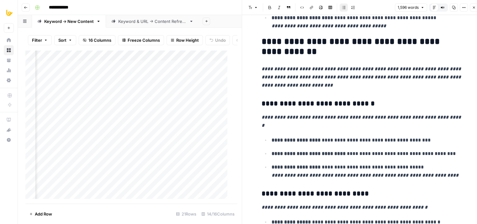
drag, startPoint x: 337, startPoint y: 69, endPoint x: 326, endPoint y: 136, distance: 67.4
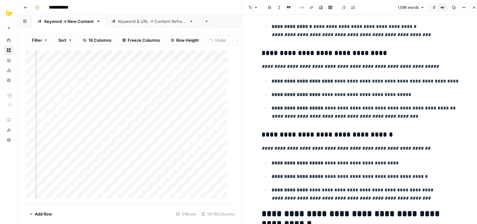
drag, startPoint x: 329, startPoint y: 71, endPoint x: 317, endPoint y: 149, distance: 79.2
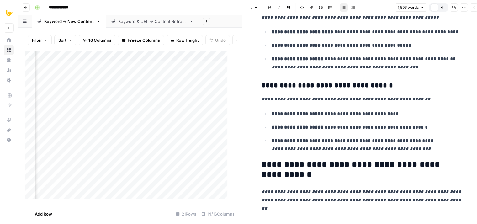
drag, startPoint x: 325, startPoint y: 84, endPoint x: 318, endPoint y: 135, distance: 51.3
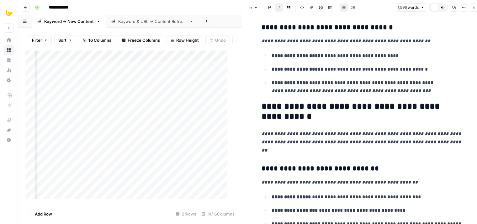
drag, startPoint x: 323, startPoint y: 112, endPoint x: 317, endPoint y: 148, distance: 36.5
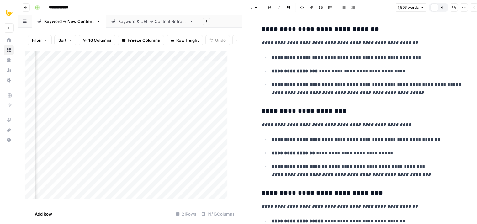
drag, startPoint x: 328, startPoint y: 94, endPoint x: 321, endPoint y: 164, distance: 70.0
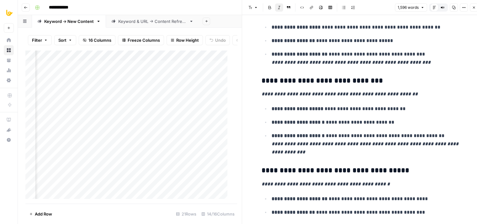
drag, startPoint x: 323, startPoint y: 82, endPoint x: 318, endPoint y: 151, distance: 69.2
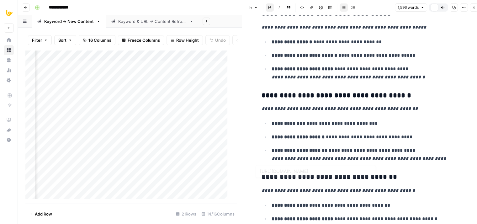
drag, startPoint x: 321, startPoint y: 107, endPoint x: 307, endPoint y: 191, distance: 85.2
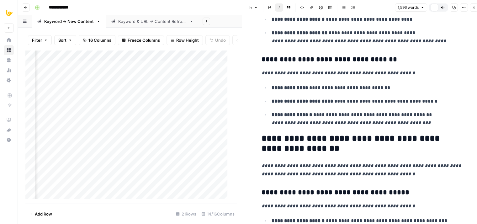
drag, startPoint x: 325, startPoint y: 121, endPoint x: 314, endPoint y: 174, distance: 54.4
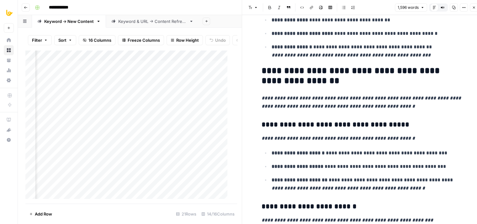
drag, startPoint x: 315, startPoint y: 122, endPoint x: 314, endPoint y: 147, distance: 25.1
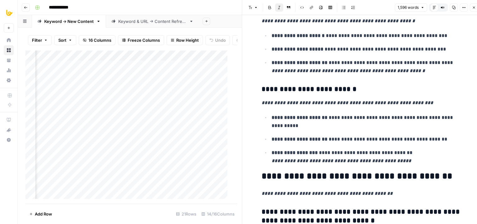
scroll to position [2515, 0]
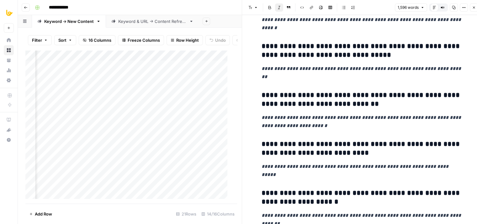
drag, startPoint x: 312, startPoint y: 103, endPoint x: 296, endPoint y: 190, distance: 88.7
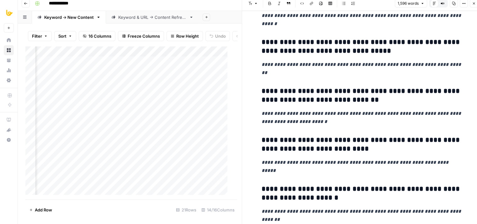
scroll to position [5, 0]
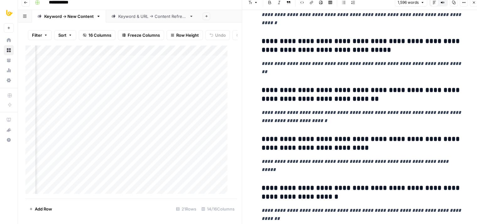
drag, startPoint x: 338, startPoint y: 113, endPoint x: 331, endPoint y: 152, distance: 39.0
click at [475, 5] on button "Close" at bounding box center [474, 2] width 8 height 8
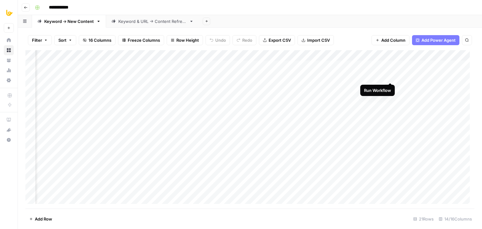
click at [389, 75] on div "Add Column" at bounding box center [249, 129] width 449 height 158
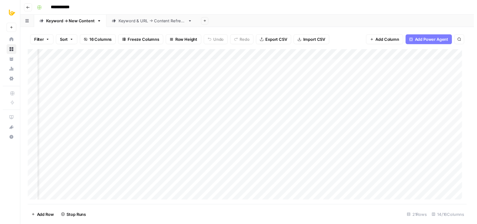
scroll to position [0, 380]
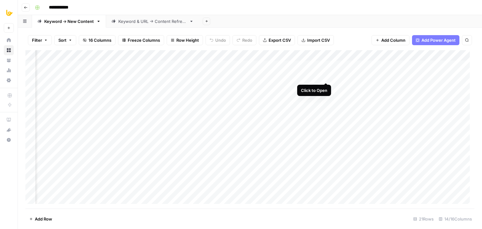
click at [327, 75] on div "Add Column" at bounding box center [249, 129] width 449 height 158
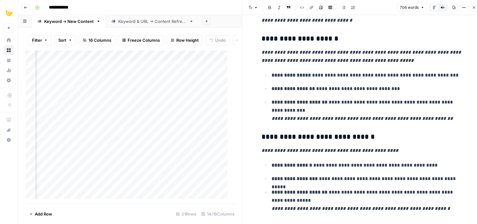
drag, startPoint x: 385, startPoint y: 94, endPoint x: 383, endPoint y: 122, distance: 28.3
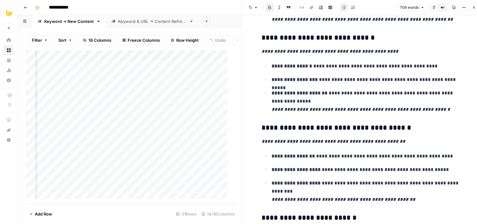
drag, startPoint x: 374, startPoint y: 64, endPoint x: 370, endPoint y: 136, distance: 72.2
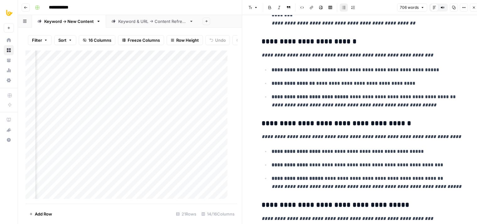
drag, startPoint x: 375, startPoint y: 84, endPoint x: 381, endPoint y: 119, distance: 35.2
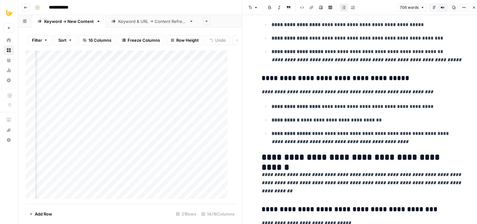
drag, startPoint x: 377, startPoint y: 121, endPoint x: 377, endPoint y: 142, distance: 20.4
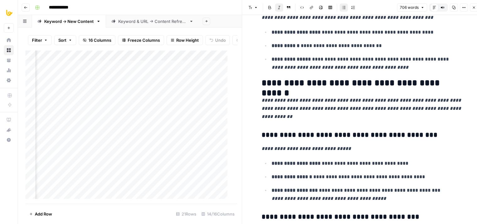
scroll to position [627, 0]
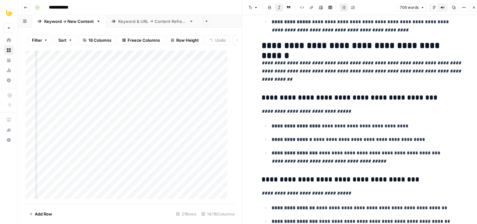
drag, startPoint x: 375, startPoint y: 118, endPoint x: 375, endPoint y: 139, distance: 20.7
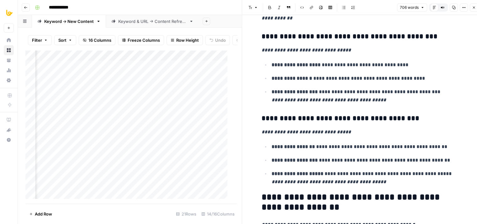
drag, startPoint x: 374, startPoint y: 88, endPoint x: 369, endPoint y: 130, distance: 41.7
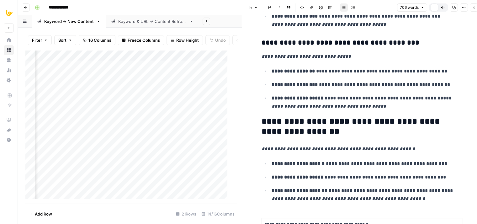
drag, startPoint x: 352, startPoint y: 90, endPoint x: 351, endPoint y: 124, distance: 33.3
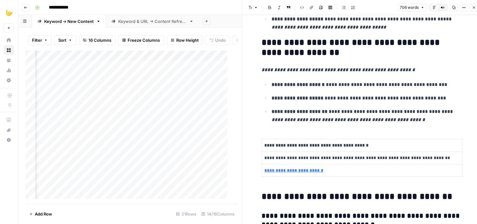
drag, startPoint x: 346, startPoint y: 100, endPoint x: 358, endPoint y: 135, distance: 36.2
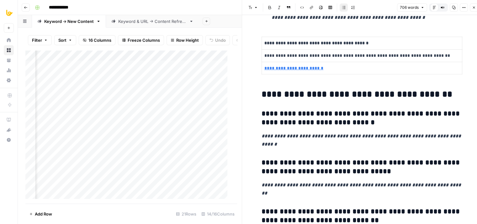
drag, startPoint x: 351, startPoint y: 72, endPoint x: 357, endPoint y: 126, distance: 54.9
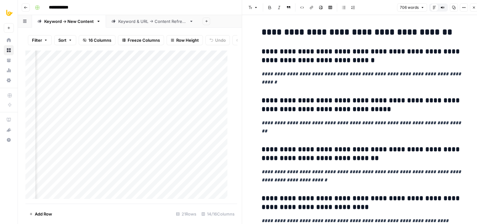
drag, startPoint x: 350, startPoint y: 89, endPoint x: 356, endPoint y: 142, distance: 54.0
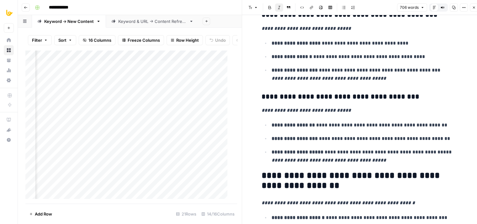
drag, startPoint x: 382, startPoint y: 120, endPoint x: 380, endPoint y: 92, distance: 28.0
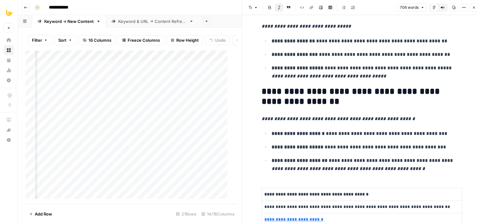
drag, startPoint x: 373, startPoint y: 136, endPoint x: 375, endPoint y: 157, distance: 21.1
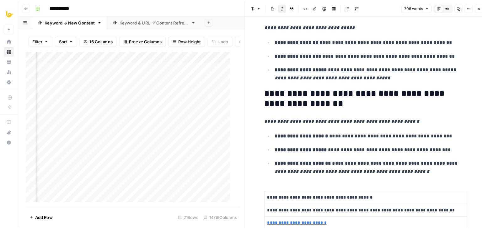
scroll to position [788, 0]
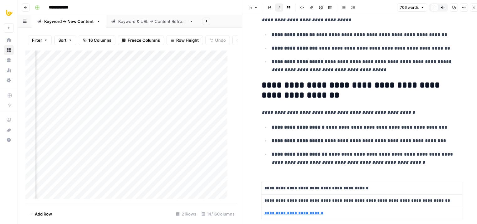
click at [474, 8] on icon "button" at bounding box center [474, 8] width 4 height 4
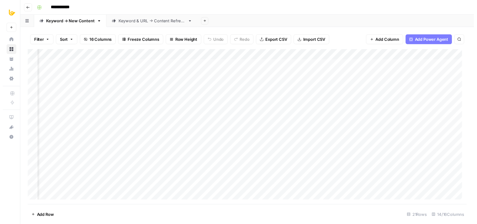
scroll to position [0, 503]
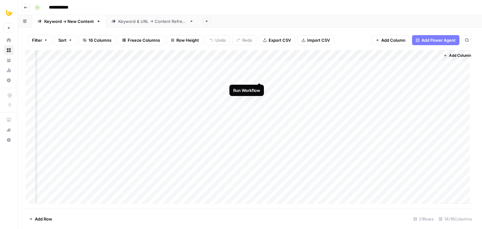
click at [259, 75] on div "Add Column" at bounding box center [249, 129] width 449 height 158
click at [314, 77] on div "Add Column" at bounding box center [249, 129] width 449 height 158
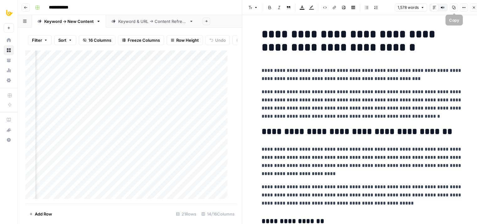
click at [455, 8] on icon "button" at bounding box center [454, 8] width 4 height 4
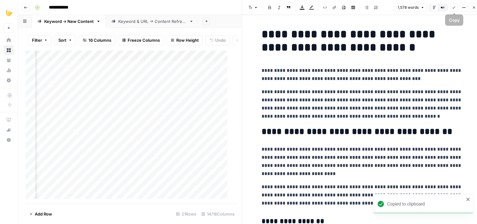
click at [421, 51] on h1 "**********" at bounding box center [362, 41] width 201 height 26
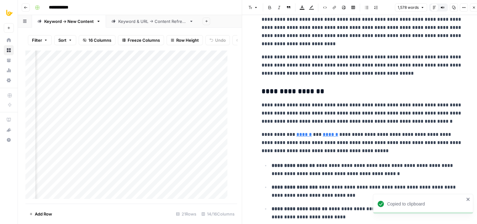
drag, startPoint x: 356, startPoint y: 87, endPoint x: 351, endPoint y: 166, distance: 79.2
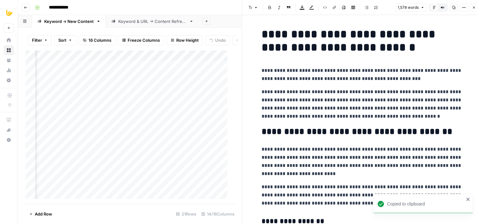
drag, startPoint x: 327, startPoint y: 78, endPoint x: 334, endPoint y: -5, distance: 83.7
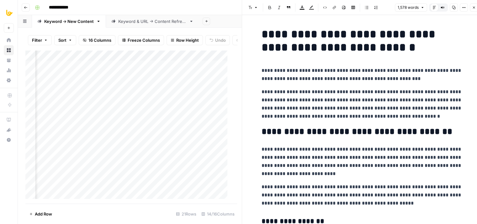
click at [324, 116] on p "**********" at bounding box center [362, 104] width 201 height 33
click at [378, 109] on p "**********" at bounding box center [362, 104] width 201 height 33
click at [399, 115] on p "**********" at bounding box center [362, 104] width 201 height 33
drag, startPoint x: 422, startPoint y: 80, endPoint x: 261, endPoint y: 77, distance: 160.7
click at [262, 77] on p "**********" at bounding box center [362, 75] width 201 height 16
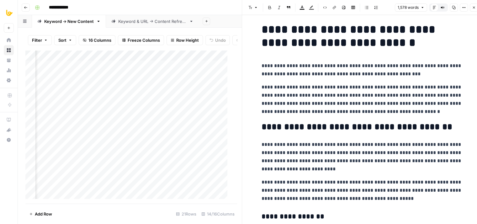
scroll to position [24, 0]
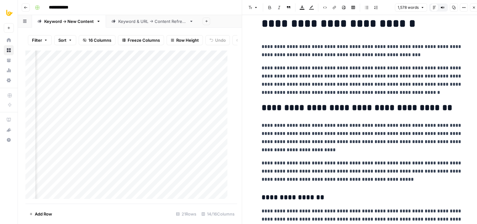
drag, startPoint x: 380, startPoint y: 126, endPoint x: 380, endPoint y: 152, distance: 26.4
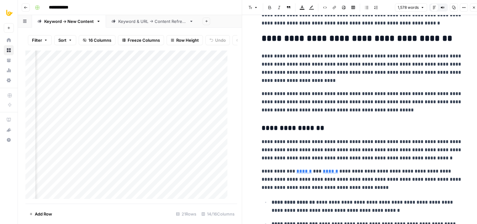
drag, startPoint x: 353, startPoint y: 126, endPoint x: 354, endPoint y: 186, distance: 60.2
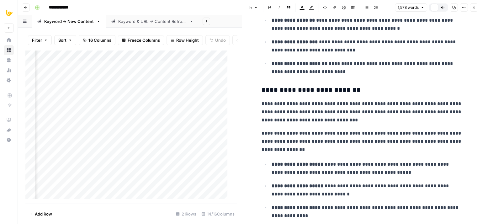
drag, startPoint x: 375, startPoint y: 112, endPoint x: 372, endPoint y: 184, distance: 71.9
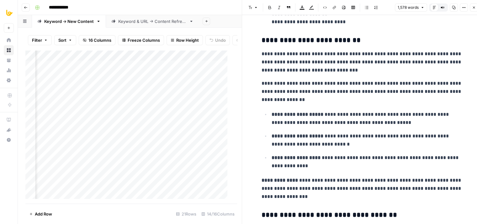
click at [320, 126] on p "**********" at bounding box center [367, 118] width 191 height 16
type input "shit"
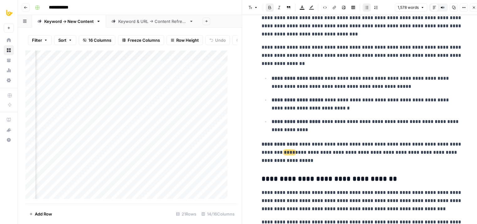
scroll to position [369, 0]
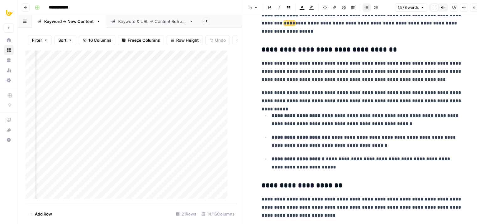
scroll to position [700, 0]
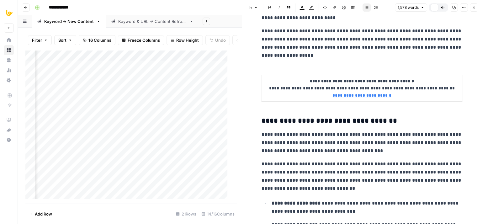
drag, startPoint x: 379, startPoint y: 92, endPoint x: 367, endPoint y: 173, distance: 82.1
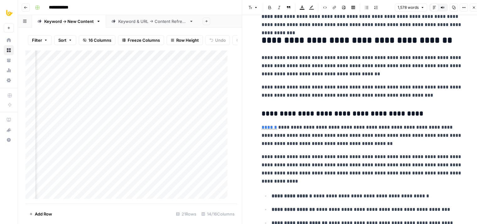
scroll to position [1262, 0]
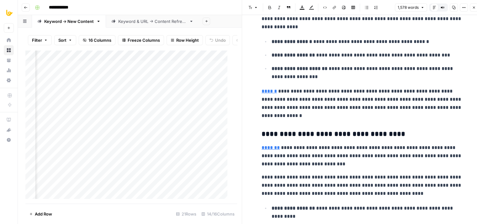
drag, startPoint x: 393, startPoint y: 130, endPoint x: 389, endPoint y: 218, distance: 88.3
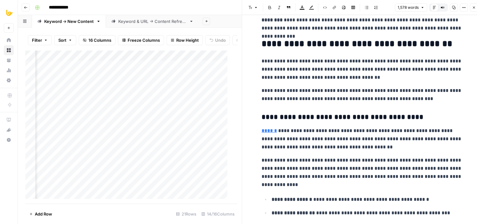
drag, startPoint x: 382, startPoint y: 125, endPoint x: 381, endPoint y: 96, distance: 29.5
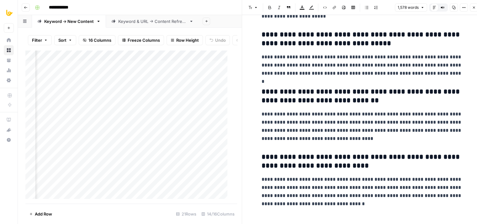
drag, startPoint x: 401, startPoint y: 101, endPoint x: 395, endPoint y: 239, distance: 138.2
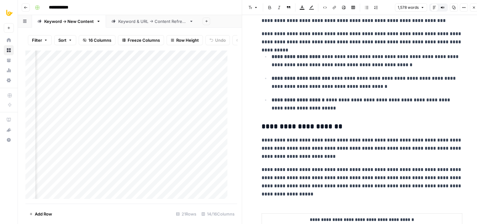
scroll to position [0, 0]
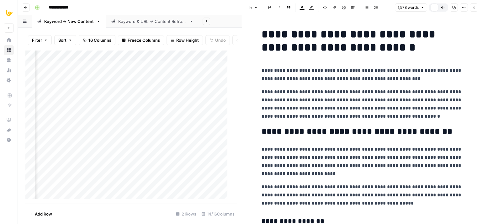
drag, startPoint x: 368, startPoint y: 146, endPoint x: 385, endPoint y: 62, distance: 85.5
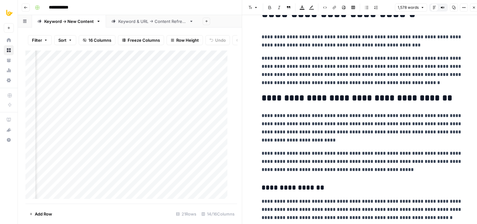
drag, startPoint x: 354, startPoint y: 73, endPoint x: 351, endPoint y: 105, distance: 32.1
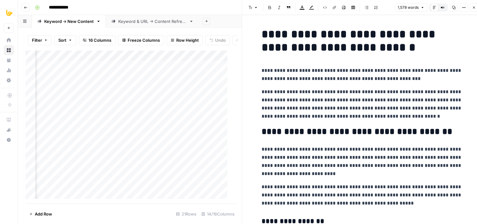
drag, startPoint x: 358, startPoint y: 68, endPoint x: 359, endPoint y: 48, distance: 19.8
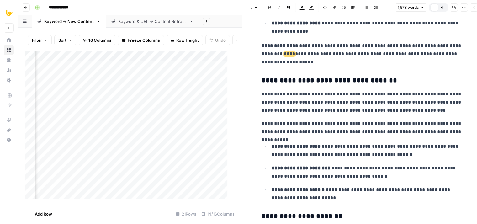
drag, startPoint x: 338, startPoint y: 186, endPoint x: 354, endPoint y: 156, distance: 33.5
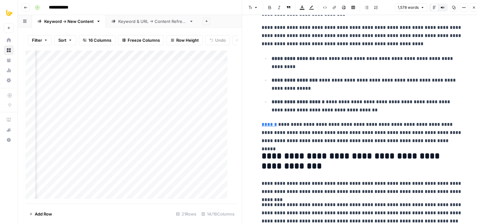
drag, startPoint x: 343, startPoint y: 167, endPoint x: 337, endPoint y: 213, distance: 45.8
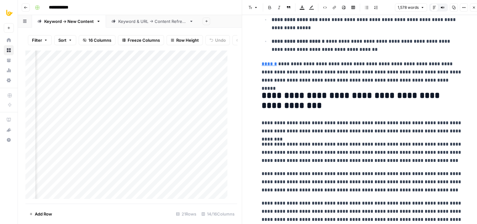
drag, startPoint x: 348, startPoint y: 130, endPoint x: 343, endPoint y: 148, distance: 18.1
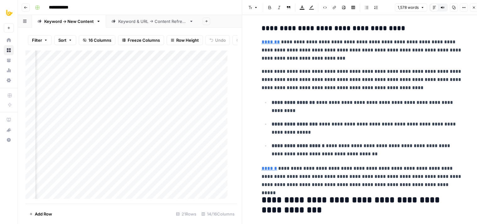
drag, startPoint x: 341, startPoint y: 98, endPoint x: 346, endPoint y: 36, distance: 62.1
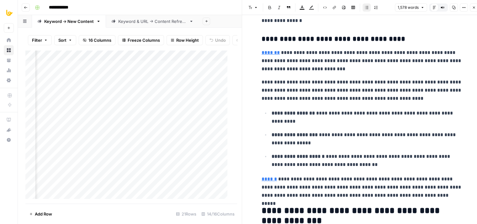
scroll to position [1287, 0]
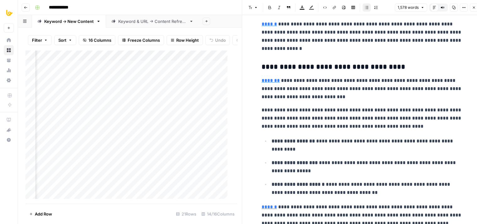
drag, startPoint x: 353, startPoint y: 109, endPoint x: 350, endPoint y: 63, distance: 46.8
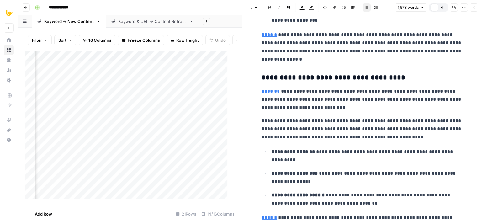
click at [453, 9] on icon "button" at bounding box center [454, 8] width 4 height 4
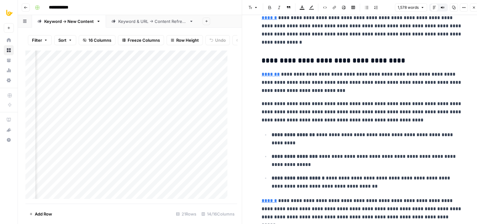
scroll to position [1414, 0]
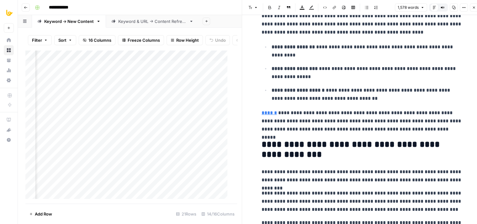
drag, startPoint x: 328, startPoint y: 119, endPoint x: 325, endPoint y: 159, distance: 39.9
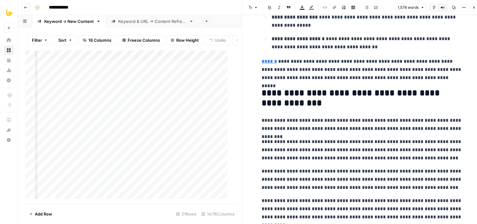
drag, startPoint x: 347, startPoint y: 102, endPoint x: 344, endPoint y: 137, distance: 34.6
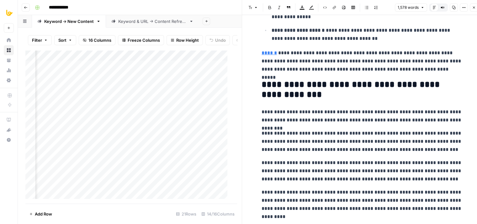
click at [333, 170] on p "**********" at bounding box center [362, 171] width 201 height 24
click at [350, 159] on p "**********" at bounding box center [362, 171] width 201 height 24
drag, startPoint x: 430, startPoint y: 178, endPoint x: 296, endPoint y: 165, distance: 135.2
click at [296, 165] on p "**********" at bounding box center [362, 171] width 201 height 24
click at [329, 138] on p "**********" at bounding box center [362, 141] width 201 height 24
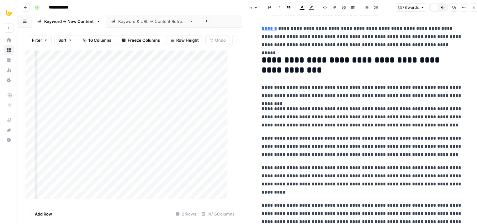
scroll to position [1500, 0]
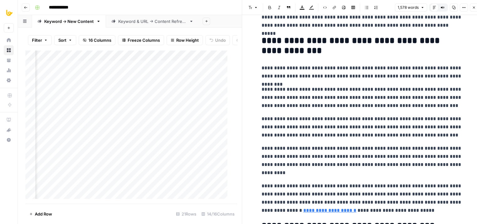
drag, startPoint x: 358, startPoint y: 118, endPoint x: 356, endPoint y: 145, distance: 26.4
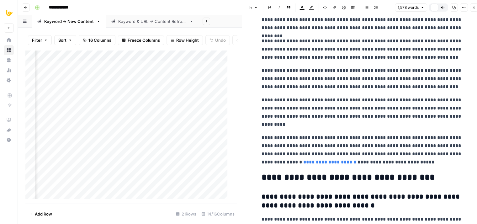
drag, startPoint x: 383, startPoint y: 112, endPoint x: 378, endPoint y: 147, distance: 35.5
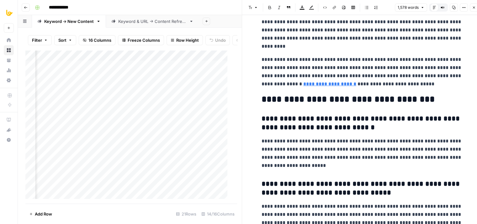
drag, startPoint x: 393, startPoint y: 118, endPoint x: 392, endPoint y: 160, distance: 42.4
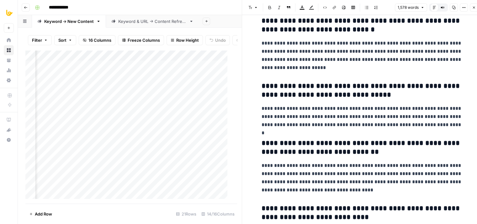
drag, startPoint x: 387, startPoint y: 141, endPoint x: 383, endPoint y: 193, distance: 51.6
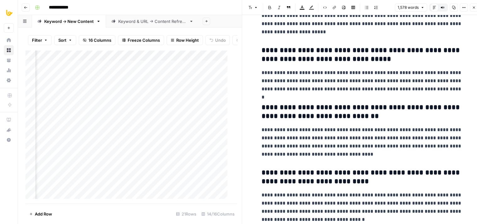
scroll to position [1771, 0]
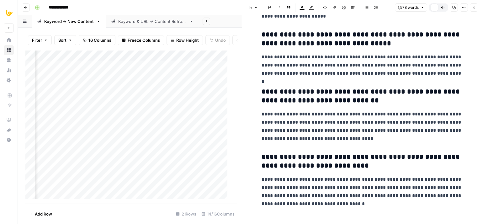
drag, startPoint x: 365, startPoint y: 123, endPoint x: 360, endPoint y: 163, distance: 40.5
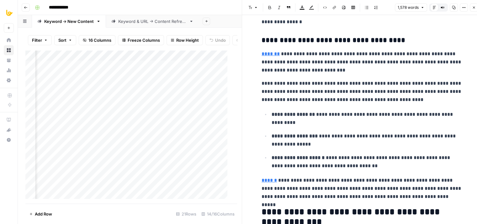
drag, startPoint x: 361, startPoint y: 162, endPoint x: 370, endPoint y: 99, distance: 63.7
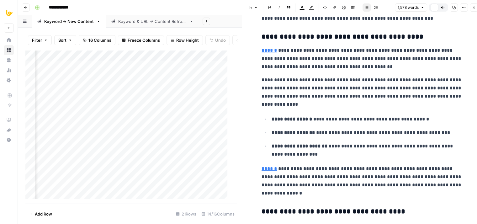
drag, startPoint x: 360, startPoint y: 162, endPoint x: 359, endPoint y: 109, distance: 52.1
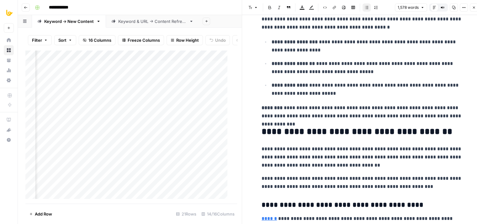
drag, startPoint x: 361, startPoint y: 169, endPoint x: 360, endPoint y: 101, distance: 68.1
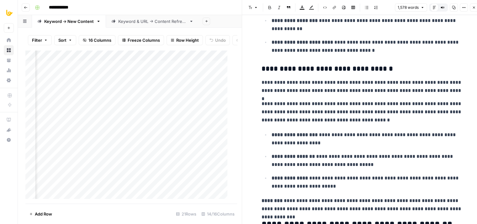
drag, startPoint x: 367, startPoint y: 142, endPoint x: 371, endPoint y: 97, distance: 45.4
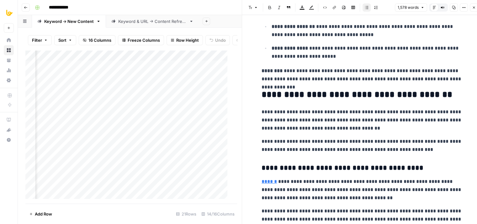
drag, startPoint x: 381, startPoint y: 79, endPoint x: 375, endPoint y: 155, distance: 76.8
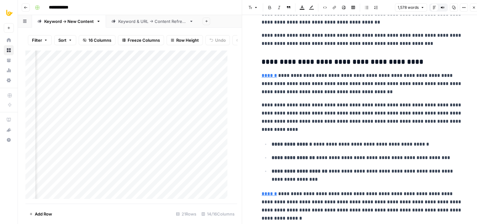
drag, startPoint x: 376, startPoint y: 109, endPoint x: 375, endPoint y: 163, distance: 54.0
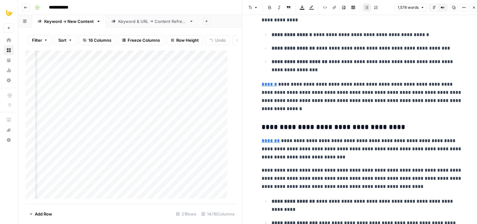
drag, startPoint x: 375, startPoint y: 122, endPoint x: 371, endPoint y: 156, distance: 34.4
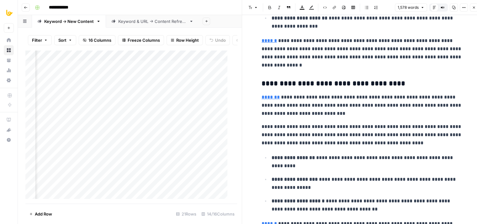
drag, startPoint x: 371, startPoint y: 101, endPoint x: 368, endPoint y: 133, distance: 32.2
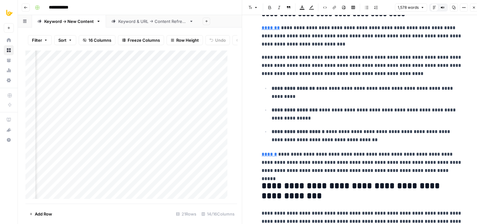
scroll to position [1419, 0]
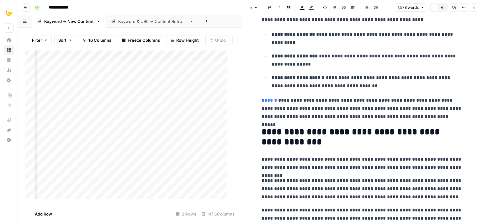
drag, startPoint x: 366, startPoint y: 142, endPoint x: 365, endPoint y: 150, distance: 8.2
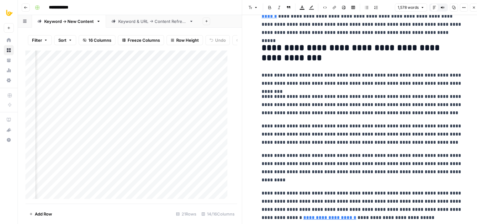
drag, startPoint x: 364, startPoint y: 125, endPoint x: 356, endPoint y: 175, distance: 50.4
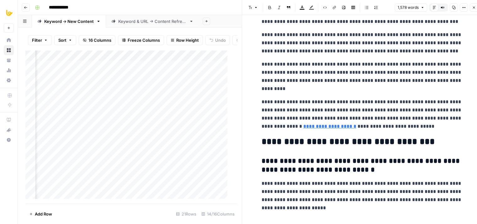
drag, startPoint x: 352, startPoint y: 117, endPoint x: 351, endPoint y: 168, distance: 50.8
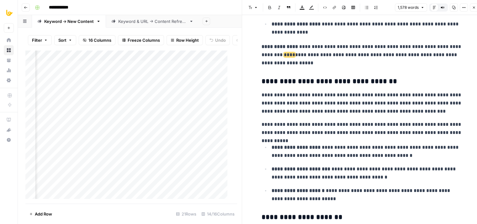
drag, startPoint x: 361, startPoint y: 178, endPoint x: 353, endPoint y: 46, distance: 132.3
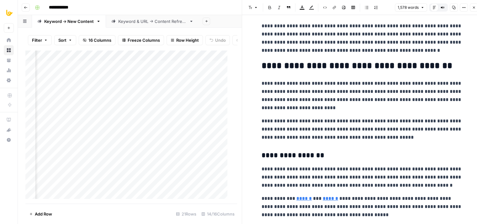
scroll to position [0, 0]
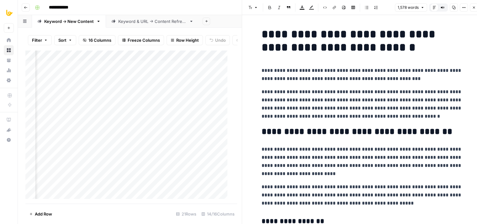
drag, startPoint x: 354, startPoint y: 132, endPoint x: 350, endPoint y: 66, distance: 66.0
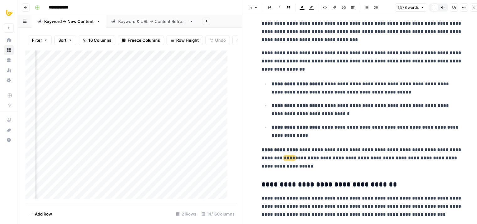
drag, startPoint x: 353, startPoint y: 84, endPoint x: 343, endPoint y: 169, distance: 85.3
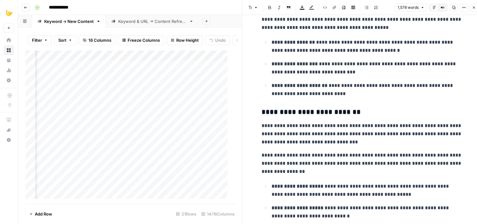
drag, startPoint x: 358, startPoint y: 125, endPoint x: 360, endPoint y: 84, distance: 40.8
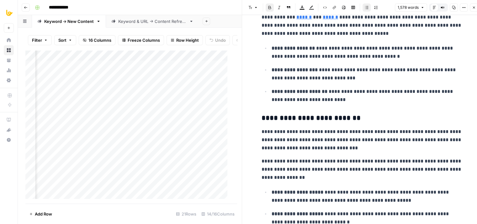
drag, startPoint x: 364, startPoint y: 68, endPoint x: 365, endPoint y: 93, distance: 24.5
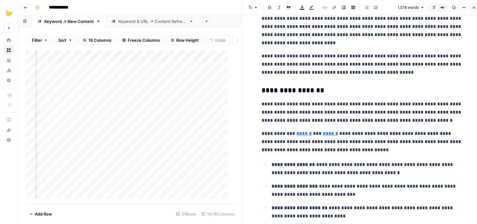
scroll to position [29, 0]
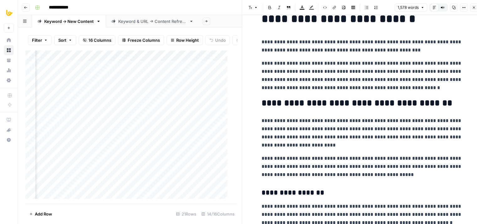
drag, startPoint x: 371, startPoint y: 115, endPoint x: 371, endPoint y: 60, distance: 55.2
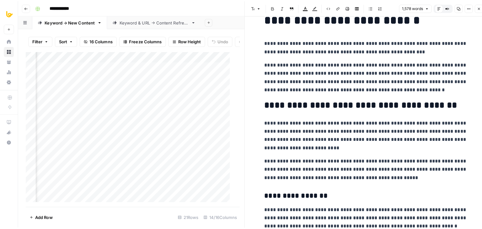
scroll to position [0, 0]
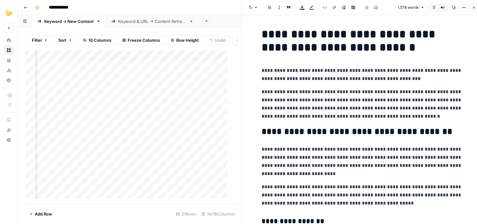
drag, startPoint x: 365, startPoint y: 108, endPoint x: 366, endPoint y: 77, distance: 31.4
click at [368, 70] on p "**********" at bounding box center [362, 75] width 201 height 16
click at [307, 71] on p "**********" at bounding box center [362, 75] width 201 height 16
click at [341, 71] on p "**********" at bounding box center [362, 75] width 201 height 16
click at [359, 69] on p "**********" at bounding box center [362, 75] width 201 height 16
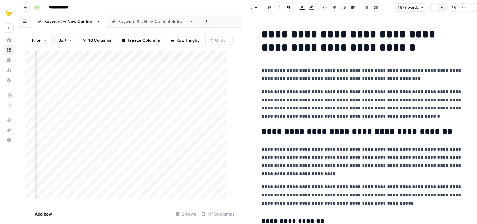
click at [363, 93] on p "**********" at bounding box center [362, 104] width 201 height 33
click at [474, 8] on icon "button" at bounding box center [474, 8] width 4 height 4
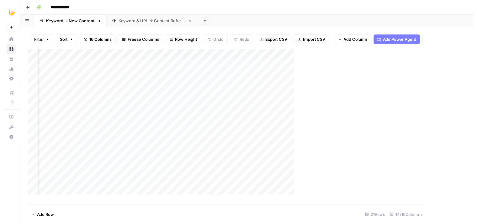
scroll to position [0, 495]
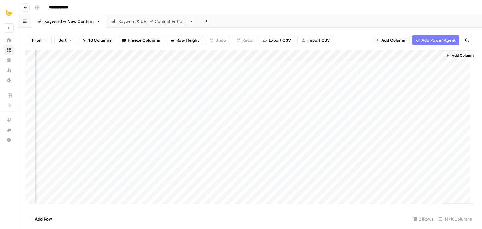
click at [376, 77] on div "Add Column" at bounding box center [249, 129] width 449 height 158
click at [314, 77] on div "Add Column" at bounding box center [249, 129] width 449 height 158
click at [322, 75] on div "Add Column" at bounding box center [249, 129] width 449 height 158
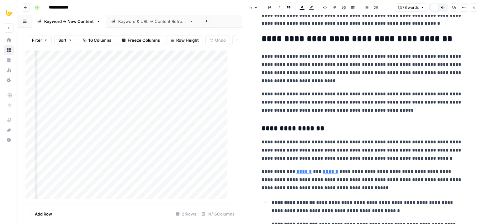
drag, startPoint x: 354, startPoint y: 87, endPoint x: 349, endPoint y: 127, distance: 40.2
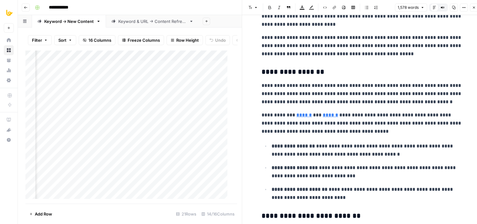
drag, startPoint x: 332, startPoint y: 91, endPoint x: 333, endPoint y: 122, distance: 31.4
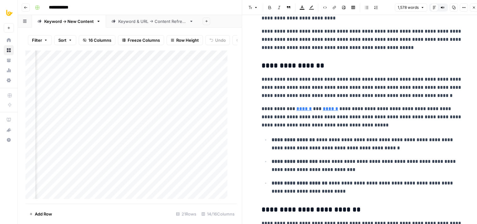
scroll to position [173, 0]
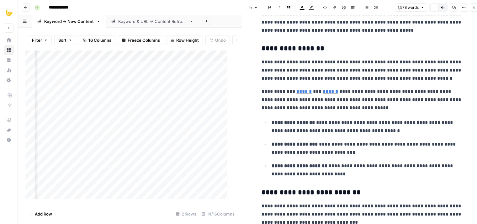
drag, startPoint x: 363, startPoint y: 114, endPoint x: 363, endPoint y: 122, distance: 8.2
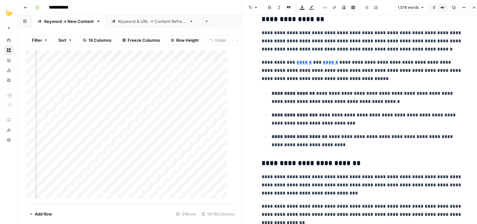
drag, startPoint x: 368, startPoint y: 106, endPoint x: 368, endPoint y: 130, distance: 23.5
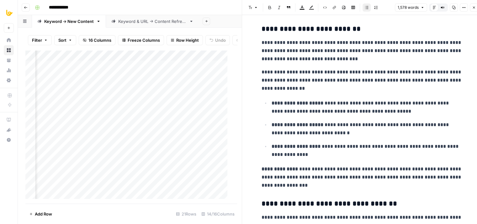
drag, startPoint x: 366, startPoint y: 108, endPoint x: 365, endPoint y: 159, distance: 50.8
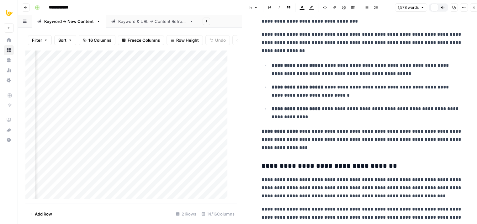
scroll to position [428, 0]
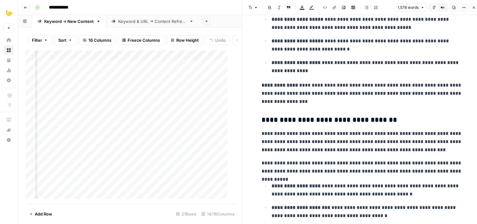
drag, startPoint x: 372, startPoint y: 88, endPoint x: 371, endPoint y: 136, distance: 47.7
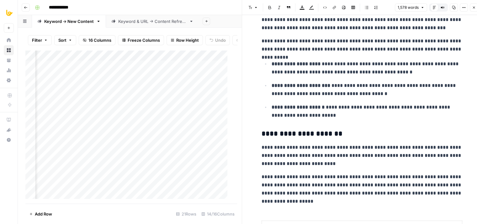
drag, startPoint x: 379, startPoint y: 91, endPoint x: 375, endPoint y: 142, distance: 51.3
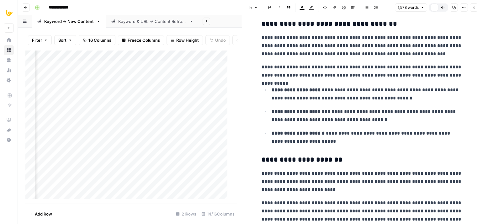
drag, startPoint x: 376, startPoint y: 115, endPoint x: 376, endPoint y: 87, distance: 27.9
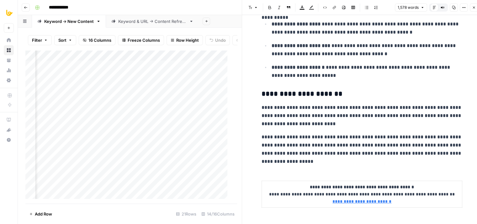
drag
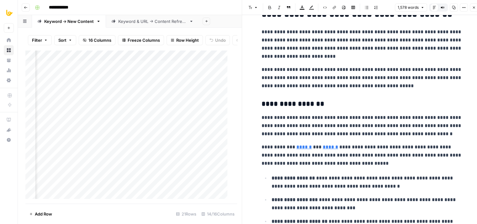
scroll to position [0, 0]
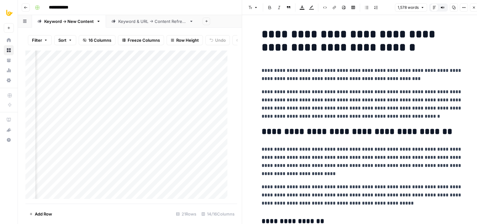
click at [475, 8] on icon "button" at bounding box center [474, 8] width 4 height 4
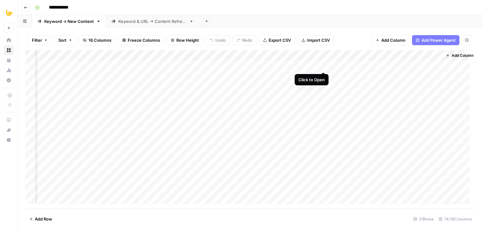
click at [321, 63] on div "Add Column" at bounding box center [249, 129] width 449 height 158
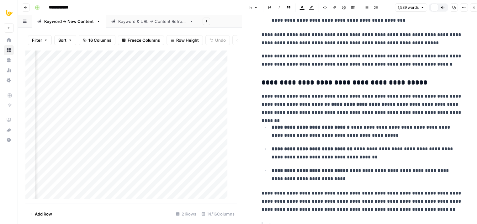
drag, startPoint x: 361, startPoint y: 102, endPoint x: 358, endPoint y: 153, distance: 51.2
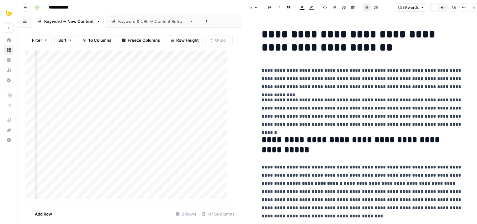
drag, startPoint x: 362, startPoint y: 140, endPoint x: 370, endPoint y: 53, distance: 87.2
click at [473, 8] on icon "button" at bounding box center [474, 8] width 4 height 4
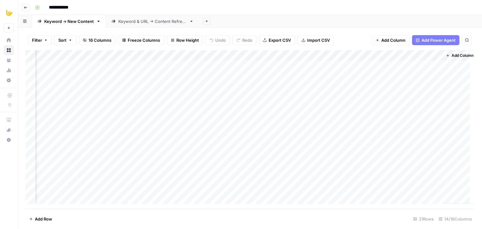
click at [260, 56] on div "Add Column" at bounding box center [249, 129] width 449 height 158
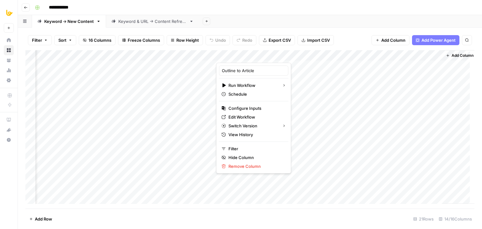
click at [284, 9] on div "**********" at bounding box center [253, 8] width 443 height 10
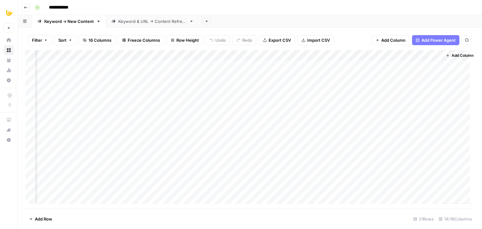
click at [321, 77] on div "Add Column" at bounding box center [249, 129] width 449 height 158
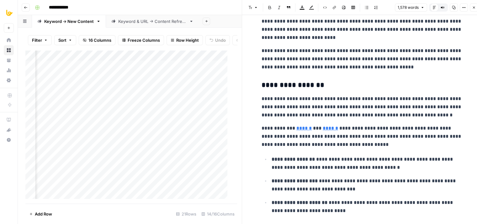
drag, startPoint x: 318, startPoint y: 111, endPoint x: 308, endPoint y: 165, distance: 54.9
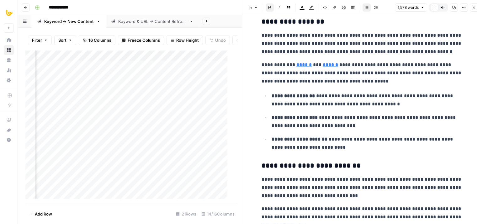
drag, startPoint x: 277, startPoint y: 136, endPoint x: 275, endPoint y: 167, distance: 31.1
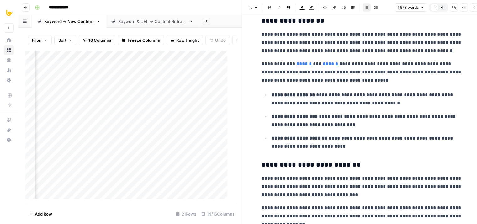
drag, startPoint x: 282, startPoint y: 131, endPoint x: 282, endPoint y: 74, distance: 57.1
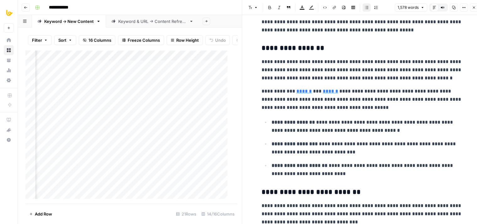
click at [262, 48] on h3 "**********" at bounding box center [362, 48] width 201 height 9
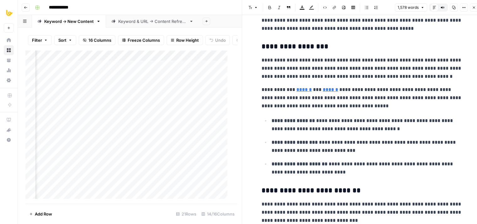
scroll to position [185, 0]
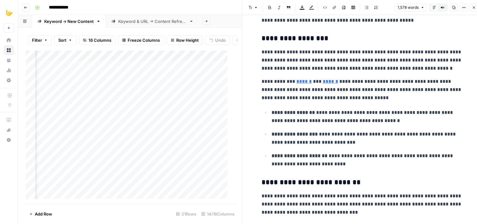
drag, startPoint x: 282, startPoint y: 82, endPoint x: 280, endPoint y: 96, distance: 14.2
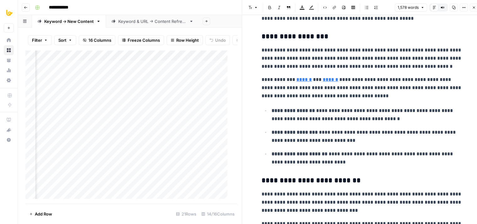
click at [263, 181] on h3 "**********" at bounding box center [362, 180] width 201 height 9
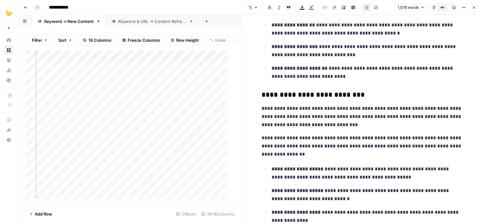
drag, startPoint x: 319, startPoint y: 128, endPoint x: 313, endPoint y: 182, distance: 54.6
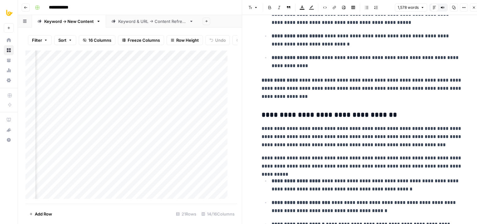
drag, startPoint x: 280, startPoint y: 88, endPoint x: 276, endPoint y: 145, distance: 56.9
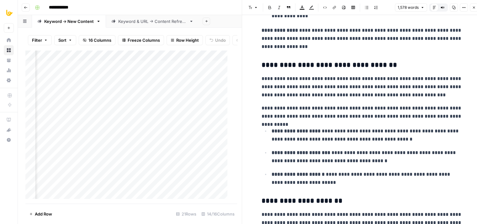
click at [263, 67] on h3 "**********" at bounding box center [362, 65] width 201 height 9
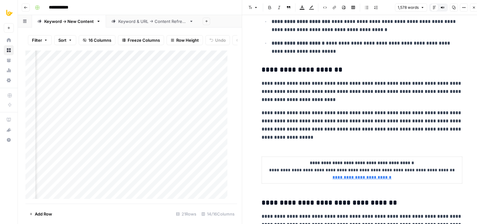
scroll to position [612, 0]
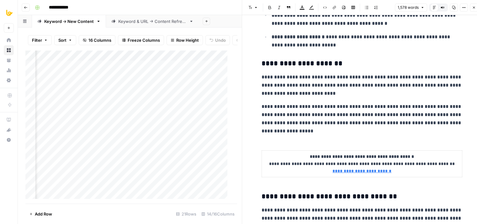
click at [264, 63] on h3 "**********" at bounding box center [362, 63] width 201 height 9
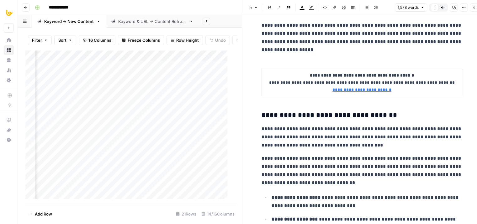
drag, startPoint x: 305, startPoint y: 58, endPoint x: 304, endPoint y: 110, distance: 51.8
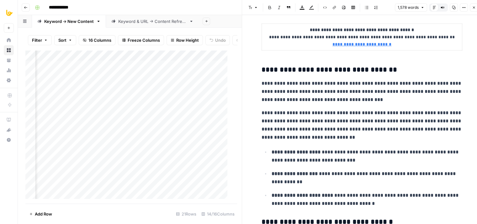
click at [264, 69] on h3 "**********" at bounding box center [362, 70] width 201 height 9
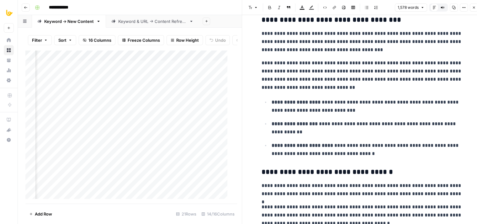
scroll to position [862, 0]
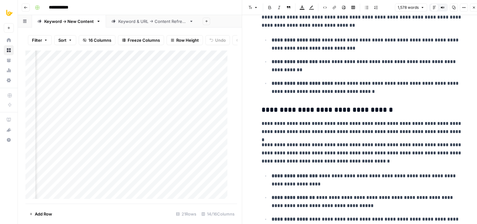
drag, startPoint x: 312, startPoint y: 74, endPoint x: 308, endPoint y: 125, distance: 51.3
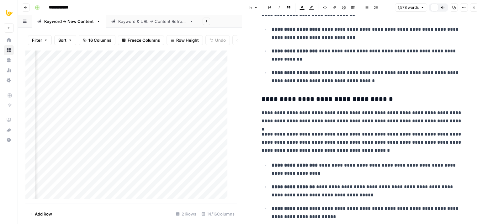
click at [264, 99] on h3 "**********" at bounding box center [362, 99] width 201 height 9
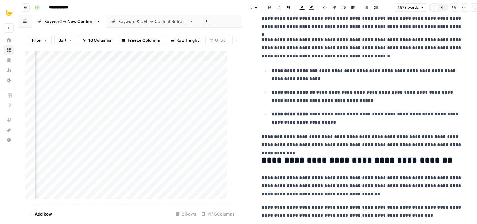
drag, startPoint x: 301, startPoint y: 98, endPoint x: 293, endPoint y: 138, distance: 41.3
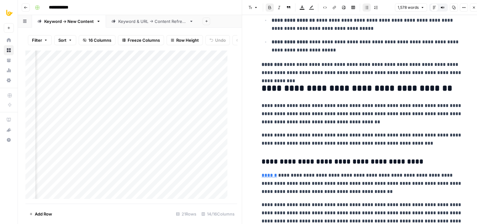
drag, startPoint x: 289, startPoint y: 101, endPoint x: 291, endPoint y: 144, distance: 43.7
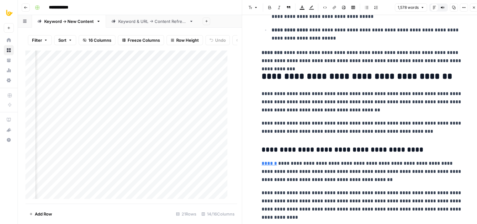
drag, startPoint x: 272, startPoint y: 113, endPoint x: 272, endPoint y: 138, distance: 25.1
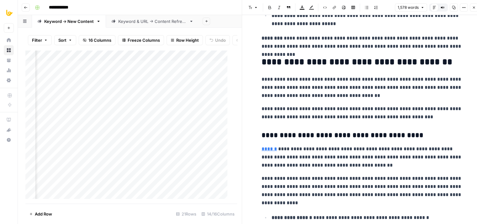
click at [263, 132] on h3 "**********" at bounding box center [362, 135] width 201 height 9
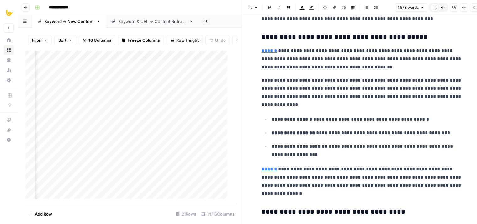
drag, startPoint x: 306, startPoint y: 111, endPoint x: 294, endPoint y: 174, distance: 64.9
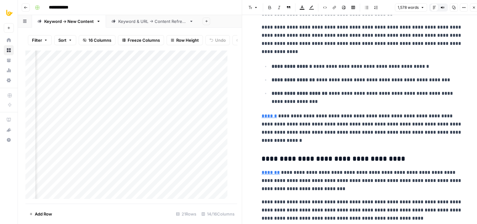
click at [262, 157] on h3 "**********" at bounding box center [362, 159] width 201 height 9
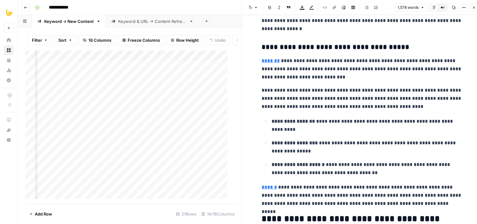
drag, startPoint x: 292, startPoint y: 134, endPoint x: 290, endPoint y: 158, distance: 23.6
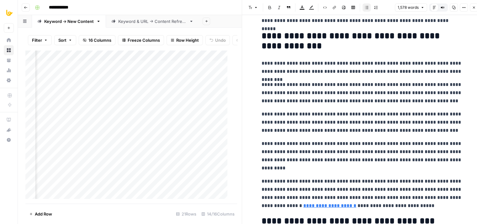
drag, startPoint x: 298, startPoint y: 155, endPoint x: 293, endPoint y: 165, distance: 11.1
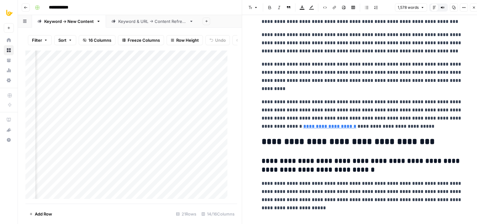
drag, startPoint x: 276, startPoint y: 107, endPoint x: 271, endPoint y: 157, distance: 49.8
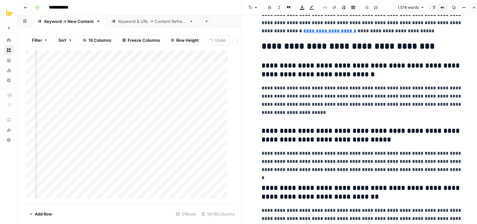
drag, startPoint x: 279, startPoint y: 169, endPoint x: 277, endPoint y: 192, distance: 22.6
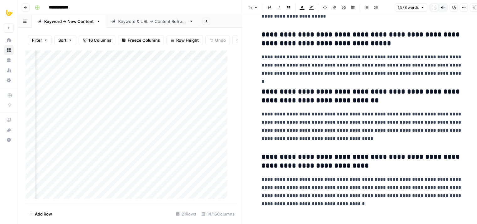
drag, startPoint x: 281, startPoint y: 114, endPoint x: 283, endPoint y: 184, distance: 69.4
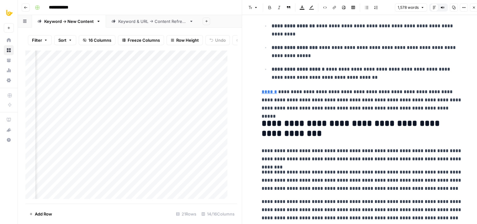
drag, startPoint x: 309, startPoint y: 151, endPoint x: 310, endPoint y: 89, distance: 61.5
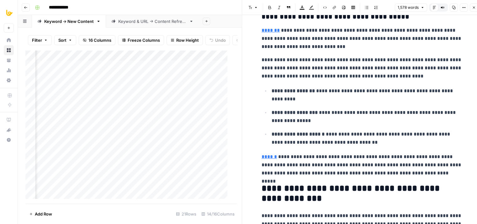
drag, startPoint x: 317, startPoint y: 123, endPoint x: 320, endPoint y: 91, distance: 32.4
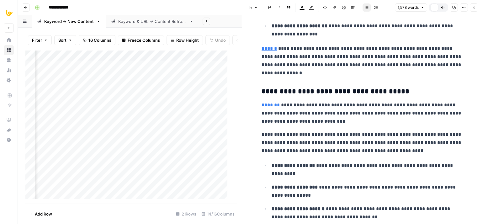
drag, startPoint x: 322, startPoint y: 132, endPoint x: 320, endPoint y: 128, distance: 4.7
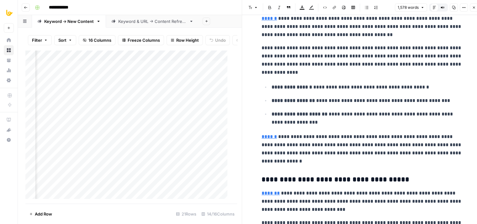
drag, startPoint x: 320, startPoint y: 130, endPoint x: 326, endPoint y: 59, distance: 71.2
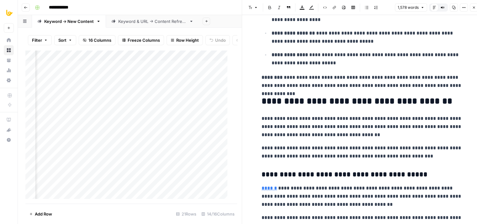
drag, startPoint x: 330, startPoint y: 116, endPoint x: 338, endPoint y: 107, distance: 12.0
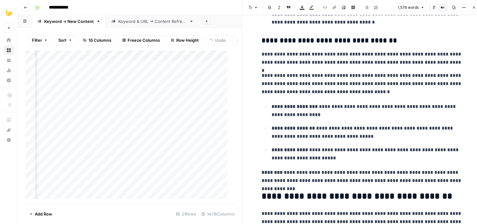
drag, startPoint x: 341, startPoint y: 121, endPoint x: 347, endPoint y: 100, distance: 21.8
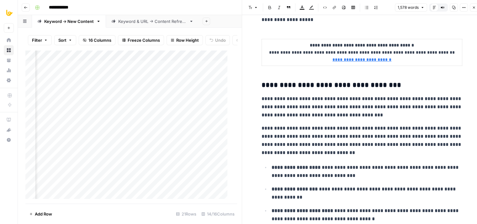
drag, startPoint x: 354, startPoint y: 138, endPoint x: 355, endPoint y: 130, distance: 7.9
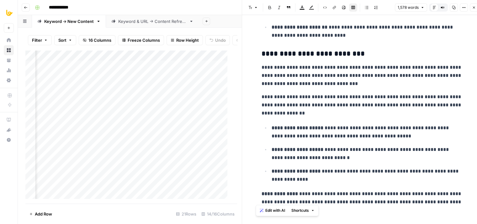
drag, startPoint x: 356, startPoint y: 115, endPoint x: 354, endPoint y: 60, distance: 55.2
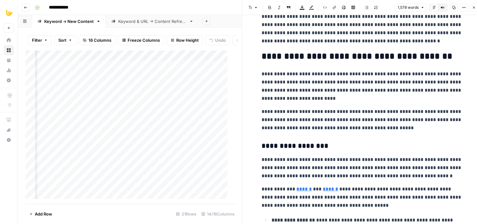
drag, startPoint x: 367, startPoint y: 121, endPoint x: 363, endPoint y: 69, distance: 51.9
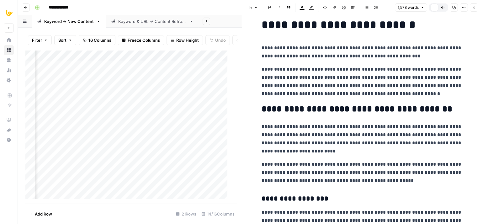
scroll to position [0, 0]
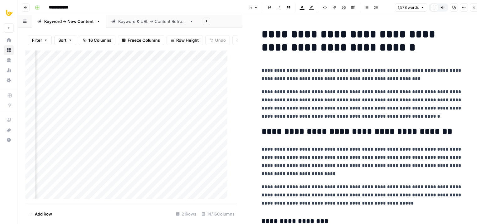
drag, startPoint x: 374, startPoint y: 141, endPoint x: 365, endPoint y: 65, distance: 76.1
drag, startPoint x: 371, startPoint y: 141, endPoint x: 364, endPoint y: 70, distance: 71.3
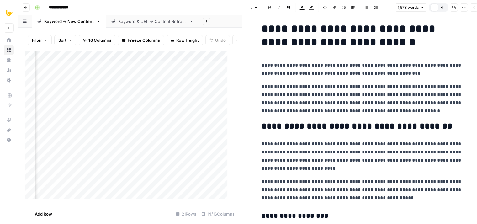
drag, startPoint x: 347, startPoint y: 130, endPoint x: 348, endPoint y: 134, distance: 4.1
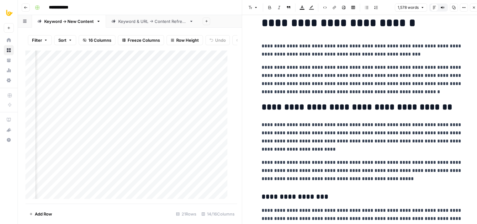
type input "shit"
click at [444, 10] on icon "button" at bounding box center [443, 9] width 3 height 3
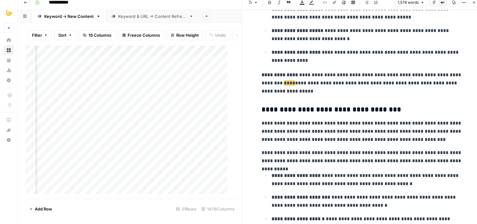
scroll to position [412, 0]
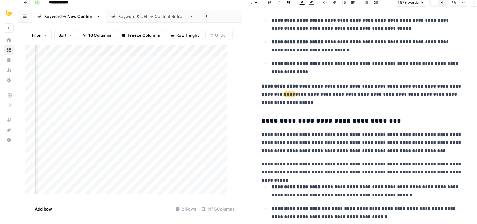
drag, startPoint x: 418, startPoint y: 92, endPoint x: 418, endPoint y: 70, distance: 22.0
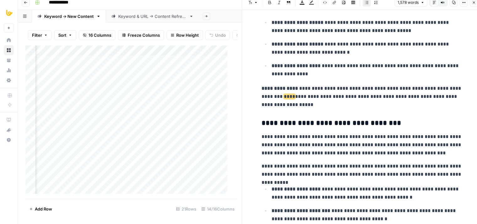
click at [397, 52] on p "**********" at bounding box center [367, 48] width 191 height 16
copy div "**********"
click at [361, 66] on p "**********" at bounding box center [367, 70] width 191 height 16
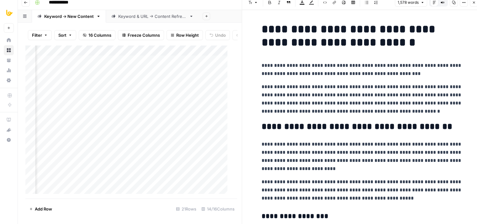
scroll to position [0, 0]
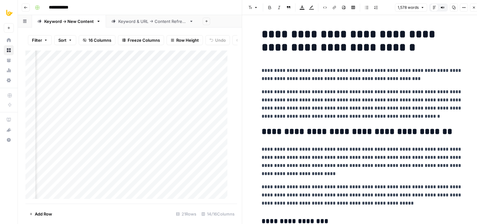
drag, startPoint x: 351, startPoint y: 173, endPoint x: 334, endPoint y: 110, distance: 65.2
drag, startPoint x: 320, startPoint y: 148, endPoint x: 329, endPoint y: 101, distance: 48.5
click at [333, 94] on p "**********" at bounding box center [362, 104] width 201 height 33
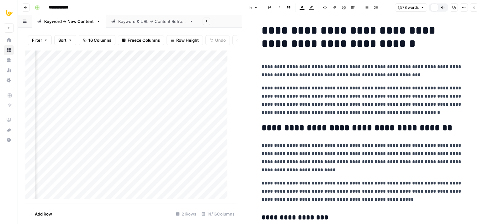
drag, startPoint x: 375, startPoint y: 112, endPoint x: 372, endPoint y: 148, distance: 36.2
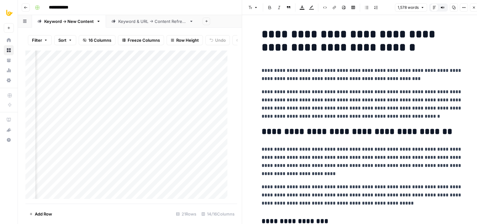
drag, startPoint x: 358, startPoint y: 157, endPoint x: 351, endPoint y: 110, distance: 46.6
click at [474, 8] on icon "button" at bounding box center [474, 8] width 4 height 4
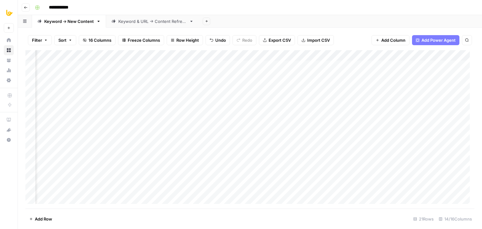
scroll to position [0, 77]
click at [154, 97] on div "Add Column" at bounding box center [249, 129] width 449 height 158
click at [238, 98] on div "Add Column" at bounding box center [249, 129] width 449 height 158
click at [323, 96] on div "Add Column" at bounding box center [249, 129] width 449 height 158
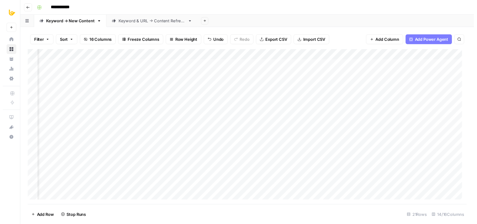
scroll to position [0, 312]
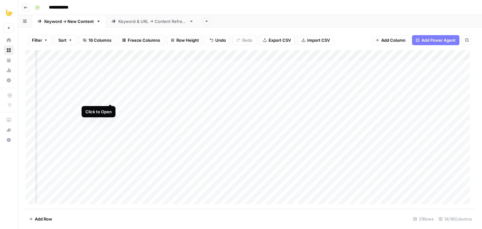
click at [111, 97] on div "Add Column" at bounding box center [249, 129] width 449 height 158
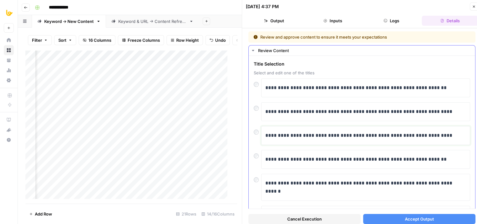
click at [424, 129] on div "**********" at bounding box center [365, 135] width 201 height 13
click at [340, 121] on div "**********" at bounding box center [362, 203] width 216 height 250
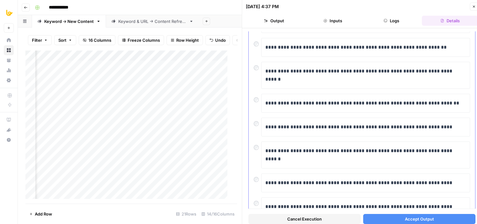
drag, startPoint x: 371, startPoint y: 72, endPoint x: 369, endPoint y: 113, distance: 41.2
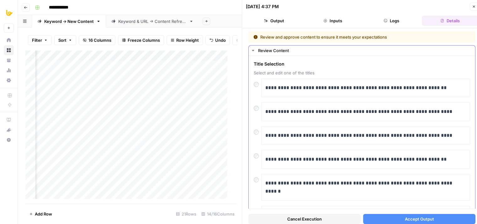
drag, startPoint x: 368, startPoint y: 102, endPoint x: 367, endPoint y: 96, distance: 6.3
click at [408, 221] on span "Accept Output" at bounding box center [419, 219] width 29 height 6
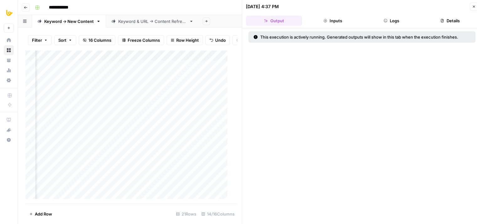
scroll to position [0, 87]
click at [394, 23] on button "Logs" at bounding box center [391, 21] width 56 height 10
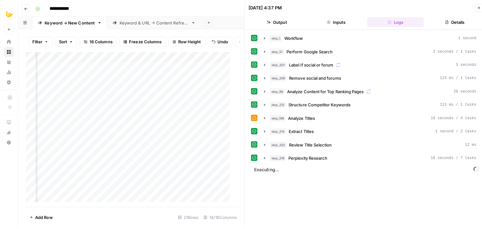
scroll to position [0, 249]
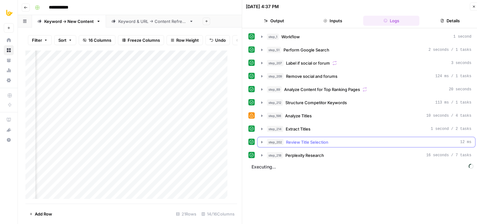
click at [287, 140] on span "Review Title Selection" at bounding box center [307, 142] width 42 height 6
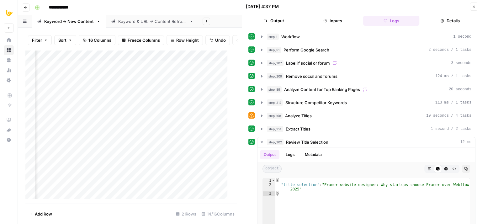
click at [472, 8] on icon "button" at bounding box center [474, 7] width 4 height 4
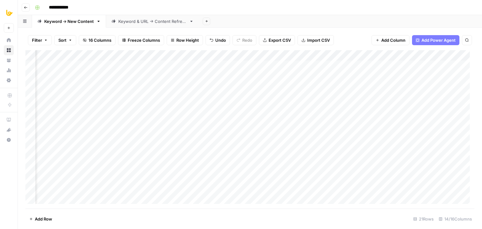
scroll to position [0, 422]
click at [170, 97] on div "Add Column" at bounding box center [249, 129] width 449 height 158
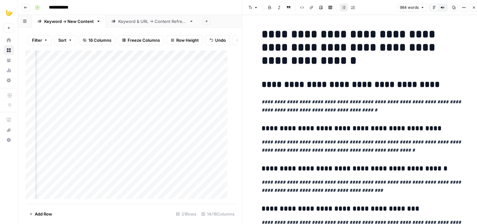
click at [472, 10] on button "Close" at bounding box center [474, 7] width 8 height 8
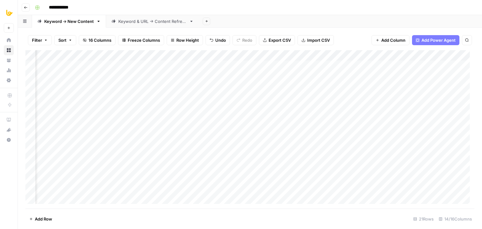
click at [201, 98] on div "Add Column" at bounding box center [249, 129] width 449 height 158
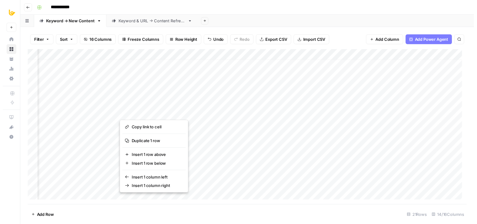
scroll to position [6, 422]
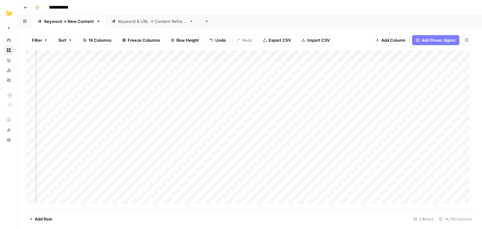
drag, startPoint x: 10, startPoint y: 206, endPoint x: 0, endPoint y: 243, distance: 38.7
click at [276, 216] on footer "Add Row 21 Rows 14/16 Columns" at bounding box center [249, 219] width 449 height 20
click at [281, 91] on div "Add Column" at bounding box center [249, 129] width 449 height 158
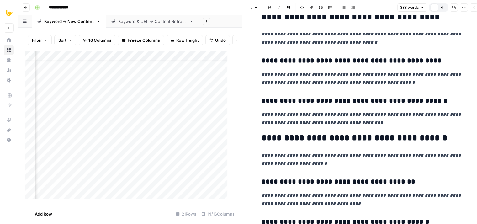
drag, startPoint x: 336, startPoint y: 77, endPoint x: 335, endPoint y: 118, distance: 40.8
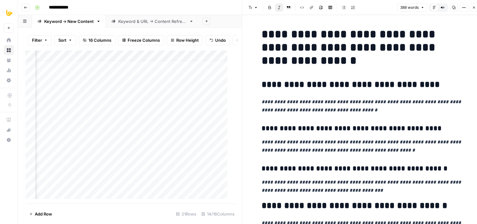
drag, startPoint x: 319, startPoint y: 102, endPoint x: 322, endPoint y: 66, distance: 36.2
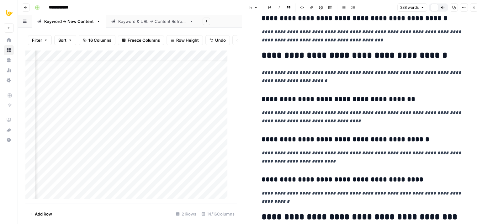
drag, startPoint x: 351, startPoint y: 73, endPoint x: 349, endPoint y: 127, distance: 54.0
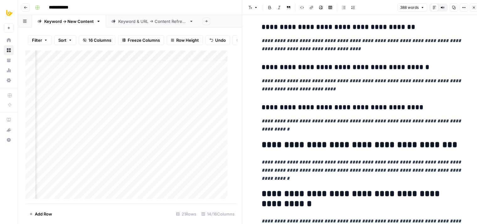
drag, startPoint x: 333, startPoint y: 82, endPoint x: 330, endPoint y: 126, distance: 44.7
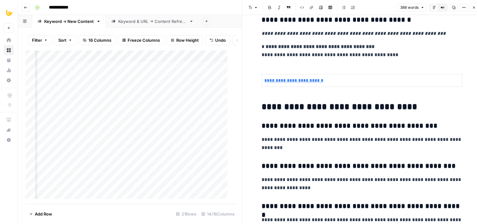
drag, startPoint x: 338, startPoint y: 115, endPoint x: 337, endPoint y: 169, distance: 54.0
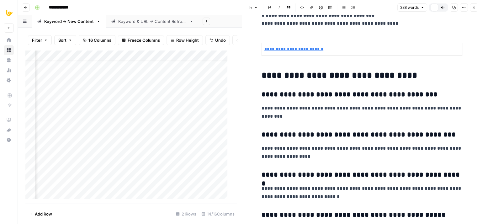
scroll to position [547, 0]
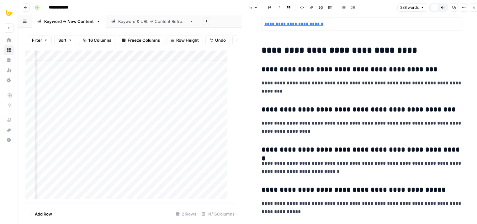
drag, startPoint x: 346, startPoint y: 95, endPoint x: 350, endPoint y: 164, distance: 69.4
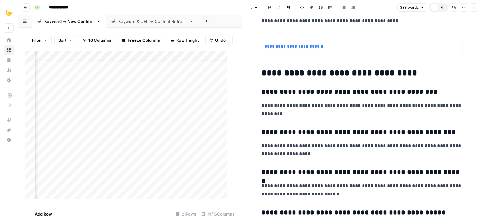
drag, startPoint x: 349, startPoint y: 169, endPoint x: 346, endPoint y: 142, distance: 27.4
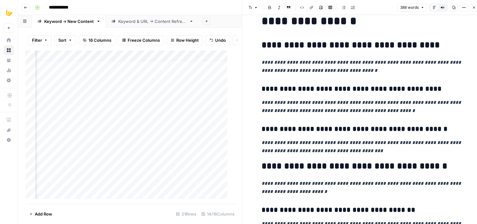
scroll to position [0, 0]
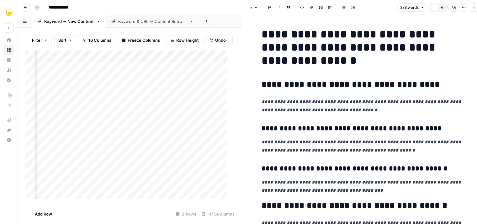
drag, startPoint x: 351, startPoint y: 163, endPoint x: 350, endPoint y: 71, distance: 92.2
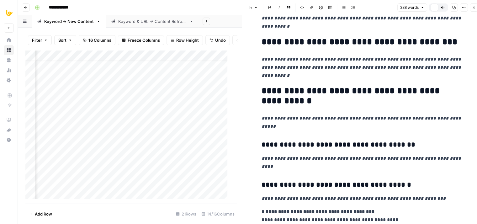
drag, startPoint x: 353, startPoint y: 69, endPoint x: 350, endPoint y: 123, distance: 54.4
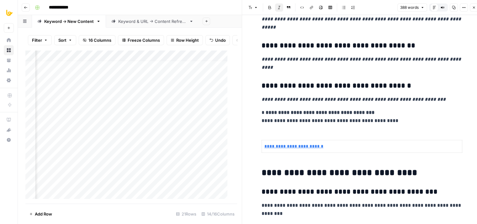
drag, startPoint x: 343, startPoint y: 99, endPoint x: 340, endPoint y: 132, distance: 33.4
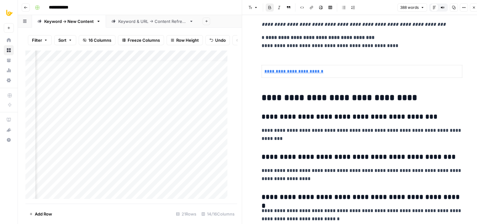
scroll to position [547, 0]
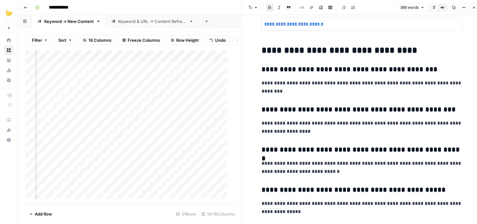
drag, startPoint x: 355, startPoint y: 88, endPoint x: 355, endPoint y: 135, distance: 46.7
drag, startPoint x: 350, startPoint y: 120, endPoint x: 350, endPoint y: 141, distance: 21.0
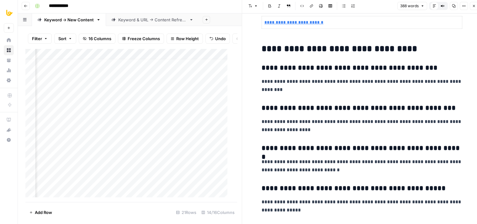
click at [473, 7] on icon "button" at bounding box center [474, 6] width 2 height 2
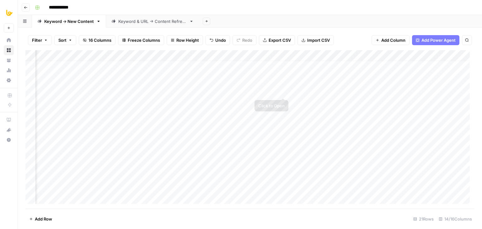
click at [283, 92] on div "Add Column" at bounding box center [249, 129] width 449 height 158
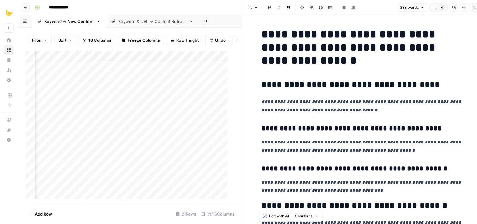
click at [450, 10] on button "Copy" at bounding box center [454, 7] width 8 height 8
click at [406, 61] on h1 "**********" at bounding box center [362, 48] width 201 height 40
click at [471, 7] on button "Close" at bounding box center [474, 7] width 8 height 8
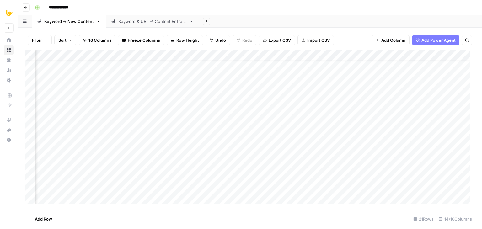
click at [317, 91] on div "Add Column" at bounding box center [249, 129] width 449 height 158
click at [330, 92] on div "Add Column" at bounding box center [249, 129] width 449 height 158
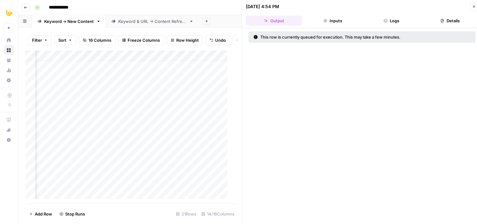
click at [394, 19] on button "Logs" at bounding box center [391, 21] width 56 height 10
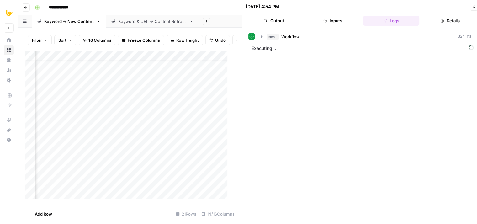
click at [330, 19] on button "Inputs" at bounding box center [333, 21] width 56 height 10
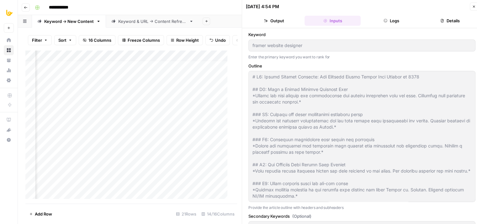
click at [404, 20] on button "Logs" at bounding box center [391, 21] width 56 height 10
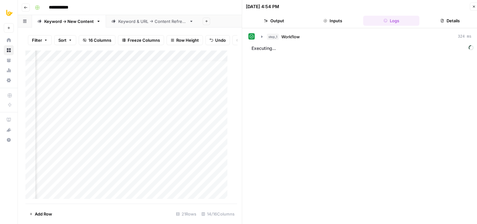
click at [285, 37] on span "Workflow" at bounding box center [290, 37] width 19 height 6
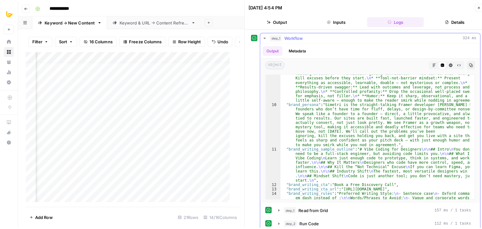
scroll to position [147, 0]
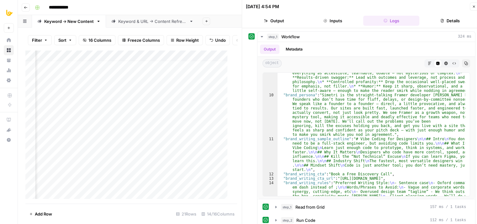
click at [474, 9] on button "Close" at bounding box center [474, 7] width 8 height 8
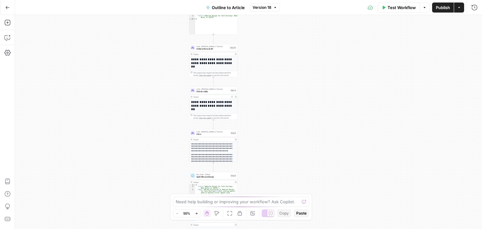
drag, startPoint x: 177, startPoint y: 129, endPoint x: 150, endPoint y: 163, distance: 43.3
click at [150, 163] on div "Workflow Set Inputs Inputs Workflow Workflow Step 1 Output Expand Output Copy 1…" at bounding box center [248, 122] width 467 height 214
click at [149, 139] on div "Workflow Set Inputs Inputs Workflow Workflow Step 1 Output Expand Output Copy 1…" at bounding box center [248, 122] width 467 height 214
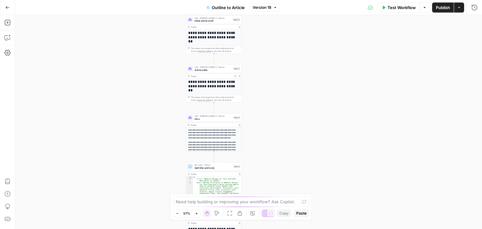
click at [200, 70] on span "Article edits" at bounding box center [212, 69] width 37 height 3
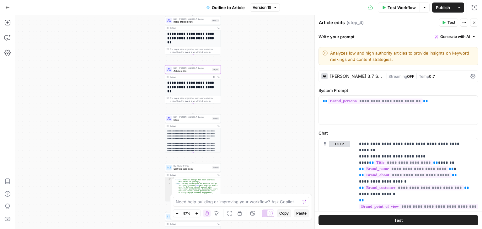
drag, startPoint x: 119, startPoint y: 98, endPoint x: 105, endPoint y: 94, distance: 14.3
click at [107, 95] on div "Workflow Set Inputs Inputs Workflow Workflow Step 1 Output Expand Output Copy 1…" at bounding box center [248, 122] width 467 height 214
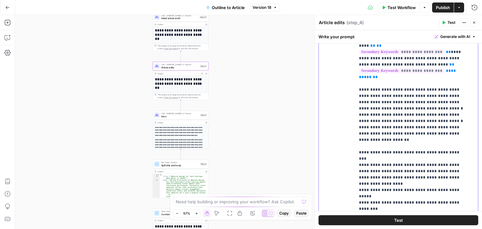
scroll to position [137, 0]
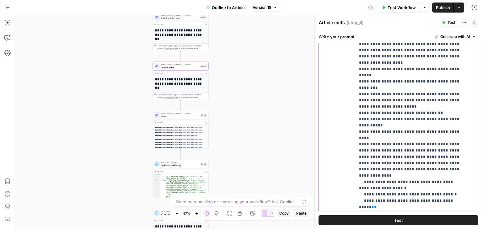
drag, startPoint x: 444, startPoint y: 127, endPoint x: 434, endPoint y: 243, distance: 116.8
click at [395, 133] on p "**********" at bounding box center [412, 75] width 106 height 383
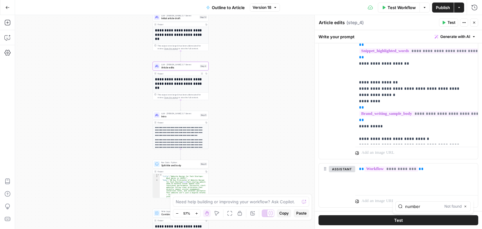
scroll to position [770, 0]
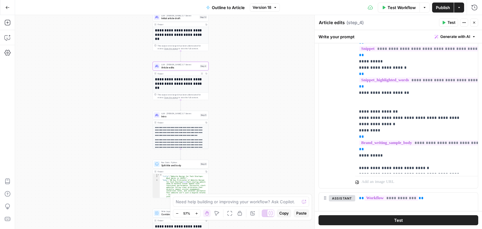
type input "number"
click at [434, 154] on p "**********" at bounding box center [412, 199] width 106 height 558
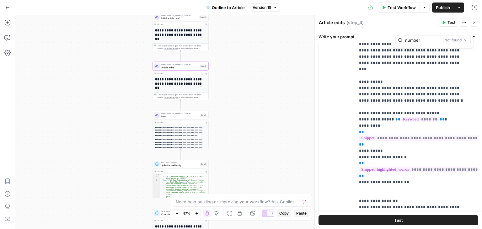
type input "number"
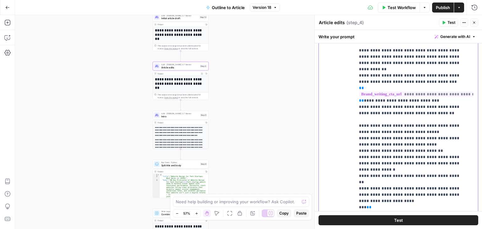
scroll to position [312, 0]
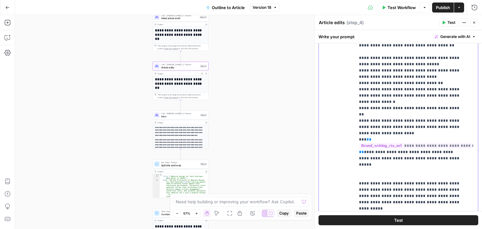
drag, startPoint x: 448, startPoint y: 124, endPoint x: 482, endPoint y: 160, distance: 49.7
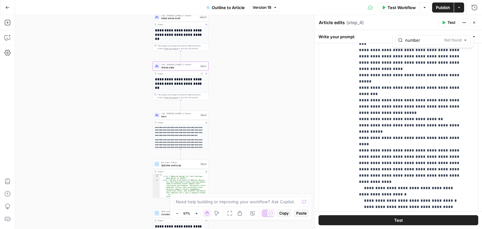
scroll to position [975, 0]
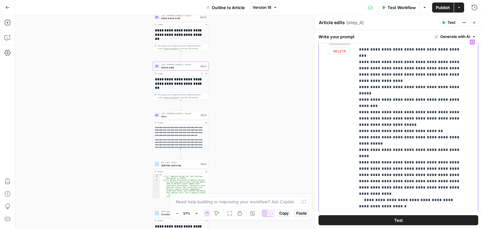
click at [393, 151] on p "**********" at bounding box center [412, 93] width 106 height 383
type input "list"
click at [453, 40] on icon "button" at bounding box center [452, 40] width 3 height 3
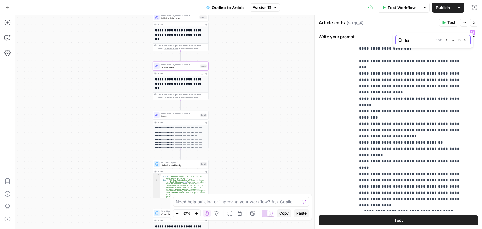
click at [453, 40] on icon "button" at bounding box center [452, 40] width 3 height 3
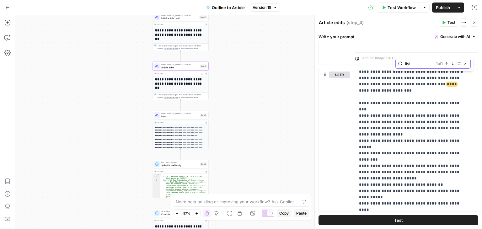
scroll to position [939, 0]
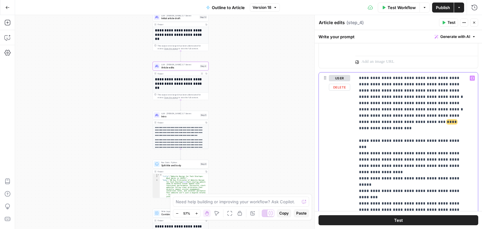
drag, startPoint x: 418, startPoint y: 131, endPoint x: 419, endPoint y: 116, distance: 15.1
drag, startPoint x: 230, startPoint y: 91, endPoint x: 217, endPoint y: 92, distance: 13.3
click at [220, 85] on div "Workflow Set Inputs Inputs Workflow Workflow Step 1 Output Expand Output Copy 1…" at bounding box center [248, 122] width 467 height 214
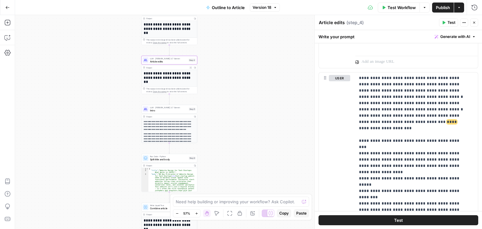
click at [174, 109] on span "Intro" at bounding box center [168, 110] width 37 height 3
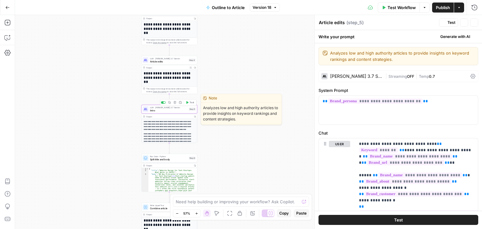
type textarea "Intro"
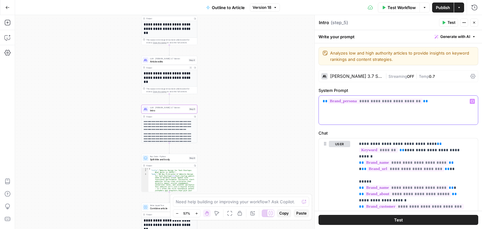
click at [420, 110] on div "**********" at bounding box center [398, 110] width 159 height 29
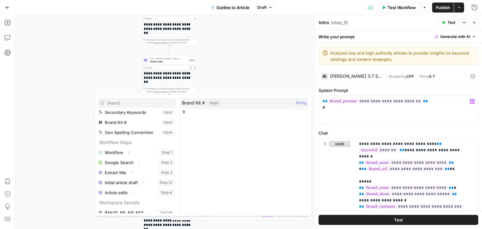
scroll to position [37, 0]
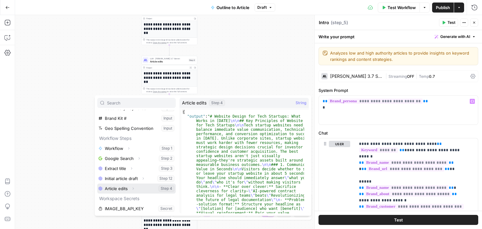
click at [132, 188] on icon "button" at bounding box center [133, 189] width 4 height 4
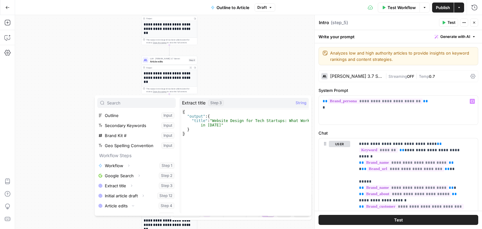
scroll to position [24, 0]
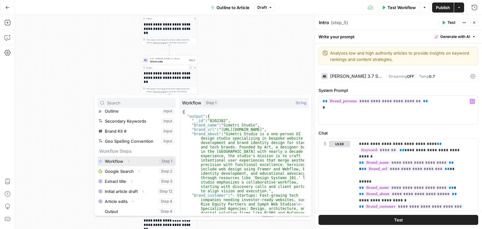
click at [128, 161] on icon "button" at bounding box center [129, 161] width 4 height 4
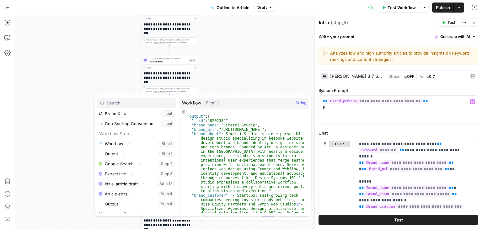
scroll to position [57, 0]
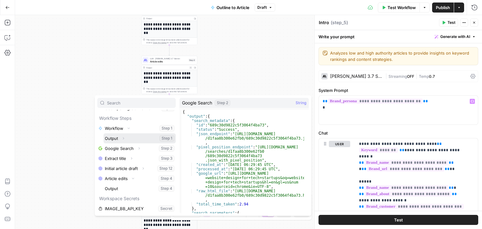
click at [124, 139] on icon "button" at bounding box center [123, 138] width 4 height 4
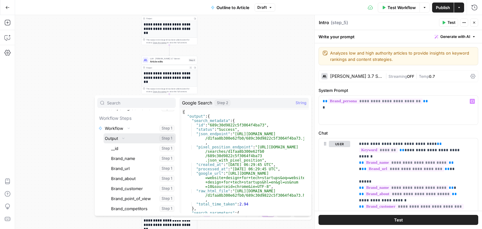
click at [124, 137] on icon "button" at bounding box center [123, 138] width 4 height 4
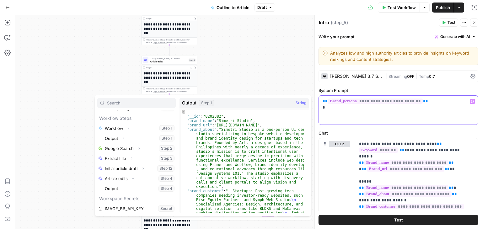
click at [335, 110] on p "**********" at bounding box center [395, 104] width 147 height 13
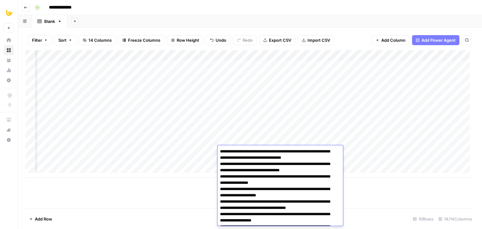
click at [250, 154] on textarea "**********" at bounding box center [277, 201] width 121 height 109
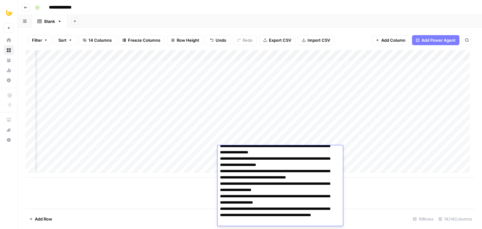
click at [186, 197] on div "Add Column" at bounding box center [249, 129] width 449 height 158
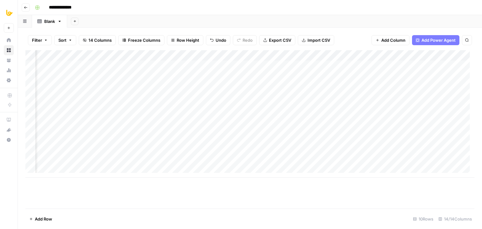
scroll to position [0, 179]
click at [273, 151] on div "Add Column" at bounding box center [249, 113] width 449 height 127
click at [291, 163] on textarea "**********" at bounding box center [301, 164] width 100 height 34
type textarea "**********"
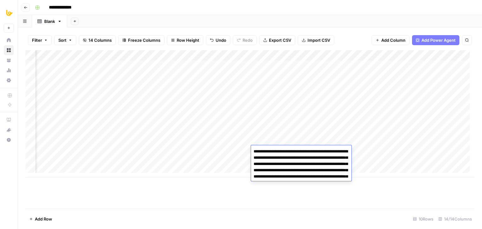
scroll to position [4, 0]
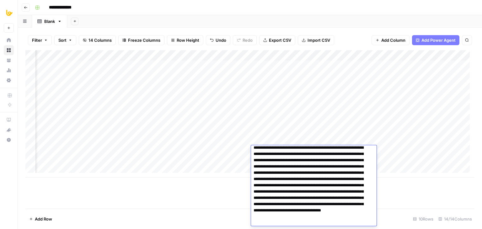
click at [224, 200] on div "Add Column" at bounding box center [249, 129] width 449 height 158
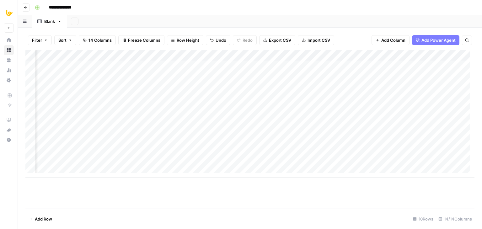
click at [289, 151] on div "Add Column" at bounding box center [249, 113] width 449 height 127
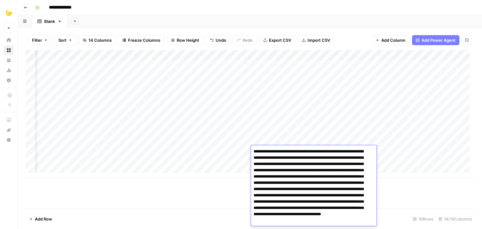
click at [289, 151] on textarea "**********" at bounding box center [311, 189] width 121 height 84
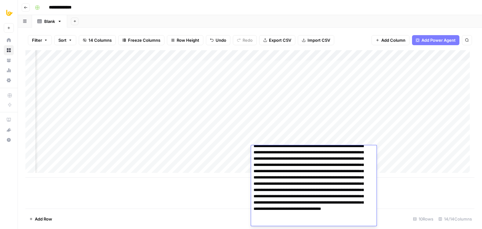
click at [297, 163] on textarea "**********" at bounding box center [311, 184] width 121 height 84
click at [208, 206] on div "Add Column" at bounding box center [249, 129] width 449 height 158
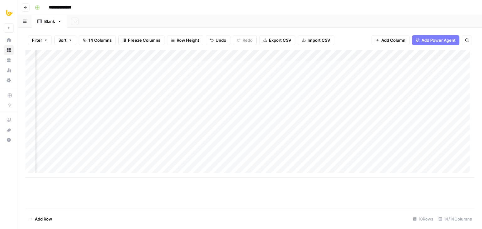
click at [317, 147] on div "Add Column" at bounding box center [249, 113] width 449 height 127
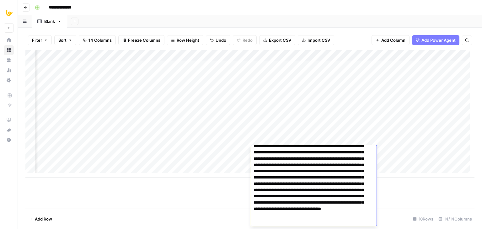
click at [296, 171] on textarea "**********" at bounding box center [311, 184] width 121 height 84
click at [224, 196] on div "Add Column" at bounding box center [249, 129] width 449 height 158
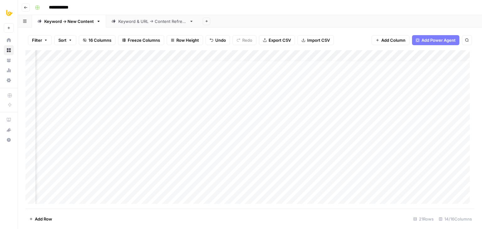
scroll to position [6, 422]
click at [332, 92] on div "Add Column" at bounding box center [249, 129] width 449 height 158
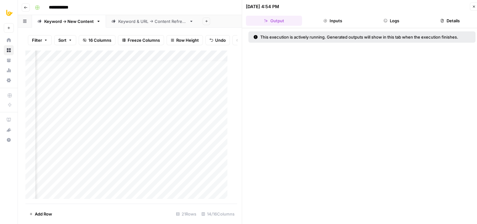
click at [400, 22] on button "Logs" at bounding box center [391, 21] width 56 height 10
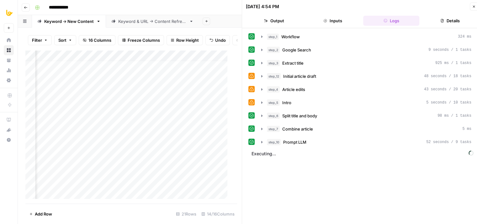
click at [475, 3] on button "Close" at bounding box center [474, 7] width 8 height 8
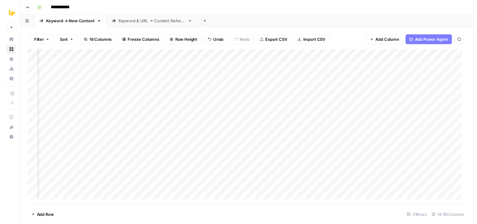
scroll to position [6, 503]
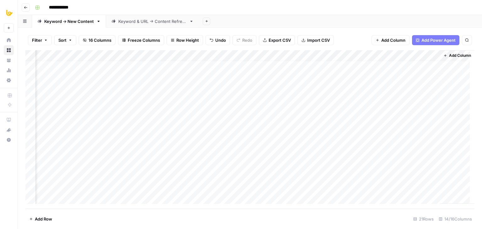
click at [251, 91] on div "Add Column" at bounding box center [249, 129] width 449 height 158
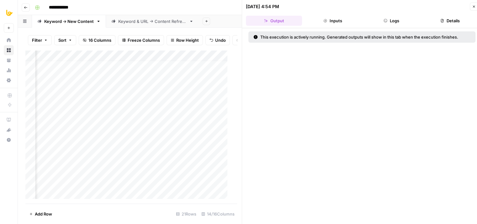
click at [387, 18] on button "Logs" at bounding box center [391, 21] width 56 height 10
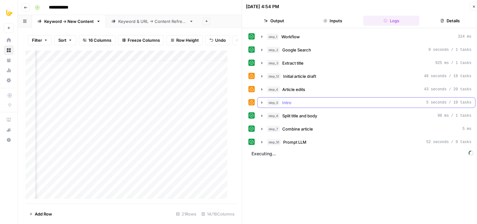
click at [302, 97] on div "step_5 Intro 5 seconds / 10 tasks" at bounding box center [366, 102] width 218 height 11
click at [301, 100] on div "step_5 Intro 5 seconds / 10 tasks" at bounding box center [369, 102] width 205 height 6
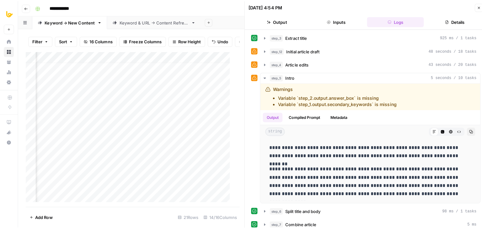
scroll to position [50, 0]
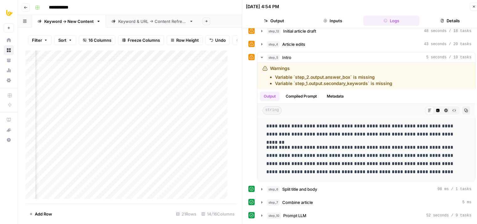
drag, startPoint x: 248, startPoint y: 146, endPoint x: 246, endPoint y: 173, distance: 28.0
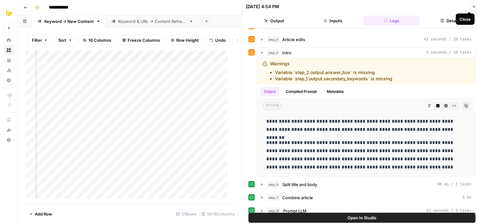
click at [473, 9] on button "Close" at bounding box center [474, 7] width 8 height 8
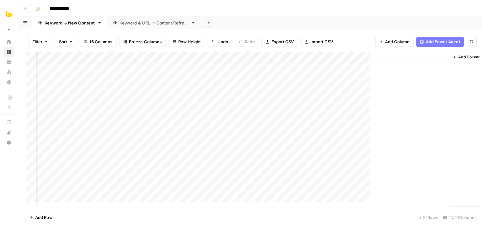
scroll to position [6, 495]
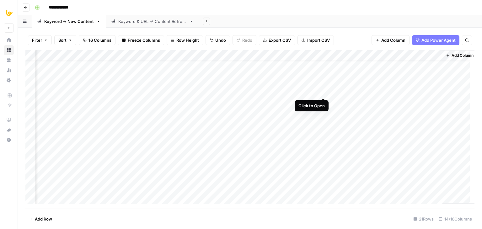
click at [325, 90] on div "Add Column" at bounding box center [249, 129] width 449 height 158
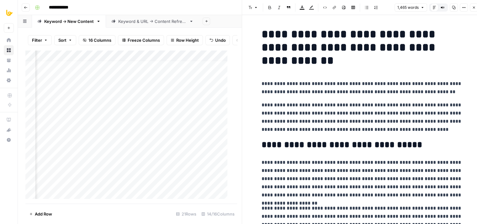
click at [473, 8] on icon "button" at bounding box center [474, 8] width 4 height 4
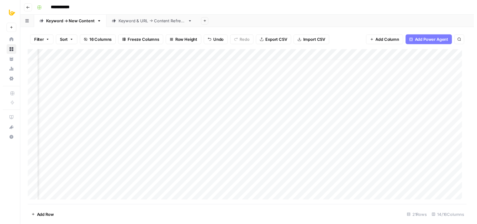
scroll to position [6, 241]
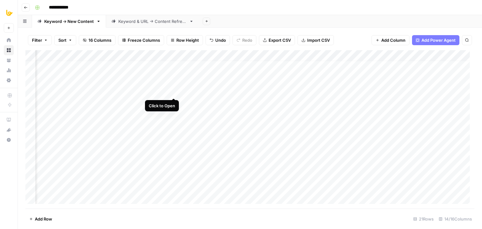
click at [171, 91] on div "Add Column" at bounding box center [249, 129] width 449 height 158
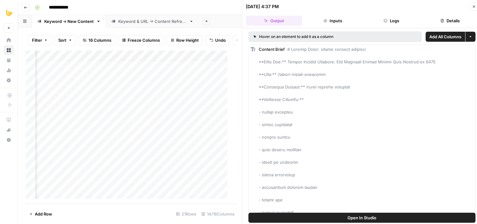
click at [380, 18] on button "Logs" at bounding box center [391, 21] width 56 height 10
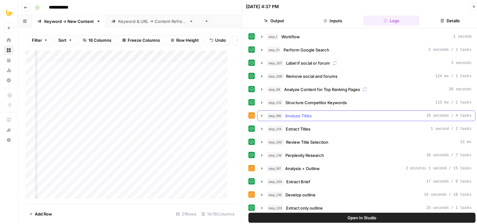
click at [314, 114] on div "step_198 Analyze Titles 10 seconds / 4 tasks" at bounding box center [369, 116] width 205 height 6
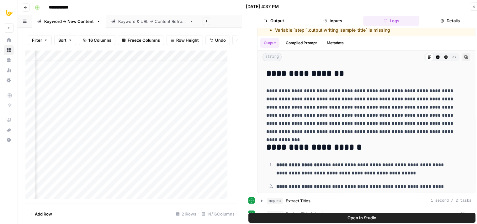
drag, startPoint x: 249, startPoint y: 152, endPoint x: 243, endPoint y: 197, distance: 45.3
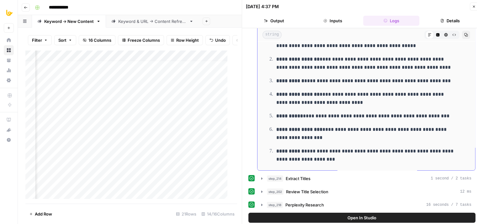
drag, startPoint x: 344, startPoint y: 120, endPoint x: 339, endPoint y: 160, distance: 40.4
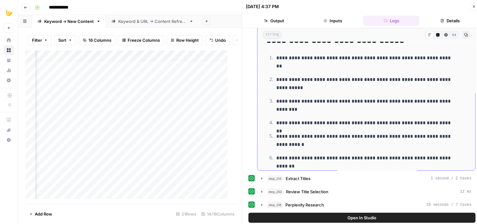
drag, startPoint x: 347, startPoint y: 83, endPoint x: 337, endPoint y: 160, distance: 76.8
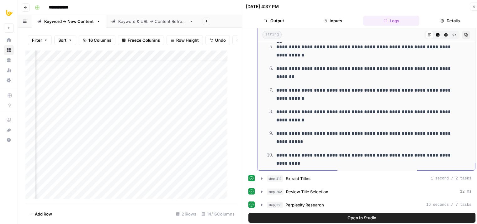
scroll to position [333, 0]
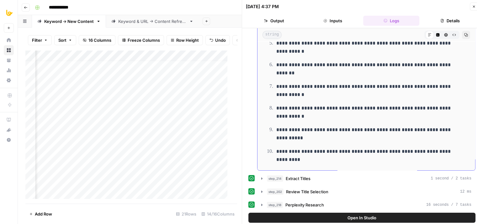
drag, startPoint x: 348, startPoint y: 97, endPoint x: 324, endPoint y: 143, distance: 51.8
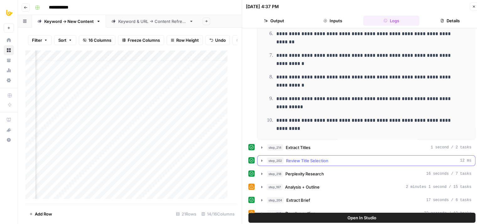
click at [280, 178] on div "**********" at bounding box center [361, 154] width 227 height 563
click at [290, 146] on span "Extract Titles" at bounding box center [298, 147] width 25 height 6
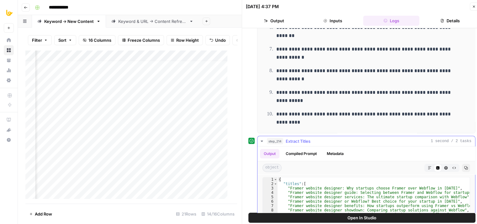
scroll to position [206, 0]
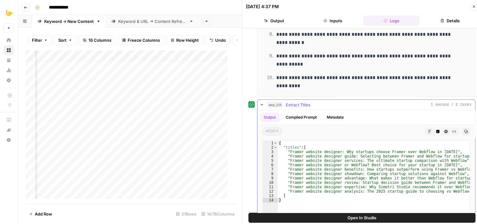
drag, startPoint x: 313, startPoint y: 93, endPoint x: 307, endPoint y: 128, distance: 36.2
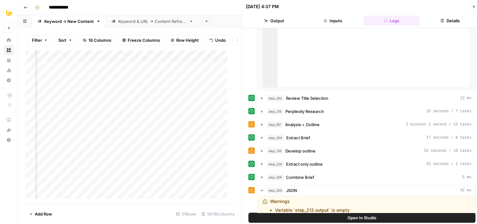
drag, startPoint x: 251, startPoint y: 122, endPoint x: 246, endPoint y: 167, distance: 45.5
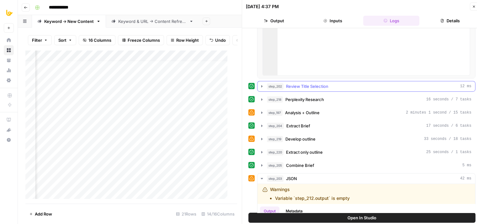
click at [306, 83] on span "Review Title Selection" at bounding box center [307, 86] width 42 height 6
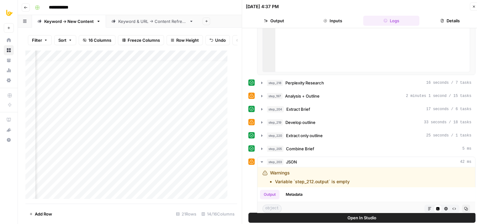
scroll to position [696, 0]
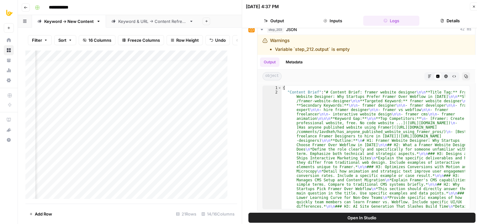
drag, startPoint x: 248, startPoint y: 112, endPoint x: 247, endPoint y: 179, distance: 67.1
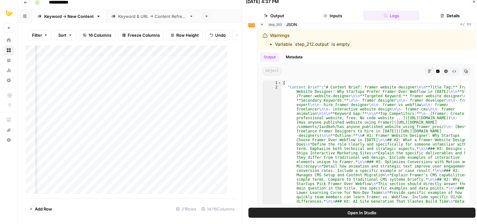
drag, startPoint x: 250, startPoint y: 131, endPoint x: 248, endPoint y: 171, distance: 40.8
drag, startPoint x: 258, startPoint y: 115, endPoint x: 254, endPoint y: 171, distance: 56.9
click at [472, 0] on icon "button" at bounding box center [474, 2] width 4 height 4
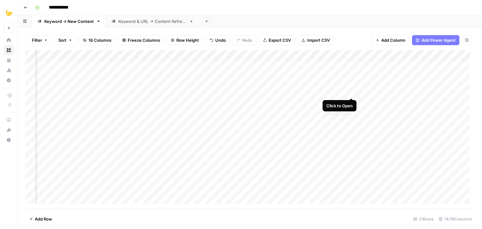
click at [350, 90] on div "Add Column" at bounding box center [249, 129] width 449 height 158
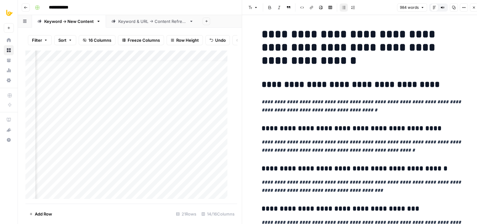
click at [473, 8] on icon "button" at bounding box center [474, 8] width 2 height 2
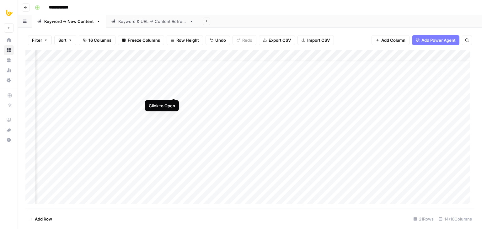
click at [173, 90] on div "Add Column" at bounding box center [249, 129] width 449 height 158
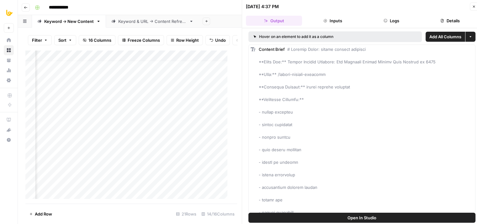
click at [390, 20] on button "Logs" at bounding box center [391, 21] width 56 height 10
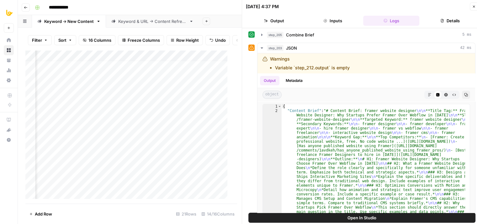
scroll to position [205, 0]
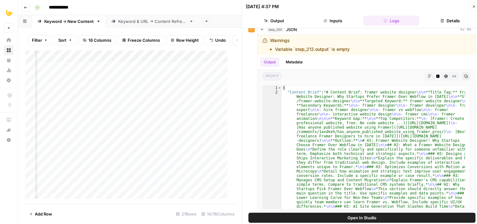
drag, startPoint x: 250, startPoint y: 122, endPoint x: 245, endPoint y: 158, distance: 36.7
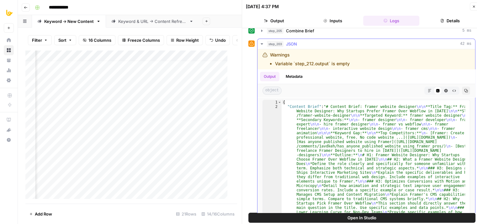
drag, startPoint x: 254, startPoint y: 50, endPoint x: 258, endPoint y: 38, distance: 12.9
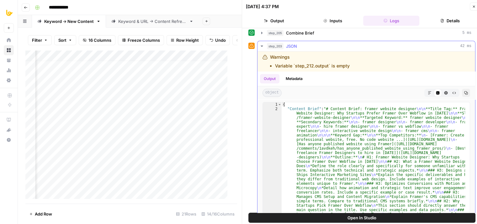
click at [289, 43] on span "JSON" at bounding box center [291, 46] width 11 height 6
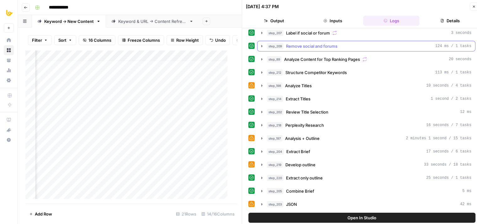
scroll to position [28, 0]
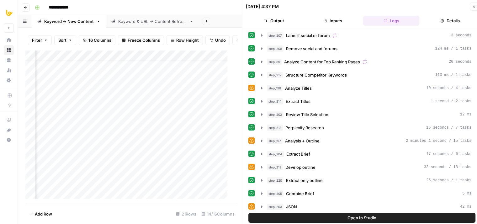
click at [472, 7] on icon "button" at bounding box center [474, 7] width 4 height 4
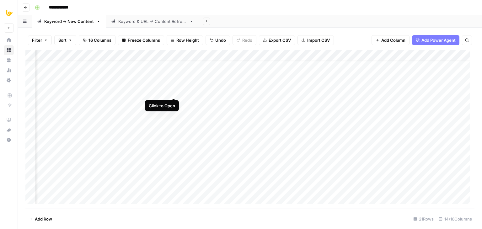
click at [173, 91] on div "Add Column" at bounding box center [249, 129] width 449 height 158
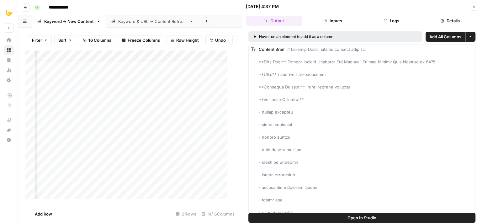
click at [384, 23] on button "Logs" at bounding box center [391, 21] width 56 height 10
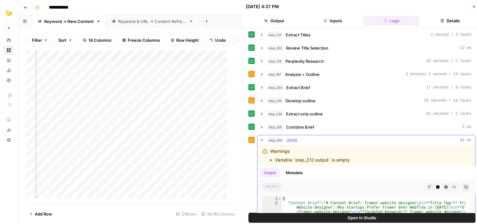
click at [312, 137] on div "step_203 JSON 42 ms" at bounding box center [369, 140] width 205 height 6
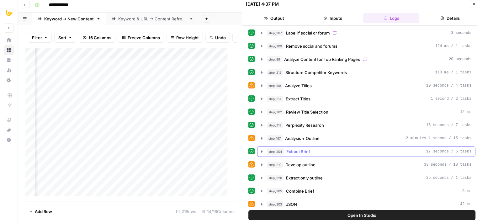
scroll to position [5, 0]
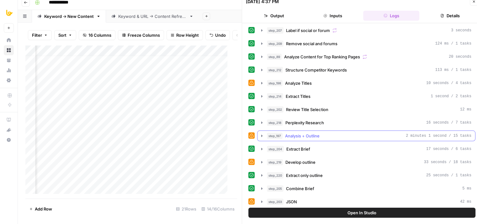
click at [323, 136] on div "step_197 Analysis + Outline 2 minutes 1 second / 15 tasks" at bounding box center [369, 136] width 205 height 6
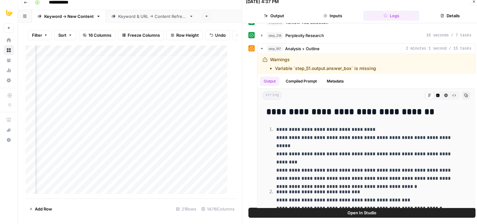
drag, startPoint x: 254, startPoint y: 141, endPoint x: 252, endPoint y: 178, distance: 37.7
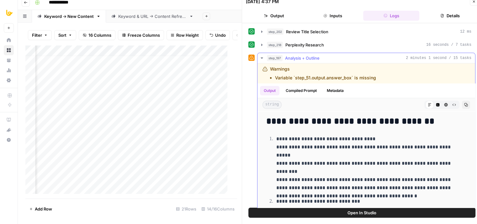
drag, startPoint x: 326, startPoint y: 156, endPoint x: 324, endPoint y: 115, distance: 41.8
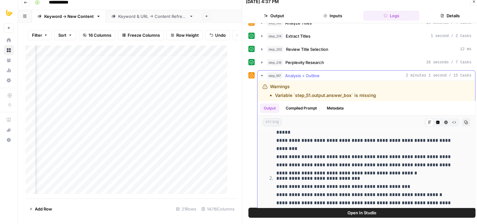
drag, startPoint x: 310, startPoint y: 138, endPoint x: 299, endPoint y: 186, distance: 48.9
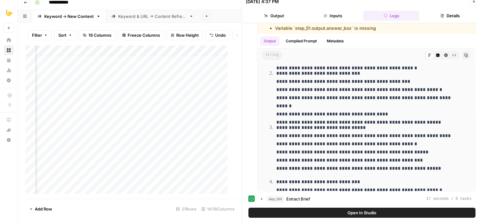
drag, startPoint x: 249, startPoint y: 140, endPoint x: 325, endPoint y: 89, distance: 92.1
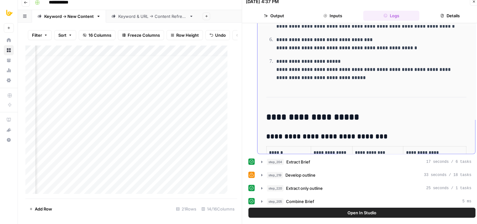
drag, startPoint x: 330, startPoint y: 127, endPoint x: 333, endPoint y: 145, distance: 18.1
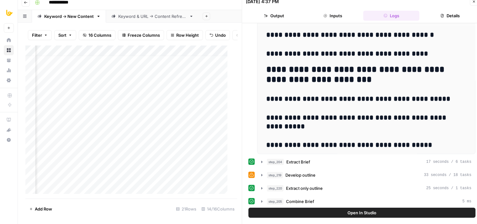
scroll to position [3306, 0]
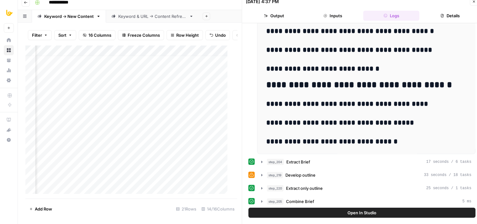
drag, startPoint x: 330, startPoint y: 65, endPoint x: 328, endPoint y: 193, distance: 127.4
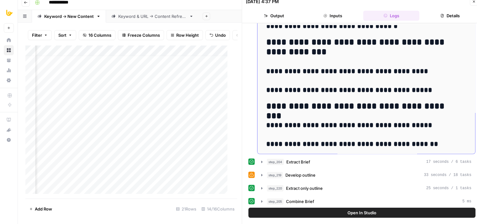
drag, startPoint x: 258, startPoint y: 115, endPoint x: 259, endPoint y: 150, distance: 34.5
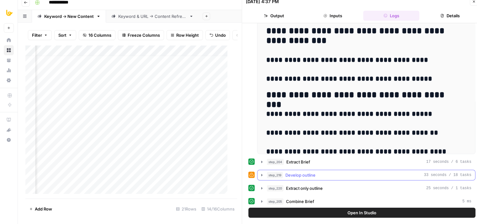
drag, startPoint x: 297, startPoint y: 173, endPoint x: 259, endPoint y: 154, distance: 42.9
click at [297, 173] on span "Develop outline" at bounding box center [300, 175] width 30 height 6
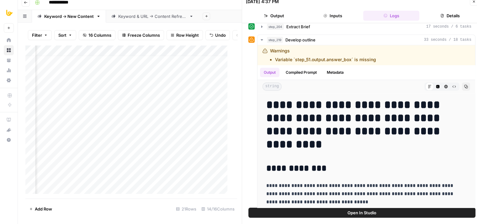
scroll to position [382, 0]
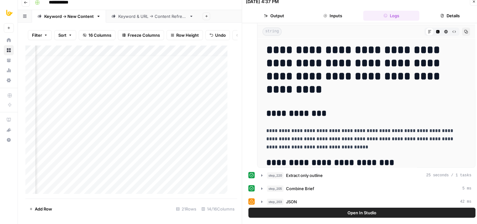
drag, startPoint x: 251, startPoint y: 108, endPoint x: 306, endPoint y: 125, distance: 57.5
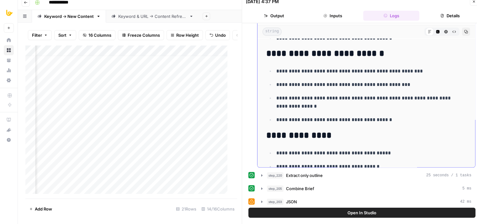
drag, startPoint x: 357, startPoint y: 72, endPoint x: 351, endPoint y: 161, distance: 89.3
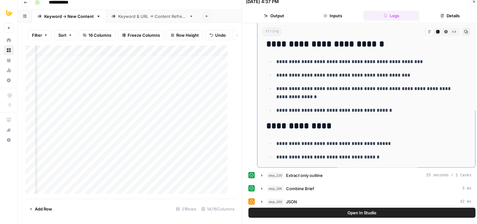
scroll to position [0, 0]
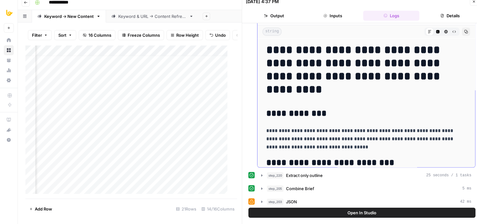
drag, startPoint x: 345, startPoint y: 37, endPoint x: 345, endPoint y: 33, distance: 3.8
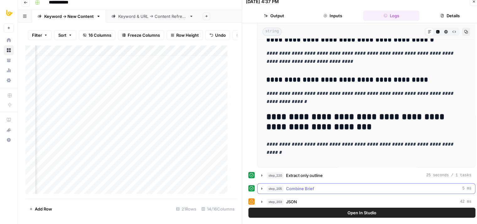
drag, startPoint x: 381, startPoint y: 78, endPoint x: 365, endPoint y: 189, distance: 112.3
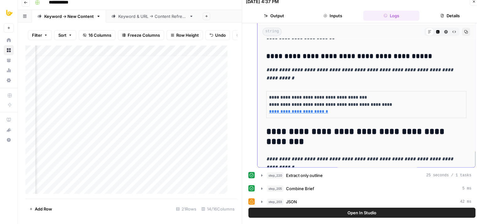
drag, startPoint x: 354, startPoint y: 88, endPoint x: 348, endPoint y: 65, distance: 24.0
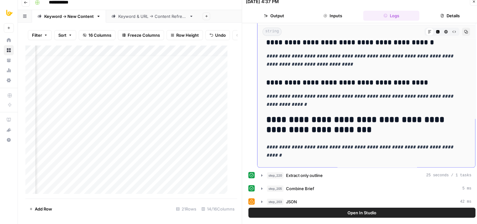
drag, startPoint x: 376, startPoint y: 151, endPoint x: 370, endPoint y: 118, distance: 33.4
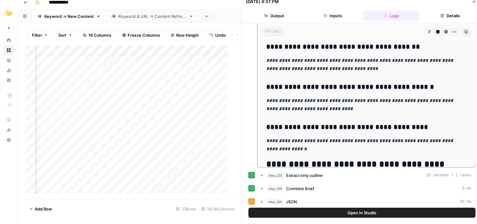
drag, startPoint x: 380, startPoint y: 134, endPoint x: 376, endPoint y: 115, distance: 19.6
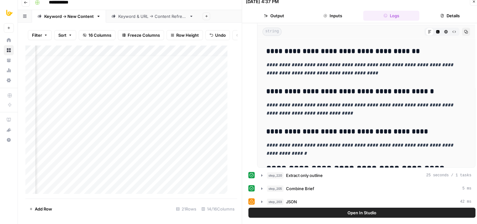
click at [475, 2] on icon "button" at bounding box center [474, 2] width 2 height 2
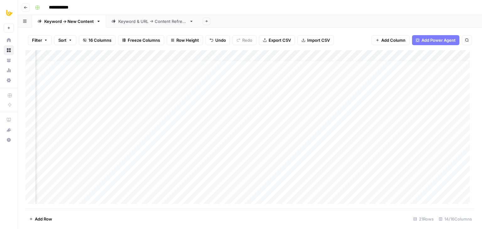
click at [173, 54] on div "Add Column" at bounding box center [249, 129] width 449 height 158
click at [219, 91] on div "Add Column" at bounding box center [249, 129] width 449 height 158
click at [217, 91] on div "Add Column" at bounding box center [249, 129] width 449 height 158
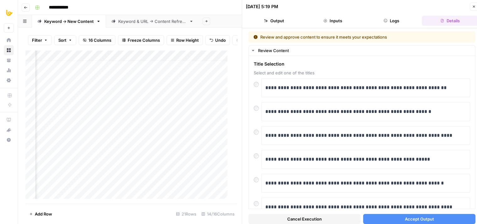
click at [392, 218] on button "Accept Output" at bounding box center [419, 219] width 112 height 10
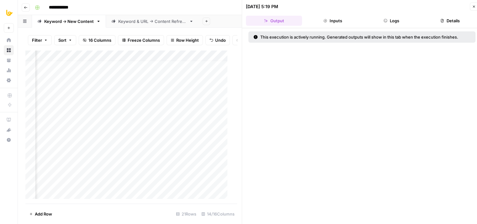
click at [390, 18] on button "Logs" at bounding box center [391, 21] width 56 height 10
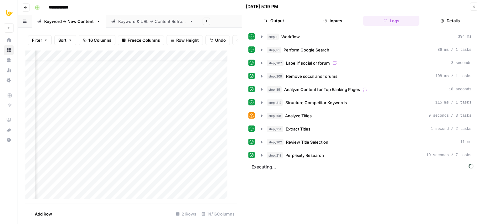
click at [472, 7] on icon "button" at bounding box center [474, 7] width 4 height 4
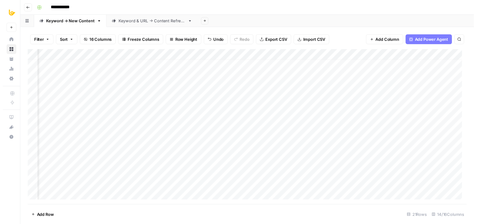
scroll to position [6, 251]
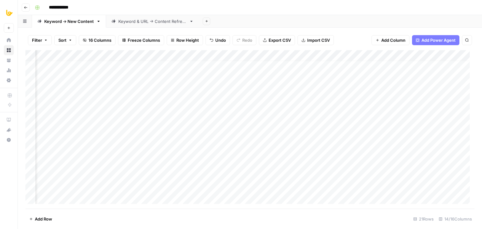
click at [162, 90] on div "Add Column" at bounding box center [249, 129] width 449 height 158
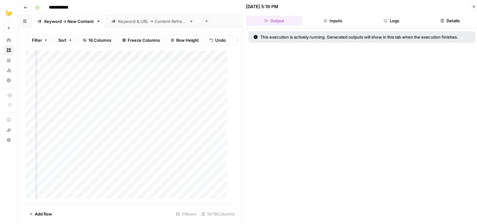
click at [389, 18] on button "Logs" at bounding box center [391, 21] width 56 height 10
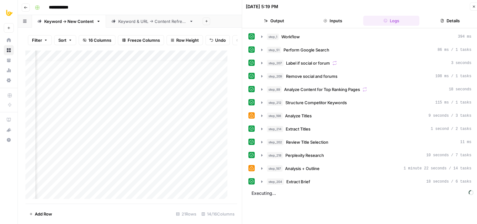
scroll to position [5, 0]
drag, startPoint x: 276, startPoint y: 193, endPoint x: 282, endPoint y: 228, distance: 35.6
drag, startPoint x: 296, startPoint y: 205, endPoint x: 291, endPoint y: 217, distance: 13.5
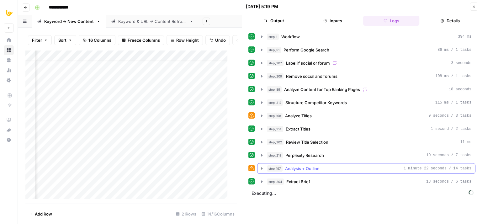
click at [301, 165] on span "Analysis + Outline" at bounding box center [302, 168] width 35 height 6
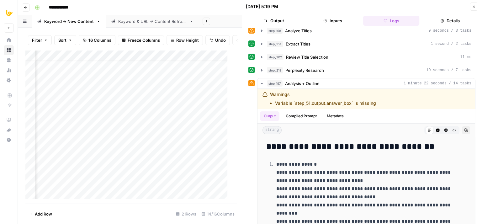
drag, startPoint x: 258, startPoint y: 178, endPoint x: 249, endPoint y: 226, distance: 48.2
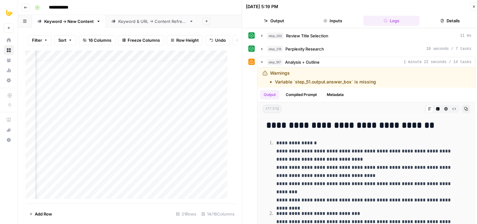
scroll to position [148, 0]
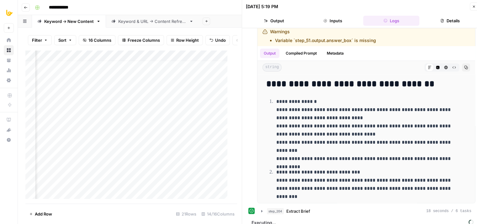
drag, startPoint x: 254, startPoint y: 150, endPoint x: 252, endPoint y: 219, distance: 68.7
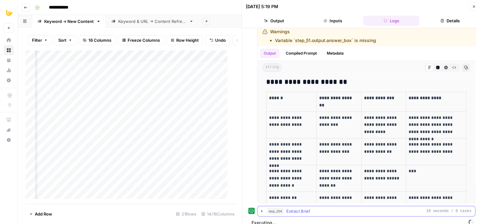
drag, startPoint x: 301, startPoint y: 164, endPoint x: 298, endPoint y: 214, distance: 50.0
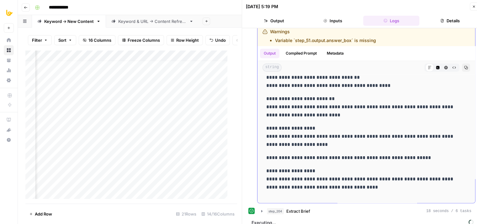
drag, startPoint x: 295, startPoint y: 185, endPoint x: 294, endPoint y: 200, distance: 14.2
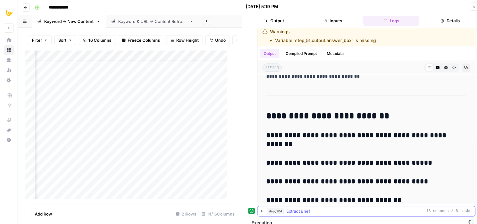
drag, startPoint x: 310, startPoint y: 119, endPoint x: 296, endPoint y: 209, distance: 90.4
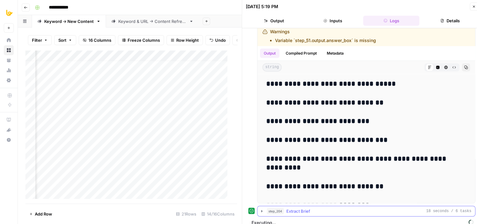
drag, startPoint x: 385, startPoint y: 117, endPoint x: 387, endPoint y: 211, distance: 94.1
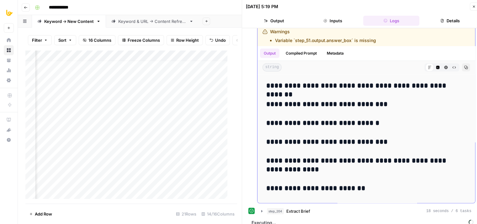
scroll to position [1987, 0]
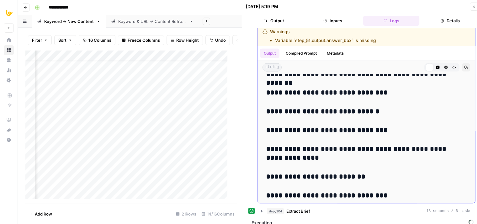
drag, startPoint x: 324, startPoint y: 142, endPoint x: 344, endPoint y: 122, distance: 28.4
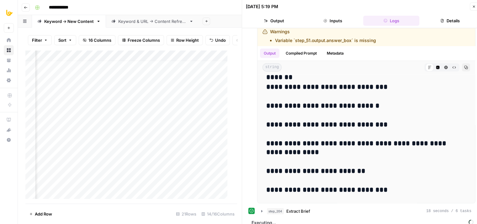
click at [338, 19] on button "Inputs" at bounding box center [333, 21] width 56 height 10
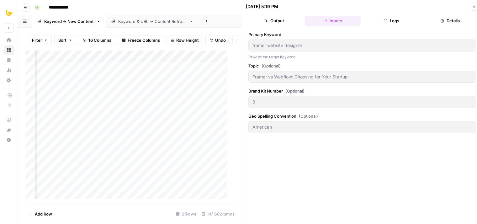
click at [389, 16] on button "Logs" at bounding box center [391, 21] width 56 height 10
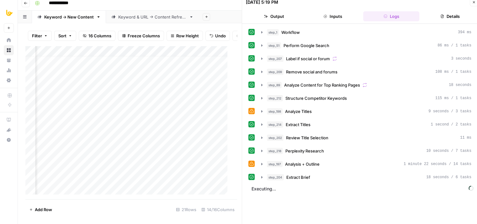
drag, startPoint x: 274, startPoint y: 197, endPoint x: 258, endPoint y: 196, distance: 15.1
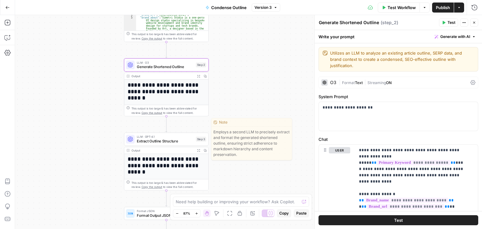
scroll to position [1147, 0]
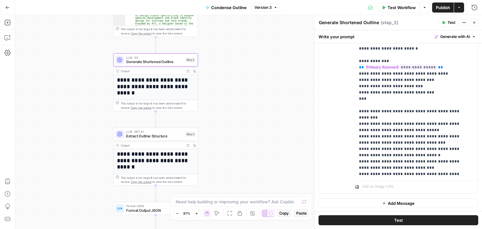
drag, startPoint x: 245, startPoint y: 72, endPoint x: 230, endPoint y: 118, distance: 49.1
click at [233, 119] on div "Workflow Set Inputs Inputs Workflow Fetch Brand Kit Data Step 1 Output Expand O…" at bounding box center [248, 122] width 467 height 214
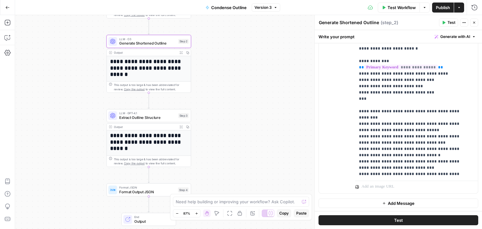
drag, startPoint x: 65, startPoint y: 62, endPoint x: 70, endPoint y: 53, distance: 9.8
click at [56, 42] on div "Workflow Set Inputs Inputs Workflow Fetch Brand Kit Data Step 1 Output Expand O…" at bounding box center [248, 122] width 467 height 214
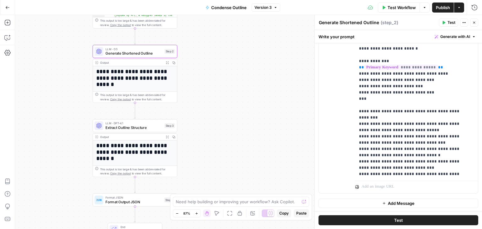
drag, startPoint x: 73, startPoint y: 74, endPoint x: 61, endPoint y: 83, distance: 15.6
click at [61, 83] on div "Workflow Set Inputs Inputs Workflow Fetch Brand Kit Data Step 1 Output Expand O…" at bounding box center [248, 122] width 467 height 214
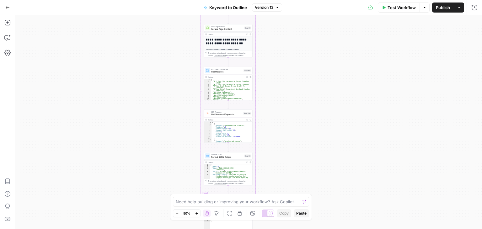
drag, startPoint x: 146, startPoint y: 106, endPoint x: 115, endPoint y: 36, distance: 76.1
click at [115, 36] on div "Workflow Set Inputs Inputs Workflow Workflow Step 1 Output Expand Output Copy 1…" at bounding box center [248, 122] width 467 height 214
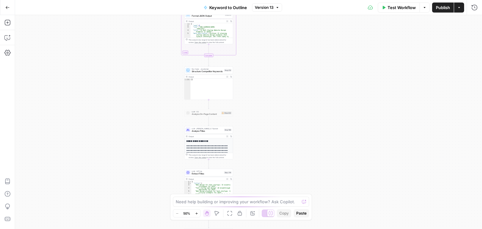
drag, startPoint x: 116, startPoint y: 77, endPoint x: 112, endPoint y: 53, distance: 24.1
click at [121, 28] on div "Workflow Set Inputs Inputs Workflow Workflow Step 1 Output Expand Output Copy 1…" at bounding box center [248, 122] width 467 height 214
click at [120, 51] on div "Workflow Set Inputs Inputs Workflow Workflow Step 1 Output Expand Output Copy 1…" at bounding box center [248, 122] width 467 height 214
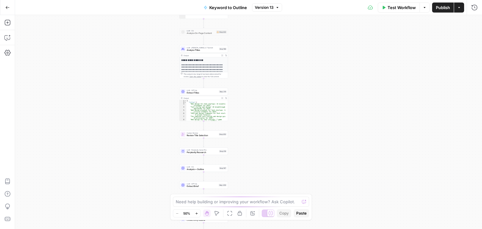
drag, startPoint x: 149, startPoint y: 121, endPoint x: 147, endPoint y: 90, distance: 31.8
click at [139, 89] on div "Workflow Set Inputs Inputs Workflow Workflow Step 1 Output Expand Output Copy 1…" at bounding box center [248, 122] width 467 height 214
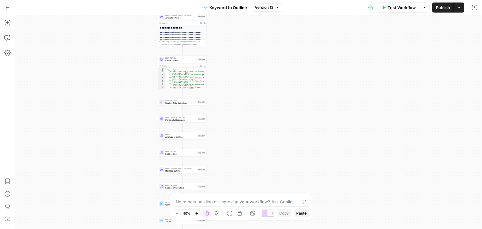
drag, startPoint x: 134, startPoint y: 112, endPoint x: 126, endPoint y: 137, distance: 26.5
click at [126, 136] on div "Workflow Set Inputs Inputs Workflow Workflow Step 1 Output Expand Output Copy 1…" at bounding box center [248, 122] width 467 height 214
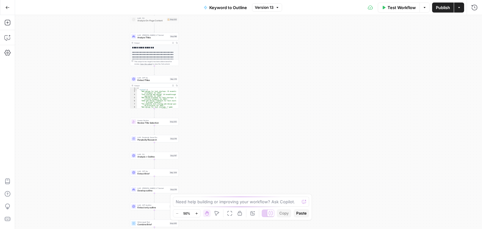
drag, startPoint x: 125, startPoint y: 86, endPoint x: 104, endPoint y: 48, distance: 43.4
click at [104, 48] on div "Workflow Set Inputs Inputs Workflow Workflow Step 1 Output Expand Output Copy 1…" at bounding box center [248, 122] width 467 height 214
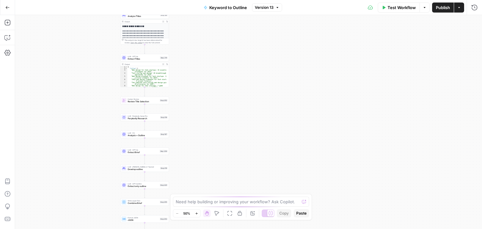
drag, startPoint x: 106, startPoint y: 104, endPoint x: 105, endPoint y: 86, distance: 18.9
click at [105, 86] on div "Workflow Set Inputs Inputs Workflow Workflow Step 1 Output Expand Output Copy 1…" at bounding box center [248, 122] width 467 height 214
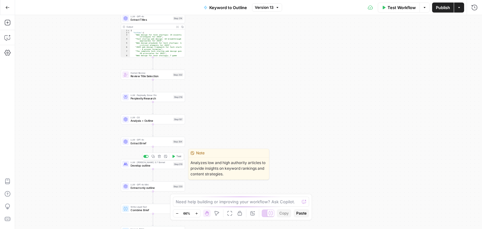
click at [141, 165] on span "Develop outline" at bounding box center [151, 165] width 41 height 4
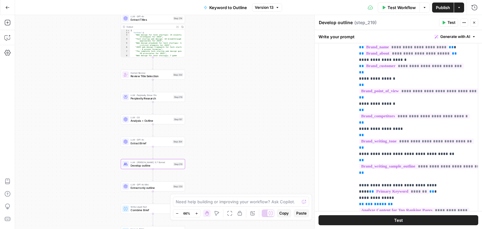
scroll to position [143, 0]
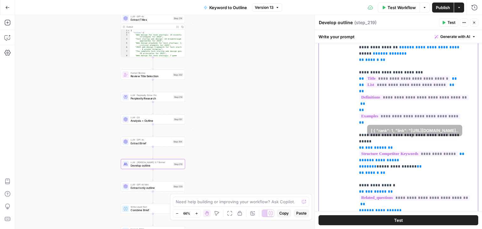
drag, startPoint x: 440, startPoint y: 88, endPoint x: 432, endPoint y: 153, distance: 64.7
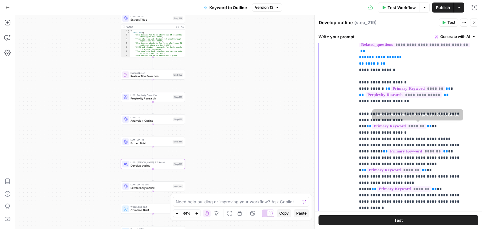
drag, startPoint x: 427, startPoint y: 102, endPoint x: 426, endPoint y: 144, distance: 42.4
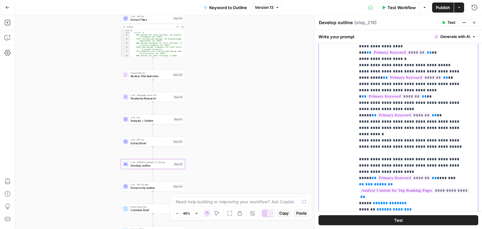
scroll to position [423, 0]
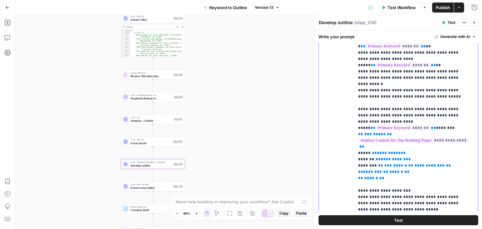
drag, startPoint x: 411, startPoint y: 131, endPoint x: 419, endPoint y: 175, distance: 44.3
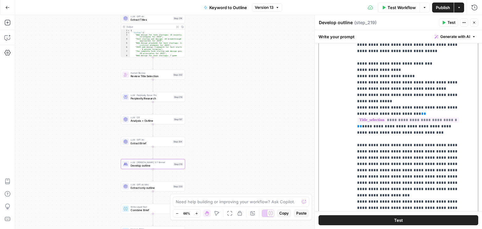
drag, startPoint x: 406, startPoint y: 132, endPoint x: 403, endPoint y: 163, distance: 31.5
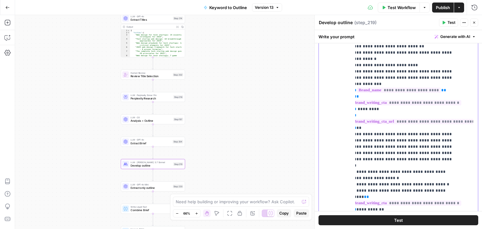
scroll to position [2019, 0]
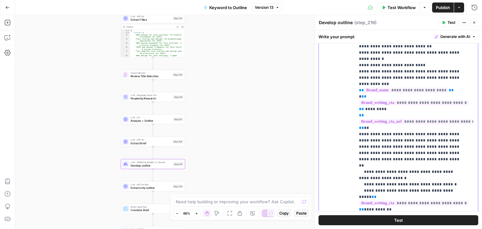
drag, startPoint x: 417, startPoint y: 88, endPoint x: 374, endPoint y: 168, distance: 90.7
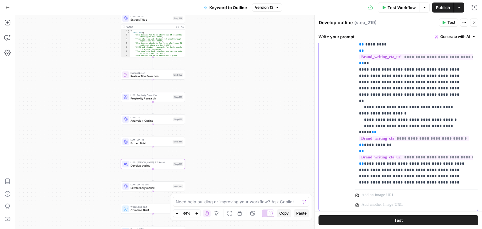
scroll to position [210, 0]
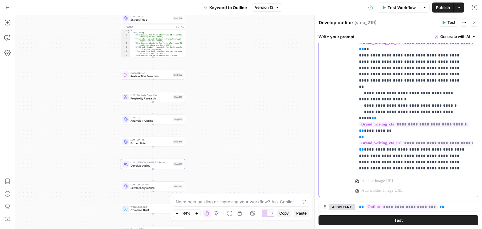
drag, startPoint x: 440, startPoint y: 118, endPoint x: 440, endPoint y: 149, distance: 30.7
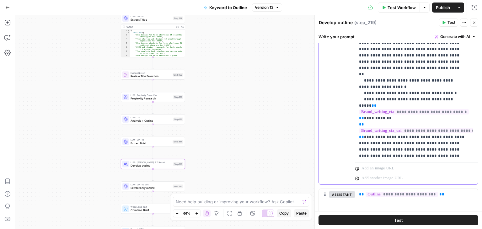
drag, startPoint x: 410, startPoint y: 143, endPoint x: 409, endPoint y: 164, distance: 21.4
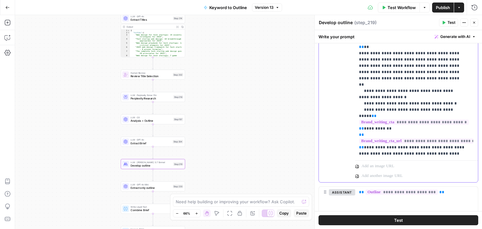
scroll to position [1995, 0]
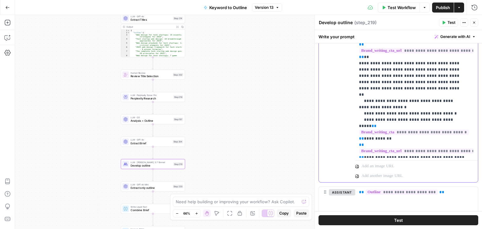
drag, startPoint x: 429, startPoint y: 145, endPoint x: 432, endPoint y: 120, distance: 25.3
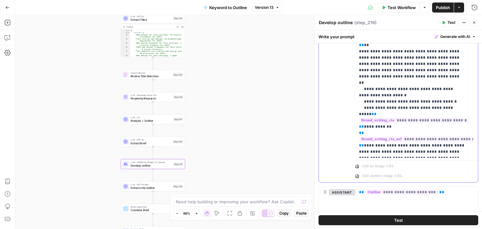
scroll to position [2019, 0]
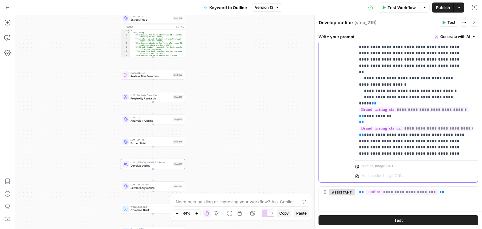
drag, startPoint x: 431, startPoint y: 98, endPoint x: 419, endPoint y: 151, distance: 54.5
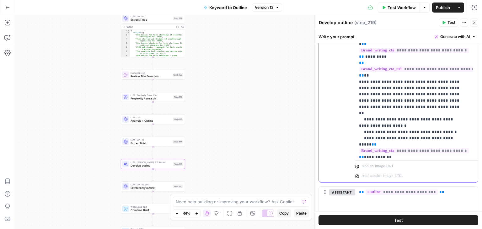
scroll to position [1959, 0]
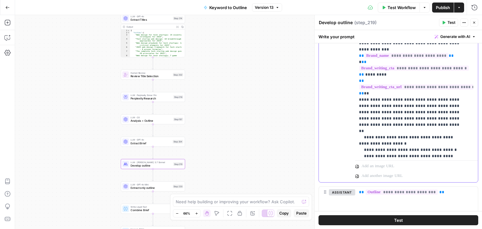
drag, startPoint x: 423, startPoint y: 142, endPoint x: 427, endPoint y: 116, distance: 26.3
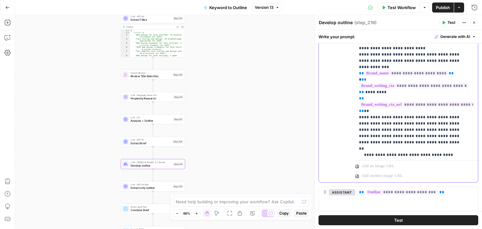
drag, startPoint x: 429, startPoint y: 135, endPoint x: 423, endPoint y: 110, distance: 25.4
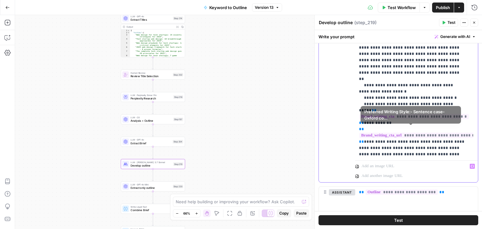
scroll to position [2019, 0]
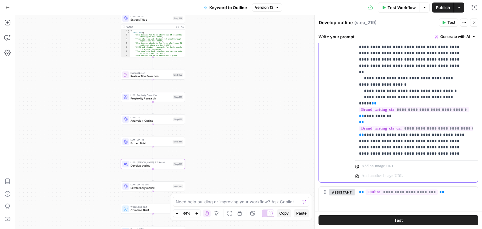
drag, startPoint x: 423, startPoint y: 119, endPoint x: 418, endPoint y: 163, distance: 44.4
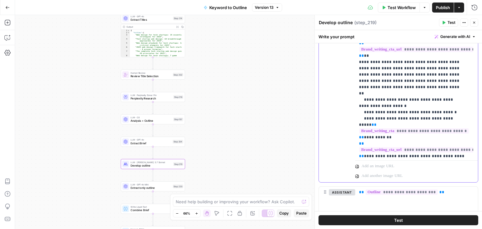
drag, startPoint x: 429, startPoint y: 128, endPoint x: 424, endPoint y: 109, distance: 20.3
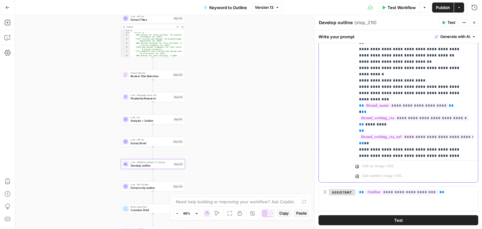
drag, startPoint x: 422, startPoint y: 129, endPoint x: 422, endPoint y: 105, distance: 24.5
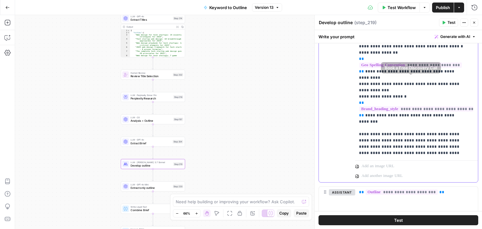
drag, startPoint x: 417, startPoint y: 128, endPoint x: 422, endPoint y: 66, distance: 62.6
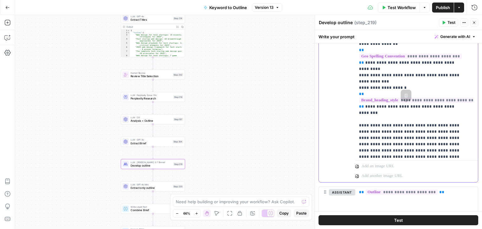
scroll to position [1702, 0]
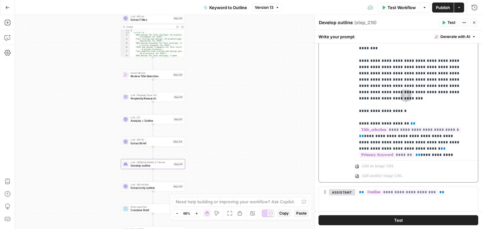
drag, startPoint x: 427, startPoint y: 83, endPoint x: 430, endPoint y: 136, distance: 53.4
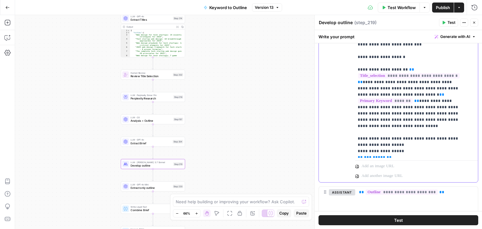
drag, startPoint x: 397, startPoint y: 64, endPoint x: 406, endPoint y: 108, distance: 45.3
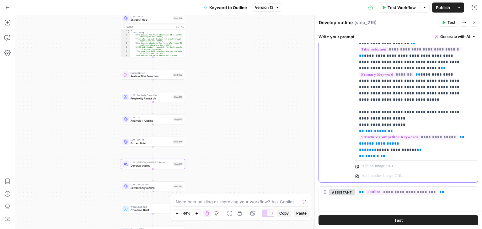
drag, startPoint x: 376, startPoint y: 104, endPoint x: 368, endPoint y: 108, distance: 8.8
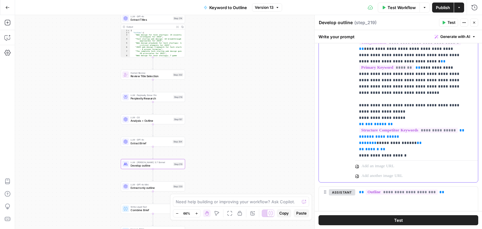
drag, startPoint x: 402, startPoint y: 91, endPoint x: 399, endPoint y: 114, distance: 22.7
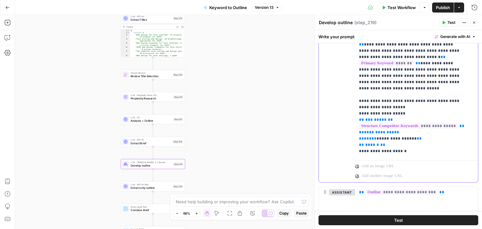
drag, startPoint x: 393, startPoint y: 95, endPoint x: 391, endPoint y: 84, distance: 11.2
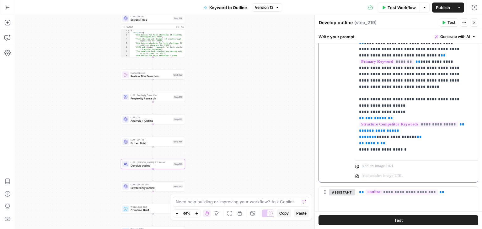
drag, startPoint x: 398, startPoint y: 87, endPoint x: 398, endPoint y: 93, distance: 6.3
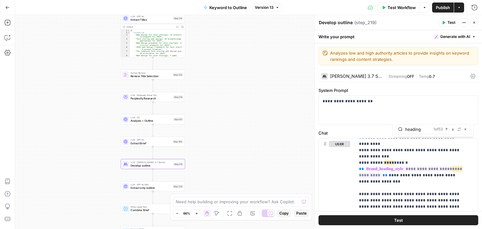
scroll to position [2013, 0]
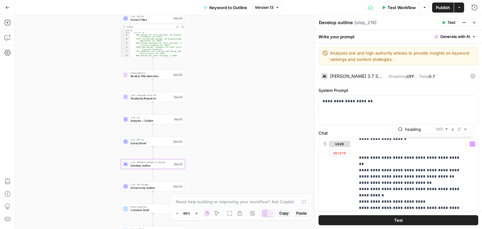
type input "heading"
click at [452, 128] on icon "button" at bounding box center [452, 129] width 3 height 3
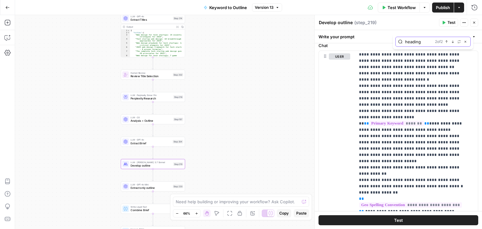
scroll to position [83, 0]
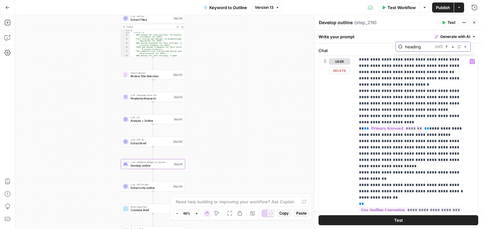
click at [453, 45] on icon "button" at bounding box center [452, 46] width 3 height 3
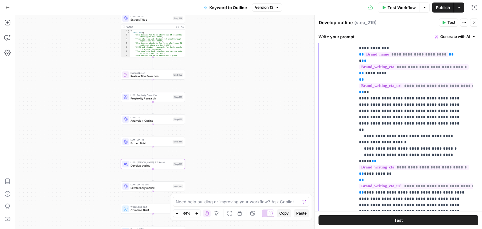
scroll to position [169, 0]
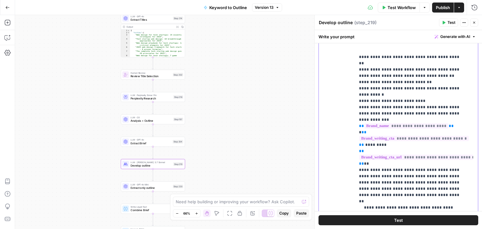
drag, startPoint x: 437, startPoint y: 158, endPoint x: 439, endPoint y: 129, distance: 29.3
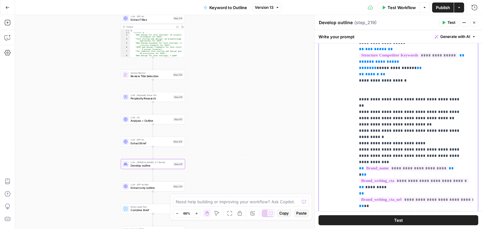
drag, startPoint x: 410, startPoint y: 141, endPoint x: 410, endPoint y: 118, distance: 23.2
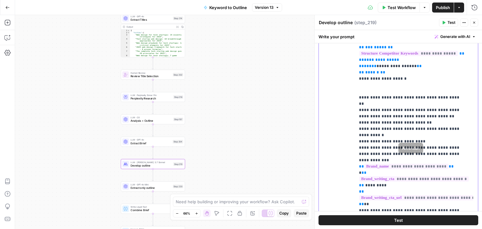
drag, startPoint x: 416, startPoint y: 143, endPoint x: 408, endPoint y: 193, distance: 50.6
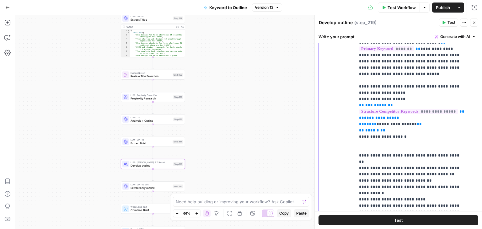
drag, startPoint x: 402, startPoint y: 136, endPoint x: 401, endPoint y: 96, distance: 40.2
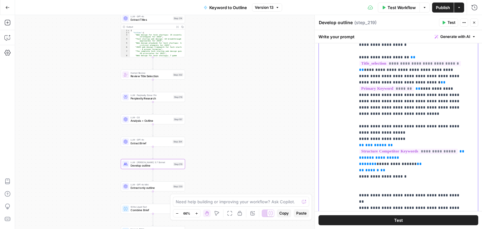
drag, startPoint x: 406, startPoint y: 85, endPoint x: 403, endPoint y: 71, distance: 14.3
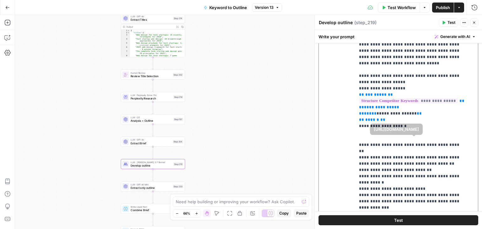
drag, startPoint x: 397, startPoint y: 108, endPoint x: 395, endPoint y: 146, distance: 38.9
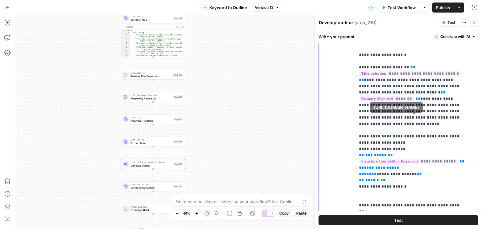
scroll to position [1713, 0]
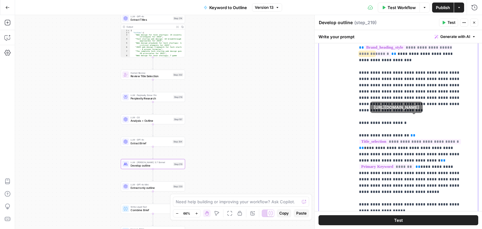
drag, startPoint x: 401, startPoint y: 122, endPoint x: 398, endPoint y: 89, distance: 33.7
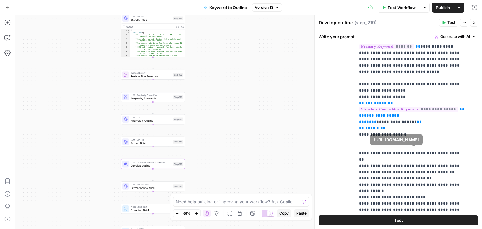
drag, startPoint x: 416, startPoint y: 136, endPoint x: 413, endPoint y: 163, distance: 27.1
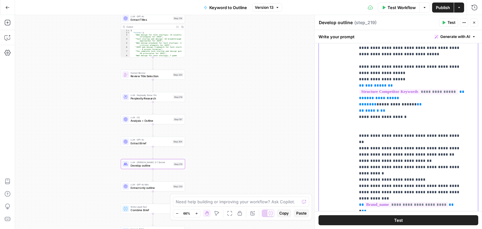
scroll to position [1880, 0]
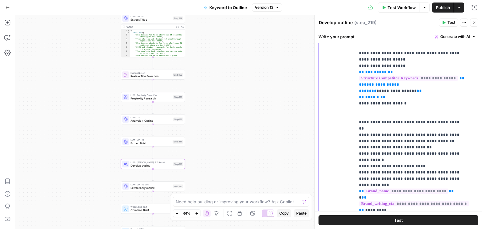
drag, startPoint x: 400, startPoint y: 171, endPoint x: 398, endPoint y: 191, distance: 20.5
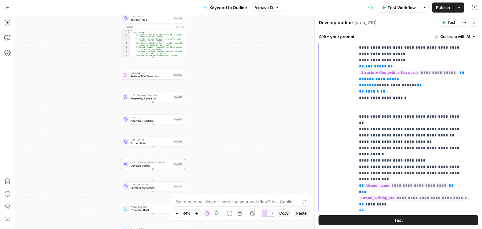
drag, startPoint x: 400, startPoint y: 112, endPoint x: 398, endPoint y: 125, distance: 13.9
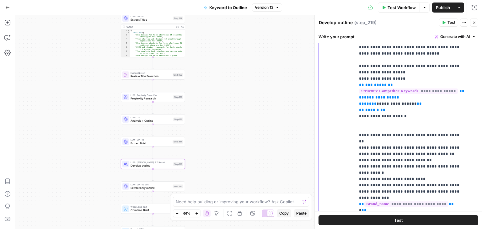
scroll to position [1857, 0]
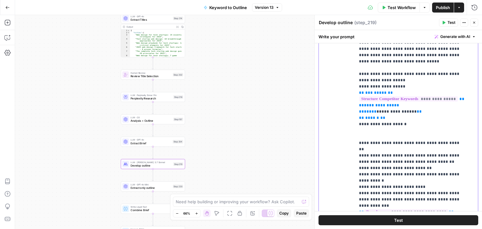
drag, startPoint x: 403, startPoint y: 145, endPoint x: 400, endPoint y: 123, distance: 21.8
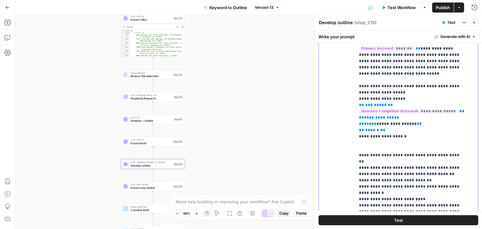
drag, startPoint x: 415, startPoint y: 181, endPoint x: 419, endPoint y: 192, distance: 11.2
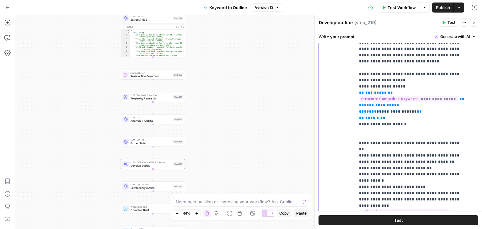
scroll to position [1859, 0]
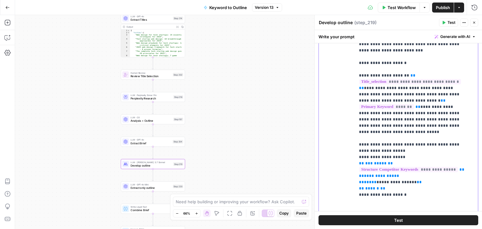
scroll to position [1774, 0]
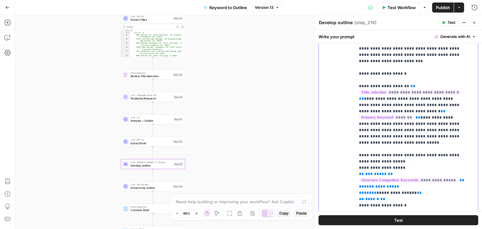
drag, startPoint x: 414, startPoint y: 171, endPoint x: 415, endPoint y: 149, distance: 21.7
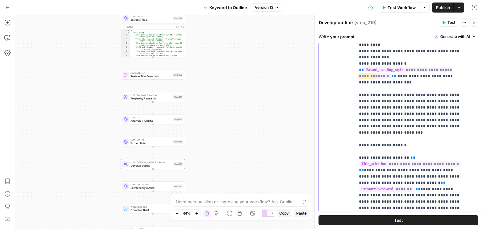
drag, startPoint x: 414, startPoint y: 164, endPoint x: 414, endPoint y: 148, distance: 16.6
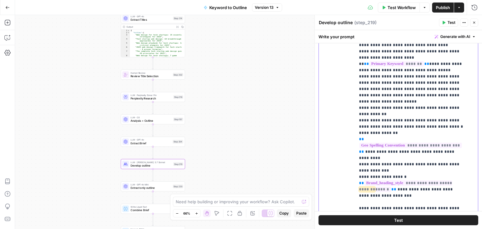
drag, startPoint x: 417, startPoint y: 141, endPoint x: 419, endPoint y: 119, distance: 22.8
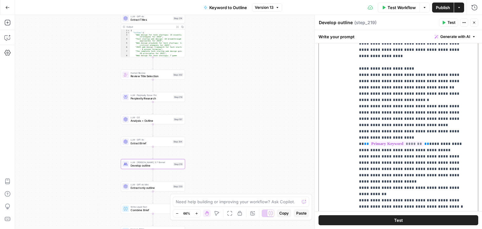
scroll to position [1493, 0]
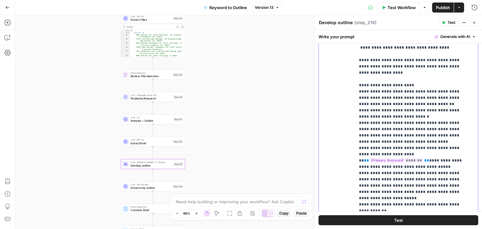
drag, startPoint x: 423, startPoint y: 143, endPoint x: 423, endPoint y: 115, distance: 27.6
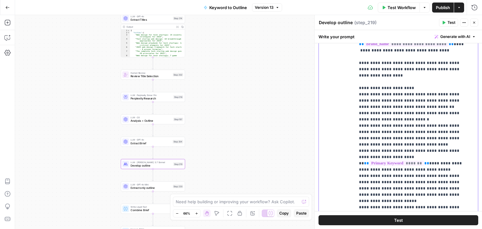
drag, startPoint x: 381, startPoint y: 115, endPoint x: 350, endPoint y: 95, distance: 36.4
click at [350, 95] on div "**********" at bounding box center [398, 109] width 159 height 280
drag, startPoint x: 383, startPoint y: 115, endPoint x: 350, endPoint y: 96, distance: 38.7
click at [350, 96] on div "**********" at bounding box center [398, 109] width 159 height 280
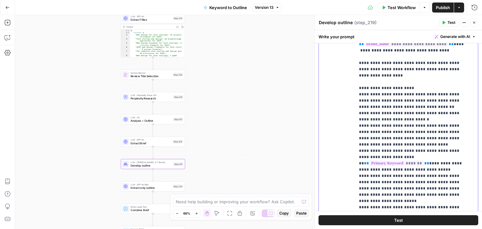
drag, startPoint x: 389, startPoint y: 113, endPoint x: 351, endPoint y: 96, distance: 41.8
click at [351, 96] on div "**********" at bounding box center [398, 109] width 159 height 280
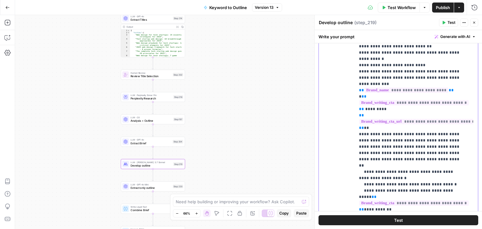
drag, startPoint x: 447, startPoint y: 116, endPoint x: 441, endPoint y: 201, distance: 85.8
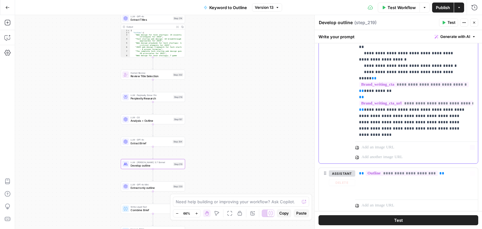
drag, startPoint x: 427, startPoint y: 140, endPoint x: 436, endPoint y: 201, distance: 62.1
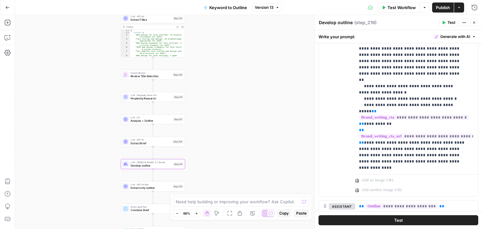
drag, startPoint x: 432, startPoint y: 192, endPoint x: 444, endPoint y: 125, distance: 68.2
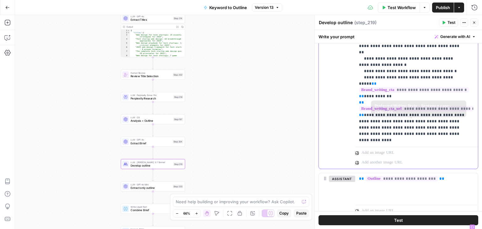
drag, startPoint x: 450, startPoint y: 91, endPoint x: 449, endPoint y: 138, distance: 47.4
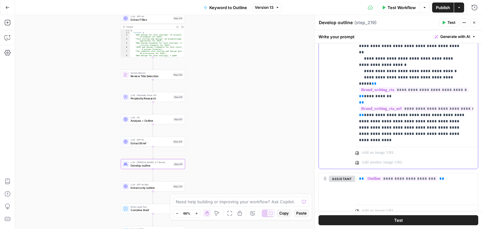
scroll to position [258, 0]
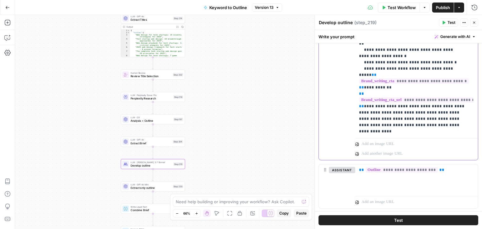
drag, startPoint x: 445, startPoint y: 95, endPoint x: 435, endPoint y: 146, distance: 52.0
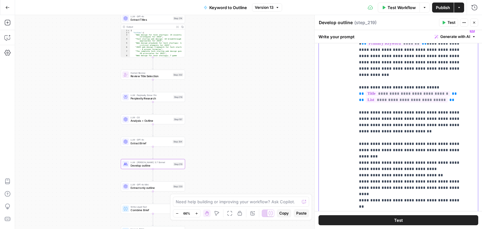
scroll to position [19, 0]
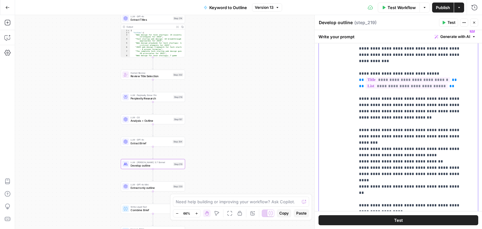
drag, startPoint x: 430, startPoint y: 118, endPoint x: 434, endPoint y: 173, distance: 56.0
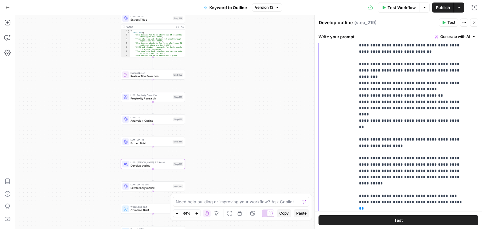
drag, startPoint x: 433, startPoint y: 122, endPoint x: 430, endPoint y: 175, distance: 52.8
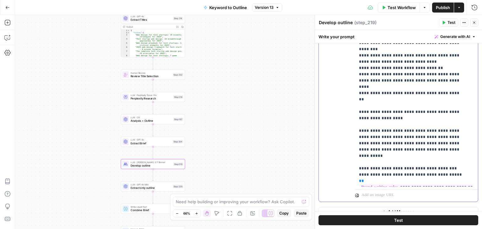
scroll to position [0, 0]
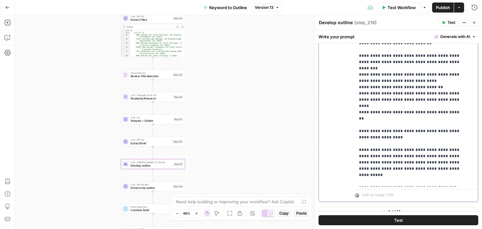
drag, startPoint x: 427, startPoint y: 133, endPoint x: 429, endPoint y: 82, distance: 51.1
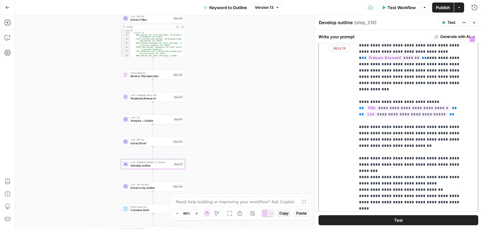
drag, startPoint x: 429, startPoint y: 172, endPoint x: 429, endPoint y: 141, distance: 30.4
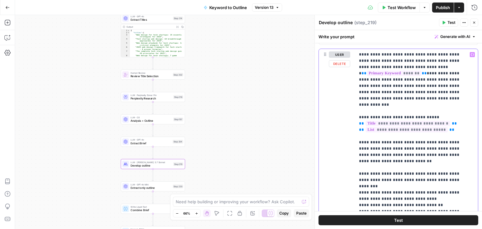
drag, startPoint x: 429, startPoint y: 162, endPoint x: 429, endPoint y: 138, distance: 23.8
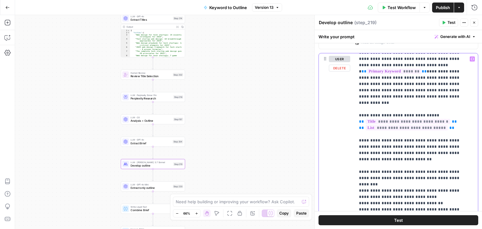
scroll to position [19, 0]
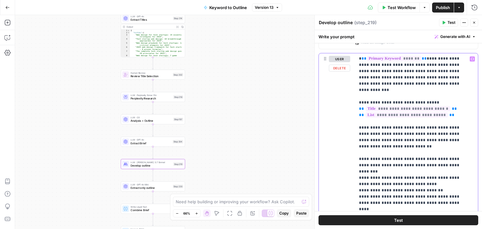
drag, startPoint x: 423, startPoint y: 151, endPoint x: 419, endPoint y: 202, distance: 51.3
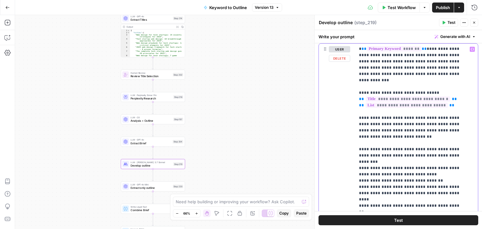
drag, startPoint x: 408, startPoint y: 143, endPoint x: 406, endPoint y: 170, distance: 27.1
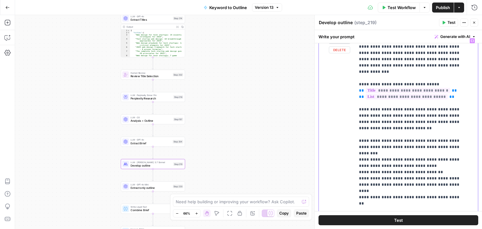
click at [415, 146] on p "**********" at bounding box center [412, 154] width 106 height 270
click at [455, 138] on p "**********" at bounding box center [412, 154] width 106 height 270
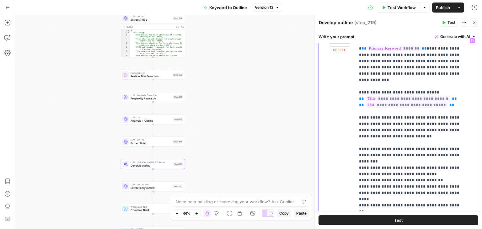
drag, startPoint x: 418, startPoint y: 174, endPoint x: 418, endPoint y: 153, distance: 20.7
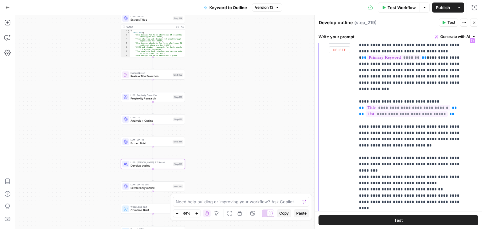
scroll to position [0, 0]
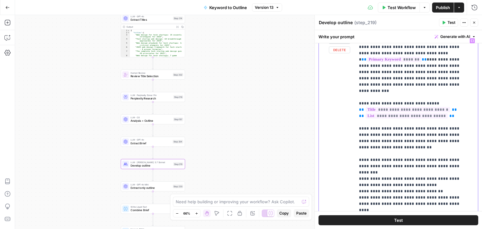
drag, startPoint x: 419, startPoint y: 177, endPoint x: 418, endPoint y: 158, distance: 18.2
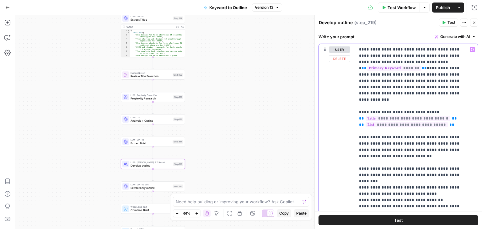
scroll to position [419, 0]
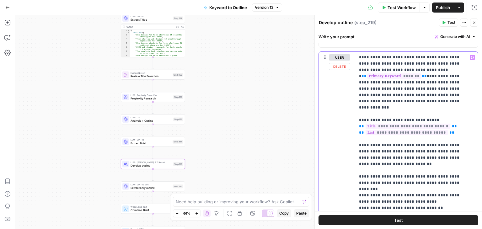
drag, startPoint x: 421, startPoint y: 179, endPoint x: 420, endPoint y: 156, distance: 23.5
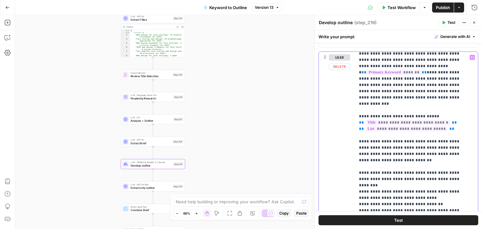
scroll to position [19, 0]
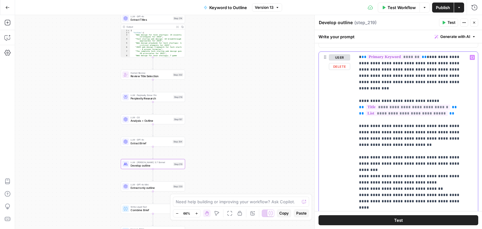
drag, startPoint x: 442, startPoint y: 169, endPoint x: 439, endPoint y: 201, distance: 31.8
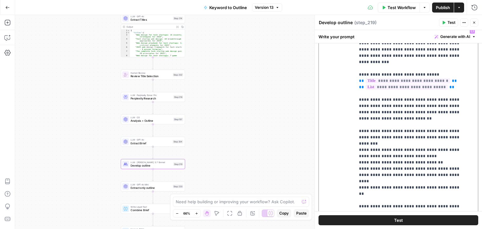
scroll to position [472, 0]
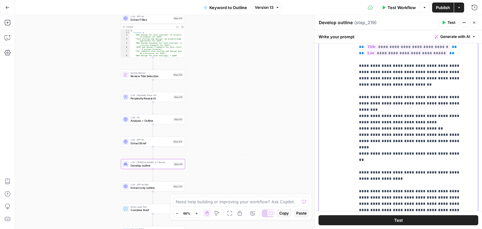
drag, startPoint x: 410, startPoint y: 149, endPoint x: 408, endPoint y: 167, distance: 18.4
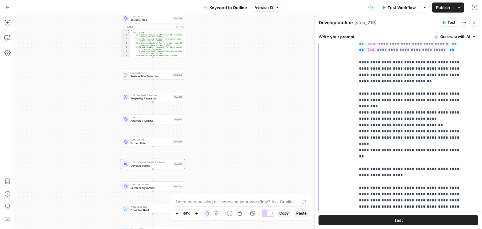
click at [416, 154] on p "**********" at bounding box center [412, 106] width 106 height 270
click at [410, 157] on p "**********" at bounding box center [412, 106] width 106 height 270
click at [379, 156] on p "**********" at bounding box center [412, 106] width 106 height 270
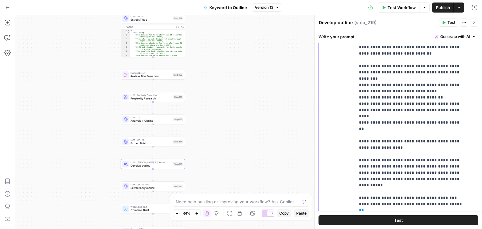
drag, startPoint x: 398, startPoint y: 136, endPoint x: 394, endPoint y: 162, distance: 27.1
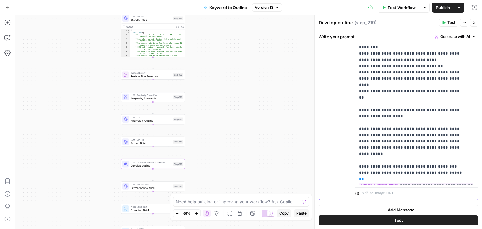
drag, startPoint x: 412, startPoint y: 147, endPoint x: 411, endPoint y: 157, distance: 9.7
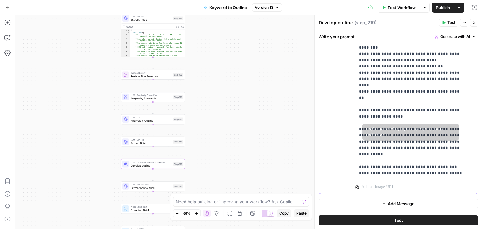
scroll to position [0, 0]
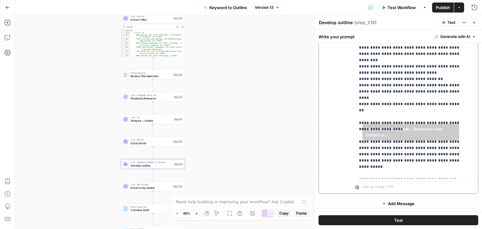
drag, startPoint x: 417, startPoint y: 164, endPoint x: 419, endPoint y: 133, distance: 31.8
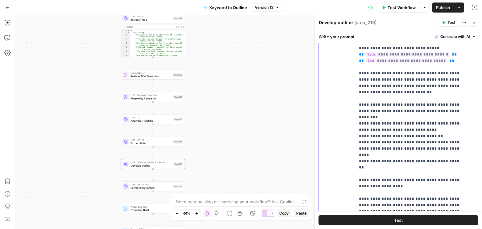
drag, startPoint x: 417, startPoint y: 147, endPoint x: 417, endPoint y: 122, distance: 25.4
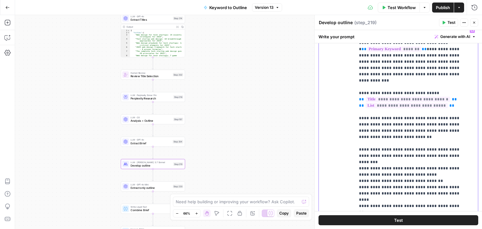
drag, startPoint x: 420, startPoint y: 168, endPoint x: 421, endPoint y: 150, distance: 18.8
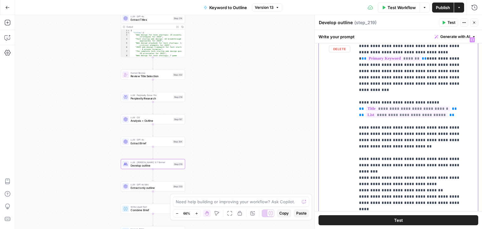
drag, startPoint x: 425, startPoint y: 159, endPoint x: 424, endPoint y: 149, distance: 10.4
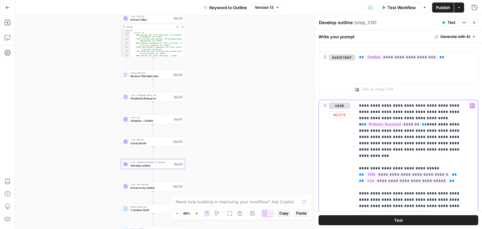
drag, startPoint x: 419, startPoint y: 162, endPoint x: 422, endPoint y: 139, distance: 23.7
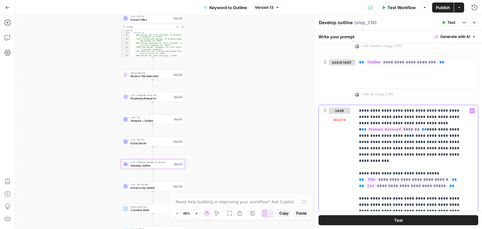
drag, startPoint x: 413, startPoint y: 166, endPoint x: 413, endPoint y: 101, distance: 64.6
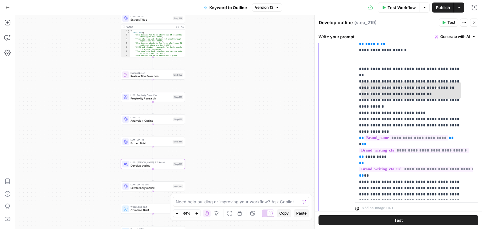
drag, startPoint x: 429, startPoint y: 131, endPoint x: 422, endPoint y: 92, distance: 39.6
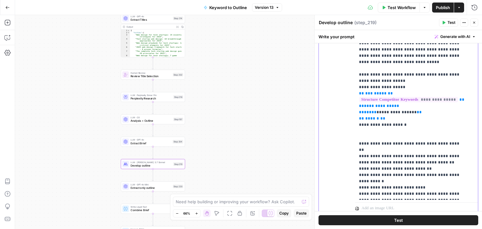
drag, startPoint x: 432, startPoint y: 151, endPoint x: 424, endPoint y: 109, distance: 42.8
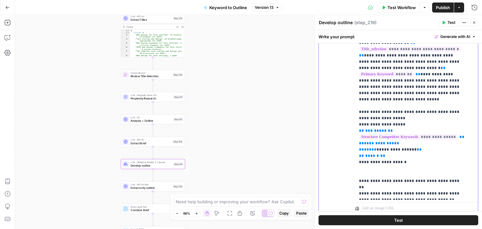
scroll to position [1782, 0]
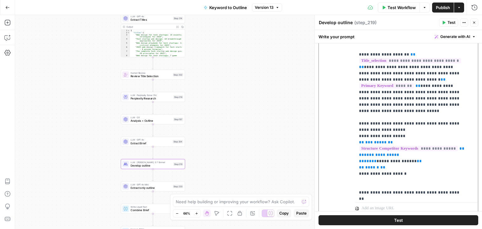
drag, startPoint x: 422, startPoint y: 107, endPoint x: 420, endPoint y: 84, distance: 22.3
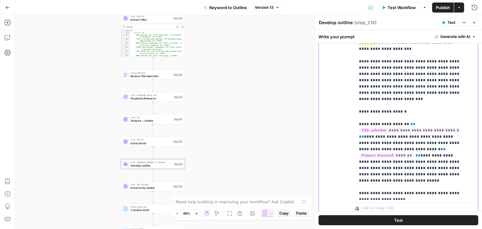
drag, startPoint x: 420, startPoint y: 125, endPoint x: 420, endPoint y: 73, distance: 51.8
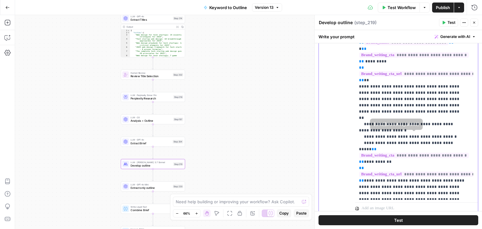
drag, startPoint x: 408, startPoint y: 82, endPoint x: 407, endPoint y: 162, distance: 80.3
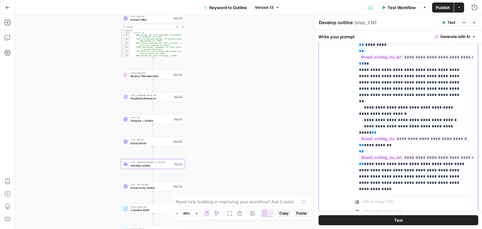
scroll to position [209, 0]
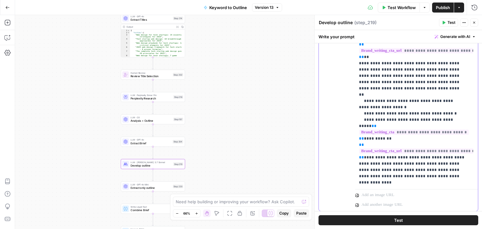
drag, startPoint x: 420, startPoint y: 118, endPoint x: 420, endPoint y: 135, distance: 16.6
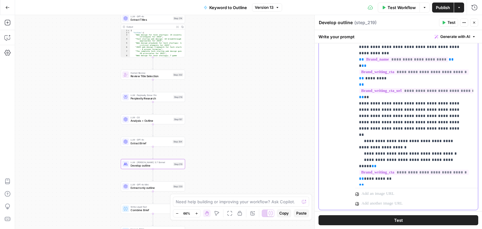
drag, startPoint x: 440, startPoint y: 124, endPoint x: 440, endPoint y: 102, distance: 21.7
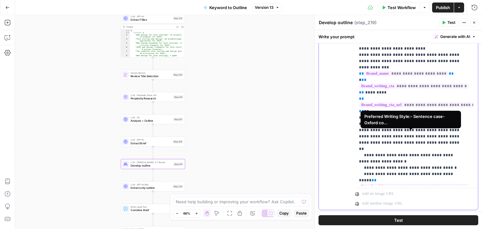
drag, startPoint x: 416, startPoint y: 145, endPoint x: 415, endPoint y: 131, distance: 14.1
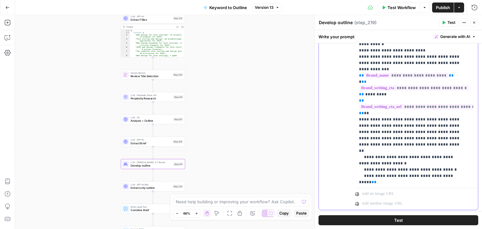
drag, startPoint x: 385, startPoint y: 105, endPoint x: 362, endPoint y: 107, distance: 23.0
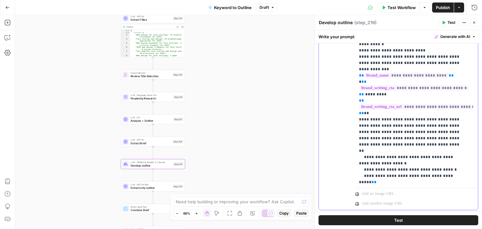
drag, startPoint x: 379, startPoint y: 126, endPoint x: 375, endPoint y: 118, distance: 8.8
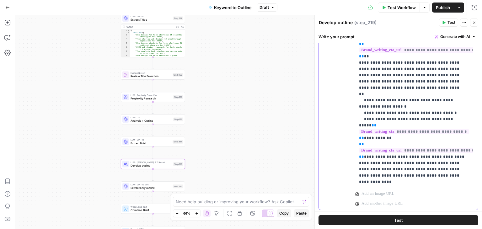
drag, startPoint x: 407, startPoint y: 119, endPoint x: 410, endPoint y: 154, distance: 35.0
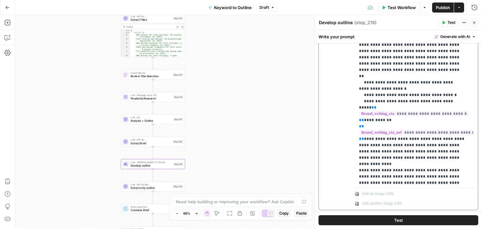
scroll to position [2032, 0]
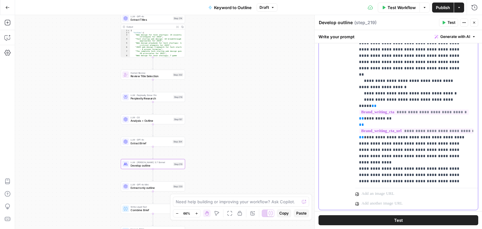
drag, startPoint x: 407, startPoint y: 163, endPoint x: 407, endPoint y: 184, distance: 21.0
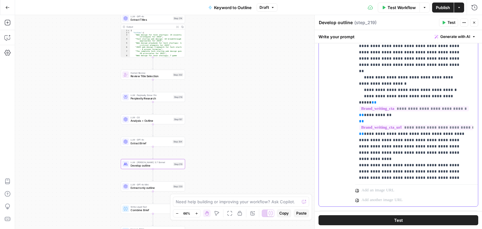
drag, startPoint x: 411, startPoint y: 166, endPoint x: 413, endPoint y: 187, distance: 21.4
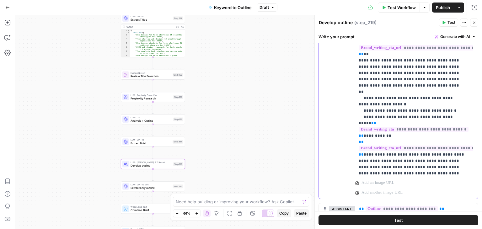
drag, startPoint x: 429, startPoint y: 161, endPoint x: 439, endPoint y: 112, distance: 50.1
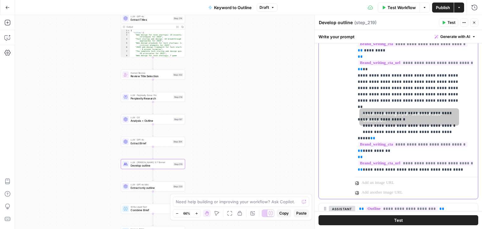
scroll to position [2032, 1]
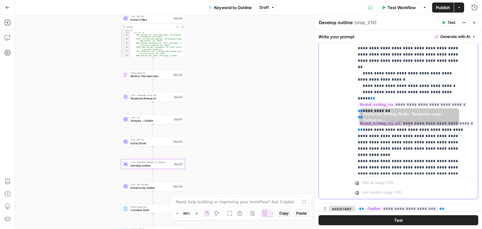
drag, startPoint x: 432, startPoint y: 153, endPoint x: 457, endPoint y: 170, distance: 30.5
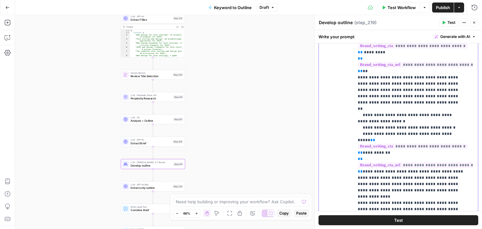
scroll to position [168, 0]
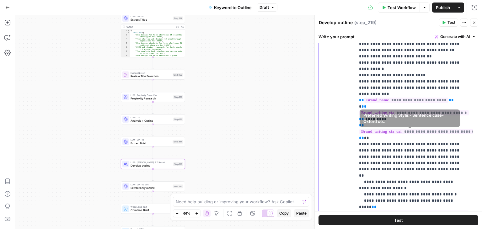
drag, startPoint x: 445, startPoint y: 161, endPoint x: 437, endPoint y: 124, distance: 37.8
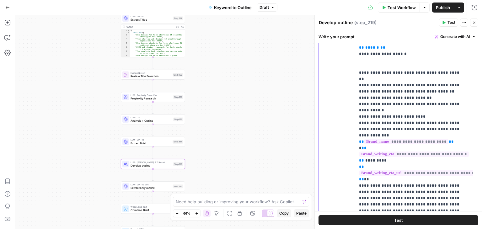
drag, startPoint x: 412, startPoint y: 136, endPoint x: 415, endPoint y: 104, distance: 32.1
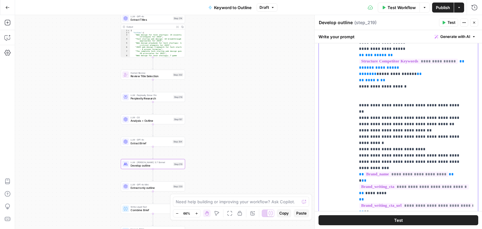
drag, startPoint x: 419, startPoint y: 147, endPoint x: 419, endPoint y: 141, distance: 6.6
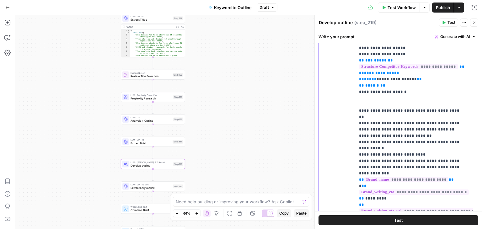
scroll to position [1898, 0]
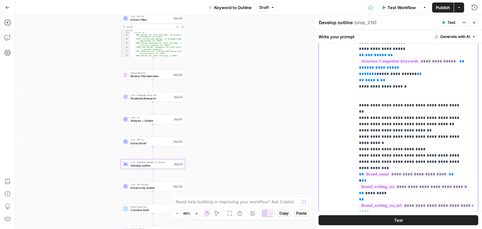
drag, startPoint x: 386, startPoint y: 129, endPoint x: 392, endPoint y: 144, distance: 15.6
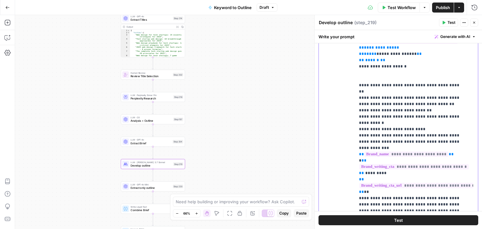
drag, startPoint x: 397, startPoint y: 144, endPoint x: 395, endPoint y: 155, distance: 10.8
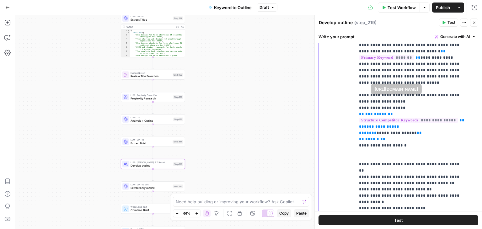
drag, startPoint x: 413, startPoint y: 143, endPoint x: 414, endPoint y: 86, distance: 57.7
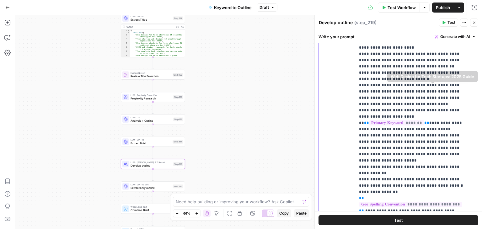
drag, startPoint x: 414, startPoint y: 165, endPoint x: 419, endPoint y: 77, distance: 88.3
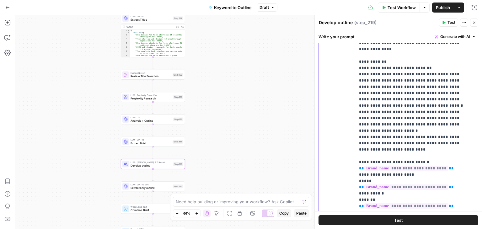
drag, startPoint x: 420, startPoint y: 126, endPoint x: 416, endPoint y: 67, distance: 58.5
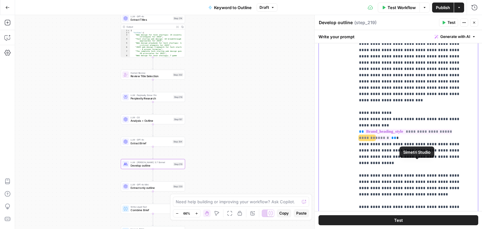
drag, startPoint x: 430, startPoint y: 156, endPoint x: 434, endPoint y: 78, distance: 77.9
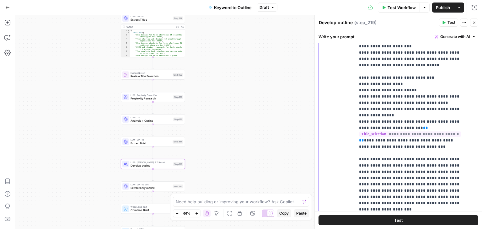
scroll to position [469, 0]
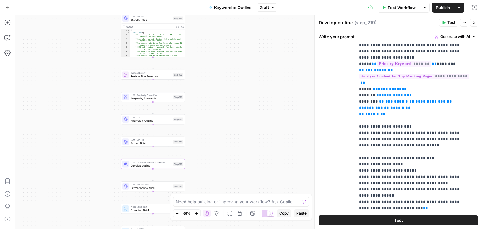
drag, startPoint x: 417, startPoint y: 145, endPoint x: 189, endPoint y: 89, distance: 234.1
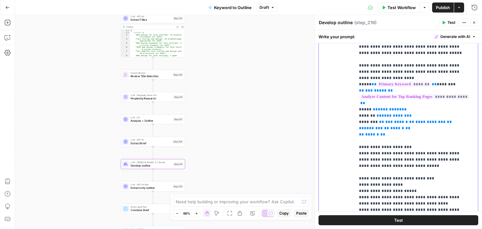
scroll to position [630, 0]
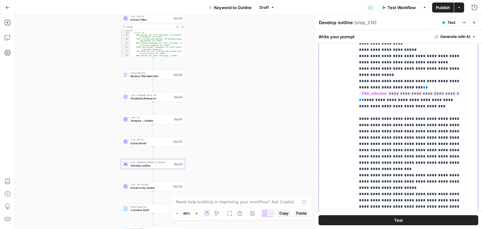
drag, startPoint x: 417, startPoint y: 106, endPoint x: 417, endPoint y: 172, distance: 65.9
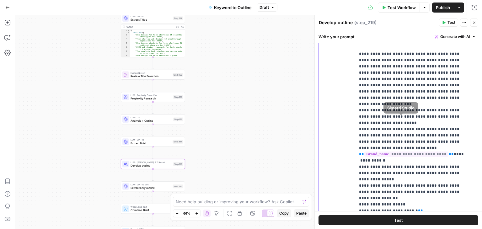
drag, startPoint x: 417, startPoint y: 96, endPoint x: 410, endPoint y: 141, distance: 45.4
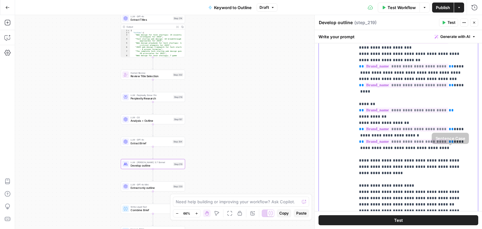
drag, startPoint x: 458, startPoint y: 109, endPoint x: 454, endPoint y: 202, distance: 93.0
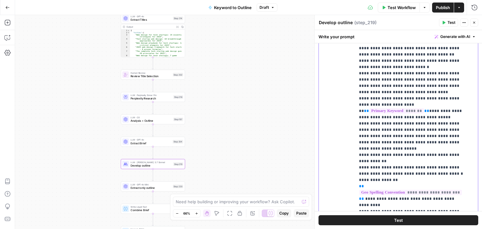
drag, startPoint x: 416, startPoint y: 127, endPoint x: 414, endPoint y: 167, distance: 39.6
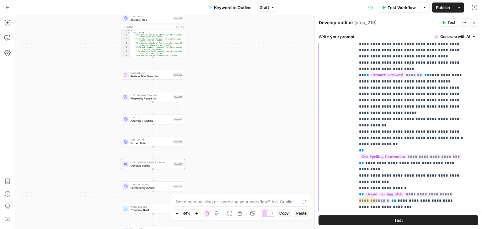
drag, startPoint x: 393, startPoint y: 138, endPoint x: 393, endPoint y: 160, distance: 21.6
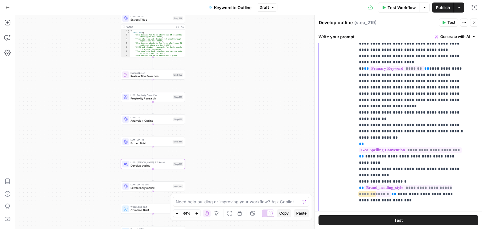
scroll to position [1596, 0]
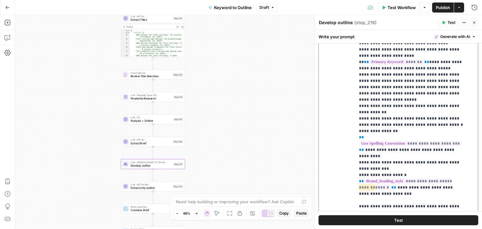
drag, startPoint x: 445, startPoint y: 128, endPoint x: 444, endPoint y: 146, distance: 18.5
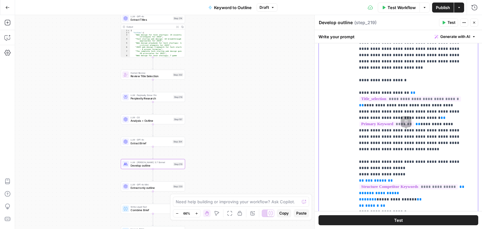
drag, startPoint x: 388, startPoint y: 98, endPoint x: 393, endPoint y: 153, distance: 55.7
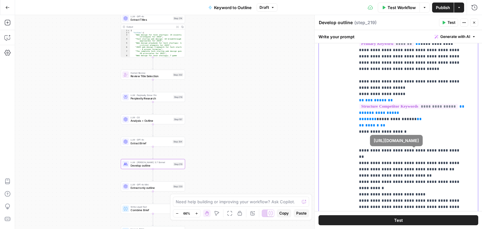
drag, startPoint x: 403, startPoint y: 139, endPoint x: 403, endPoint y: 158, distance: 19.1
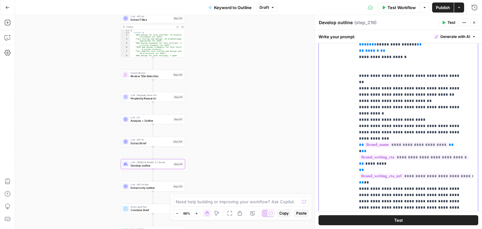
drag, startPoint x: 400, startPoint y: 143, endPoint x: 402, endPoint y: 181, distance: 37.7
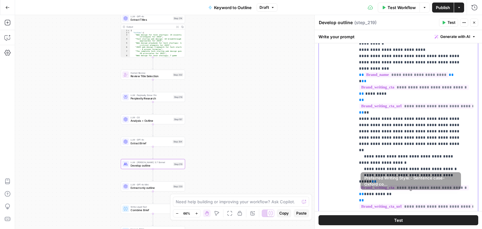
scroll to position [2032, 0]
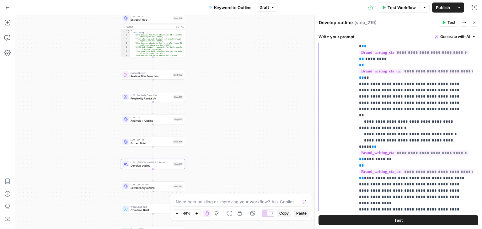
drag, startPoint x: 397, startPoint y: 169, endPoint x: 398, endPoint y: 202, distance: 33.6
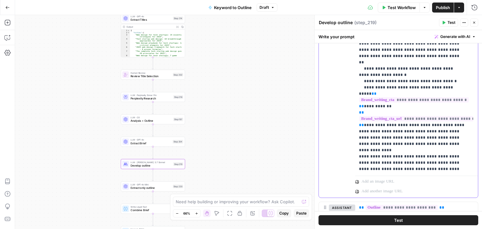
drag, startPoint x: 427, startPoint y: 155, endPoint x: 432, endPoint y: 183, distance: 28.7
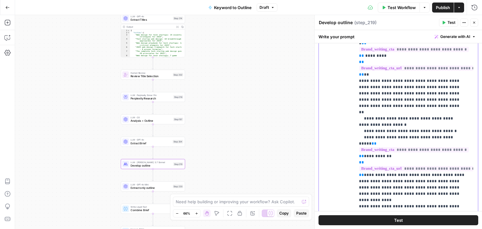
scroll to position [152, 0]
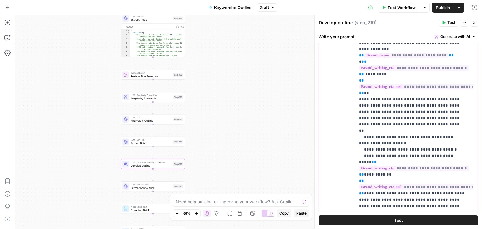
drag, startPoint x: 453, startPoint y: 178, endPoint x: 450, endPoint y: 157, distance: 20.5
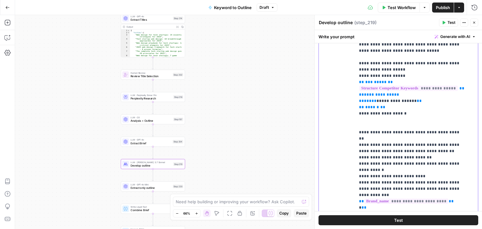
scroll to position [1853, 0]
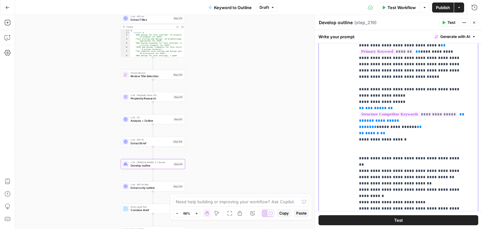
drag, startPoint x: 443, startPoint y: 177, endPoint x: 441, endPoint y: 140, distance: 37.1
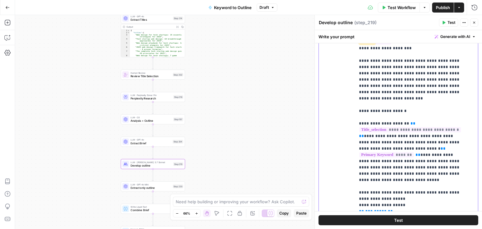
drag, startPoint x: 431, startPoint y: 178, endPoint x: 427, endPoint y: 144, distance: 34.4
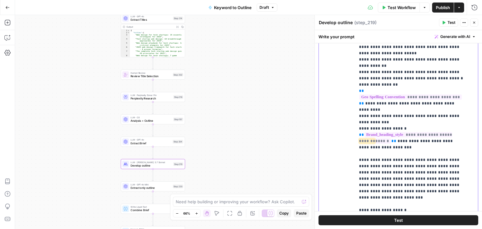
drag, startPoint x: 433, startPoint y: 184, endPoint x: 429, endPoint y: 157, distance: 26.6
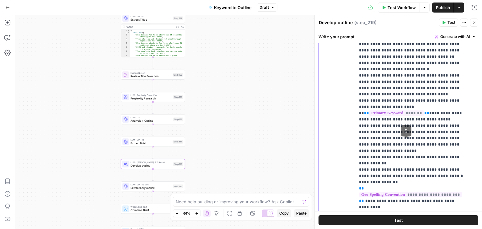
drag, startPoint x: 428, startPoint y: 168, endPoint x: 424, endPoint y: 132, distance: 35.7
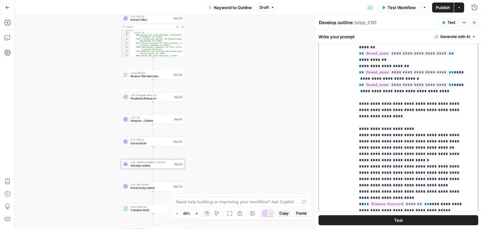
drag, startPoint x: 428, startPoint y: 113, endPoint x: 427, endPoint y: 93, distance: 20.1
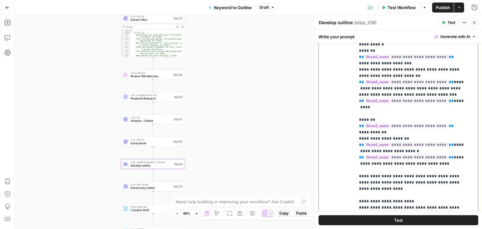
drag, startPoint x: 426, startPoint y: 135, endPoint x: 425, endPoint y: 121, distance: 13.8
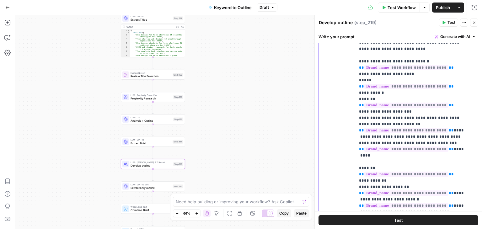
scroll to position [1344, 0]
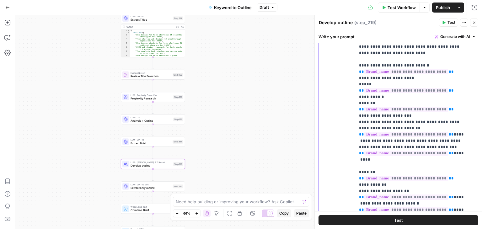
drag, startPoint x: 428, startPoint y: 137, endPoint x: 427, endPoint y: 126, distance: 11.3
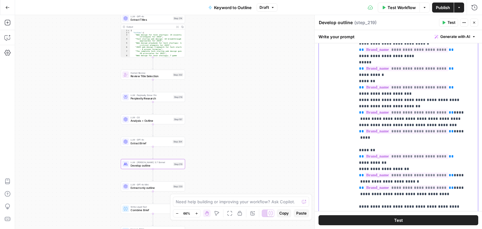
drag, startPoint x: 403, startPoint y: 176, endPoint x: 404, endPoint y: 190, distance: 14.5
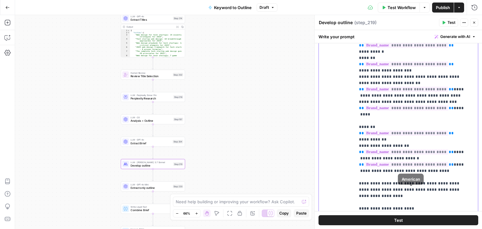
drag, startPoint x: 415, startPoint y: 170, endPoint x: 414, endPoint y: 198, distance: 27.3
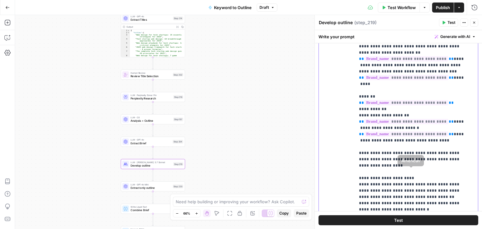
drag, startPoint x: 398, startPoint y: 149, endPoint x: 400, endPoint y: 179, distance: 30.1
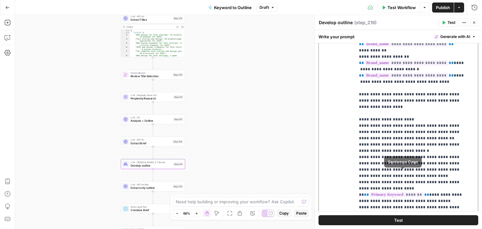
scroll to position [1535, 0]
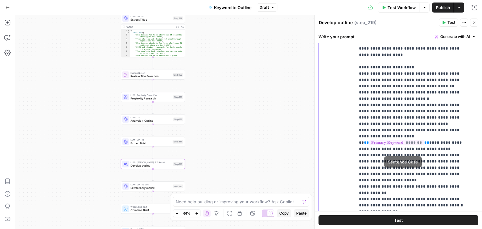
drag, startPoint x: 391, startPoint y: 171, endPoint x: 393, endPoint y: 186, distance: 15.2
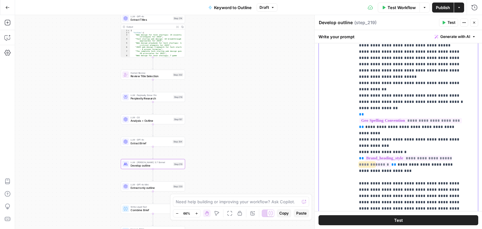
drag, startPoint x: 377, startPoint y: 105, endPoint x: 385, endPoint y: 161, distance: 56.1
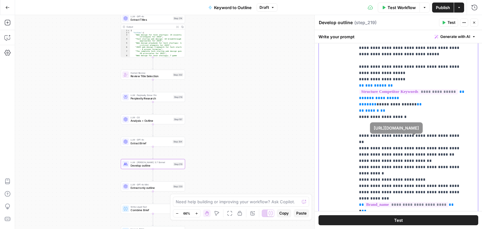
scroll to position [2032, 0]
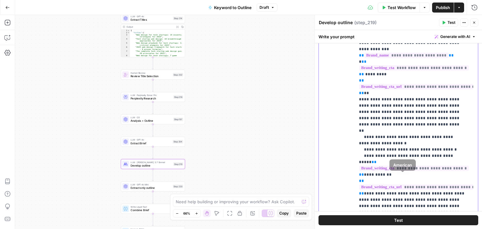
drag, startPoint x: 424, startPoint y: 123, endPoint x: 428, endPoint y: 215, distance: 92.0
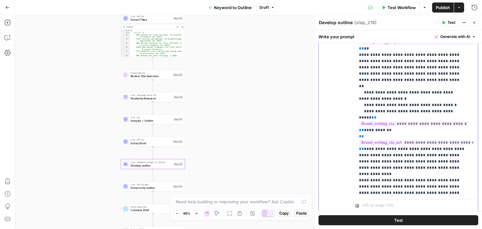
drag, startPoint x: 433, startPoint y: 172, endPoint x: 432, endPoint y: 200, distance: 27.3
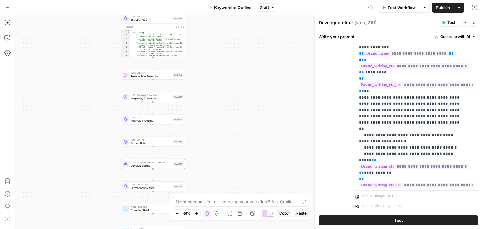
scroll to position [1950, 0]
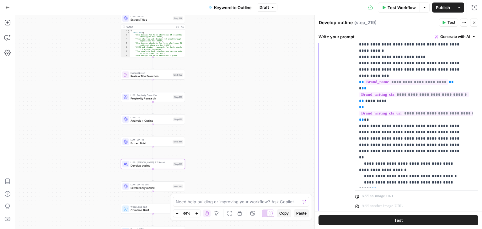
drag, startPoint x: 438, startPoint y: 171, endPoint x: 440, endPoint y: 142, distance: 28.9
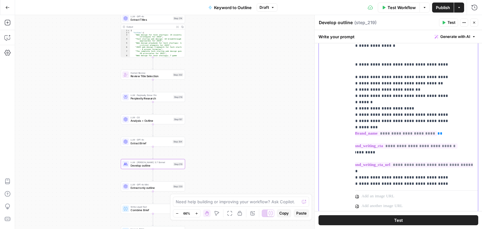
drag, startPoint x: 396, startPoint y: 134, endPoint x: 409, endPoint y: 107, distance: 30.6
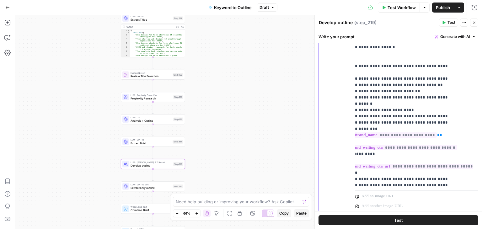
scroll to position [1899, 6]
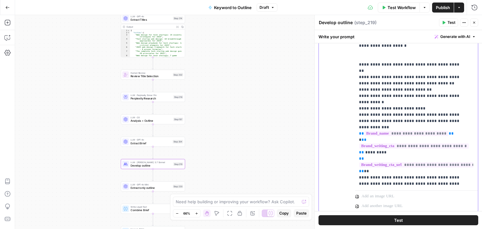
drag, startPoint x: 413, startPoint y: 111, endPoint x: 380, endPoint y: 123, distance: 34.9
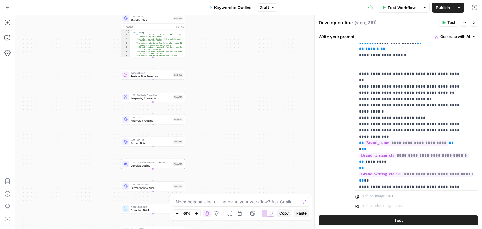
drag, startPoint x: 396, startPoint y: 115, endPoint x: 391, endPoint y: 85, distance: 30.2
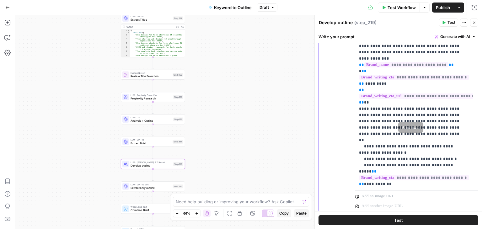
scroll to position [2038, 0]
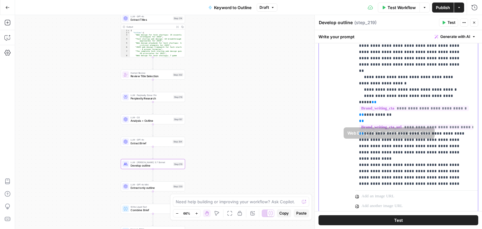
drag, startPoint x: 396, startPoint y: 79, endPoint x: 388, endPoint y: 156, distance: 77.6
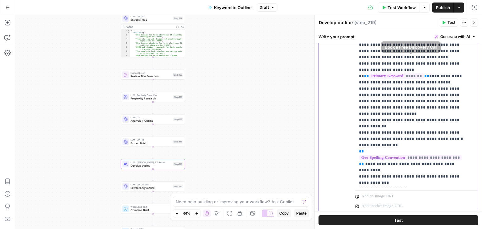
drag, startPoint x: 428, startPoint y: 129, endPoint x: 423, endPoint y: 47, distance: 81.7
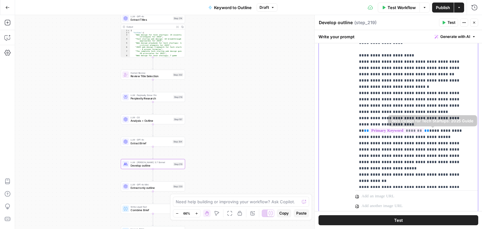
drag, startPoint x: 423, startPoint y: 155, endPoint x: 414, endPoint y: 118, distance: 37.6
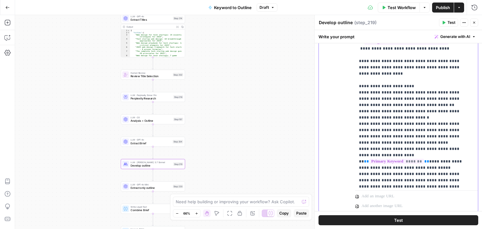
drag, startPoint x: 445, startPoint y: 151, endPoint x: 437, endPoint y: 81, distance: 70.4
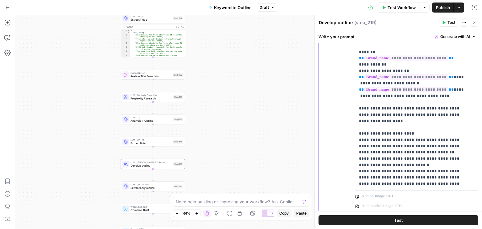
drag, startPoint x: 432, startPoint y: 161, endPoint x: 426, endPoint y: 90, distance: 70.5
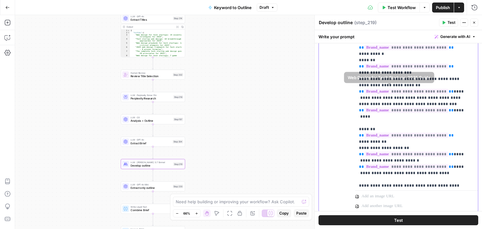
drag, startPoint x: 401, startPoint y: 122, endPoint x: 390, endPoint y: 59, distance: 63.8
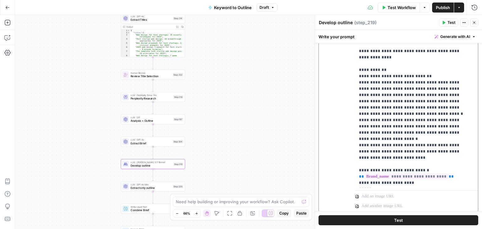
scroll to position [1143, 0]
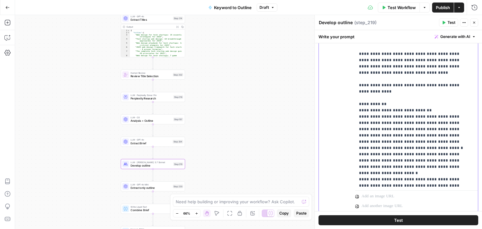
drag, startPoint x: 406, startPoint y: 149, endPoint x: 402, endPoint y: 104, distance: 44.5
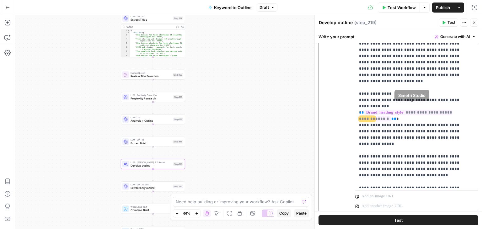
drag, startPoint x: 446, startPoint y: 122, endPoint x: 447, endPoint y: 100, distance: 22.3
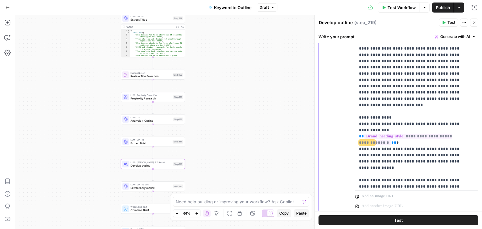
scroll to position [991, 0]
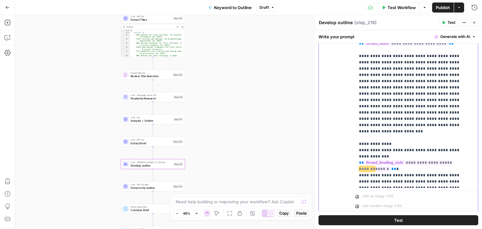
drag, startPoint x: 429, startPoint y: 115, endPoint x: 427, endPoint y: 100, distance: 15.2
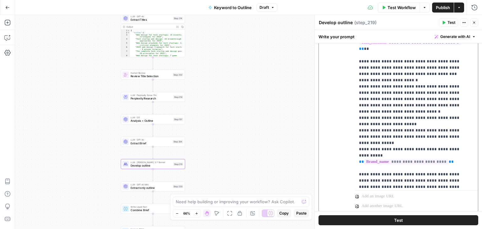
drag, startPoint x: 422, startPoint y: 147, endPoint x: 422, endPoint y: 104, distance: 43.3
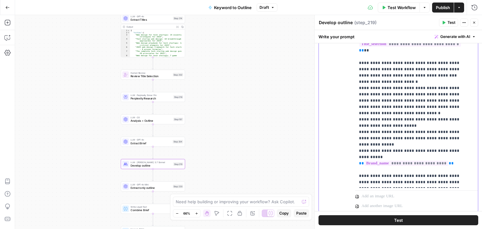
scroll to position [891, 0]
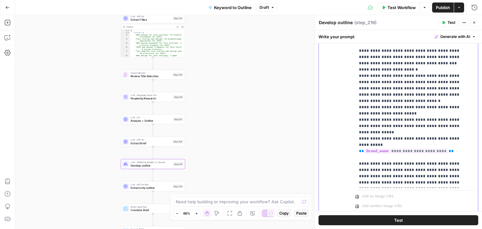
drag, startPoint x: 414, startPoint y: 103, endPoint x: 412, endPoint y: 125, distance: 22.1
click at [472, 23] on icon "button" at bounding box center [474, 23] width 4 height 4
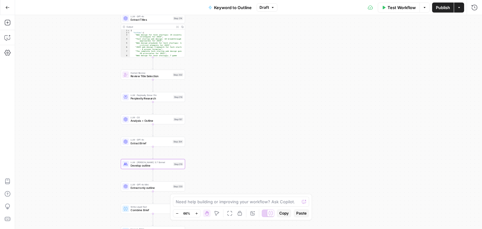
click at [297, 84] on div "Workflow Set Inputs Inputs Workflow Workflow Step 1 Output Expand Output Copy 1…" at bounding box center [248, 122] width 467 height 214
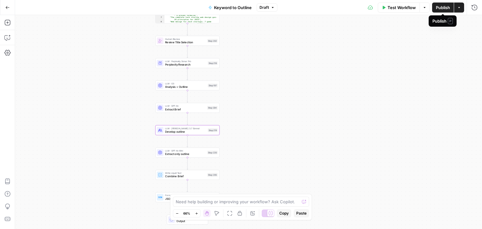
click at [438, 7] on span "Publish" at bounding box center [443, 7] width 14 height 6
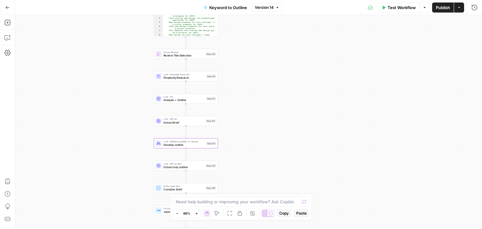
drag, startPoint x: 300, startPoint y: 81, endPoint x: 299, endPoint y: 94, distance: 13.3
click at [299, 94] on div "Workflow Set Inputs Inputs Workflow Workflow Step 1 Output Expand Output Copy 1…" at bounding box center [248, 122] width 467 height 214
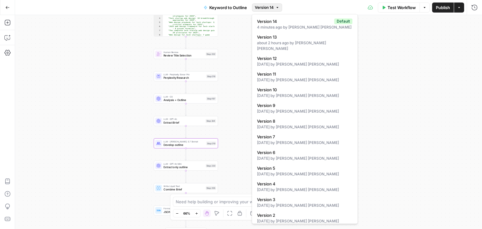
click at [278, 8] on icon "button" at bounding box center [277, 8] width 4 height 4
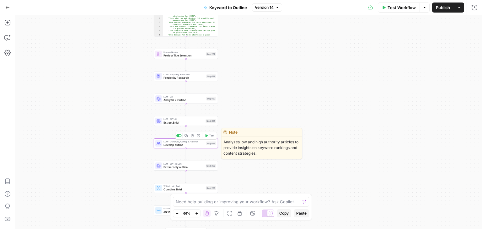
click at [191, 147] on div "LLM · Claude 3.7 Sonnet Develop outline Step 219 Copy step Delete step Edit Not…" at bounding box center [186, 143] width 64 height 10
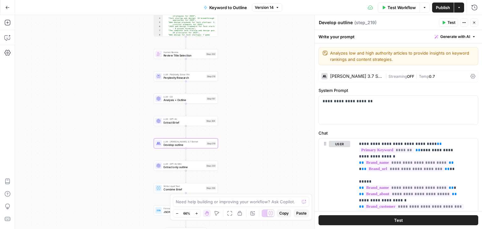
click at [265, 8] on span "Version 14" at bounding box center [264, 8] width 19 height 6
click at [475, 24] on icon "button" at bounding box center [474, 23] width 4 height 4
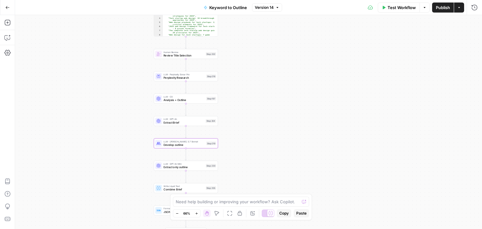
click at [272, 9] on span "Version 14" at bounding box center [264, 8] width 19 height 6
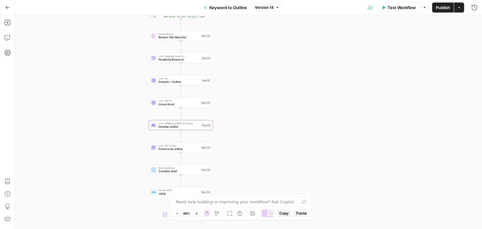
drag, startPoint x: 121, startPoint y: 160, endPoint x: 136, endPoint y: 114, distance: 48.3
click at [114, 129] on div "Workflow Set Inputs Inputs Workflow Workflow Step 1 Output Expand Output Copy 1…" at bounding box center [248, 122] width 467 height 214
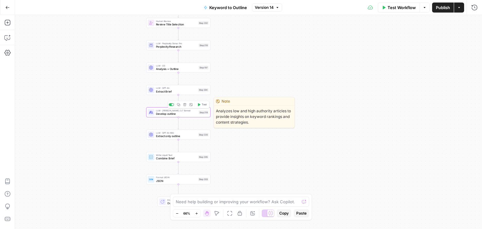
click at [165, 113] on span "Develop outline" at bounding box center [176, 114] width 41 height 4
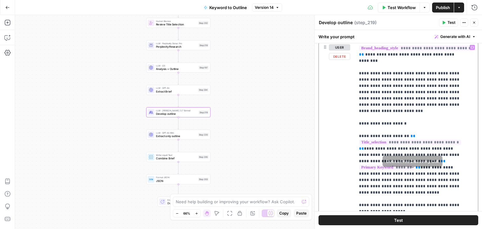
scroll to position [2044, 0]
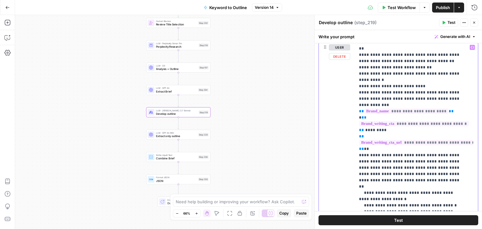
drag, startPoint x: 425, startPoint y: 129, endPoint x: 422, endPoint y: 222, distance: 93.5
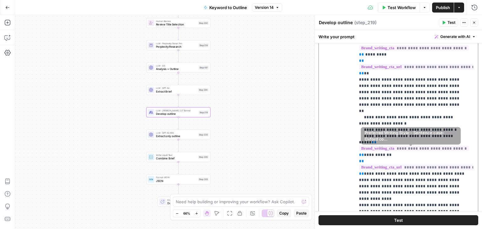
scroll to position [226, 0]
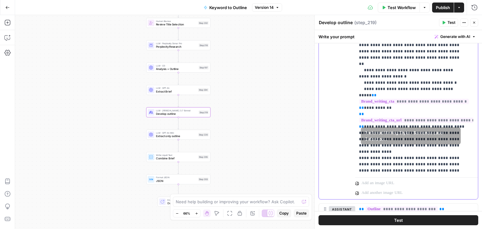
drag, startPoint x: 415, startPoint y: 108, endPoint x: 408, endPoint y: 160, distance: 52.1
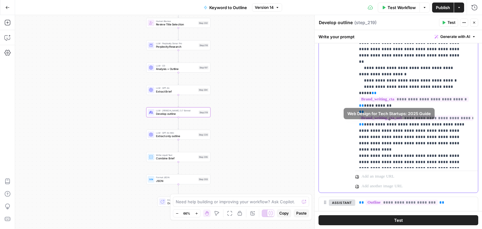
scroll to position [2020, 0]
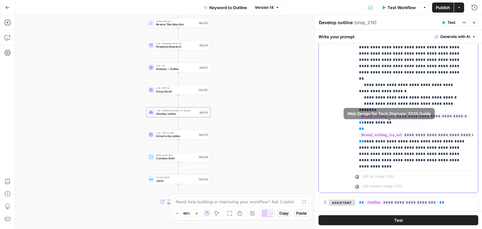
drag, startPoint x: 412, startPoint y: 121, endPoint x: 410, endPoint y: 94, distance: 27.4
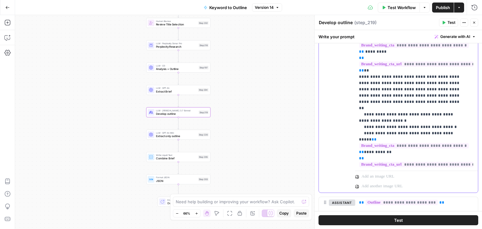
drag, startPoint x: 429, startPoint y: 121, endPoint x: 429, endPoint y: 107, distance: 13.5
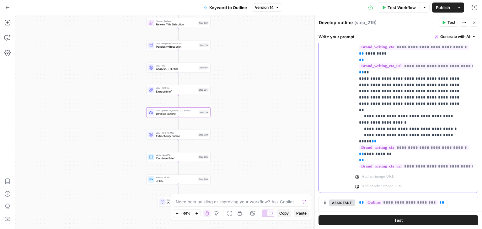
scroll to position [1995, 0]
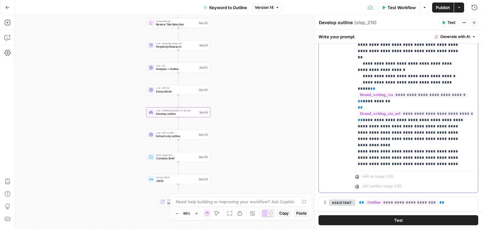
drag, startPoint x: 437, startPoint y: 127, endPoint x: 440, endPoint y: 165, distance: 37.5
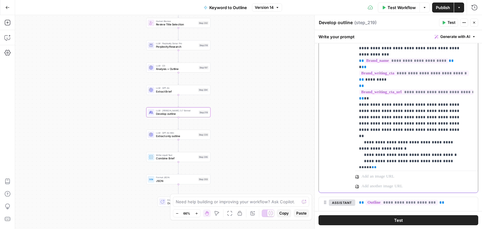
scroll to position [1957, 0]
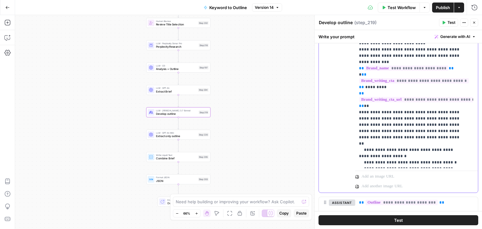
drag, startPoint x: 392, startPoint y: 131, endPoint x: 383, endPoint y: 117, distance: 16.4
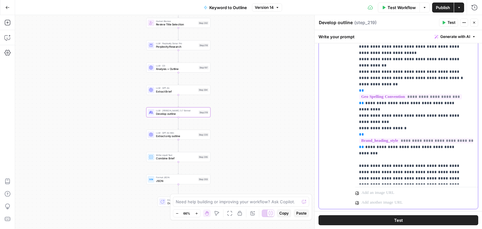
scroll to position [1604, 0]
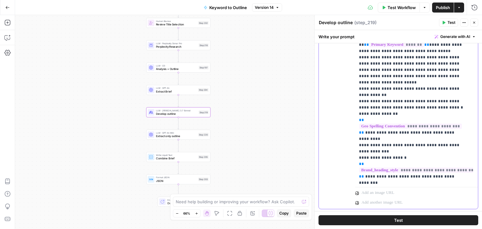
scroll to position [1561, 0]
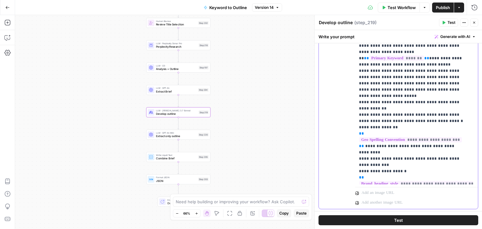
drag, startPoint x: 445, startPoint y: 107, endPoint x: 445, endPoint y: 83, distance: 23.8
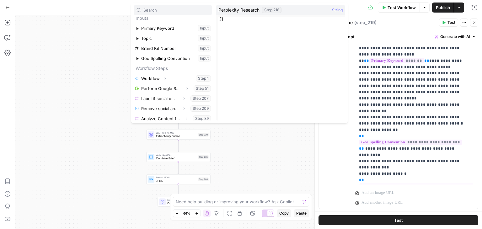
scroll to position [0, 0]
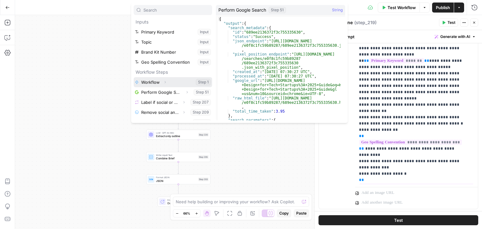
click at [164, 82] on icon "button" at bounding box center [165, 82] width 4 height 4
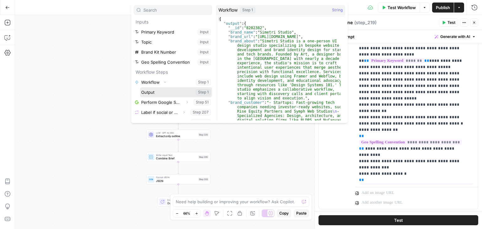
click at [159, 92] on icon "button" at bounding box center [160, 92] width 4 height 4
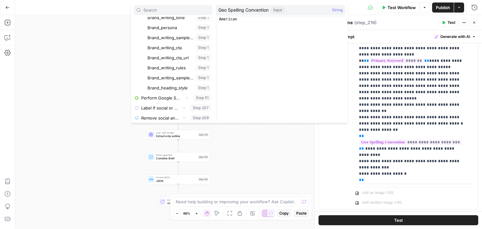
scroll to position [156, 0]
click at [172, 87] on button "Select variable Brand_heading_style" at bounding box center [179, 87] width 66 height 10
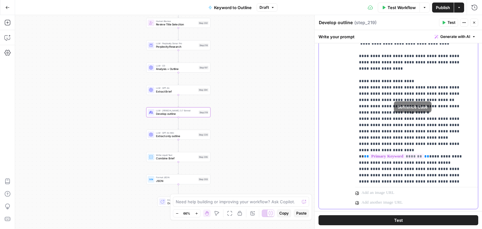
drag, startPoint x: 428, startPoint y: 152, endPoint x: 429, endPoint y: 113, distance: 38.6
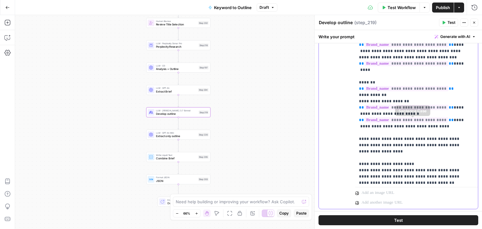
drag, startPoint x: 429, startPoint y: 148, endPoint x: 426, endPoint y: 106, distance: 42.5
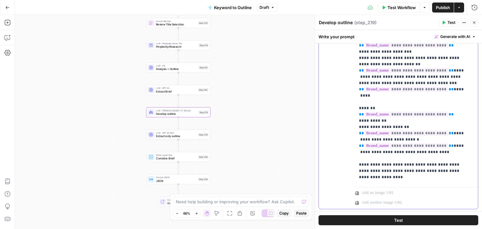
drag, startPoint x: 420, startPoint y: 133, endPoint x: 424, endPoint y: 103, distance: 30.5
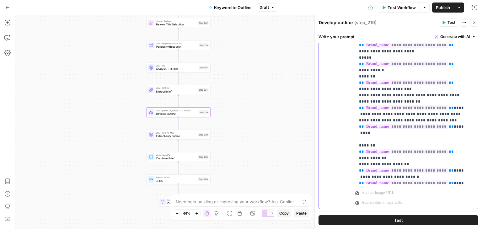
drag, startPoint x: 437, startPoint y: 138, endPoint x: 436, endPoint y: 100, distance: 38.0
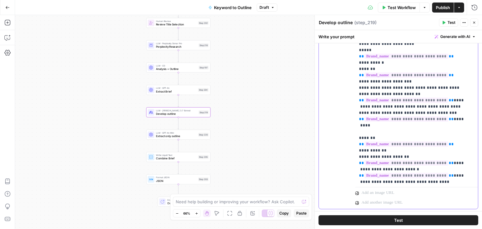
drag, startPoint x: 434, startPoint y: 118, endPoint x: 433, endPoint y: 133, distance: 15.1
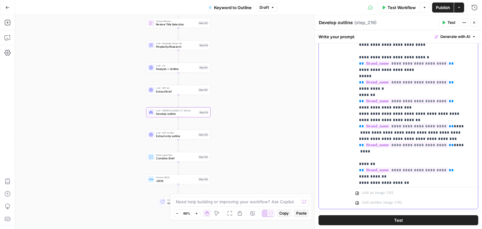
drag, startPoint x: 440, startPoint y: 140, endPoint x: 443, endPoint y: 115, distance: 25.2
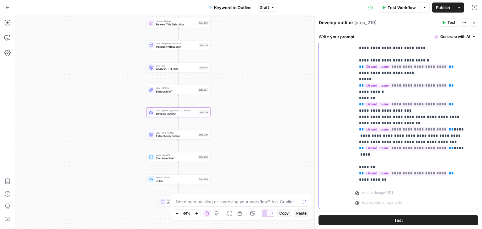
scroll to position [1288, 0]
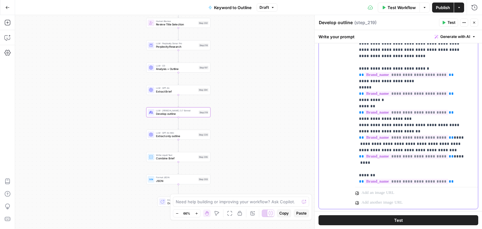
drag, startPoint x: 423, startPoint y: 108, endPoint x: 423, endPoint y: 84, distance: 24.2
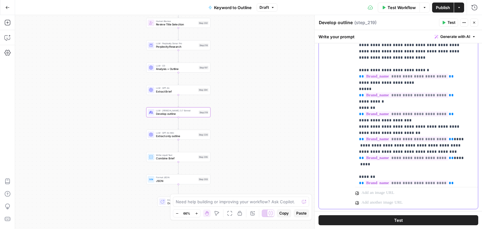
scroll to position [1292, 0]
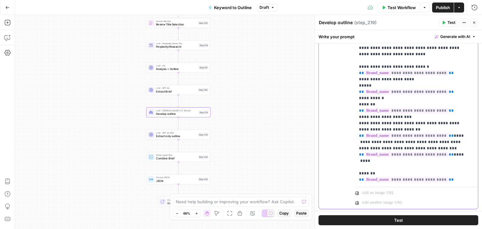
drag, startPoint x: 416, startPoint y: 83, endPoint x: 418, endPoint y: 102, distance: 19.2
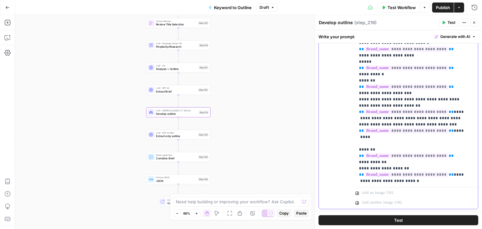
drag, startPoint x: 423, startPoint y: 101, endPoint x: 425, endPoint y: 130, distance: 28.6
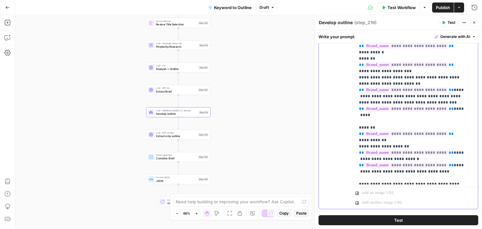
drag, startPoint x: 450, startPoint y: 112, endPoint x: 450, endPoint y: 136, distance: 24.8
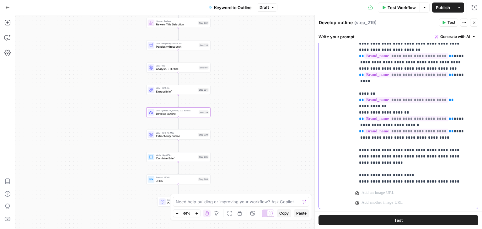
drag, startPoint x: 433, startPoint y: 112, endPoint x: 431, endPoint y: 142, distance: 30.1
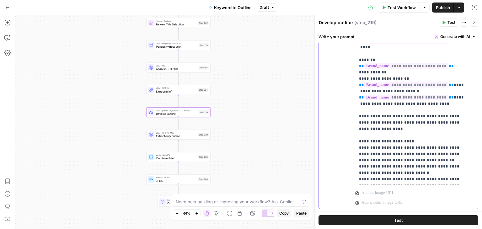
drag, startPoint x: 435, startPoint y: 111, endPoint x: 434, endPoint y: 139, distance: 28.6
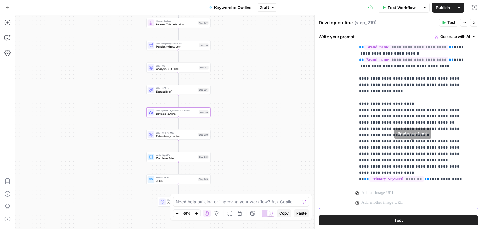
scroll to position [1462, 0]
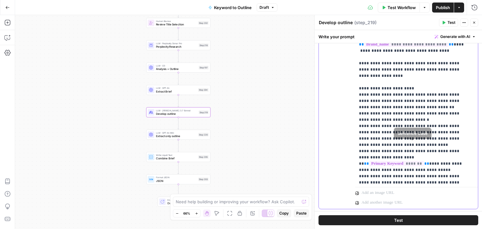
drag, startPoint x: 417, startPoint y: 122, endPoint x: 416, endPoint y: 152, distance: 30.4
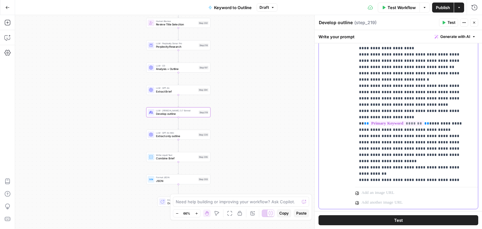
drag, startPoint x: 424, startPoint y: 142, endPoint x: 426, endPoint y: 165, distance: 23.6
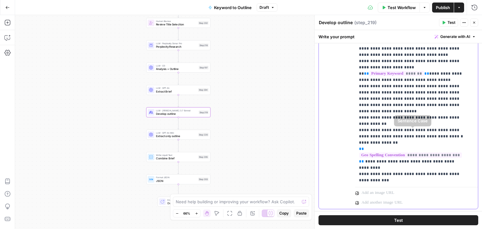
drag, startPoint x: 421, startPoint y: 112, endPoint x: 422, endPoint y: 138, distance: 26.4
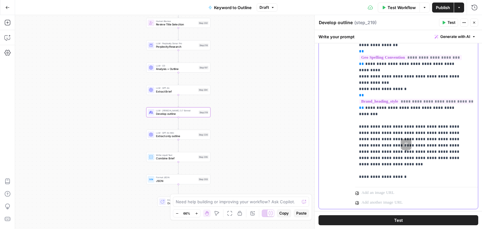
drag, startPoint x: 419, startPoint y: 130, endPoint x: 417, endPoint y: 173, distance: 43.4
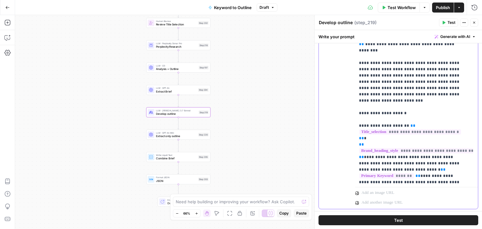
drag, startPoint x: 427, startPoint y: 101, endPoint x: 429, endPoint y: 130, distance: 29.0
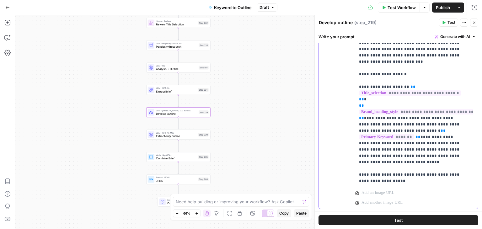
drag, startPoint x: 415, startPoint y: 85, endPoint x: 417, endPoint y: 94, distance: 9.2
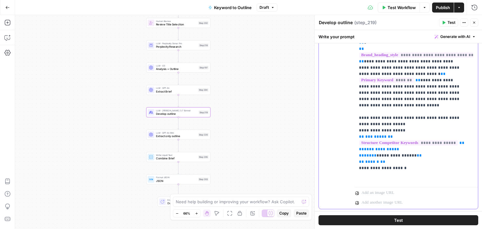
drag, startPoint x: 403, startPoint y: 141, endPoint x: 405, endPoint y: 156, distance: 14.9
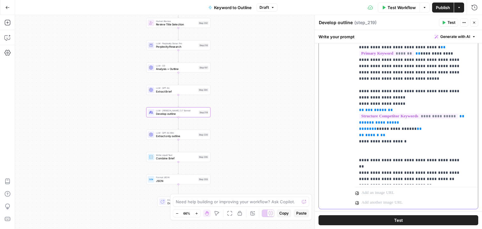
scroll to position [1839, 0]
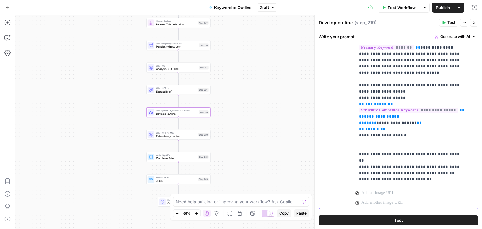
drag, startPoint x: 427, startPoint y: 77, endPoint x: 427, endPoint y: 95, distance: 18.5
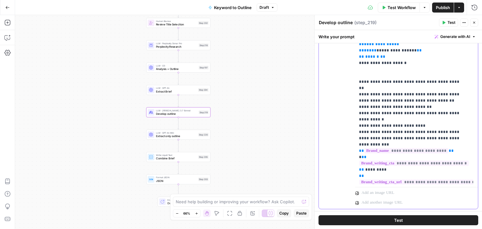
drag, startPoint x: 424, startPoint y: 140, endPoint x: 428, endPoint y: 180, distance: 39.7
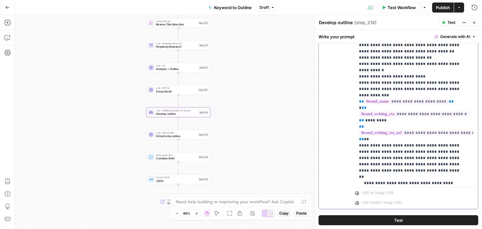
scroll to position [1974, 0]
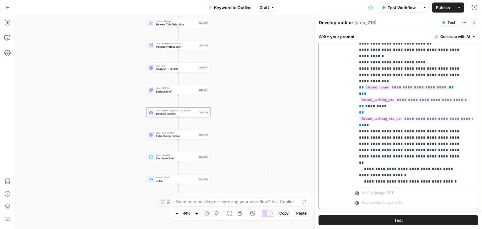
drag, startPoint x: 417, startPoint y: 103, endPoint x: 417, endPoint y: 114, distance: 11.6
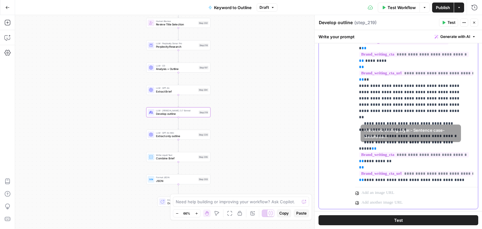
drag, startPoint x: 389, startPoint y: 128, endPoint x: 392, endPoint y: 157, distance: 30.0
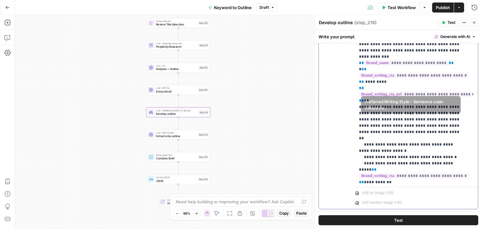
scroll to position [1969, 0]
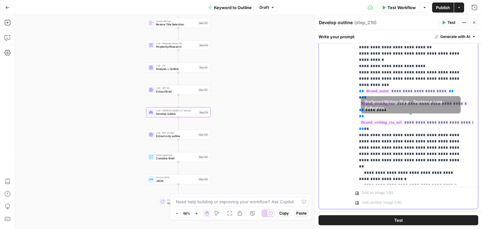
drag, startPoint x: 404, startPoint y: 144, endPoint x: 404, endPoint y: 112, distance: 31.7
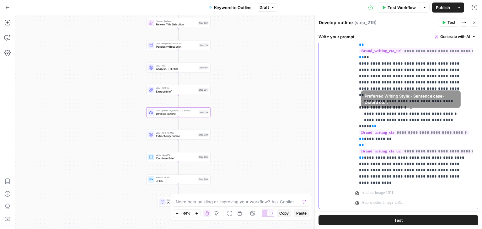
scroll to position [2057, 0]
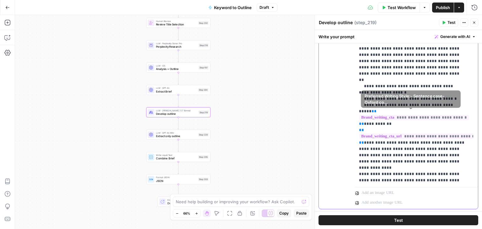
drag, startPoint x: 415, startPoint y: 80, endPoint x: 416, endPoint y: 135, distance: 54.9
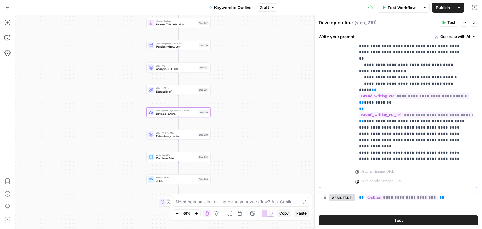
drag, startPoint x: 424, startPoint y: 120, endPoint x: 433, endPoint y: 145, distance: 26.8
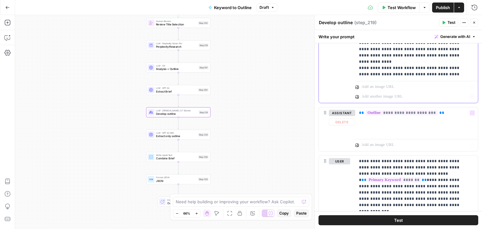
drag, startPoint x: 453, startPoint y: 131, endPoint x: 450, endPoint y: 172, distance: 41.5
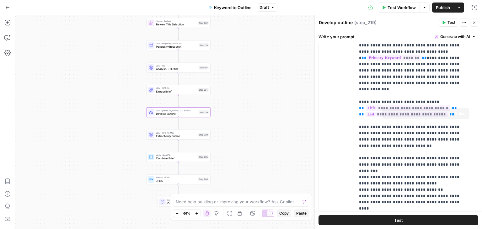
drag, startPoint x: 424, startPoint y: 79, endPoint x: 426, endPoint y: 140, distance: 60.6
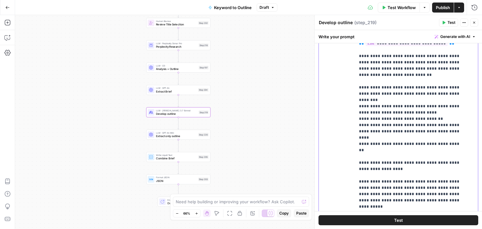
drag, startPoint x: 434, startPoint y: 118, endPoint x: 433, endPoint y: 137, distance: 19.8
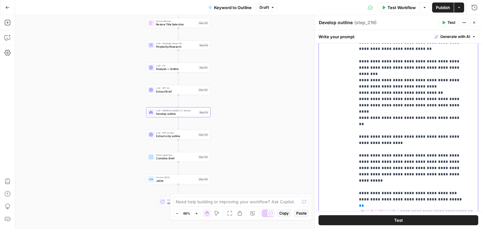
drag, startPoint x: 431, startPoint y: 119, endPoint x: 430, endPoint y: 151, distance: 31.4
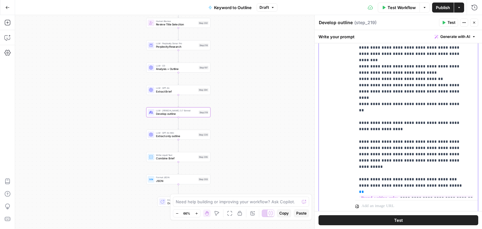
scroll to position [548, 0]
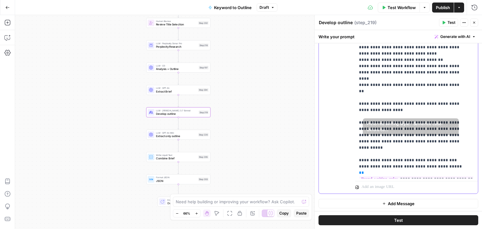
drag, startPoint x: 428, startPoint y: 116, endPoint x: 426, endPoint y: 150, distance: 34.0
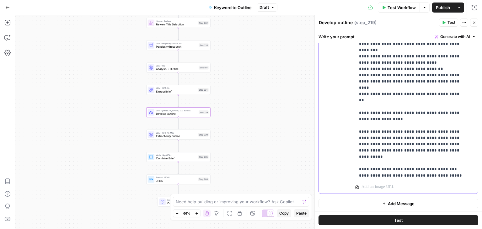
drag, startPoint x: 438, startPoint y: 116, endPoint x: 438, endPoint y: 101, distance: 15.7
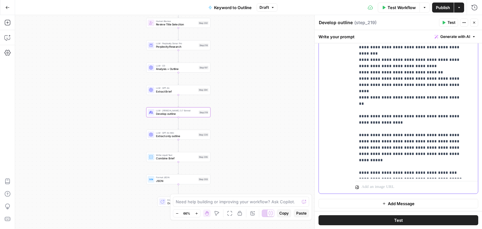
click at [453, 140] on p "**********" at bounding box center [412, 54] width 106 height 270
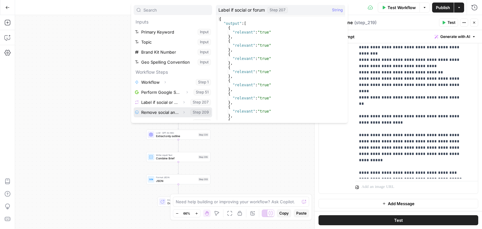
click at [183, 112] on icon "button" at bounding box center [183, 112] width 1 height 2
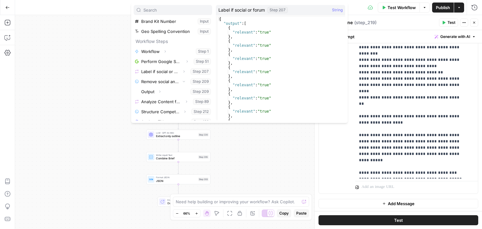
scroll to position [29, 0]
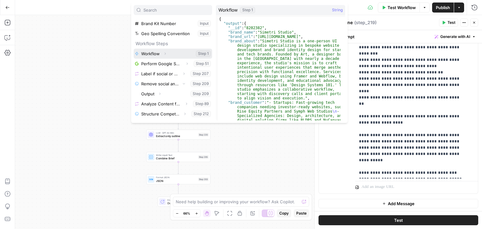
click at [165, 55] on icon "button" at bounding box center [165, 54] width 4 height 4
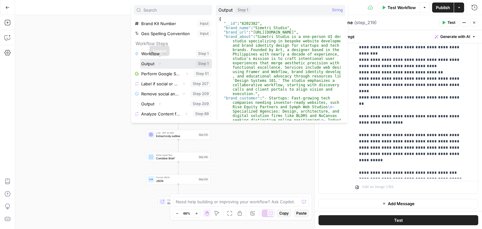
click at [159, 65] on icon "button" at bounding box center [160, 64] width 4 height 4
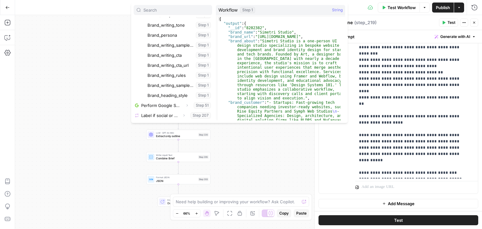
scroll to position [151, 0]
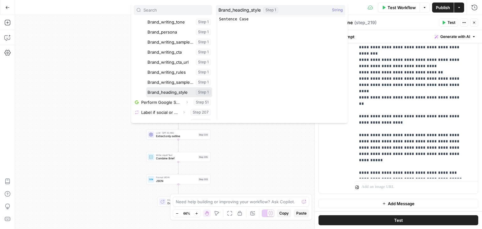
click at [171, 89] on button "Select variable Brand_heading_style" at bounding box center [179, 92] width 66 height 10
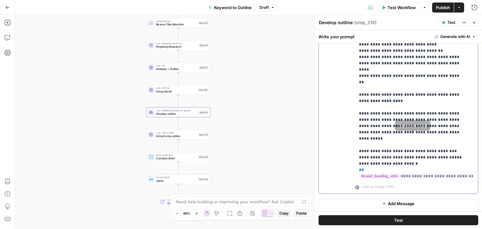
drag, startPoint x: 425, startPoint y: 116, endPoint x: 420, endPoint y: 142, distance: 26.8
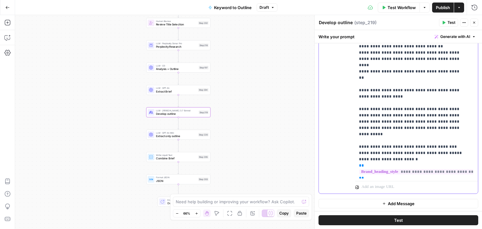
click at [367, 139] on p "**********" at bounding box center [412, 40] width 106 height 295
click at [390, 138] on p "**********" at bounding box center [412, 40] width 106 height 295
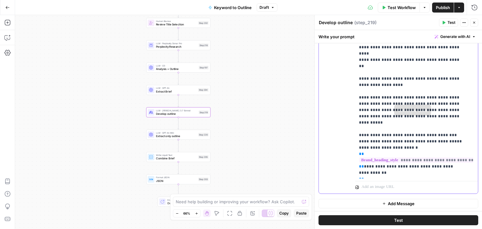
drag, startPoint x: 415, startPoint y: 89, endPoint x: 411, endPoint y: 153, distance: 64.2
click at [408, 108] on p "**********" at bounding box center [412, 28] width 106 height 295
click at [384, 110] on p "**********" at bounding box center [412, 28] width 106 height 295
click at [404, 74] on p "**********" at bounding box center [412, 28] width 106 height 295
click at [443, 4] on span "Publish" at bounding box center [443, 7] width 14 height 6
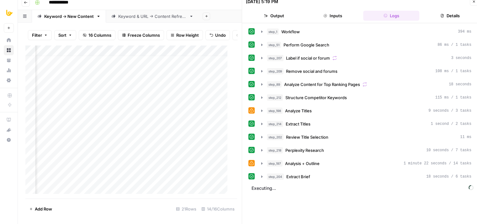
scroll to position [6, 251]
click at [323, 187] on div "step_219 Develop outline 54 seconds / 25 tasks" at bounding box center [369, 190] width 205 height 6
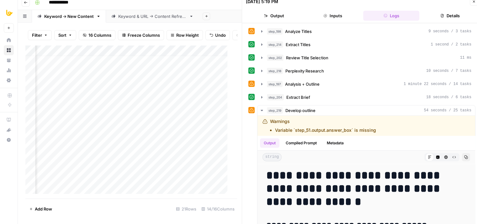
drag, startPoint x: 248, startPoint y: 203, endPoint x: 258, endPoint y: 191, distance: 15.6
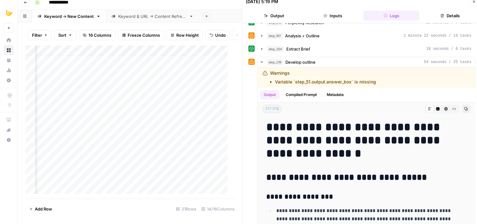
drag, startPoint x: 251, startPoint y: 145, endPoint x: 249, endPoint y: 173, distance: 27.7
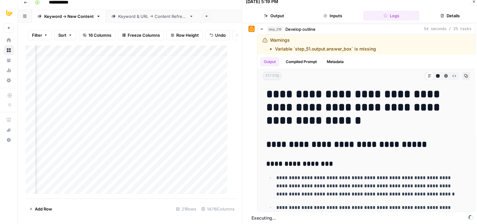
drag, startPoint x: 255, startPoint y: 131, endPoint x: 269, endPoint y: 152, distance: 25.6
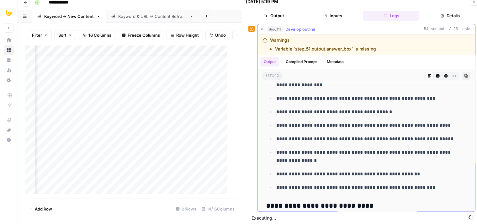
drag, startPoint x: 323, startPoint y: 128, endPoint x: 328, endPoint y: 155, distance: 27.0
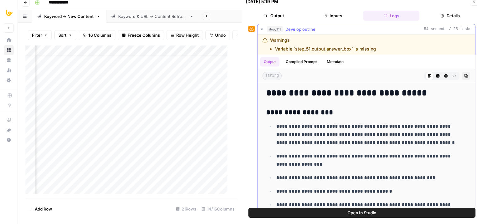
scroll to position [0, 0]
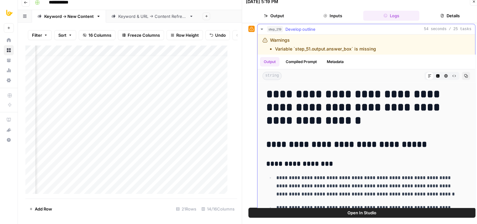
drag, startPoint x: 380, startPoint y: 160, endPoint x: 373, endPoint y: 89, distance: 70.6
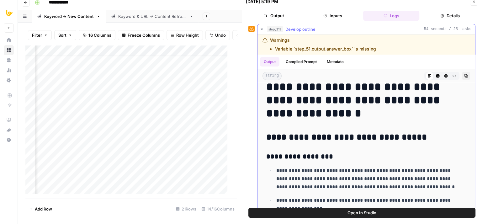
scroll to position [77, 0]
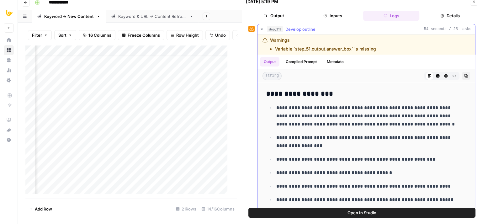
drag, startPoint x: 361, startPoint y: 112, endPoint x: 360, endPoint y: 159, distance: 46.8
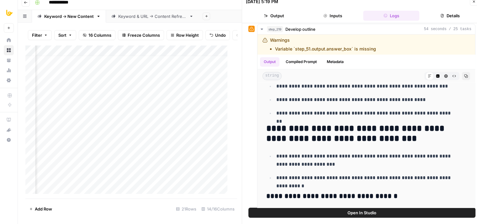
drag, startPoint x: 367, startPoint y: 89, endPoint x: 364, endPoint y: 215, distance: 125.8
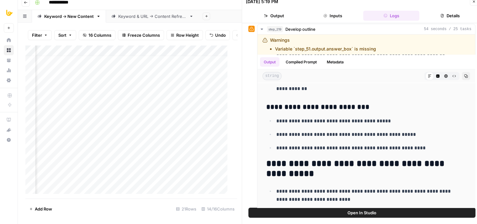
drag, startPoint x: 324, startPoint y: 106, endPoint x: 309, endPoint y: 208, distance: 103.7
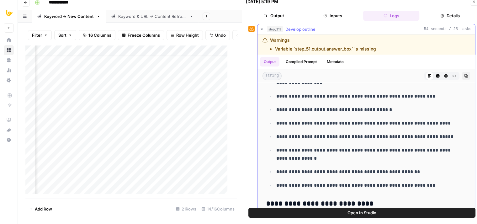
scroll to position [0, 0]
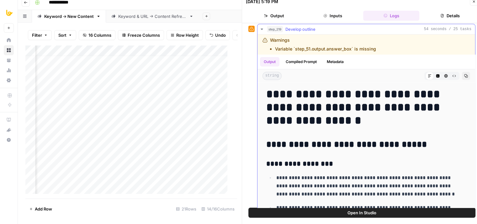
drag, startPoint x: 339, startPoint y: 165, endPoint x: 334, endPoint y: 59, distance: 105.8
click at [358, 118] on h1 "**********" at bounding box center [361, 108] width 191 height 40
click at [474, 2] on icon "button" at bounding box center [474, 2] width 2 height 2
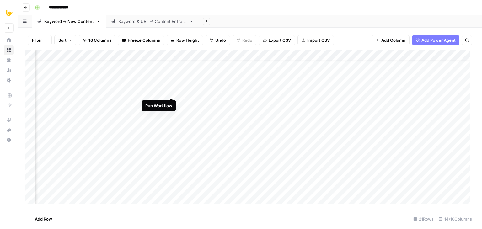
click at [172, 90] on div "Add Column" at bounding box center [249, 129] width 449 height 158
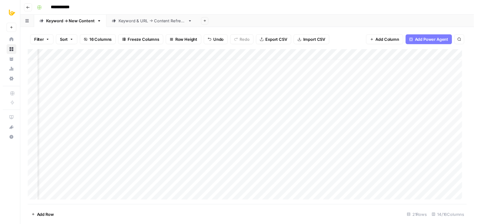
scroll to position [6, 280]
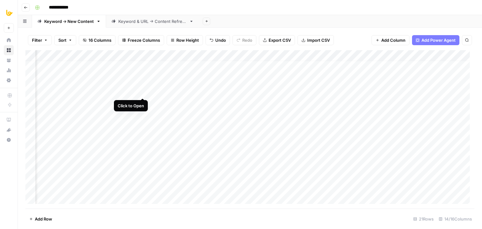
click at [142, 92] on div "Add Column" at bounding box center [249, 129] width 449 height 158
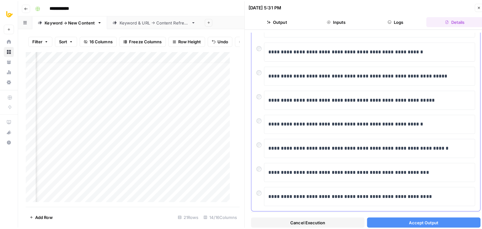
scroll to position [120, 0]
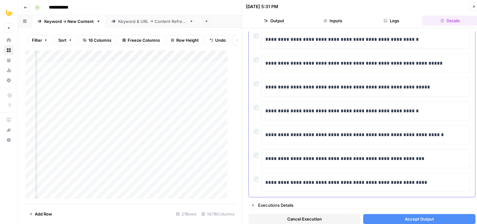
drag, startPoint x: 253, startPoint y: 146, endPoint x: 253, endPoint y: 169, distance: 23.5
click at [388, 218] on button "Accept Output" at bounding box center [419, 219] width 112 height 10
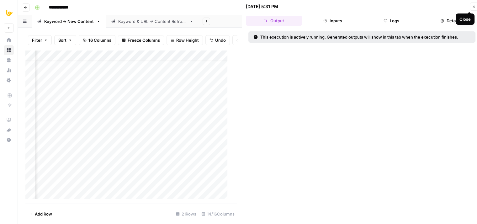
click at [473, 9] on button "Close" at bounding box center [474, 7] width 8 height 8
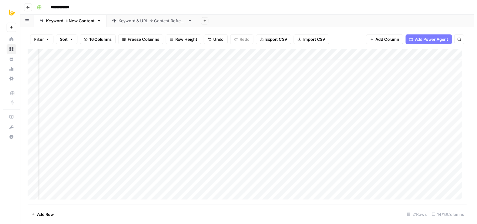
scroll to position [6, 261]
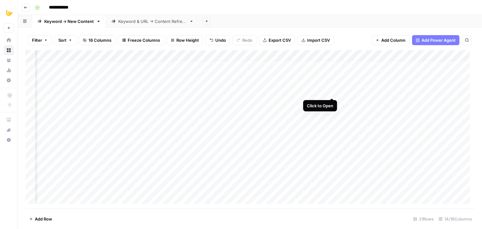
click at [333, 93] on div "Add Column" at bounding box center [249, 129] width 449 height 158
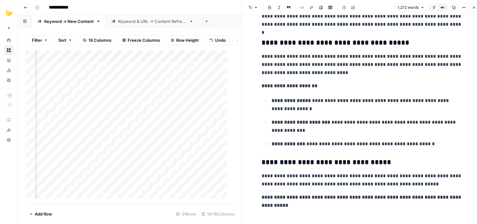
drag, startPoint x: 365, startPoint y: 82, endPoint x: 369, endPoint y: 154, distance: 72.6
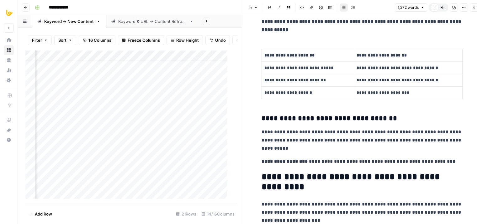
drag, startPoint x: 344, startPoint y: 144, endPoint x: 347, endPoint y: 182, distance: 37.8
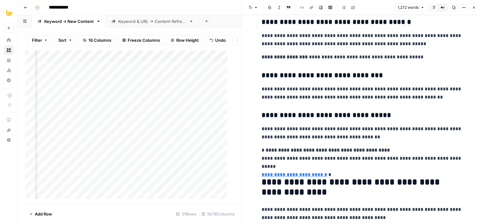
drag, startPoint x: 349, startPoint y: 157, endPoint x: 356, endPoint y: 191, distance: 34.6
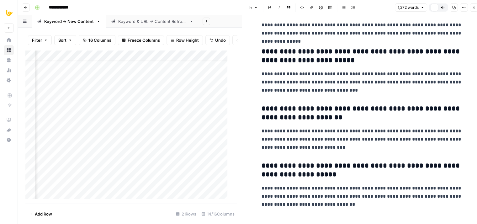
drag, startPoint x: 347, startPoint y: 136, endPoint x: 353, endPoint y: 193, distance: 57.4
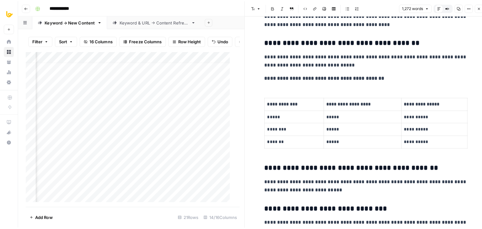
scroll to position [0, 0]
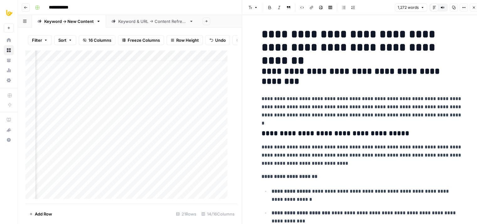
drag, startPoint x: 370, startPoint y: 25, endPoint x: 377, endPoint y: -9, distance: 35.1
click at [472, 8] on button "Close" at bounding box center [474, 7] width 8 height 8
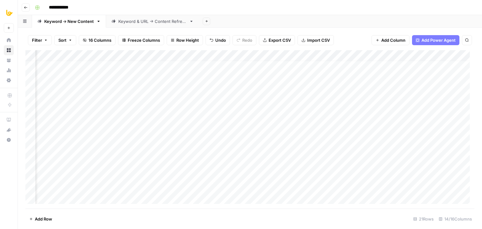
scroll to position [6, 358]
click at [290, 92] on div "Add Column" at bounding box center [249, 129] width 449 height 158
